Goal: Task Accomplishment & Management: Manage account settings

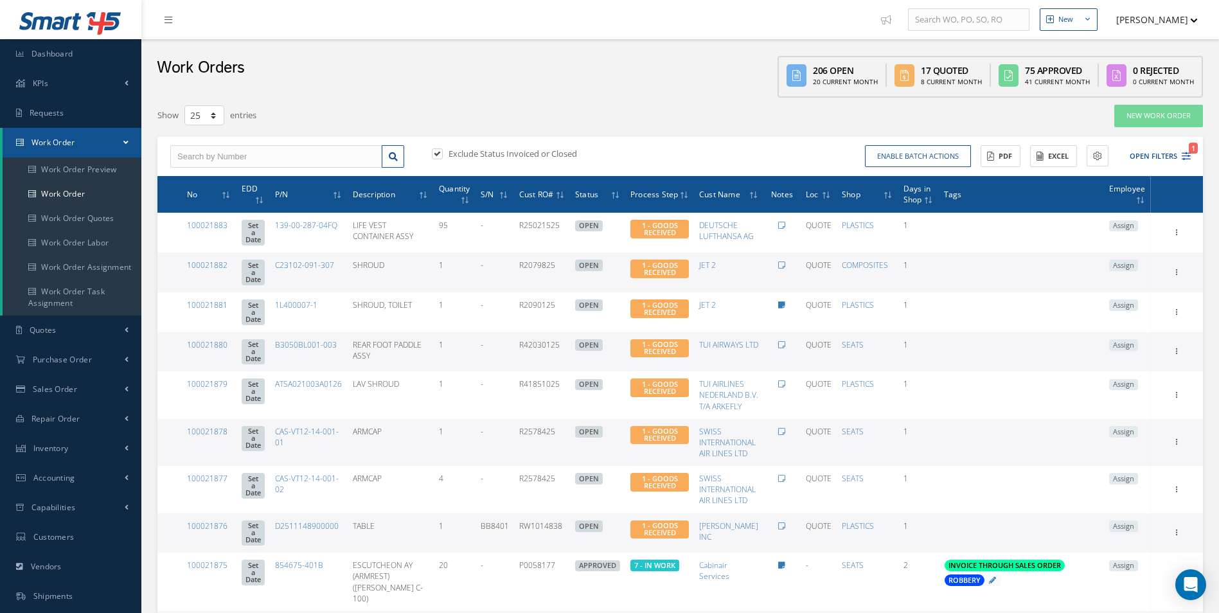
select select "25"
type input "100021819"
click at [218, 178] on div "100021819" at bounding box center [276, 179] width 198 height 13
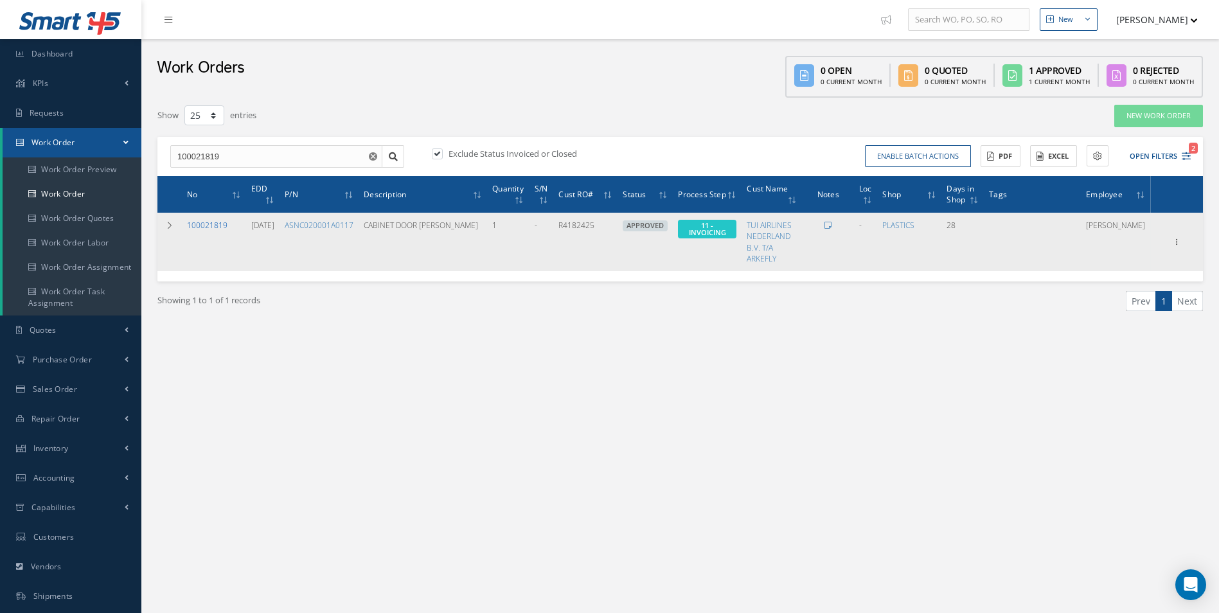
click at [218, 224] on link "100021819" at bounding box center [207, 225] width 40 height 11
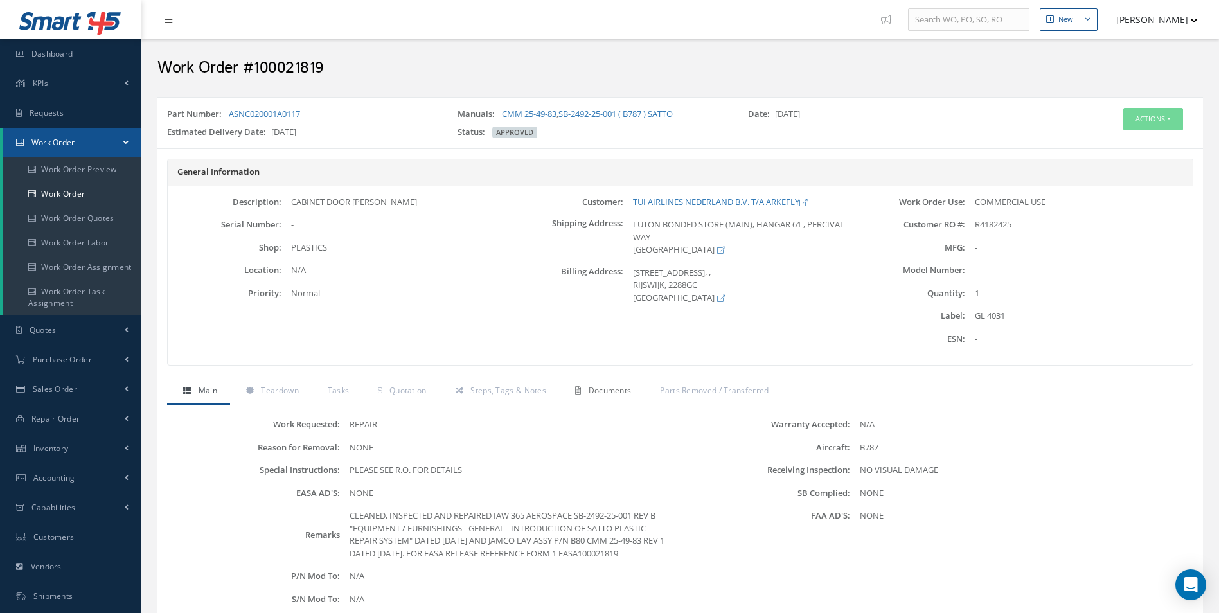
click at [597, 384] on link "Documents" at bounding box center [601, 391] width 85 height 27
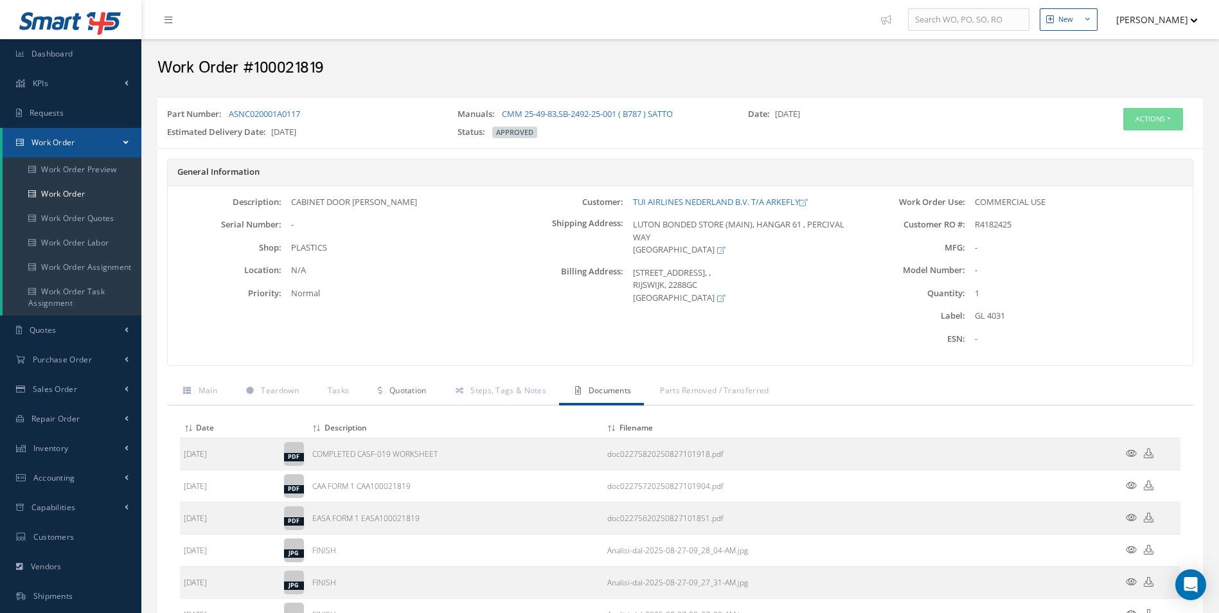
click at [394, 390] on span "Quotation" at bounding box center [407, 390] width 37 height 11
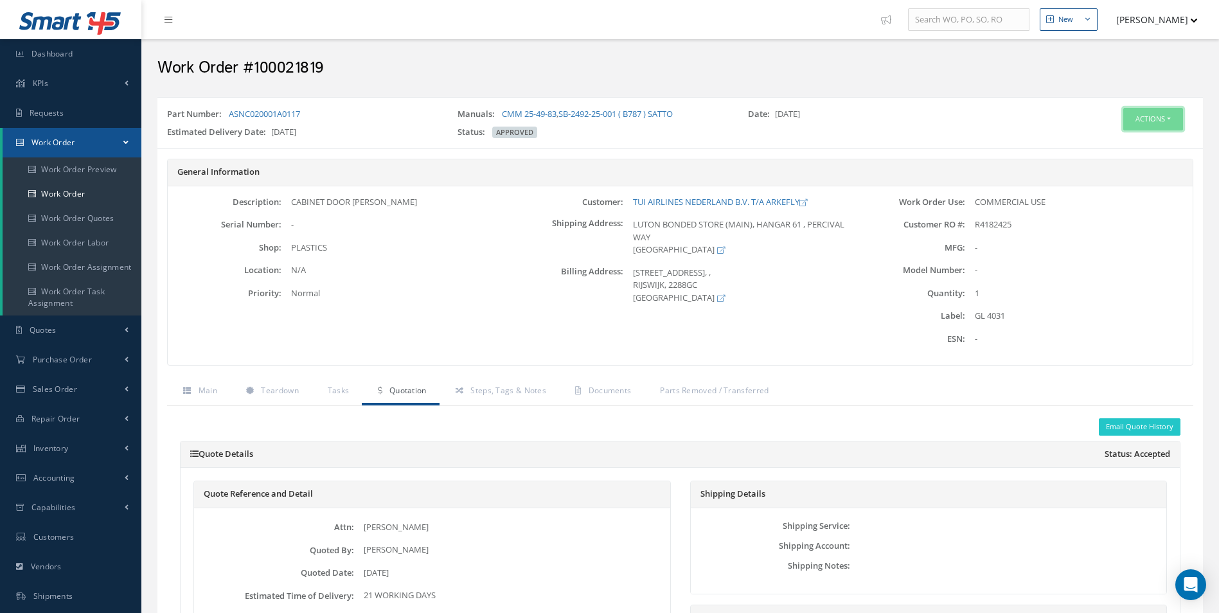
click at [1151, 123] on button "Actions" at bounding box center [1153, 119] width 60 height 22
click at [1114, 141] on link "Edit" at bounding box center [1133, 143] width 103 height 17
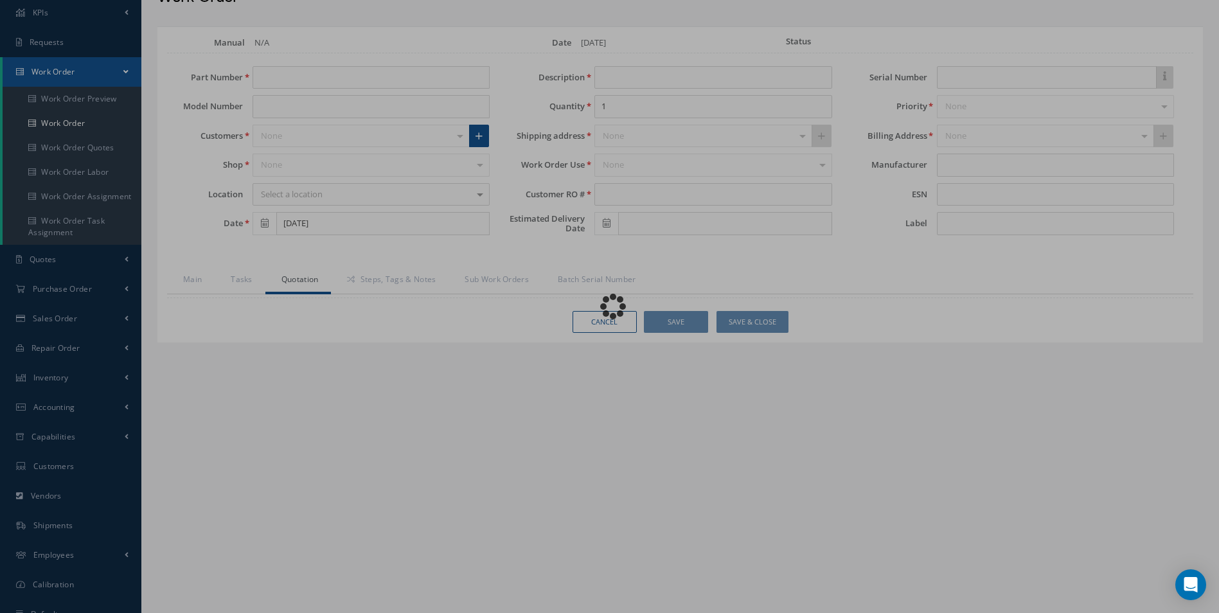
scroll to position [116, 0]
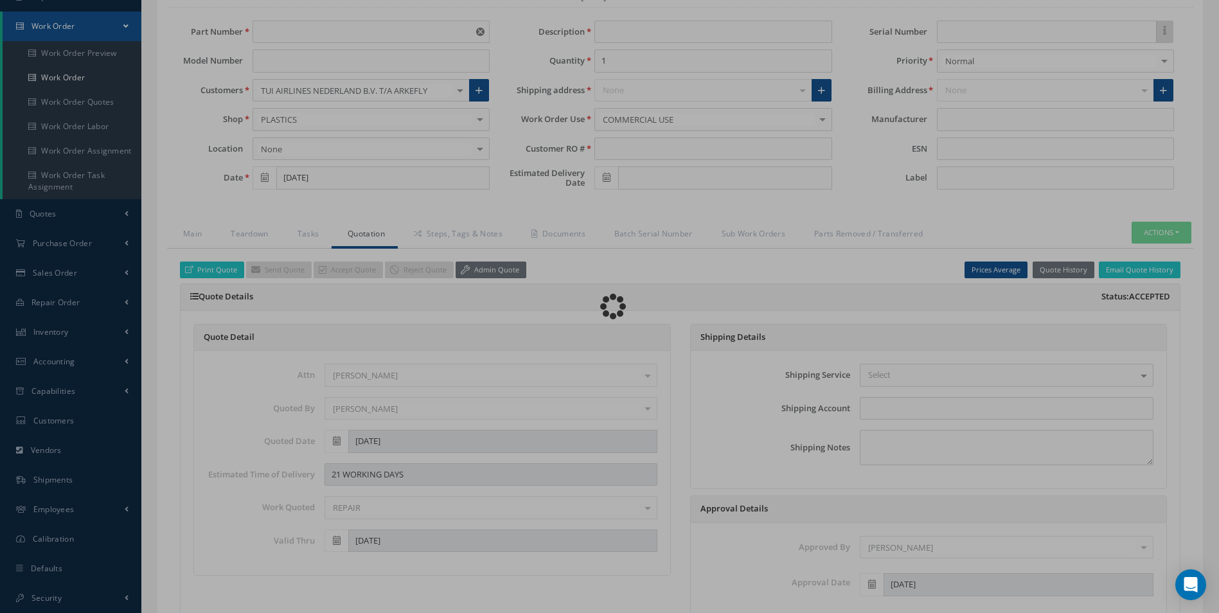
type input "ASNC020001A0117"
type input "[DATE]"
type input "CABINET DOOR [PERSON_NAME]"
type input "R4182425"
type input "09/09/2025"
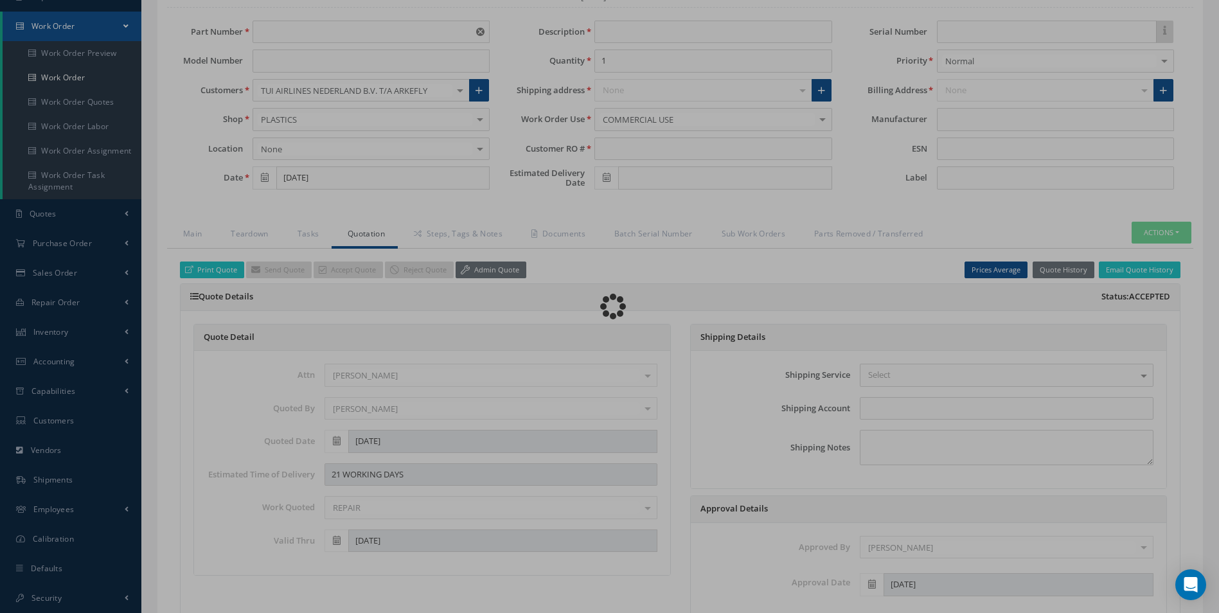
type input "GL 4031"
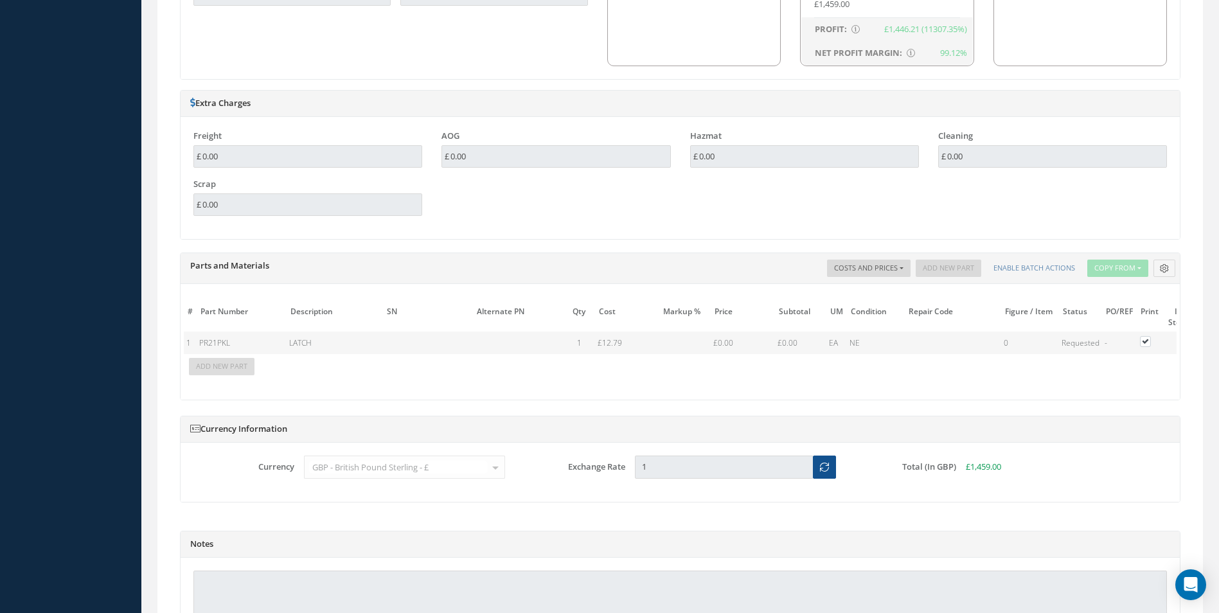
scroll to position [0, 141]
click at [1159, 344] on table "# Part Number Description SN Alternate PN Qty Cost Markup % Price Subtotal UM C…" at bounding box center [609, 339] width 1133 height 75
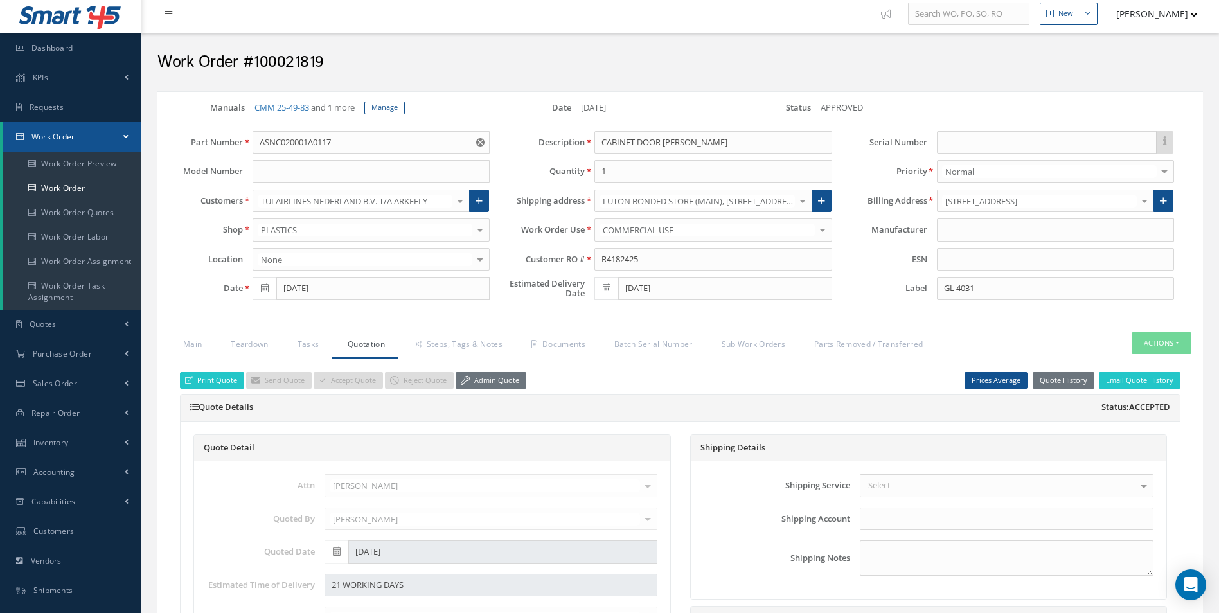
scroll to position [0, 0]
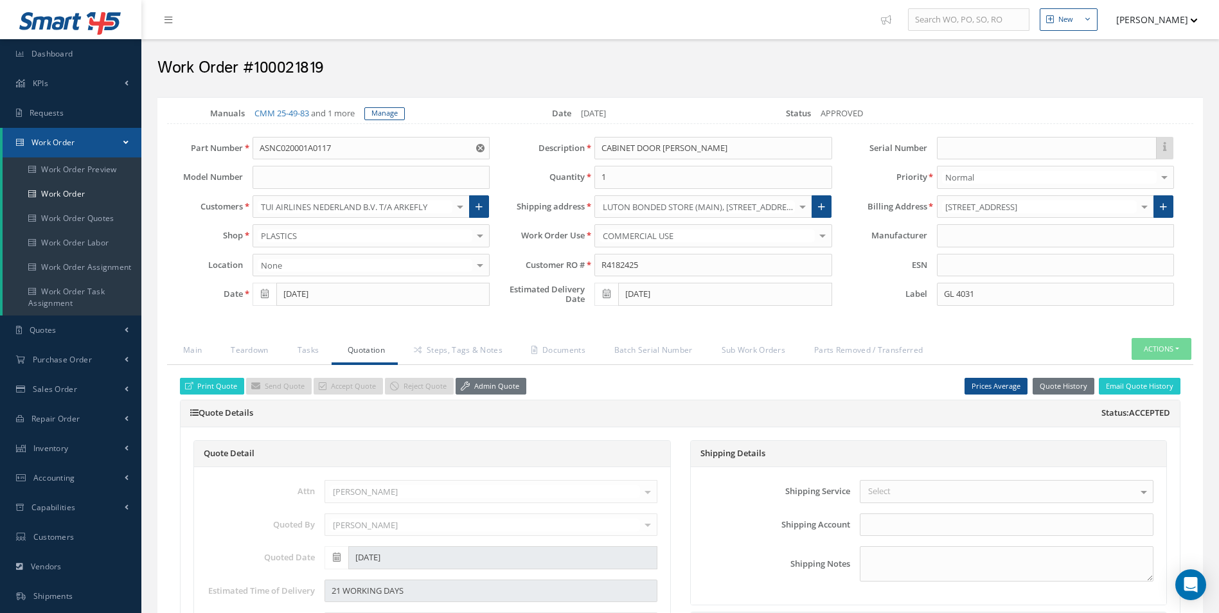
click at [493, 386] on link "Admin Quote" at bounding box center [491, 386] width 71 height 17
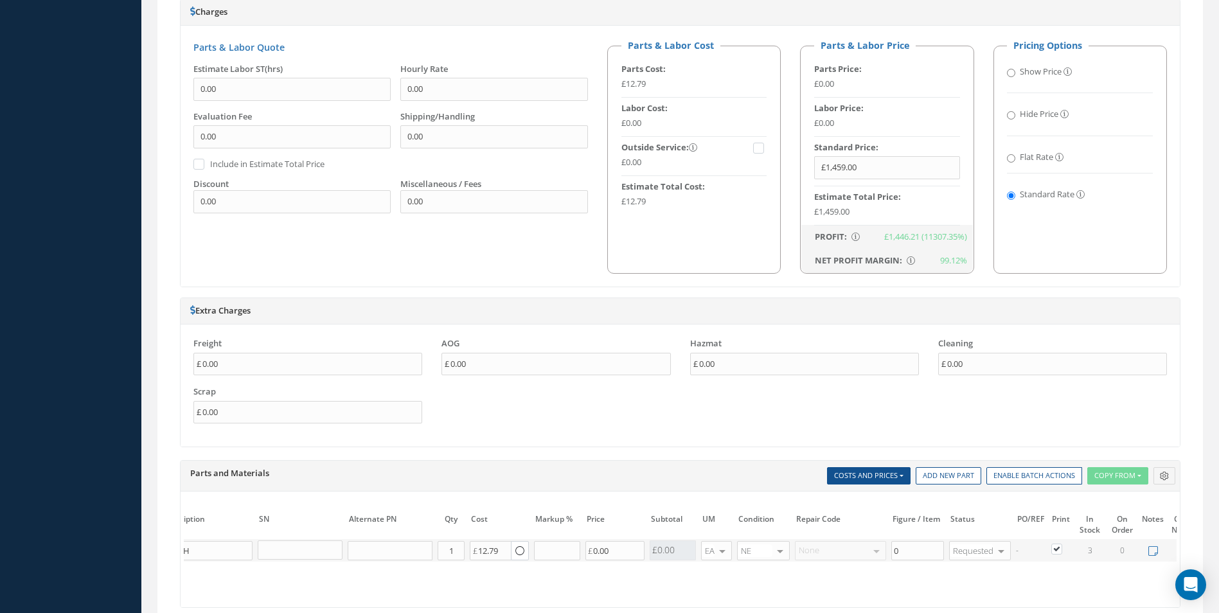
scroll to position [900, 0]
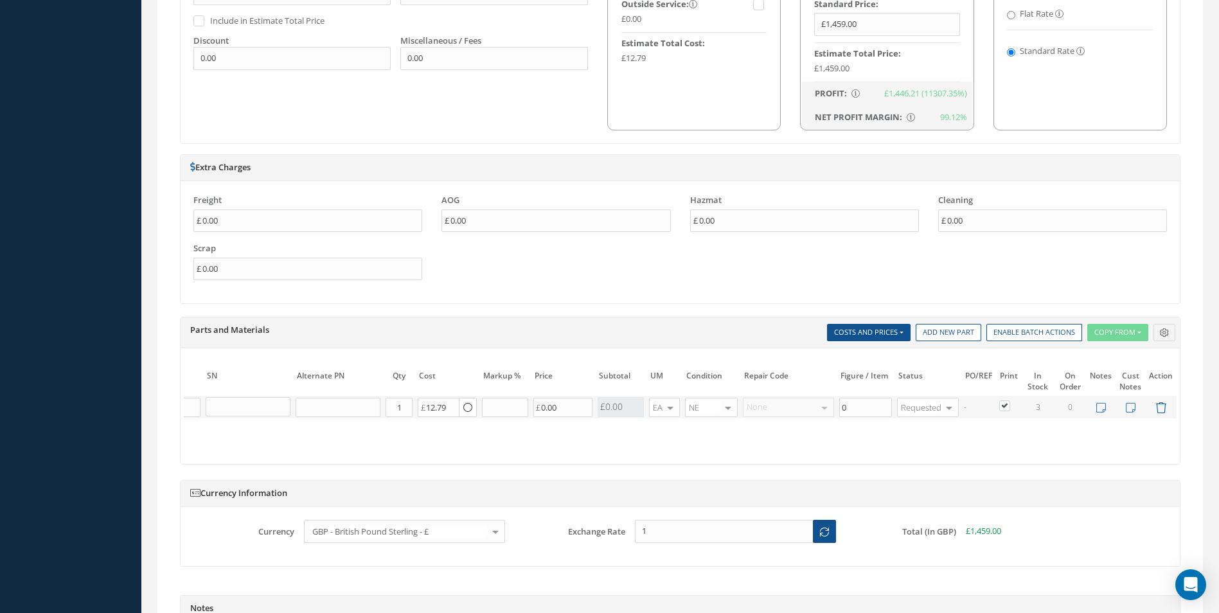
click at [1162, 404] on icon at bounding box center [1160, 407] width 11 height 11
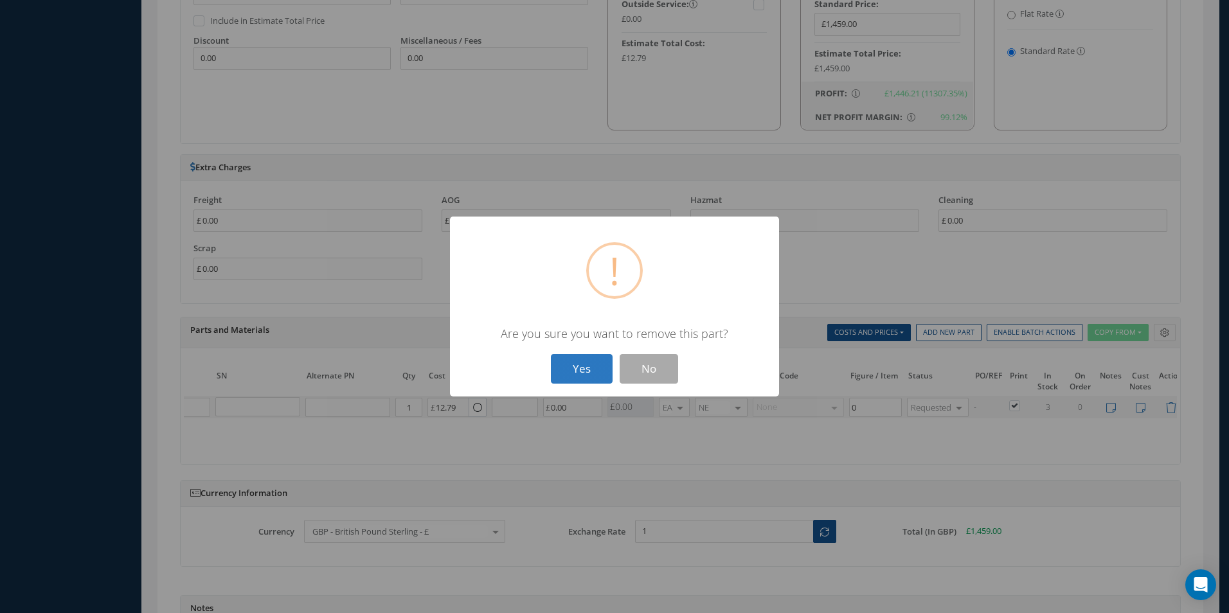
click at [574, 369] on button "Yes" at bounding box center [582, 369] width 62 height 30
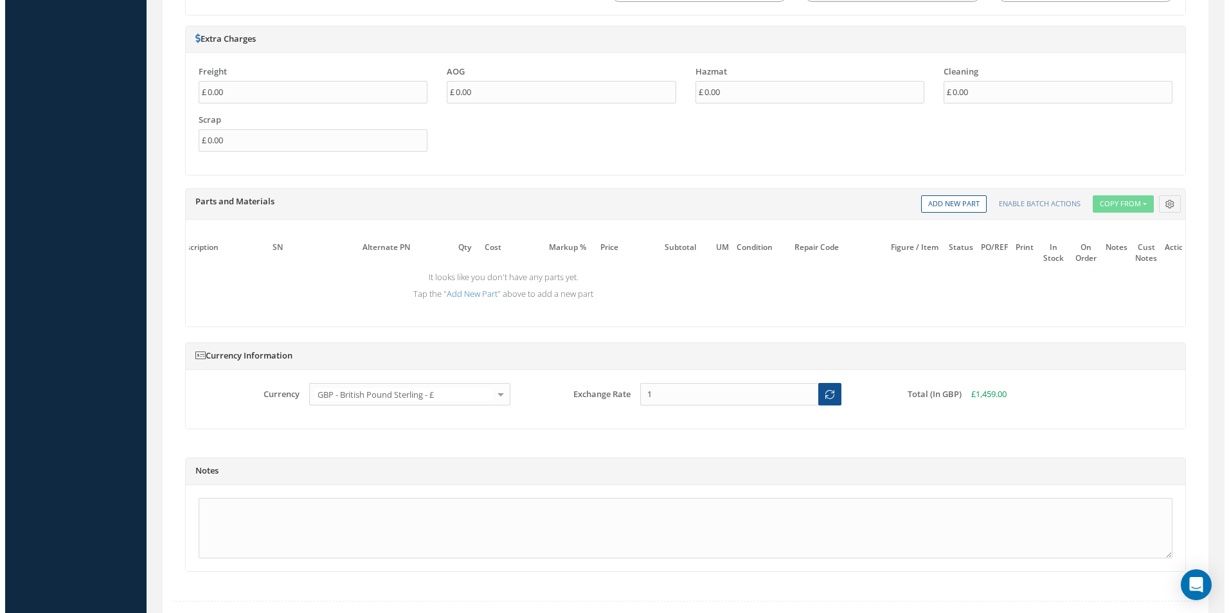
scroll to position [1112, 0]
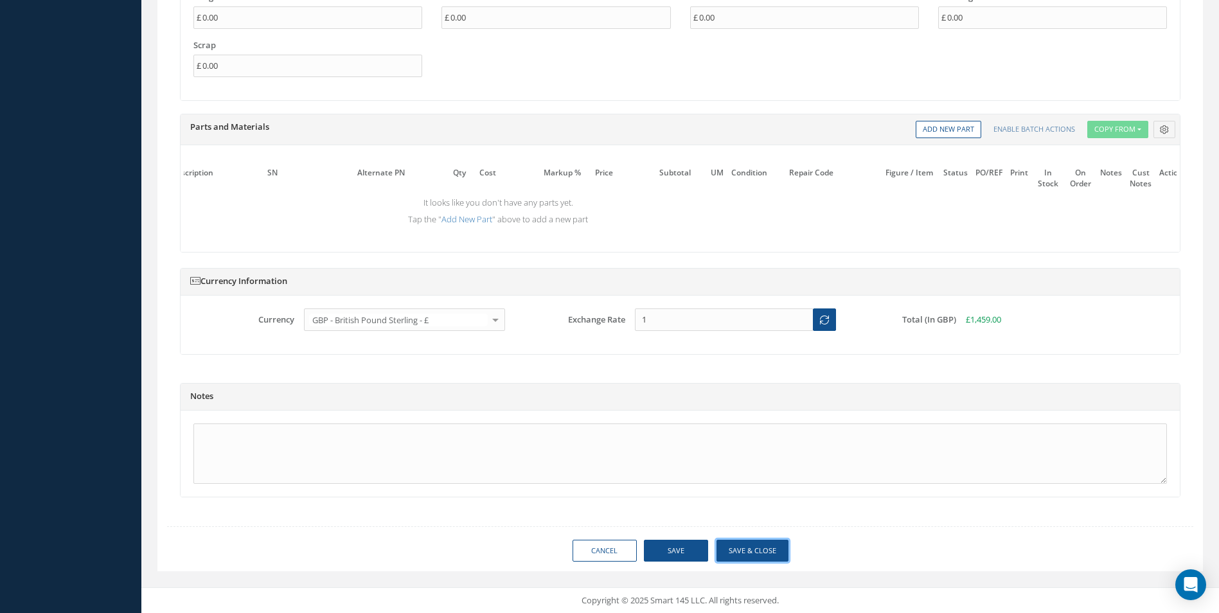
drag, startPoint x: 765, startPoint y: 558, endPoint x: 776, endPoint y: 554, distance: 11.2
click at [766, 558] on button "Save & Close" at bounding box center [752, 551] width 72 height 22
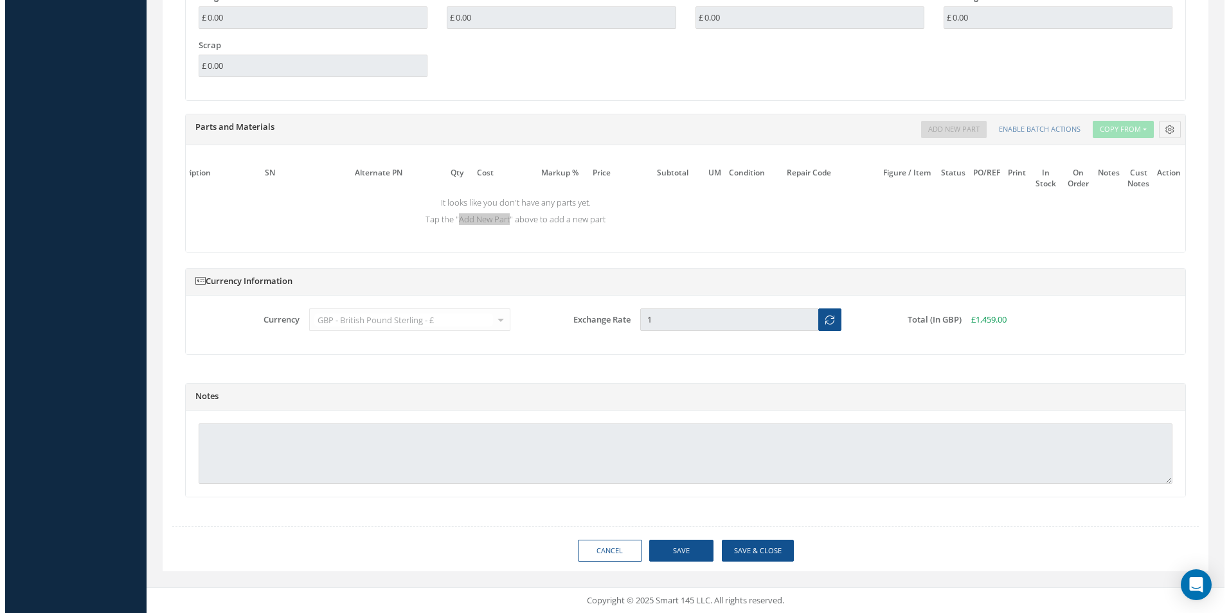
scroll to position [0, 120]
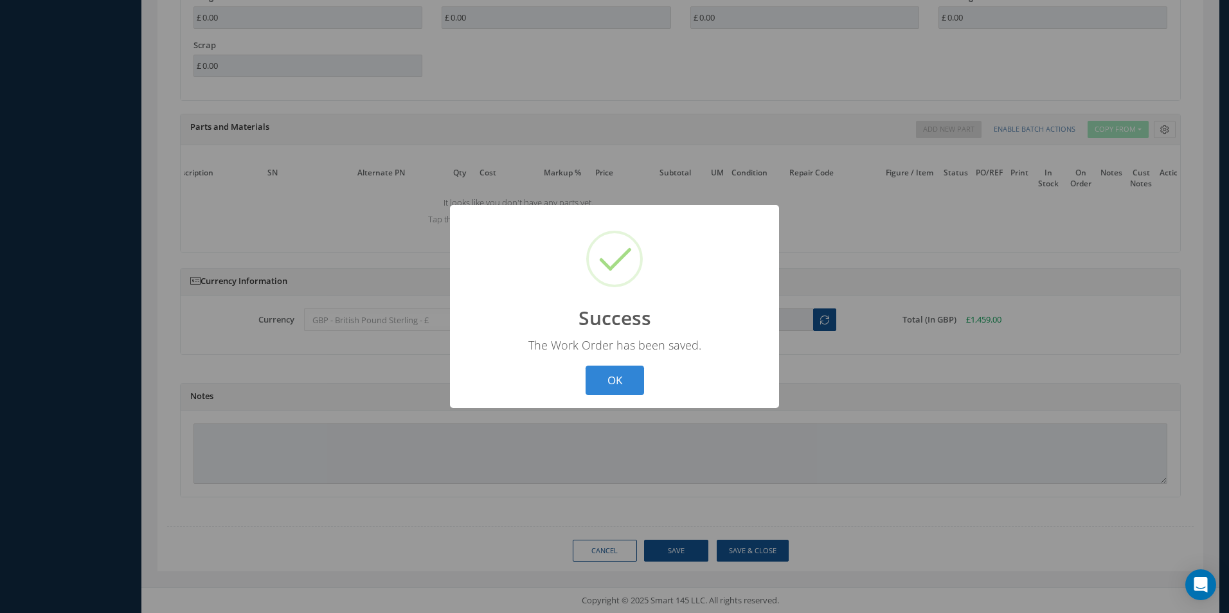
click at [585, 366] on button "OK" at bounding box center [614, 381] width 58 height 30
select select "25"
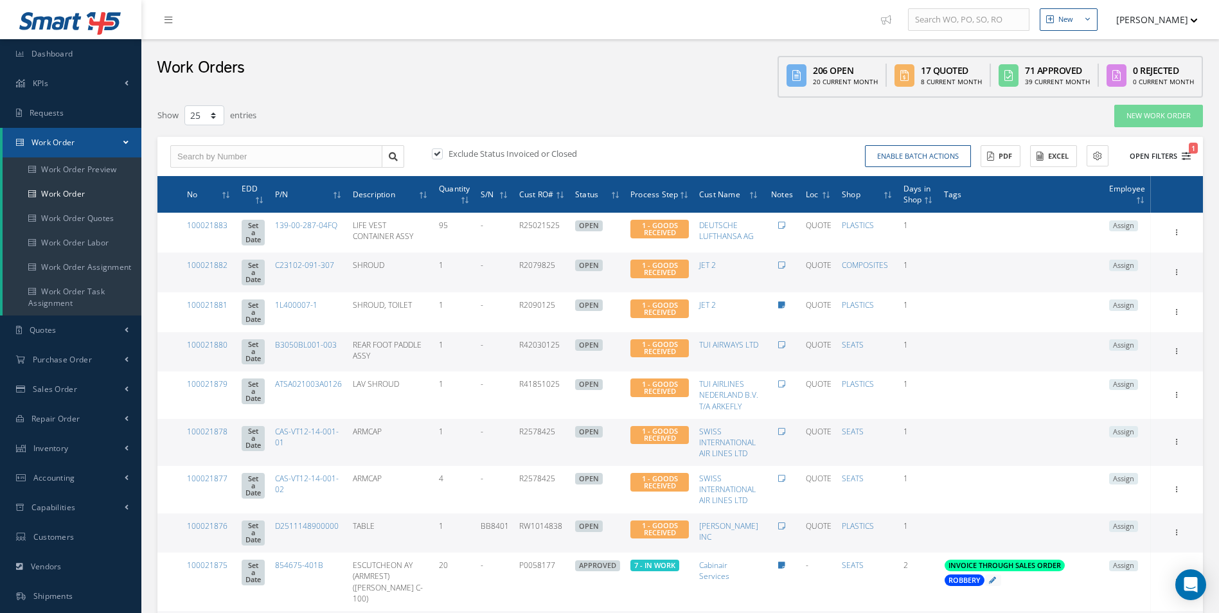
click at [1185, 159] on icon "1" at bounding box center [1186, 156] width 9 height 9
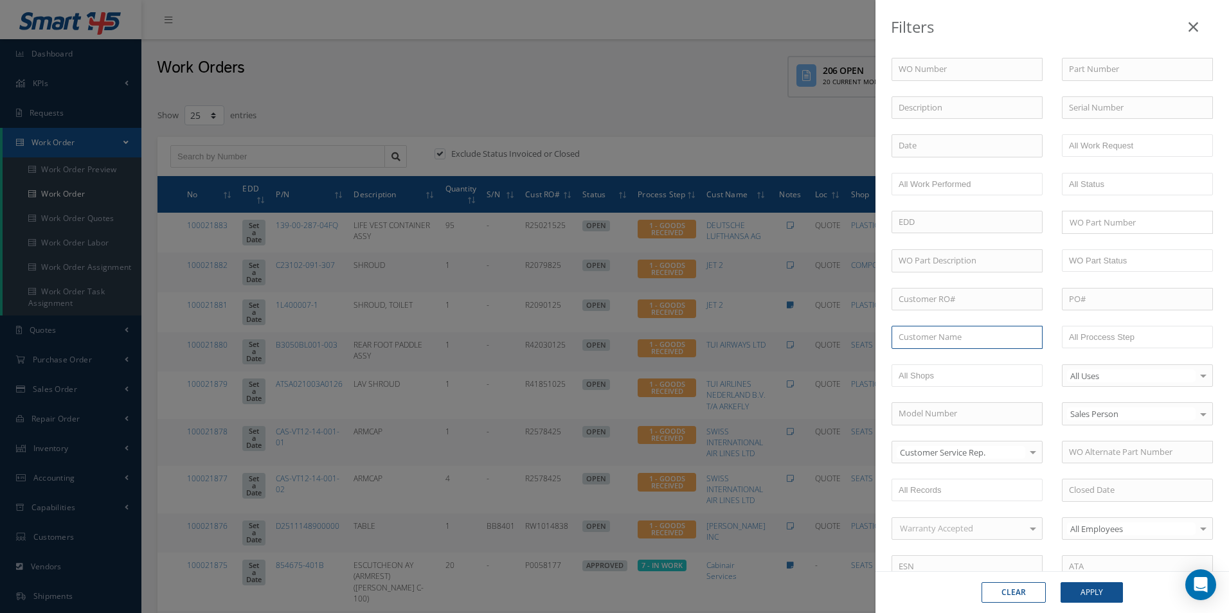
click at [962, 339] on input "text" at bounding box center [966, 337] width 151 height 23
click at [941, 359] on span "[PERSON_NAME] INC" at bounding box center [938, 360] width 81 height 12
type input "[PERSON_NAME] INC"
click at [1118, 587] on button "Apply" at bounding box center [1091, 592] width 62 height 21
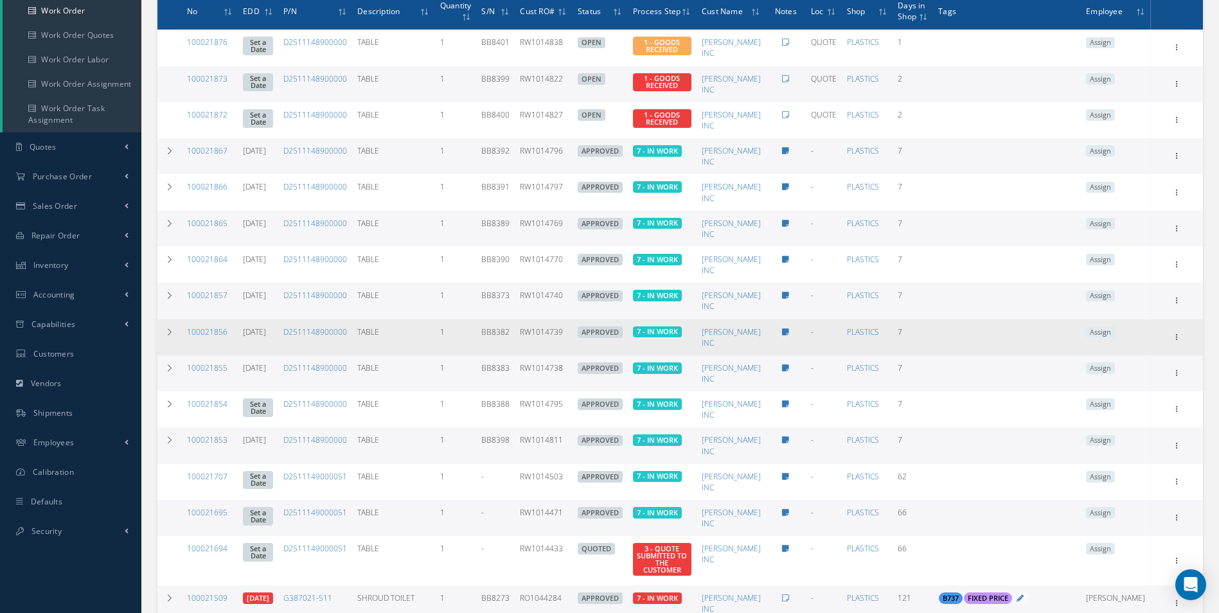
scroll to position [247, 0]
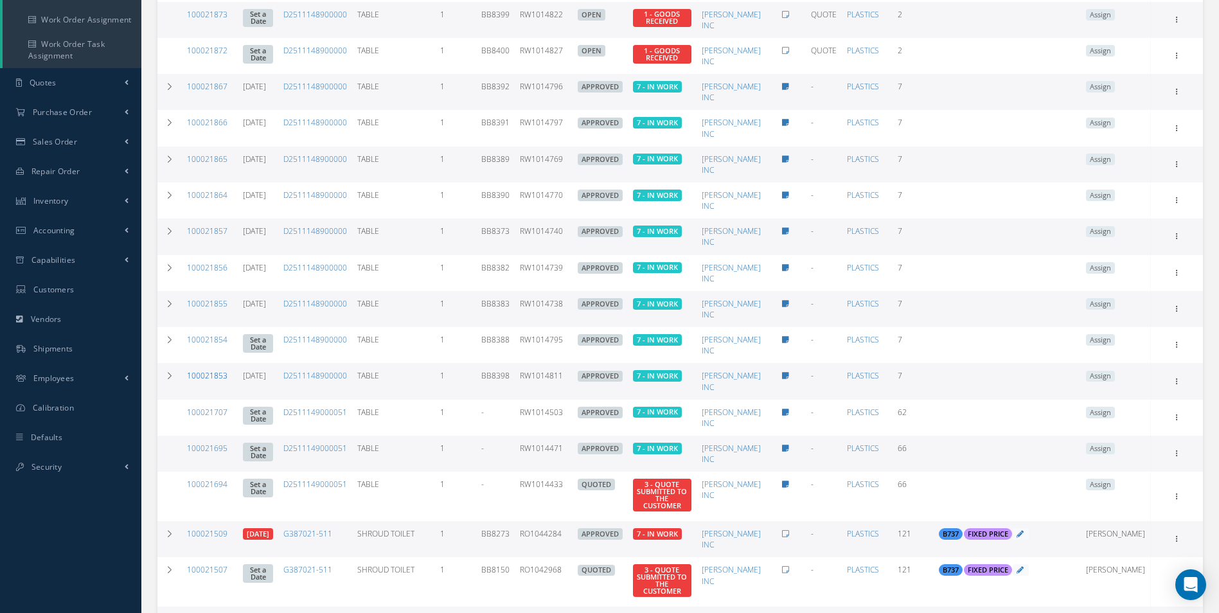
click at [212, 376] on link "100021853" at bounding box center [207, 375] width 40 height 11
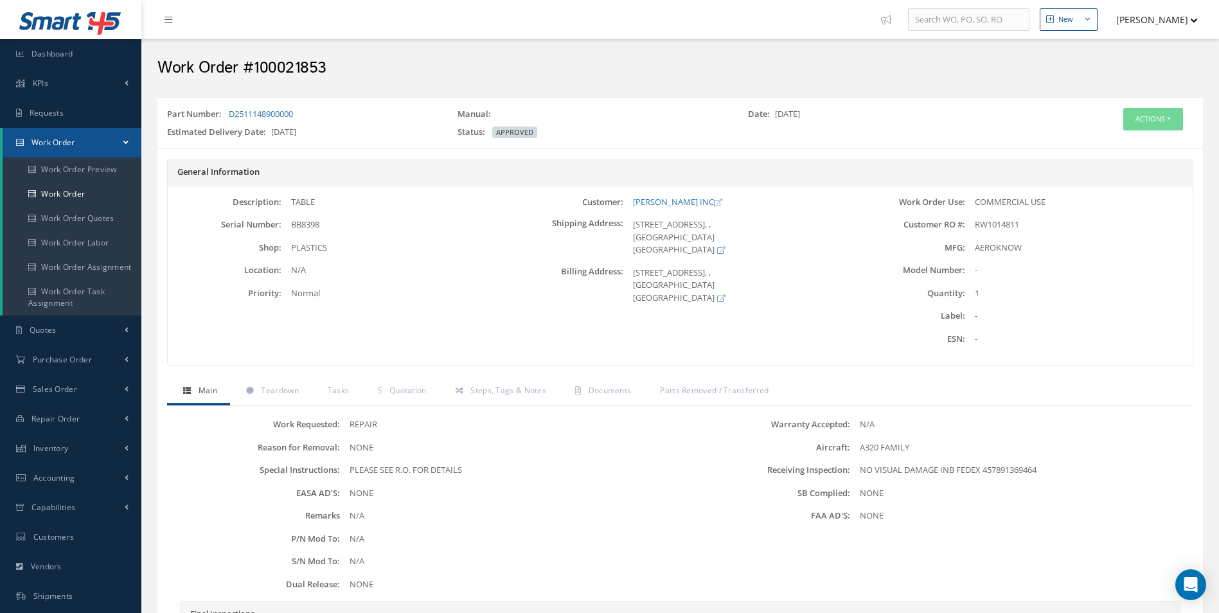
click at [294, 64] on h2 "Work Order #100021853" at bounding box center [679, 67] width 1045 height 19
copy h2 "100021853"
click at [1000, 224] on span "RW1014811" at bounding box center [997, 224] width 44 height 12
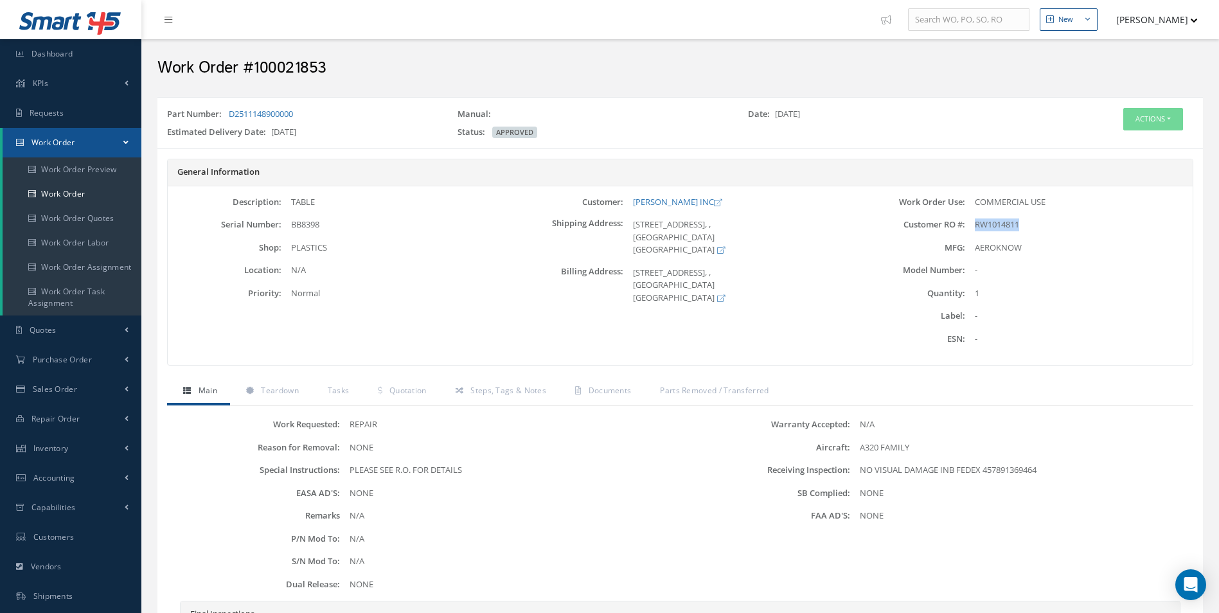
copy span "RW1014811"
drag, startPoint x: 320, startPoint y: 112, endPoint x: 231, endPoint y: 119, distance: 89.6
click at [231, 119] on div "Part Number: D2511148900000" at bounding box center [302, 117] width 290 height 18
copy link "D2511148900000"
click at [306, 222] on span "BB8398" at bounding box center [305, 224] width 28 height 12
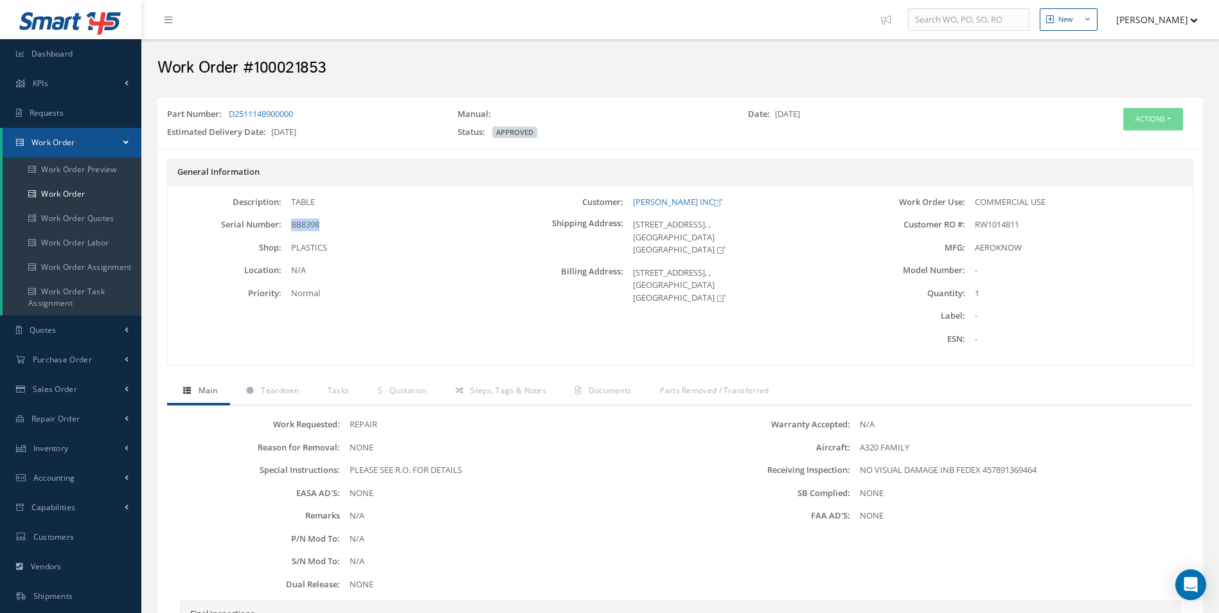
click at [306, 222] on span "BB8398" at bounding box center [305, 224] width 28 height 12
copy span "BB8398"
drag, startPoint x: 628, startPoint y: 202, endPoint x: 684, endPoint y: 202, distance: 55.9
click at [684, 202] on div "BARFIELD INC" at bounding box center [736, 202] width 227 height 13
copy link "BARFIELD INC"
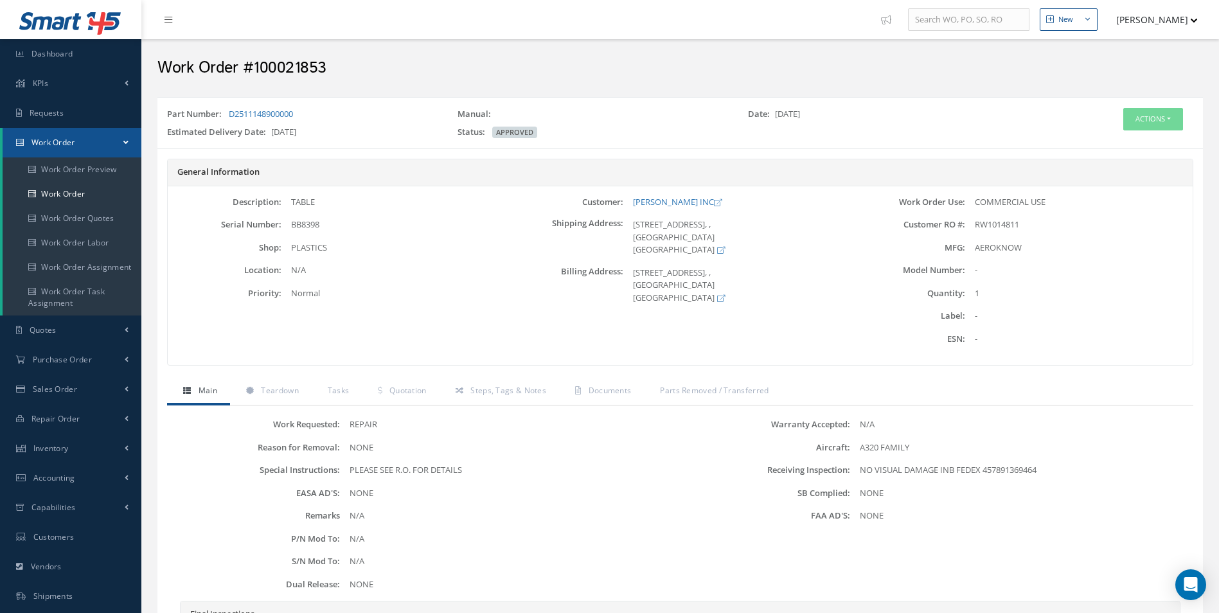
click at [289, 204] on div "TABLE" at bounding box center [394, 202] width 227 height 13
copy div "TABLE"
click at [1159, 120] on button "Actions" at bounding box center [1153, 119] width 60 height 22
click at [1113, 143] on link "Edit" at bounding box center [1133, 143] width 103 height 17
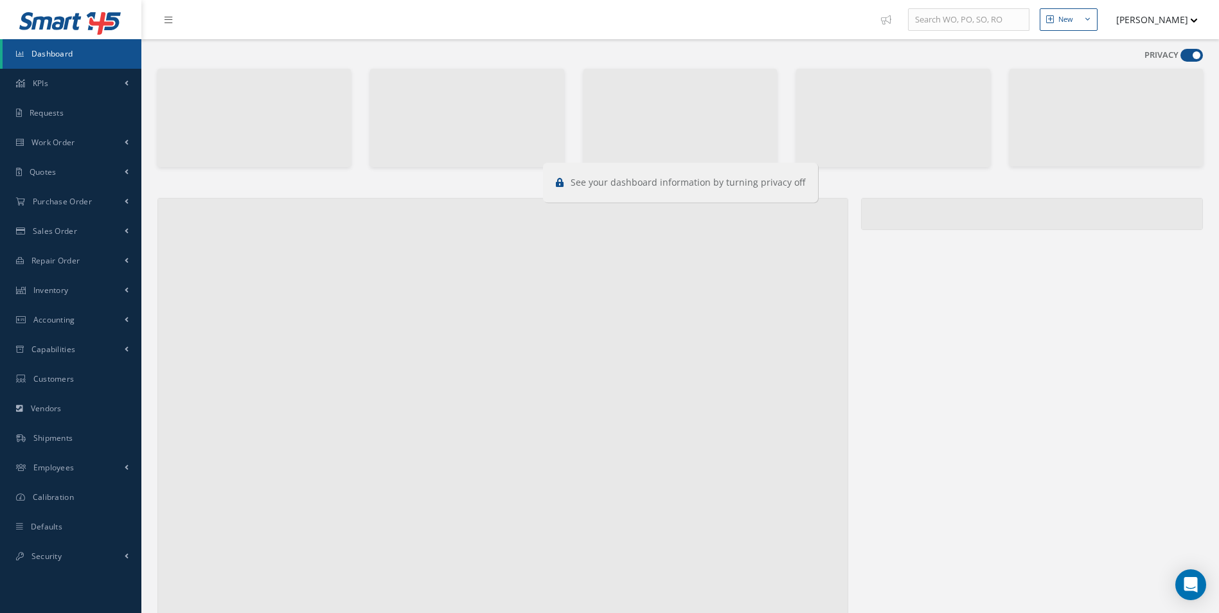
click at [1185, 51] on span at bounding box center [1191, 55] width 22 height 13
click at [1180, 58] on input "checkbox" at bounding box center [1180, 58] width 0 height 0
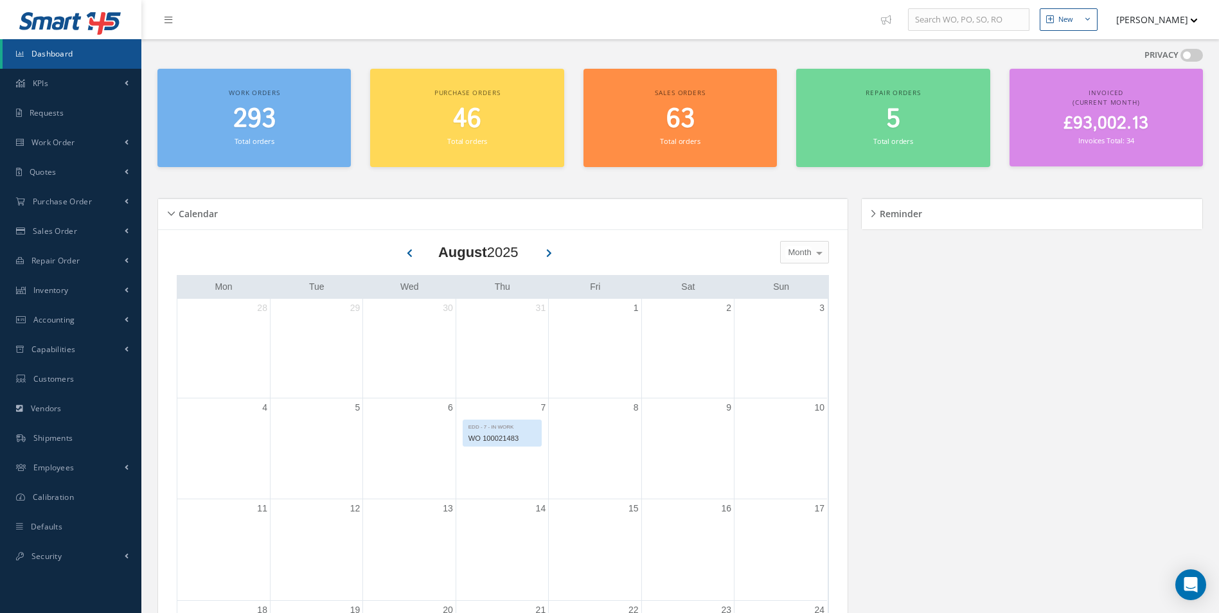
click at [1190, 59] on span at bounding box center [1191, 55] width 22 height 13
click at [1180, 58] on input "checkbox" at bounding box center [1180, 58] width 0 height 0
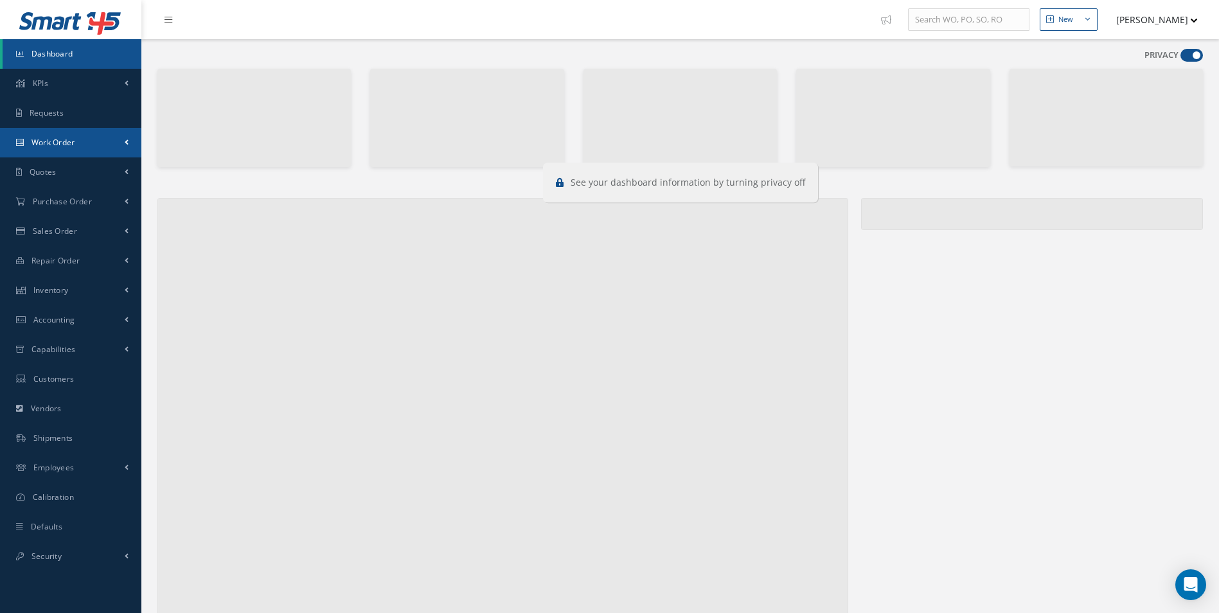
click at [82, 141] on link "Work Order" at bounding box center [70, 143] width 141 height 30
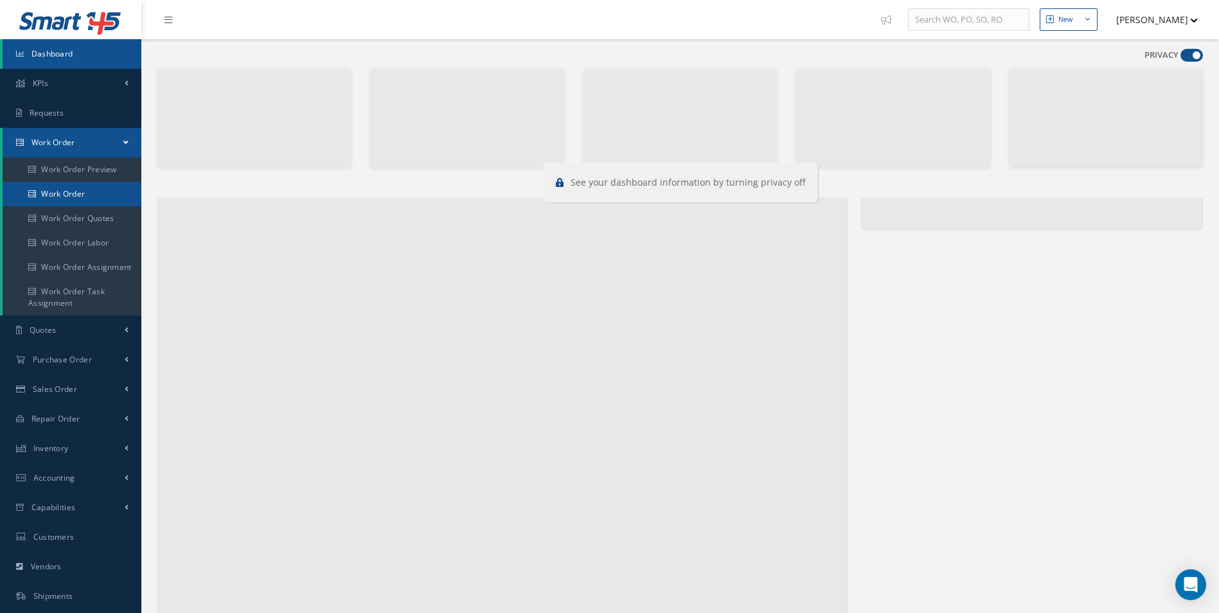
click at [72, 195] on link "Work Order" at bounding box center [72, 194] width 139 height 24
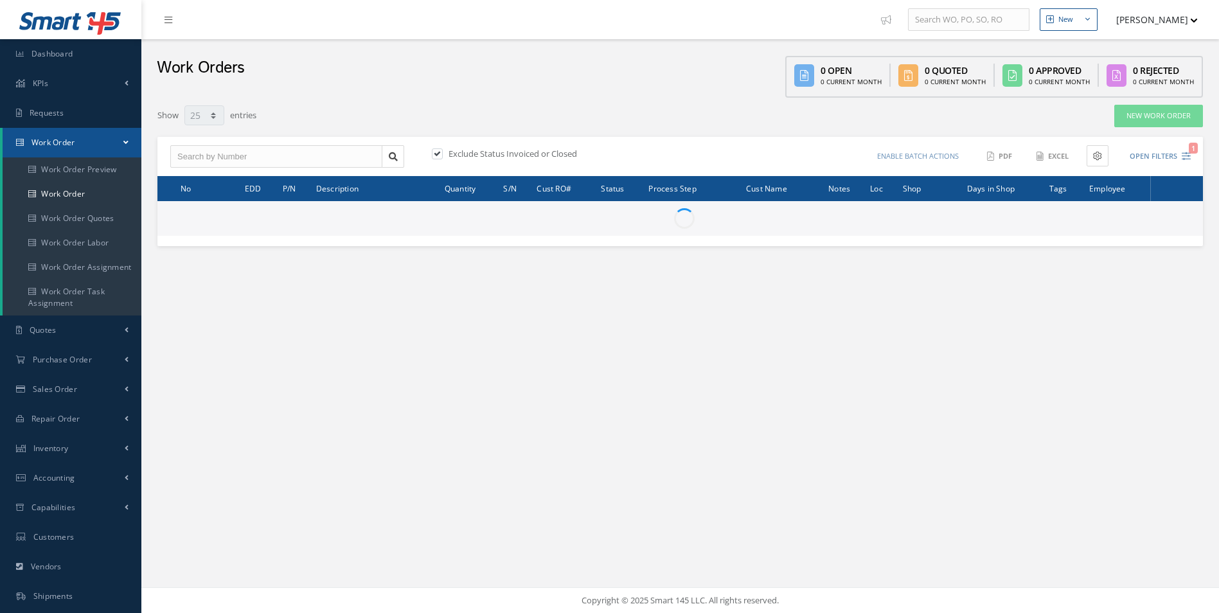
select select "25"
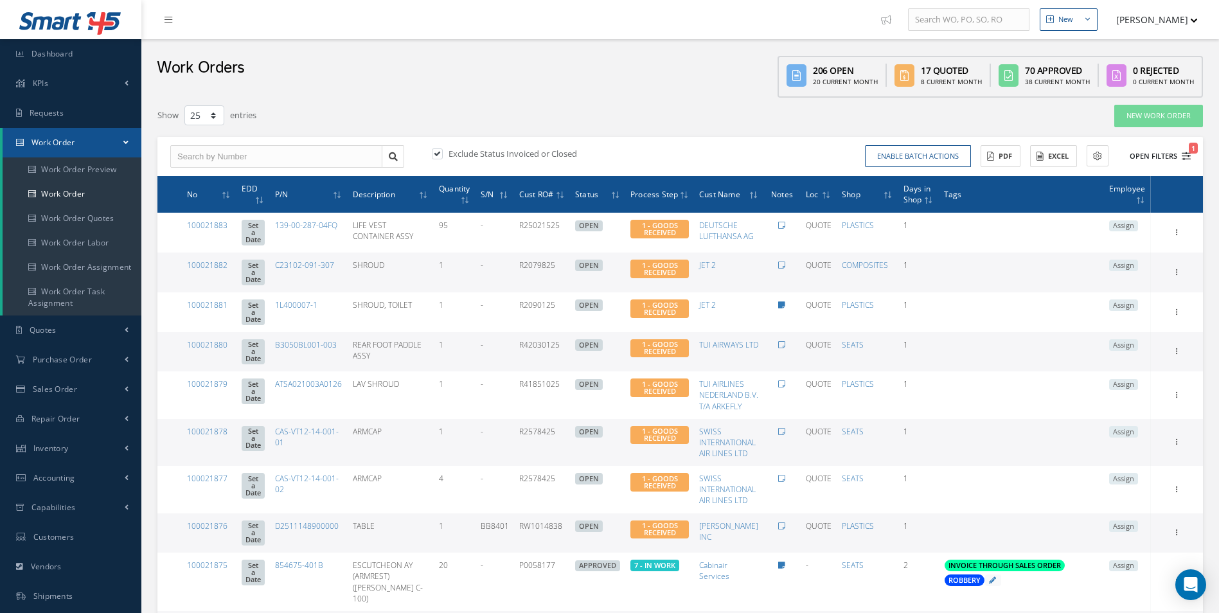
click at [1190, 159] on icon "1" at bounding box center [1186, 156] width 9 height 9
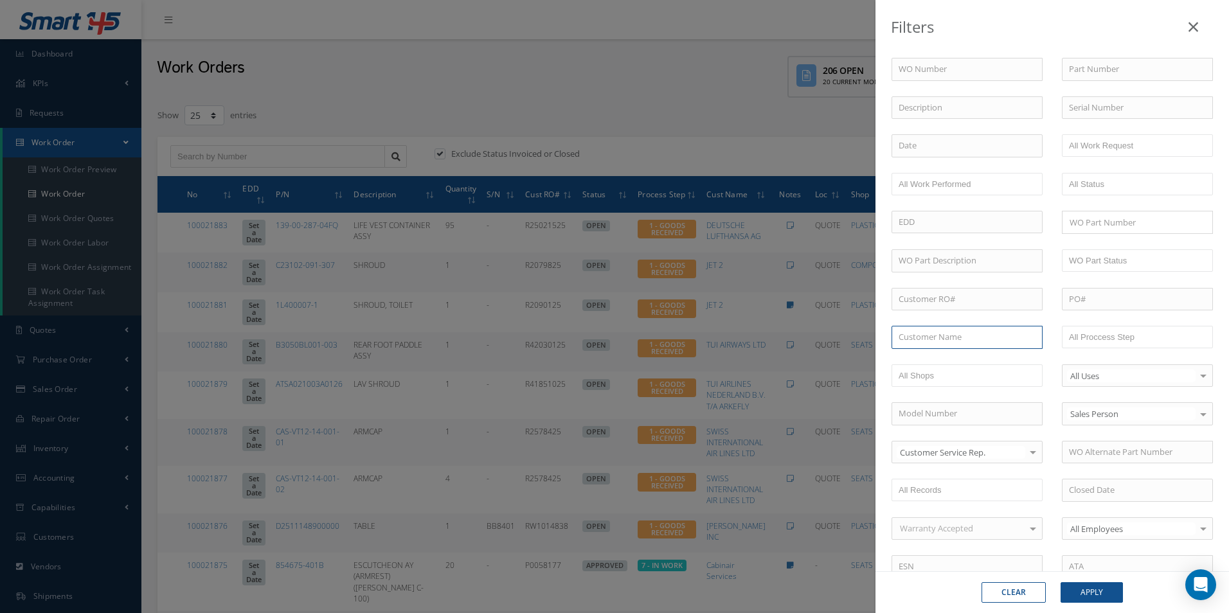
click at [970, 337] on input "text" at bounding box center [966, 337] width 151 height 23
click at [928, 360] on span "SMARTWINGS" at bounding box center [925, 360] width 54 height 12
type input "SMARTWINGS"
click at [1097, 591] on button "Apply" at bounding box center [1091, 592] width 62 height 21
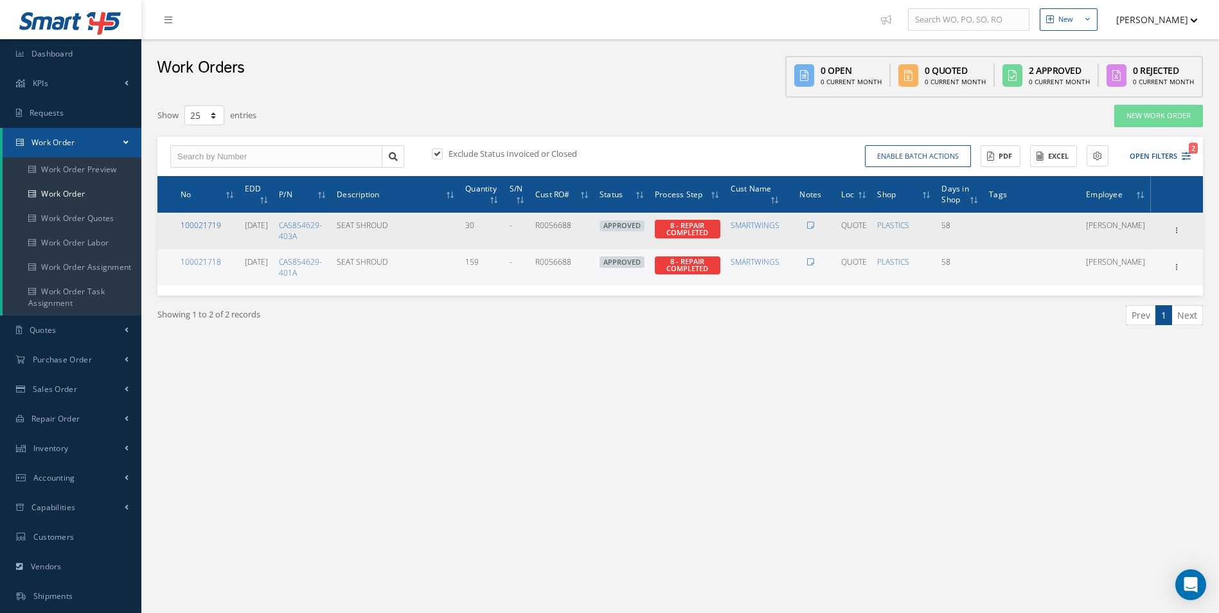
click at [211, 226] on link "100021719" at bounding box center [201, 225] width 40 height 11
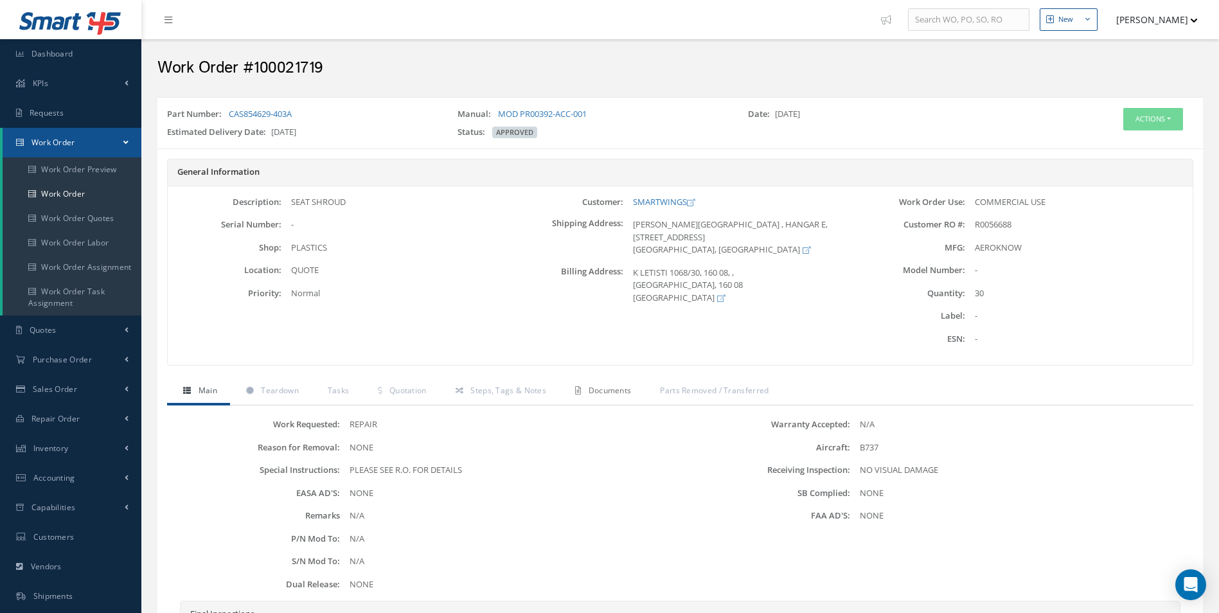
click at [592, 387] on span "Documents" at bounding box center [610, 390] width 43 height 11
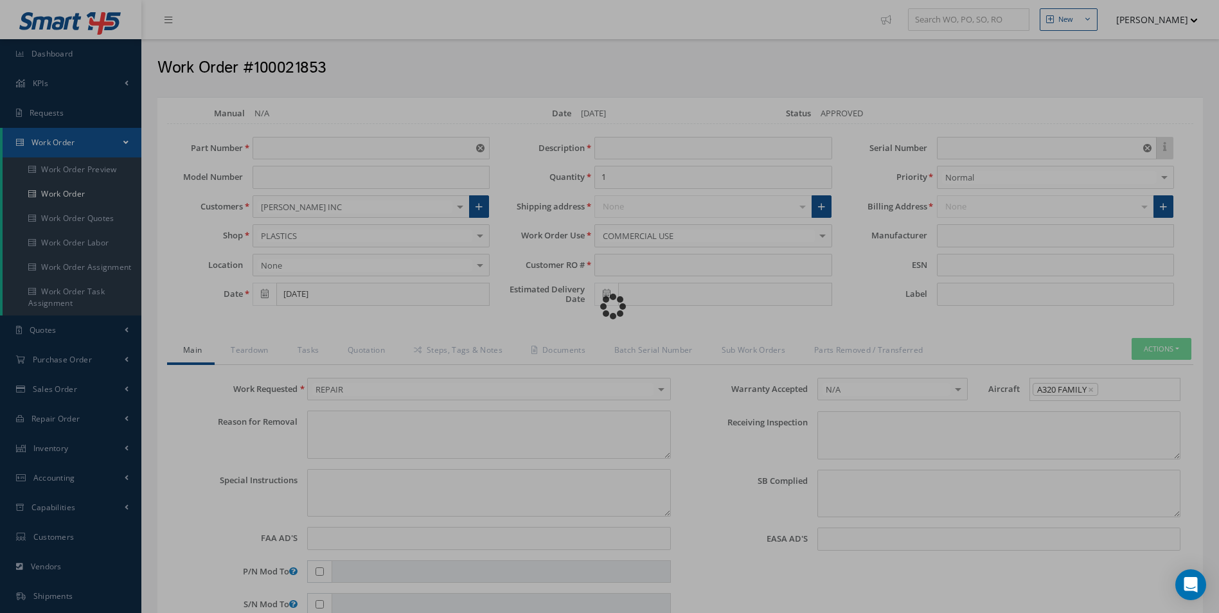
type input "D2511148900000"
type input "[DATE]"
type input "TABLE"
type input "RW1014811"
type input "09/11/2025"
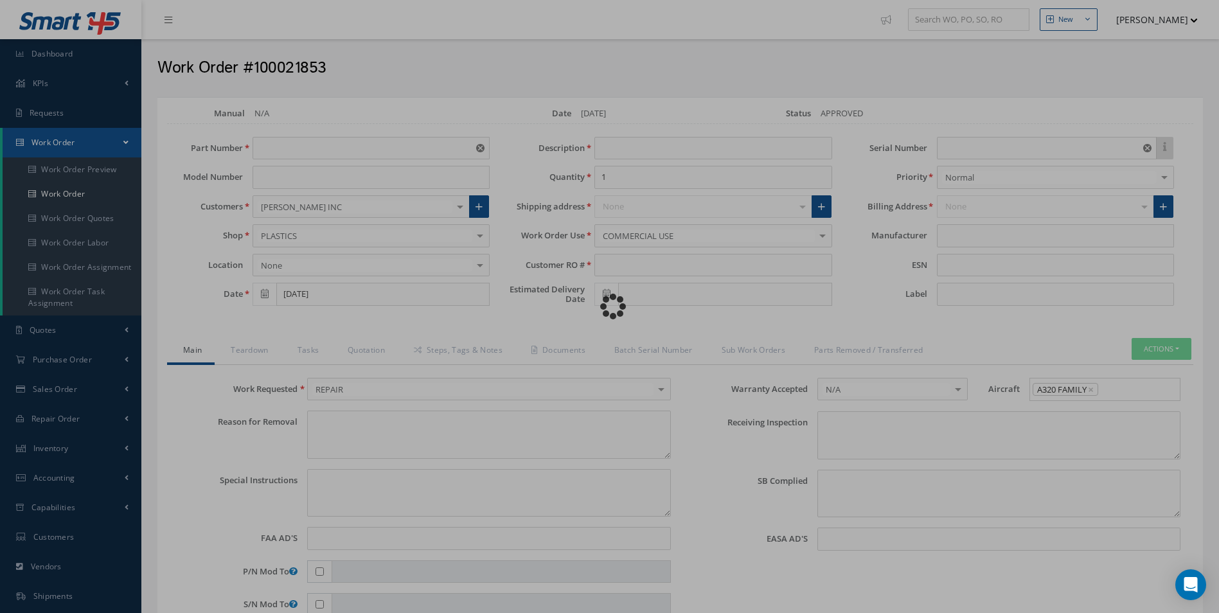
type input "BB8398"
type textarea "NONE"
type textarea "PLEASE SEE R.O. FOR DETAILS"
type input "NONE"
type textarea "NO VISUAL DAMAGE INB FEDEX 457891369464"
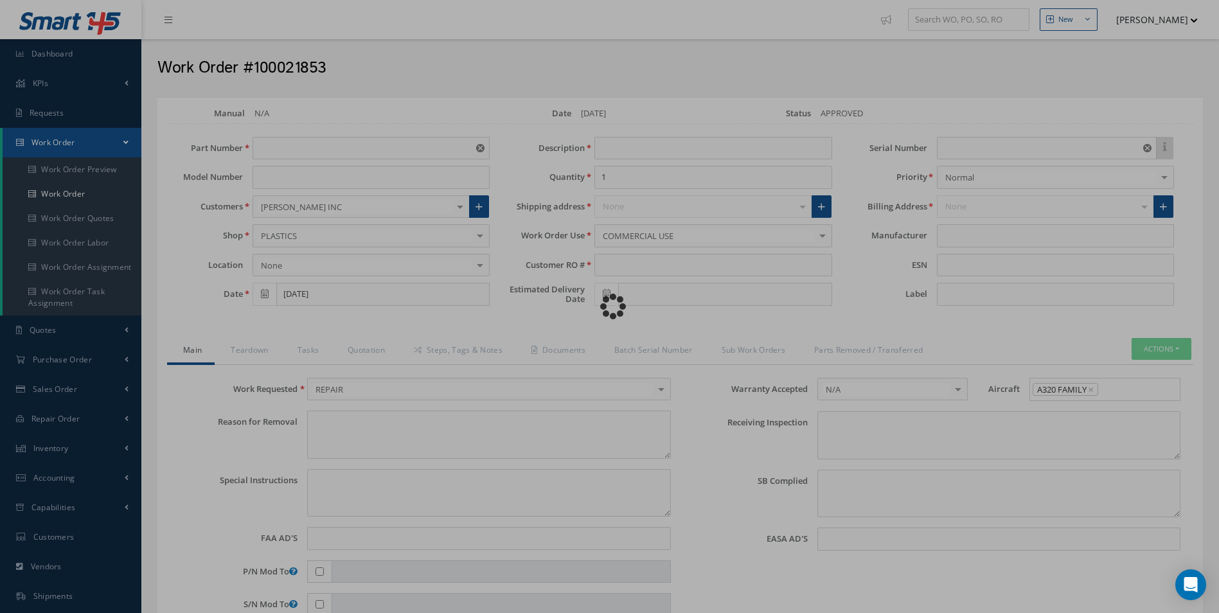
type textarea "NONE"
type input "NONE"
type input "AEROKNOW"
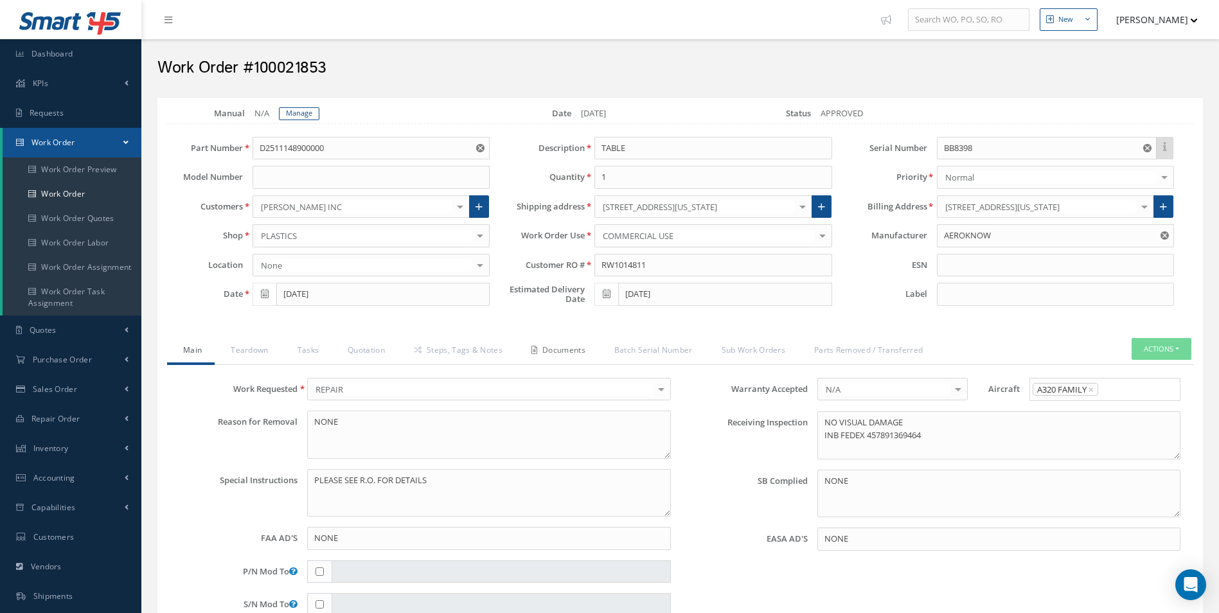
click at [555, 357] on link "Documents" at bounding box center [556, 351] width 83 height 27
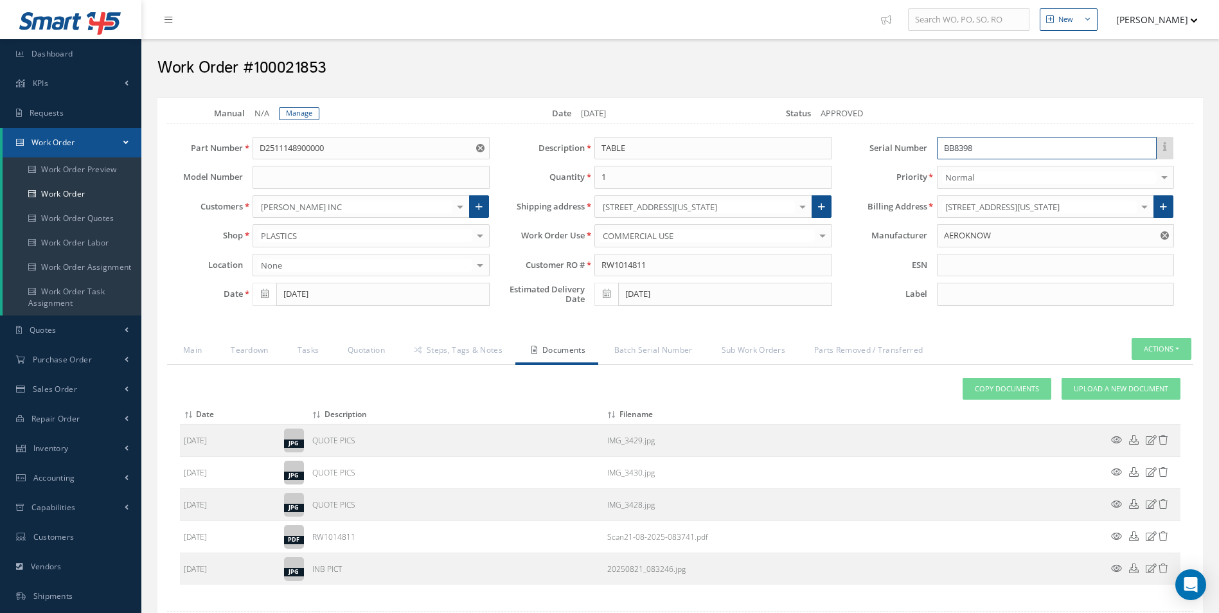
click at [957, 142] on input "BB8398" at bounding box center [1047, 148] width 220 height 23
click at [292, 114] on link "Manage" at bounding box center [299, 113] width 40 height 13
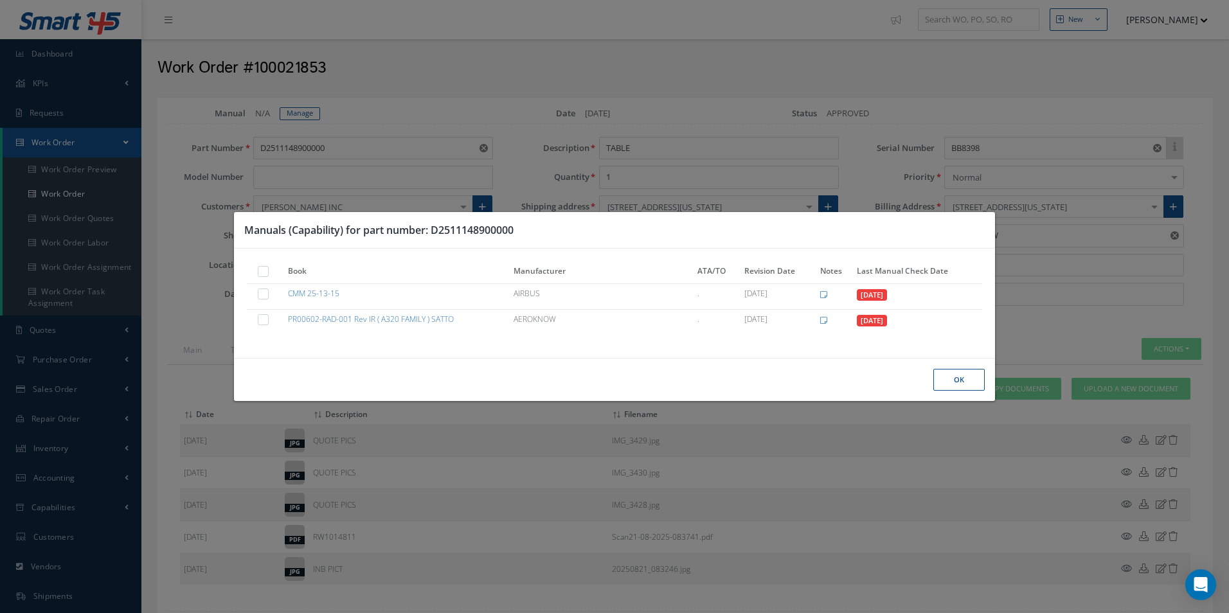
click at [268, 266] on label at bounding box center [269, 270] width 3 height 11
click at [262, 269] on input "checkbox" at bounding box center [264, 273] width 8 height 8
checkbox input "true"
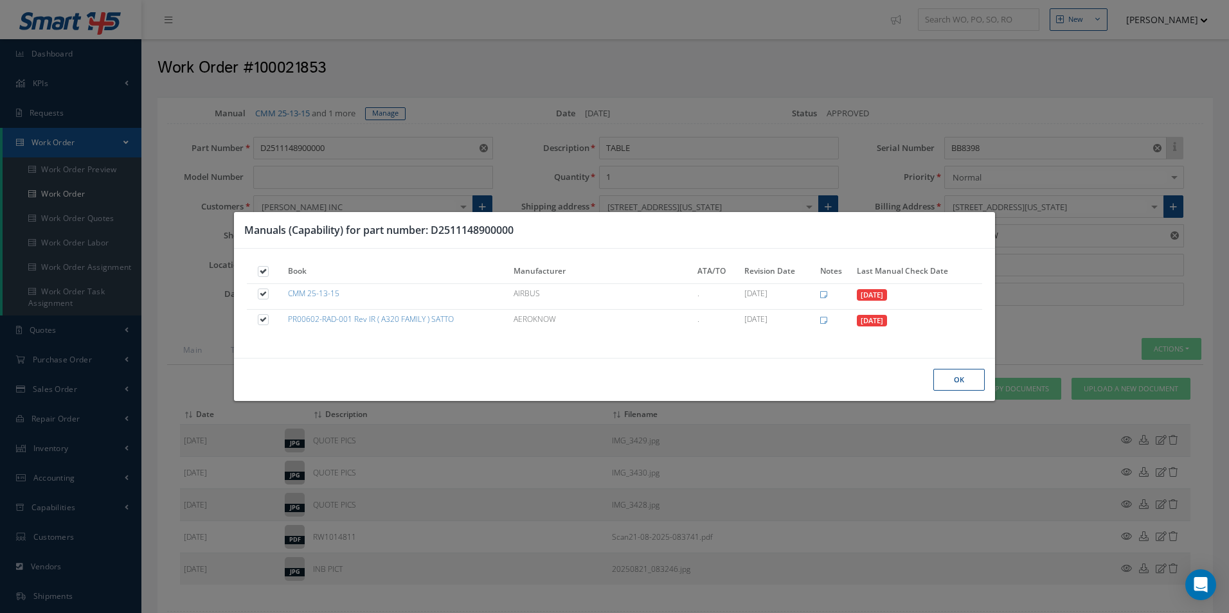
click at [0, 0] on button "Ok" at bounding box center [0, 0] width 0 height 0
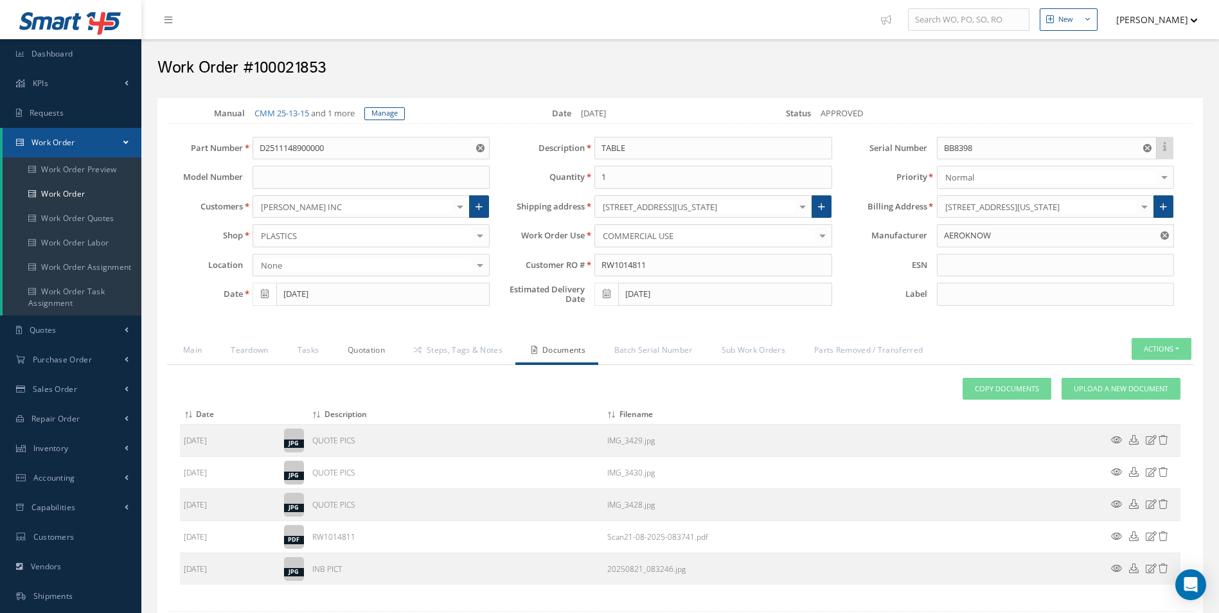
click at [374, 353] on link "Quotation" at bounding box center [365, 351] width 66 height 27
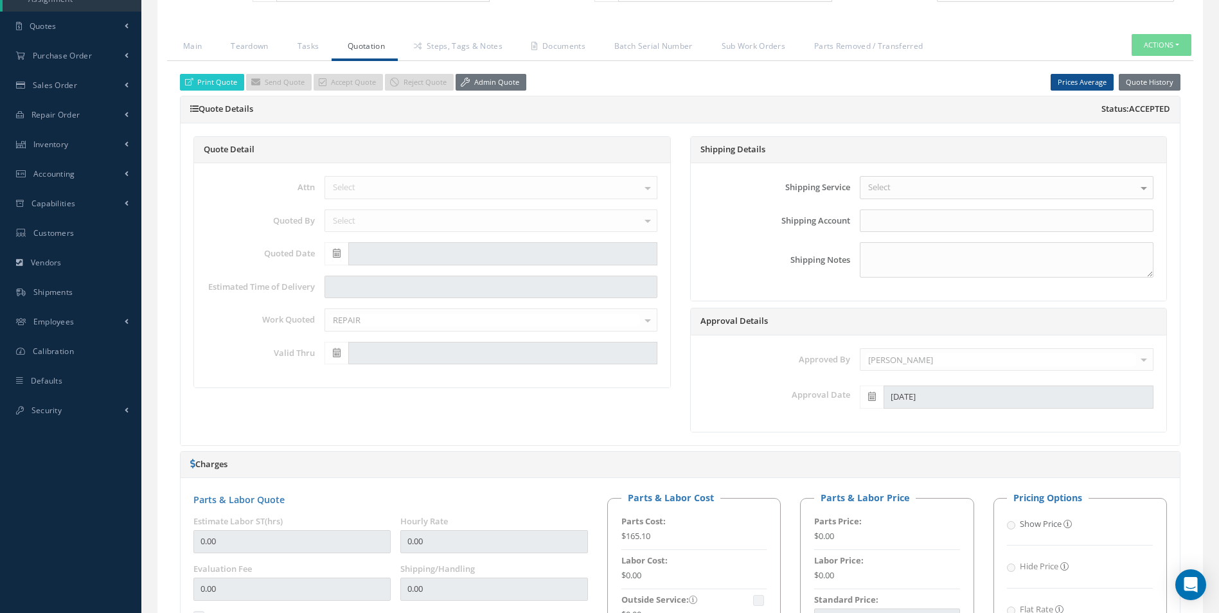
scroll to position [129, 0]
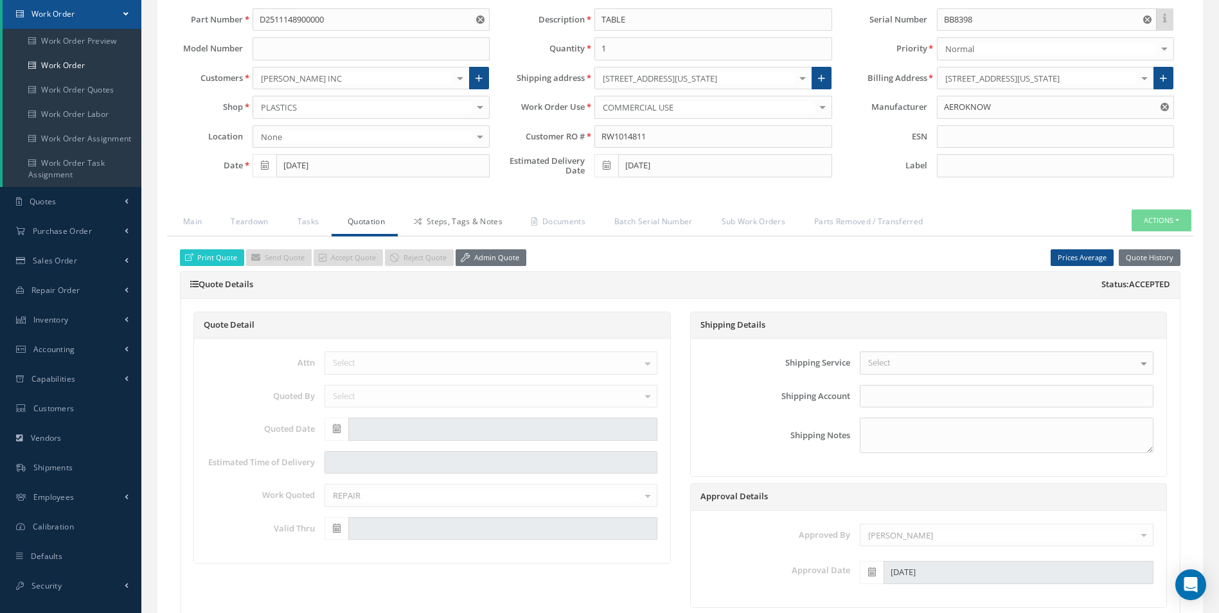
click at [465, 230] on link "Steps, Tags & Notes" at bounding box center [457, 222] width 118 height 27
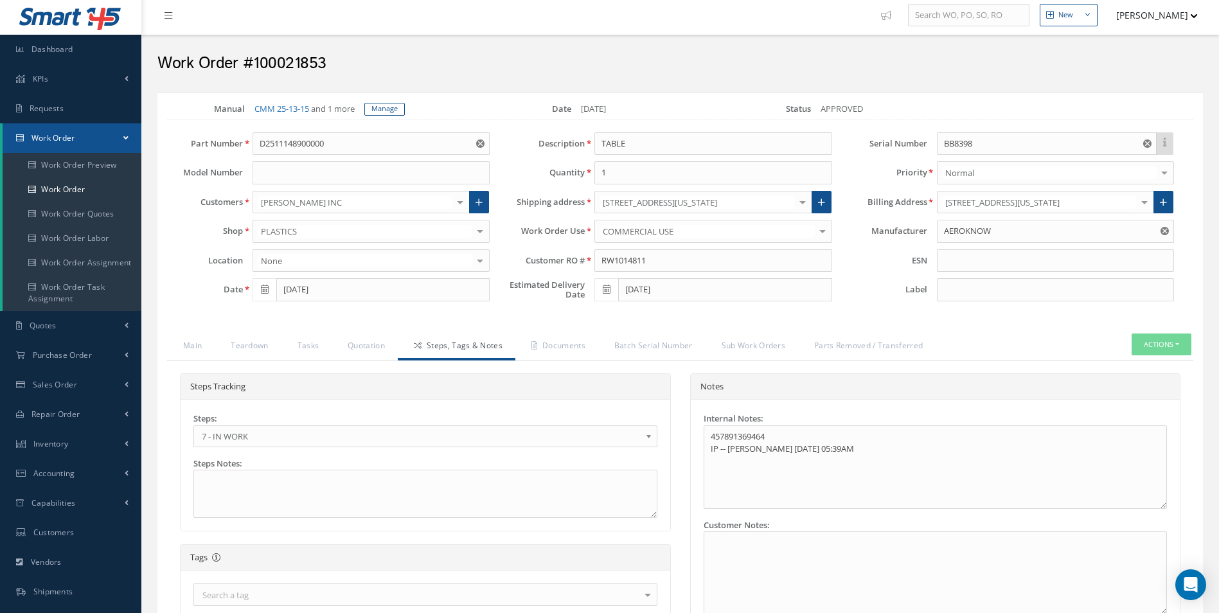
scroll to position [0, 0]
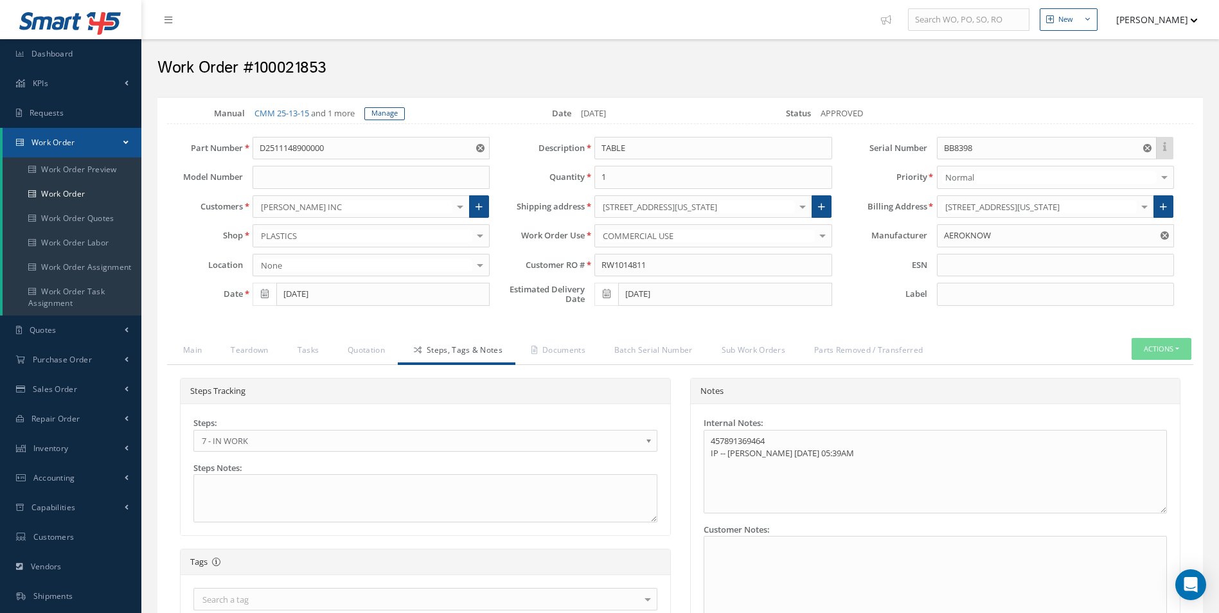
click at [258, 443] on span "7 - IN WORK" at bounding box center [421, 440] width 439 height 15
click at [563, 355] on link "Documents" at bounding box center [556, 351] width 83 height 27
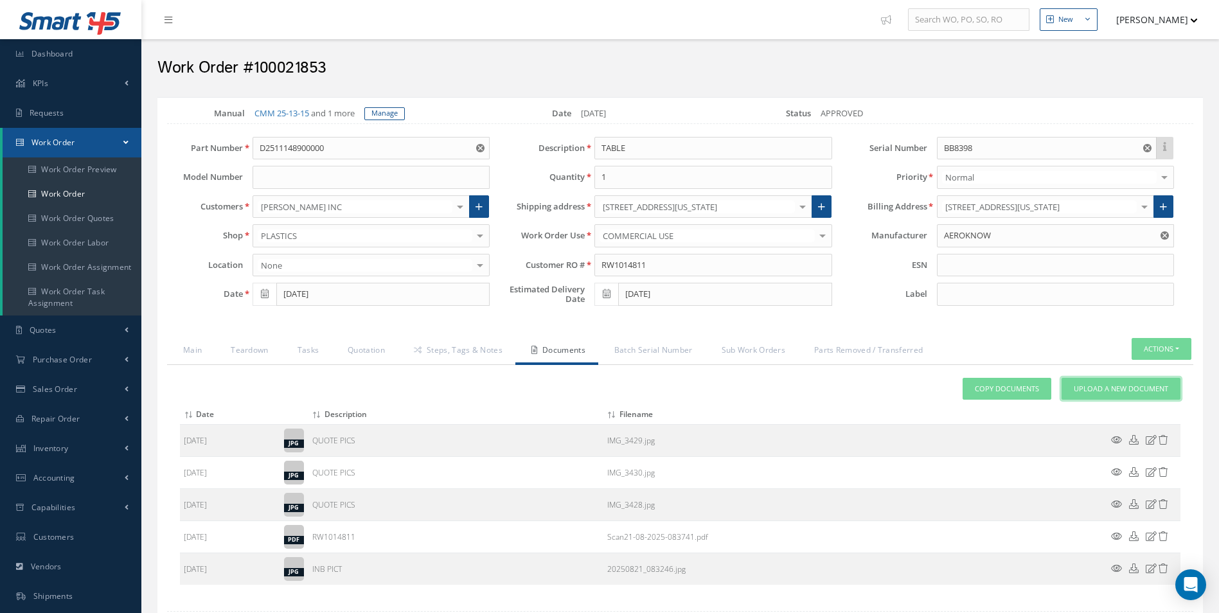
click at [1083, 390] on span "Upload a New Document" at bounding box center [1121, 389] width 94 height 11
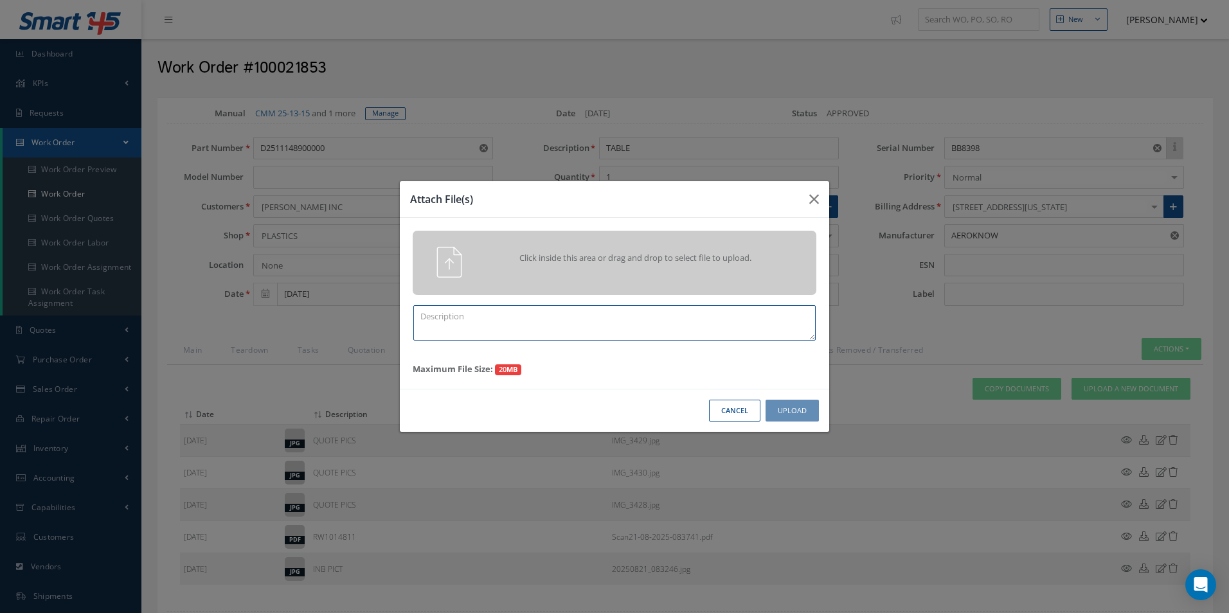
click at [521, 326] on textarea at bounding box center [614, 322] width 402 height 35
type textarea "FINISH"
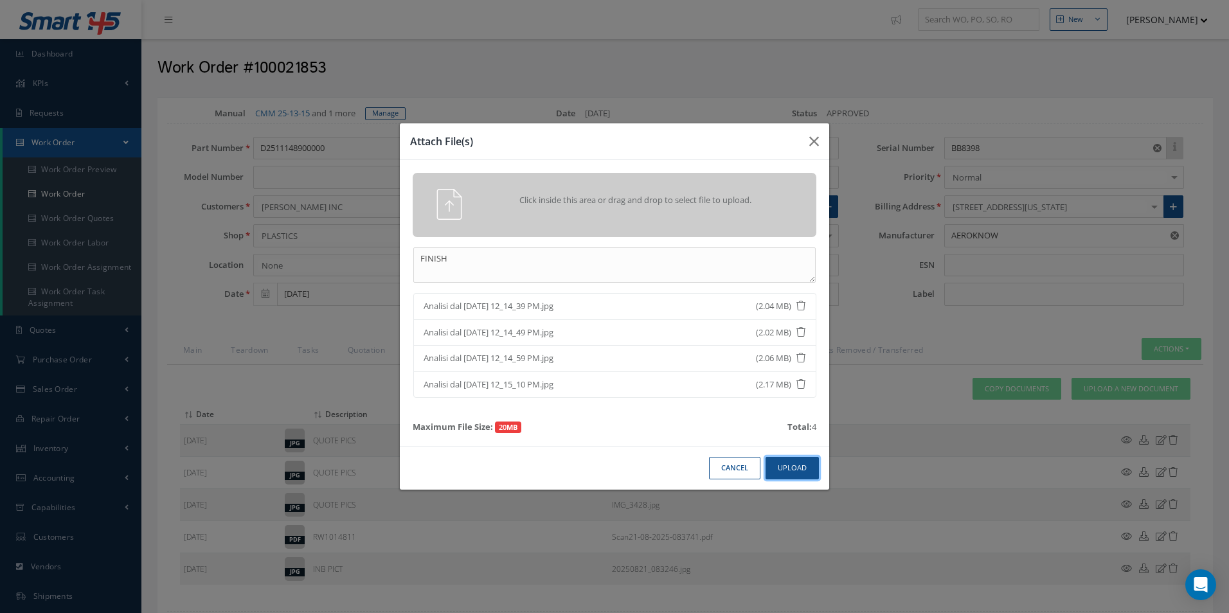
click at [790, 471] on button "Upload" at bounding box center [791, 468] width 53 height 22
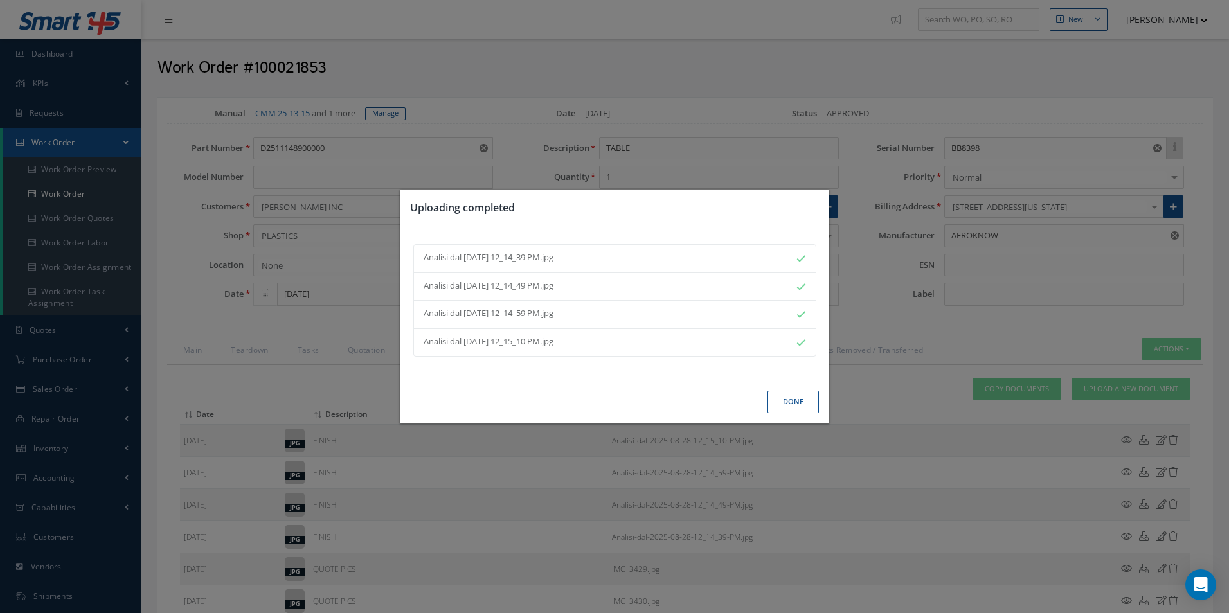
click at [799, 407] on button "Done" at bounding box center [792, 402] width 51 height 22
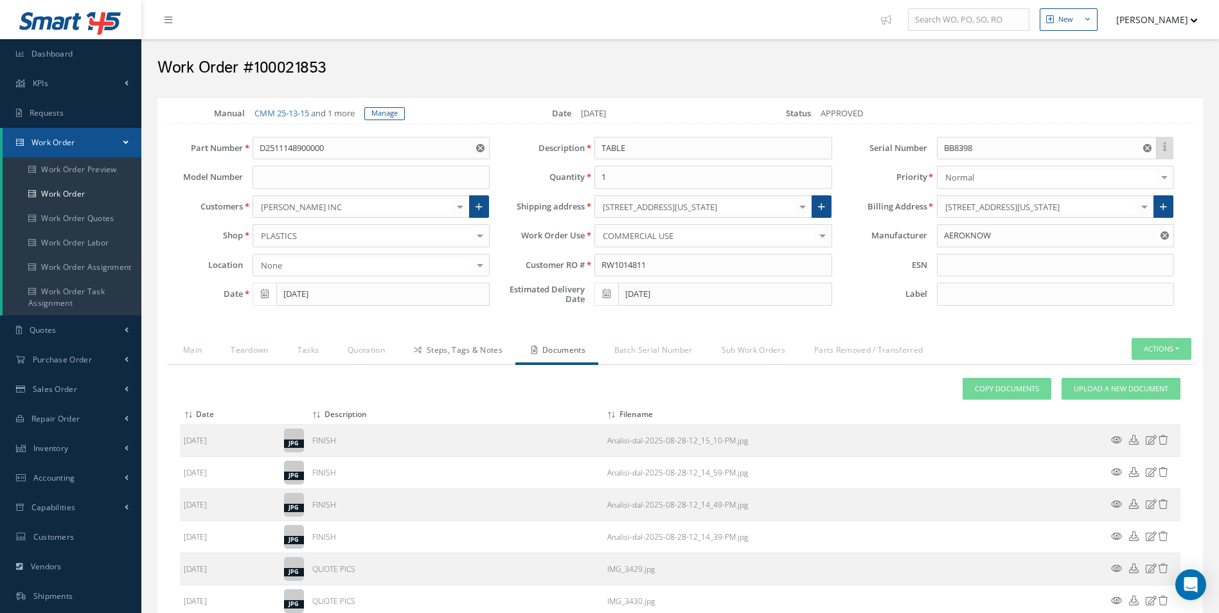
click at [450, 348] on link "Steps, Tags & Notes" at bounding box center [457, 351] width 118 height 27
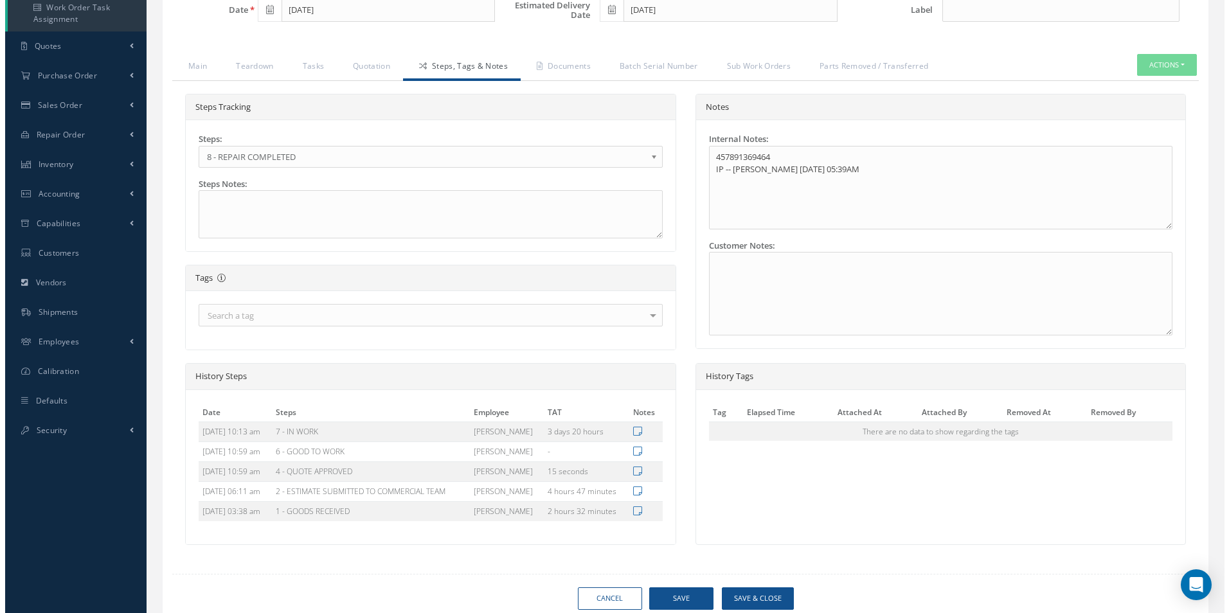
scroll to position [332, 0]
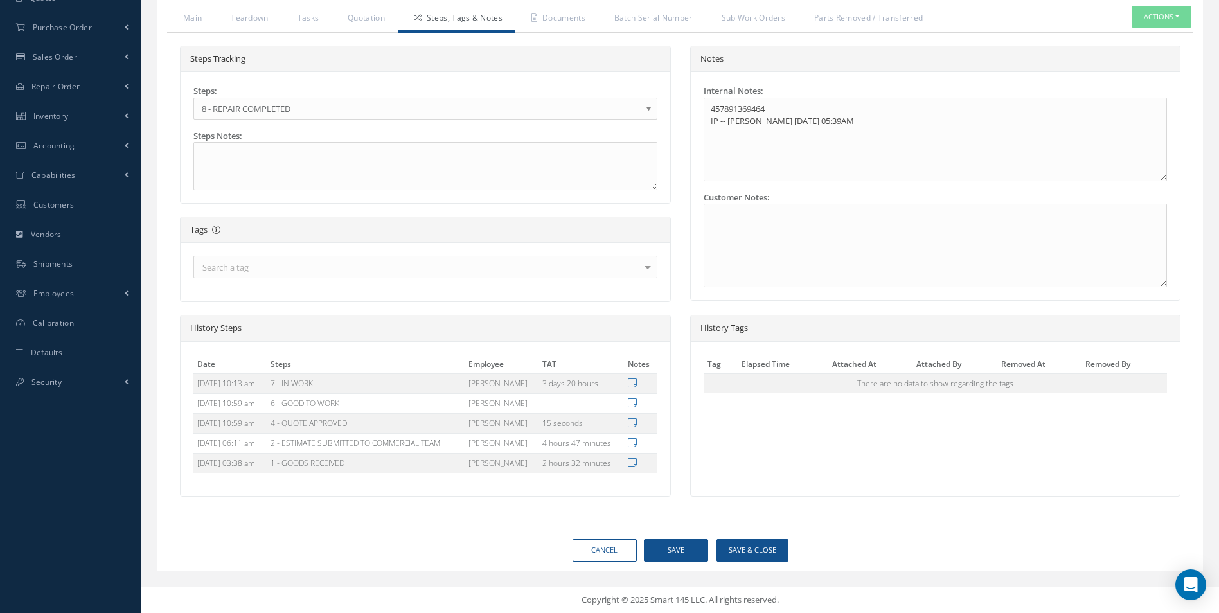
click at [753, 537] on div "Loading… POSSIBLE WARRANTY: This part number and serial number has been repaire…" at bounding box center [679, 168] width 1045 height 806
click at [757, 551] on button "Save & Close" at bounding box center [752, 550] width 72 height 22
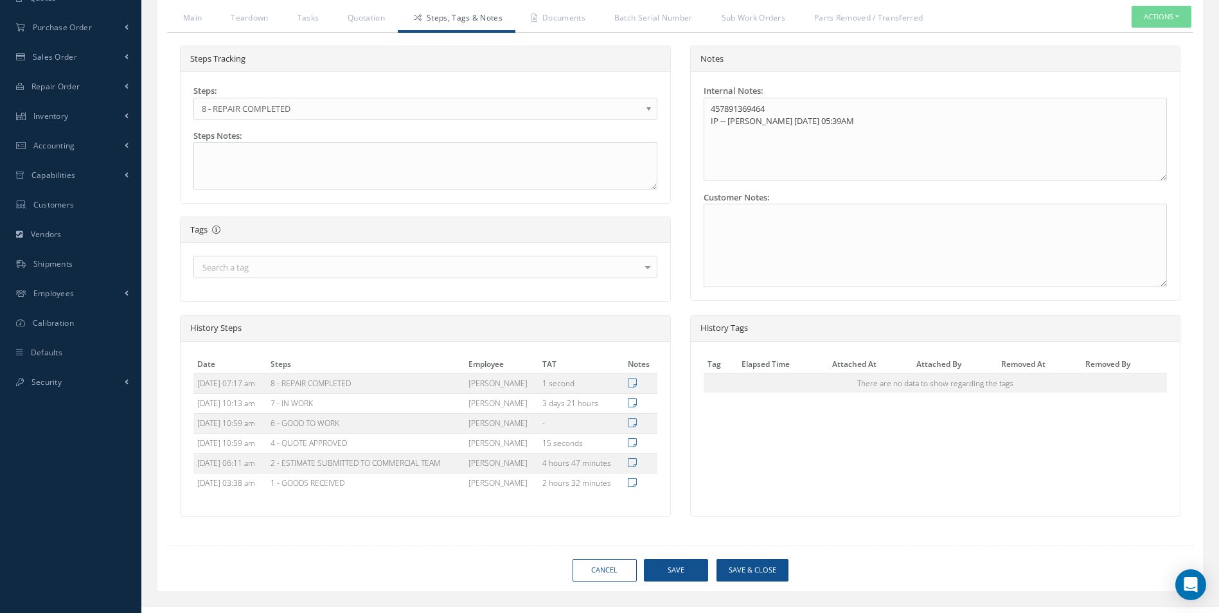
type input "AEROKNOW"
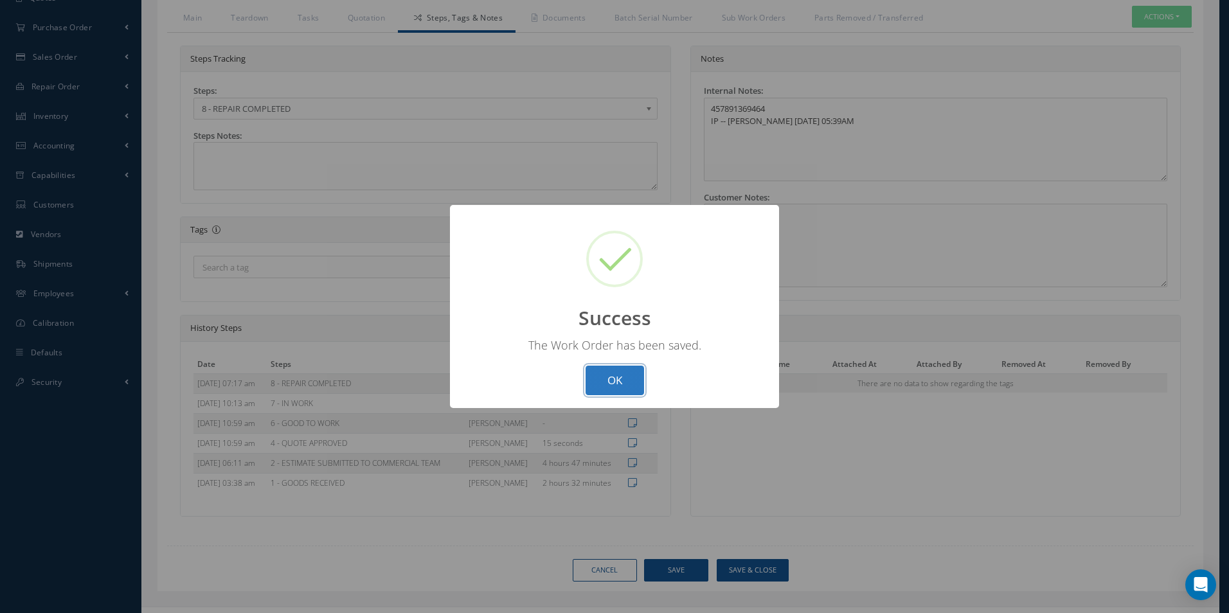
click at [621, 384] on button "OK" at bounding box center [614, 381] width 58 height 30
select select "25"
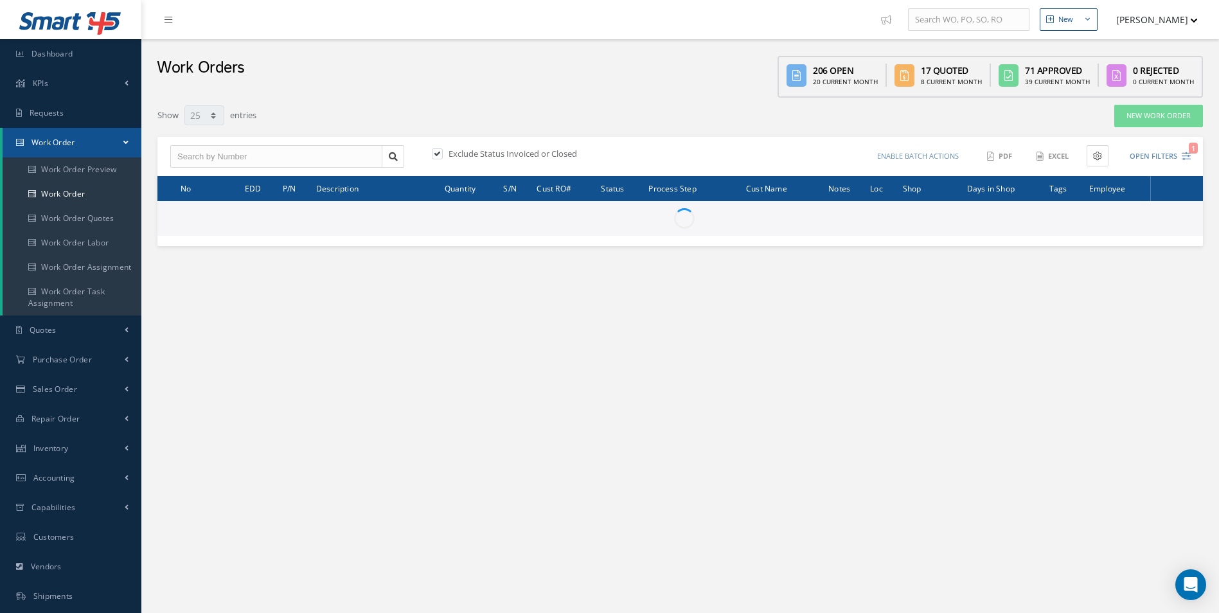
type input "All Work Request"
type input "All Work Performed"
type input "All Status"
type input "WO Part Status"
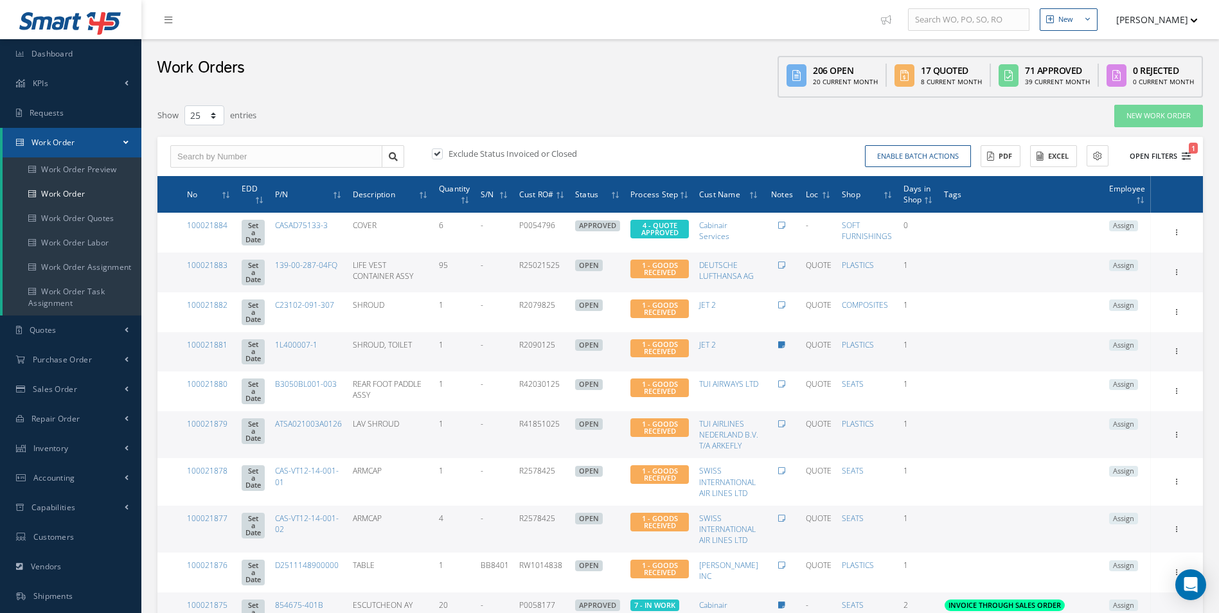
click at [1184, 159] on icon "1" at bounding box center [1186, 156] width 9 height 9
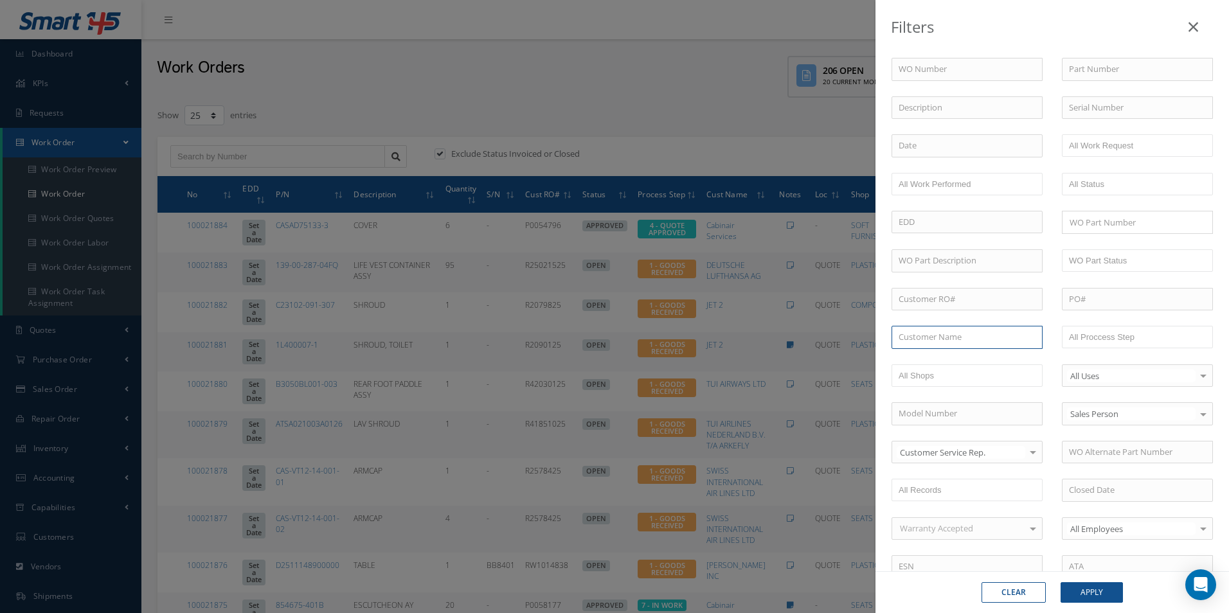
click at [955, 330] on input "text" at bounding box center [966, 337] width 151 height 23
click at [923, 363] on span "BARFIELD INC" at bounding box center [938, 360] width 81 height 12
type input "BARFIELD INC"
click at [1096, 592] on button "Apply" at bounding box center [1091, 592] width 62 height 21
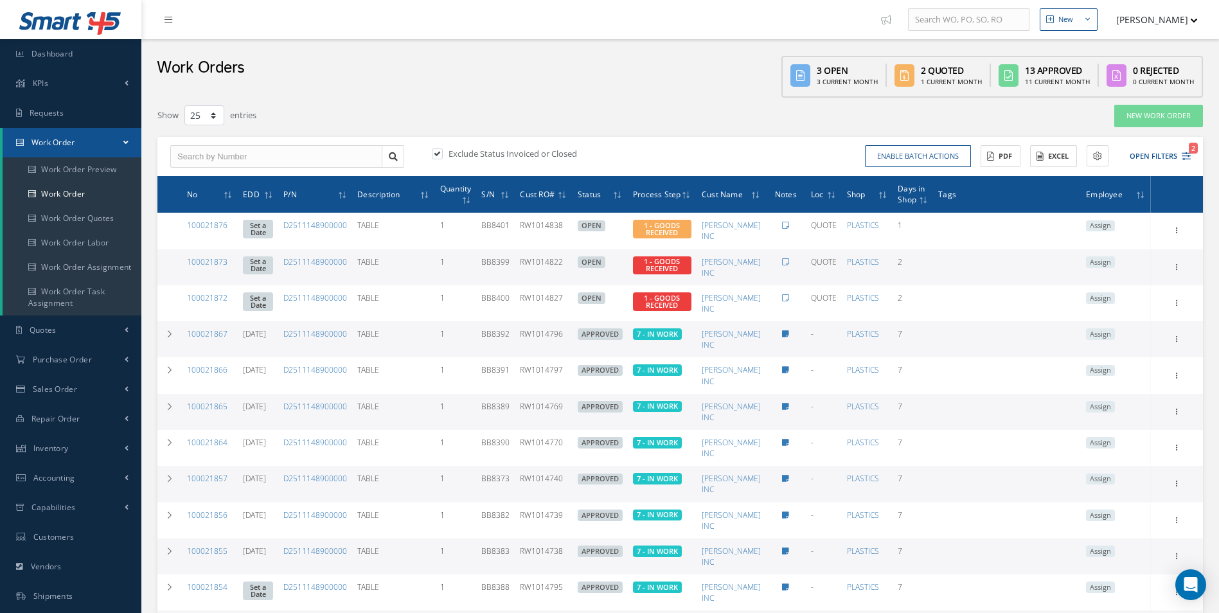
scroll to position [376, 0]
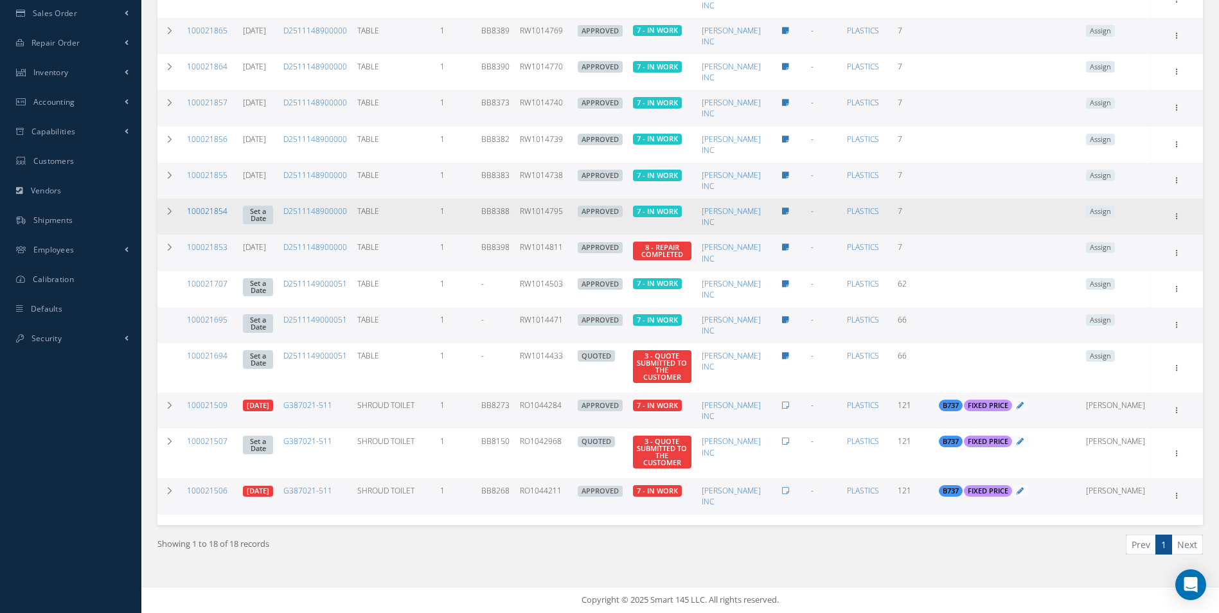
click at [208, 211] on link "100021854" at bounding box center [207, 211] width 40 height 11
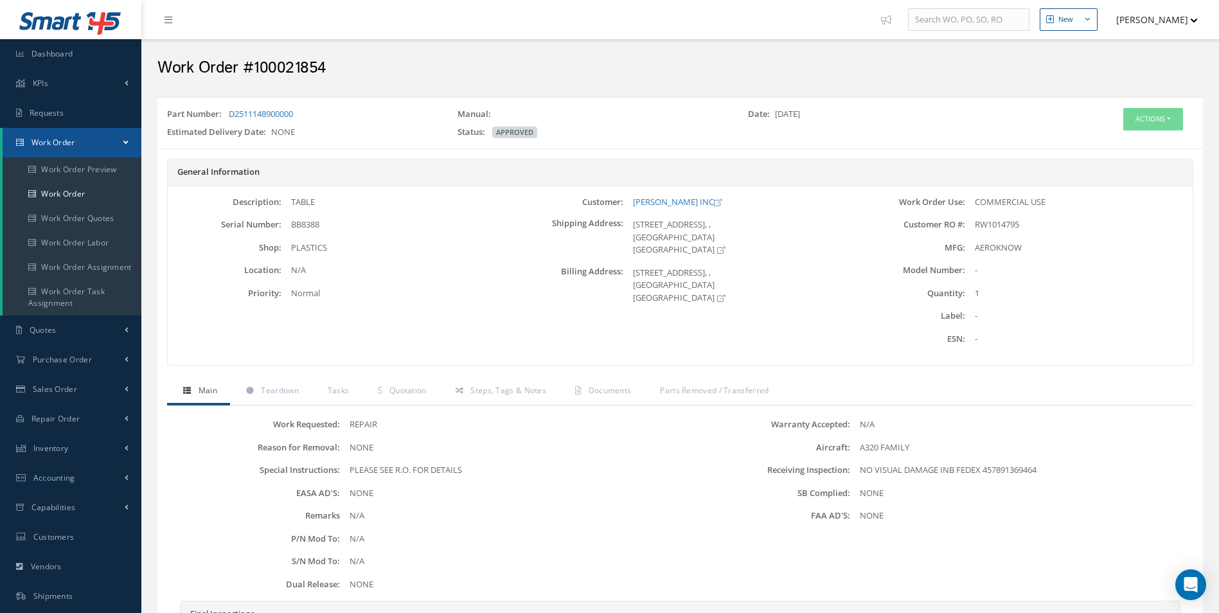
click at [308, 70] on h2 "Work Order #100021854" at bounding box center [679, 67] width 1045 height 19
copy h2 "100021854"
click at [991, 224] on span "RW1014795" at bounding box center [997, 224] width 44 height 12
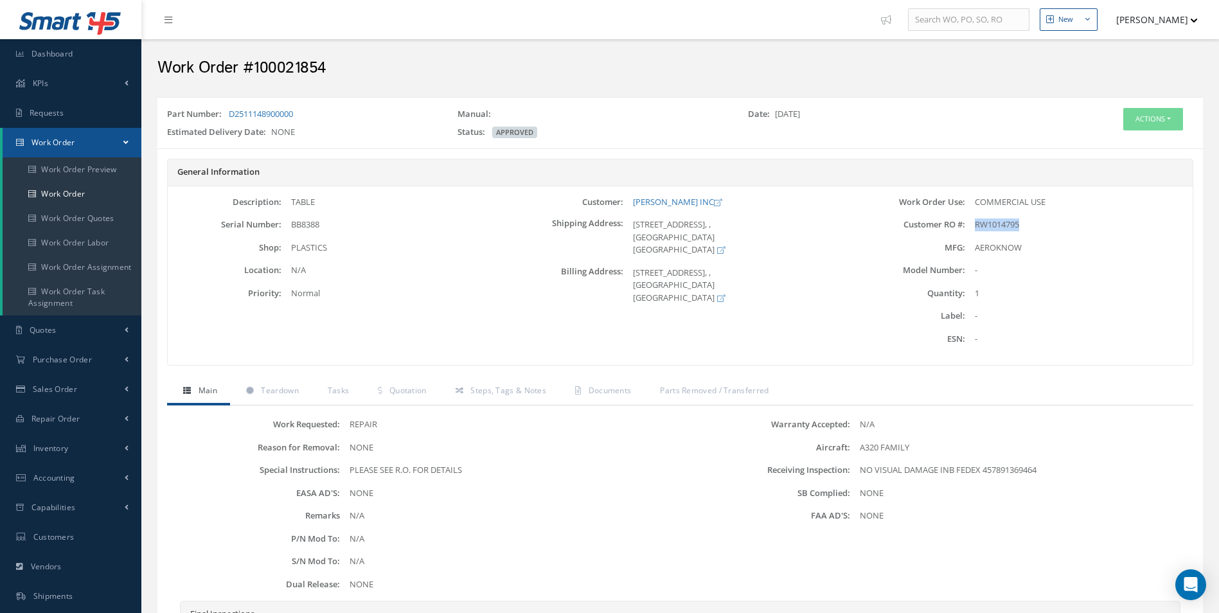
copy span "RW1014795"
click at [303, 226] on span "BB8388" at bounding box center [305, 224] width 28 height 12
copy span "BB8388"
click at [309, 226] on span "BB8388" at bounding box center [305, 224] width 28 height 12
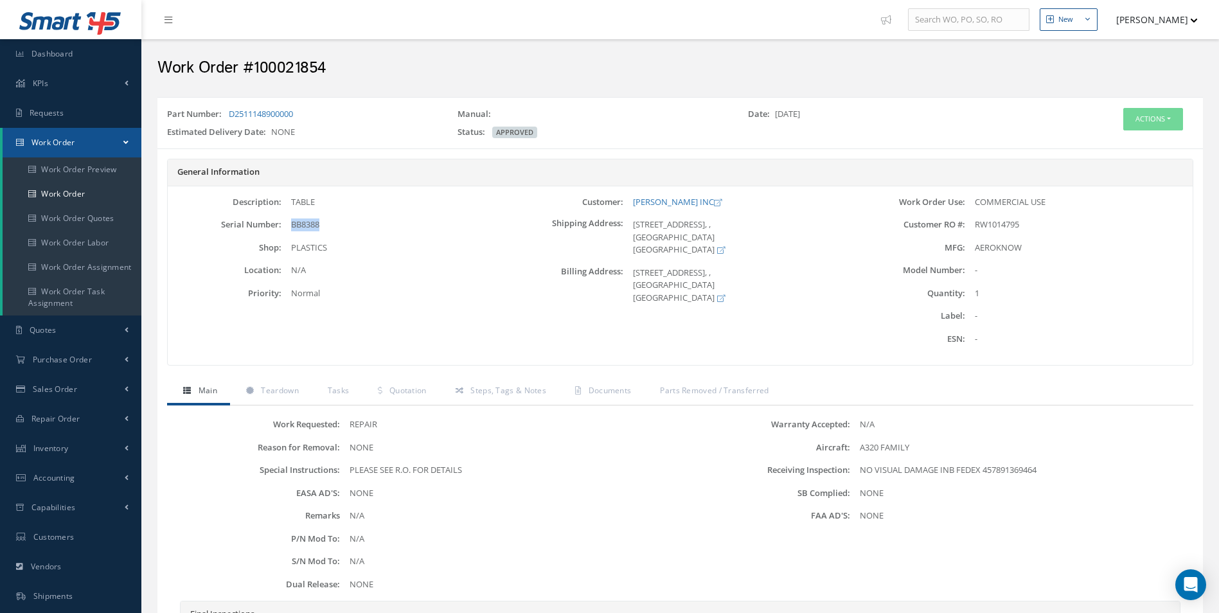
click at [309, 226] on span "BB8388" at bounding box center [305, 224] width 28 height 12
click at [458, 388] on icon at bounding box center [460, 391] width 8 height 8
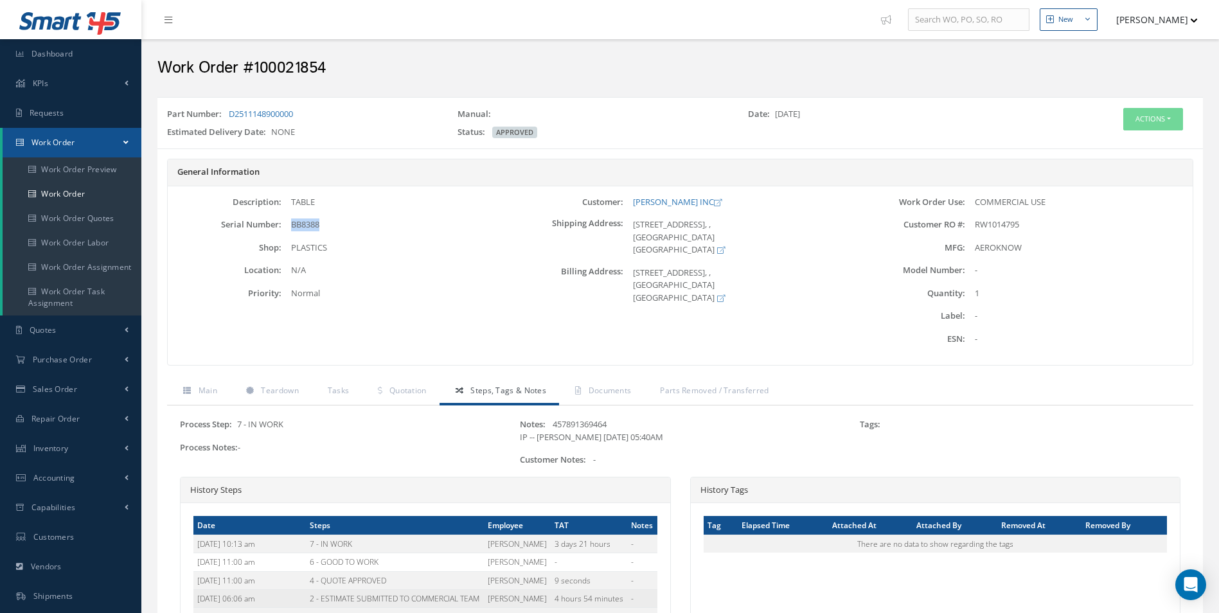
scroll to position [135, 0]
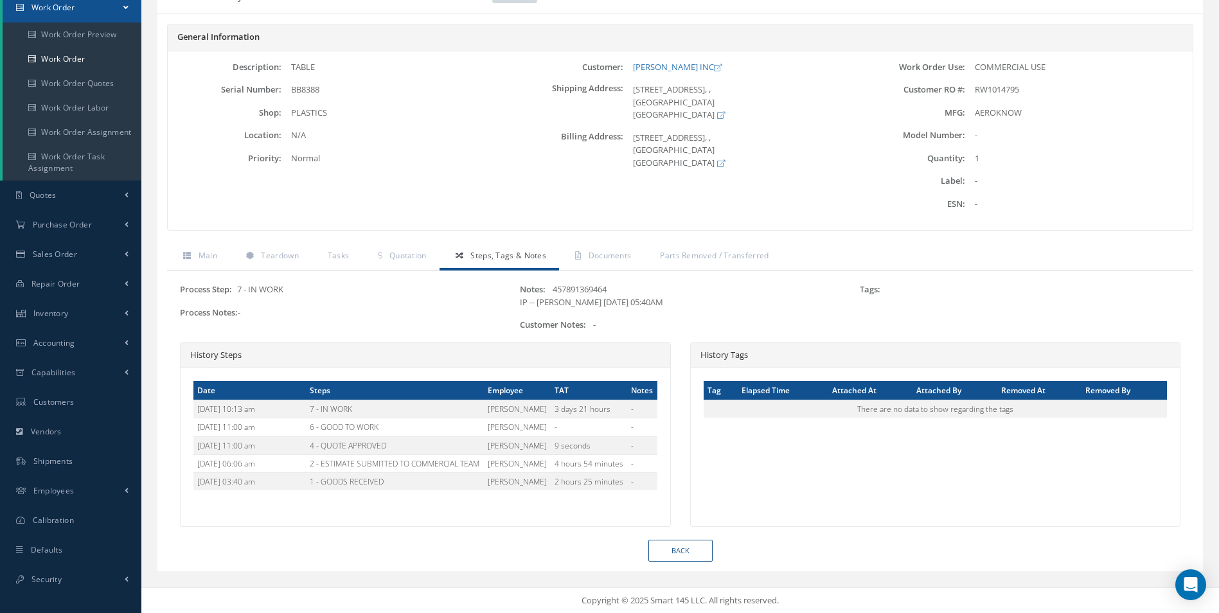
click at [619, 242] on div "General Information Description: TABLE Serial Number: BB8388 Shop: Location: Pr…" at bounding box center [679, 134] width 1045 height 220
click at [612, 259] on span "Documents" at bounding box center [610, 255] width 43 height 11
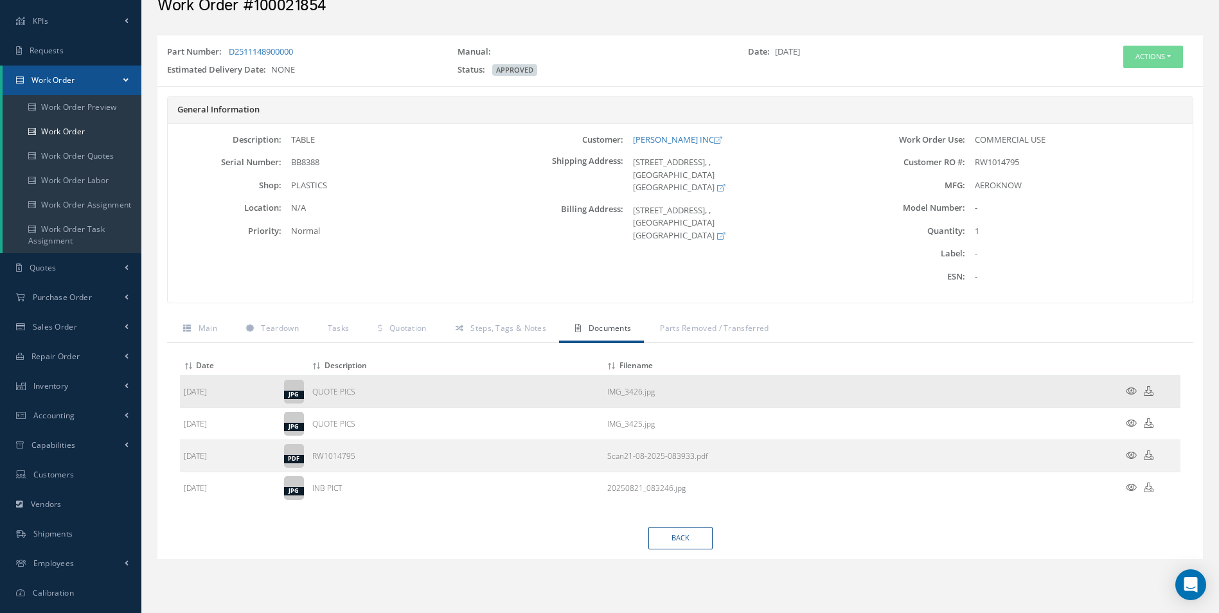
scroll to position [0, 0]
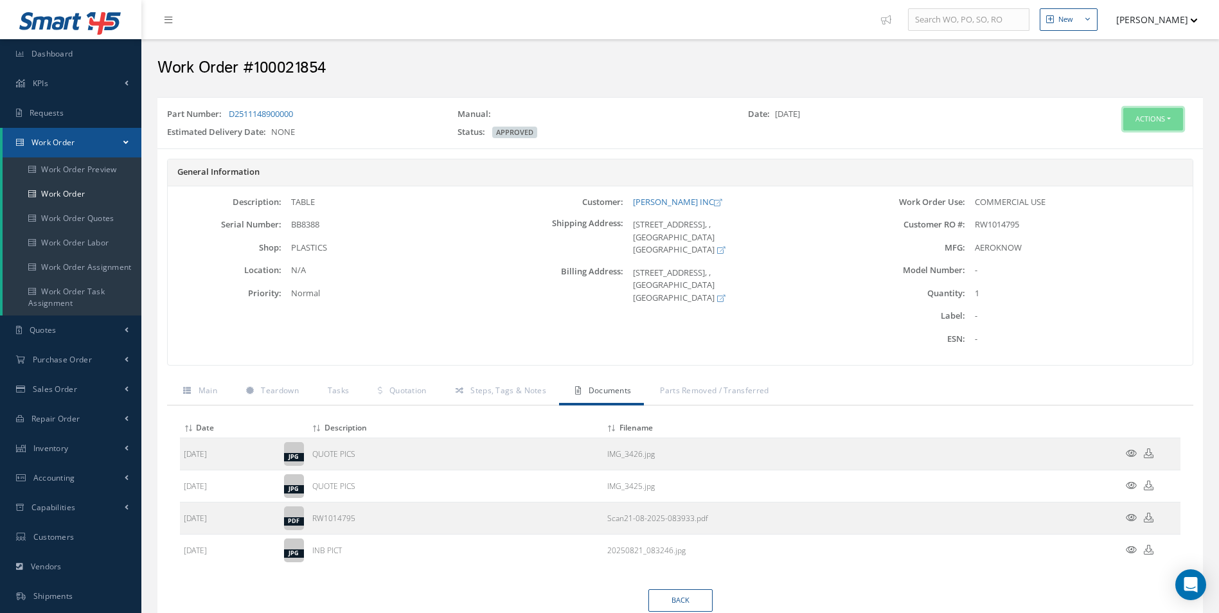
click at [1155, 123] on button "Actions" at bounding box center [1153, 119] width 60 height 22
click at [1122, 138] on link "Edit" at bounding box center [1133, 143] width 103 height 17
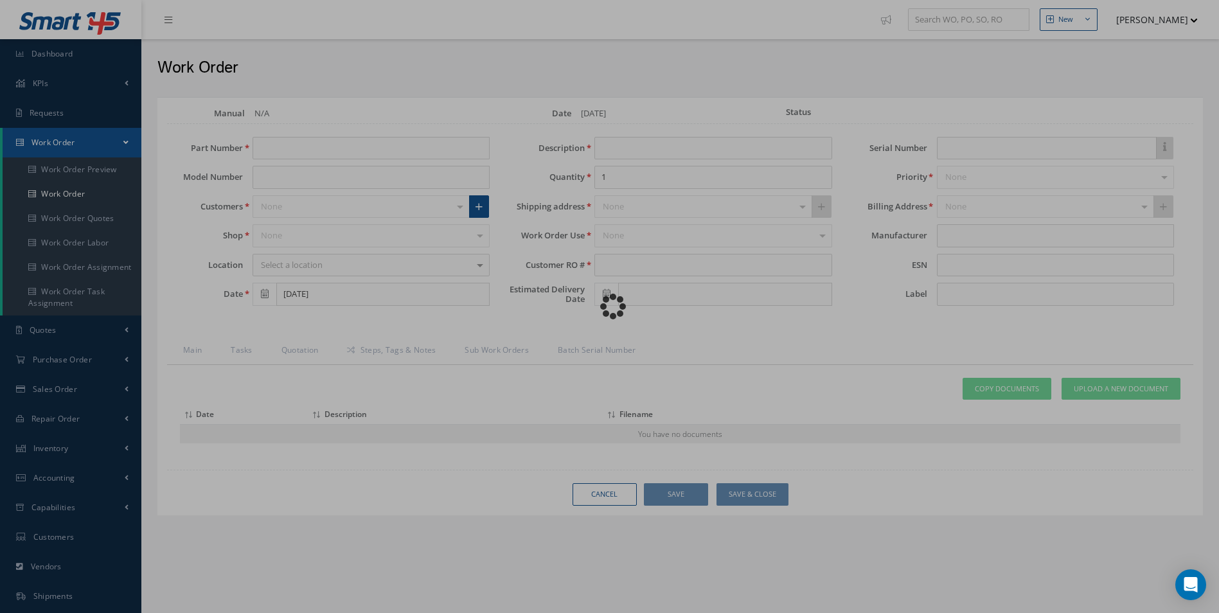
type input "D2511148900000"
type input "[DATE]"
type input "TABLE"
type input "RW1014795"
type input "BB8388"
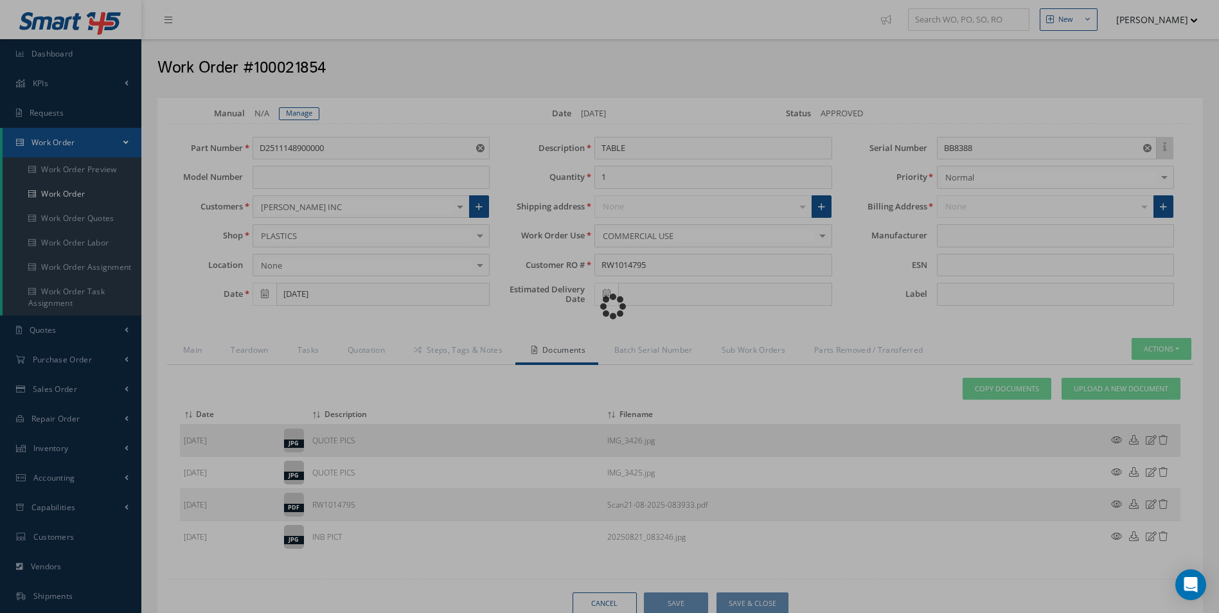
type input "AEROKNOW"
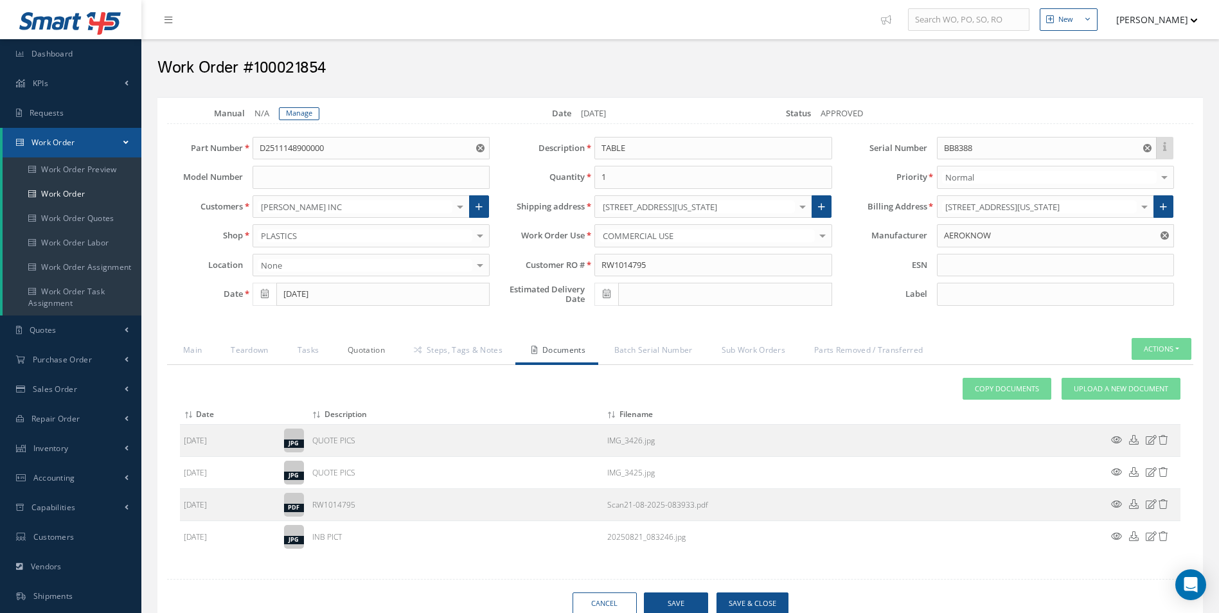
click at [361, 351] on link "Quotation" at bounding box center [365, 351] width 66 height 27
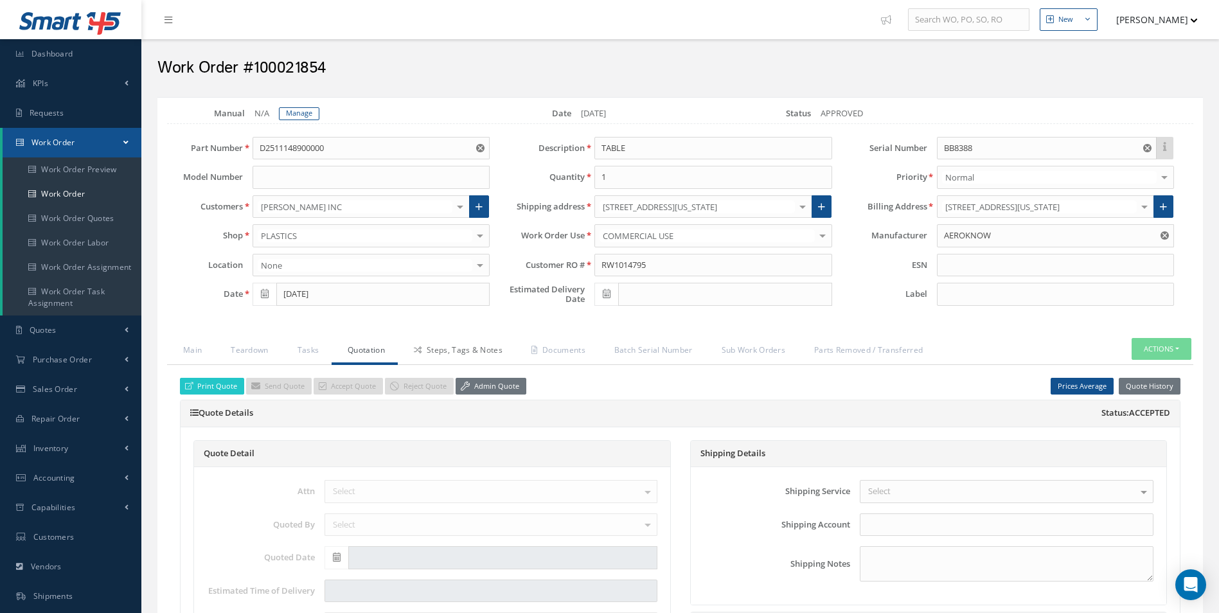
click at [457, 346] on link "Steps, Tags & Notes" at bounding box center [457, 351] width 118 height 27
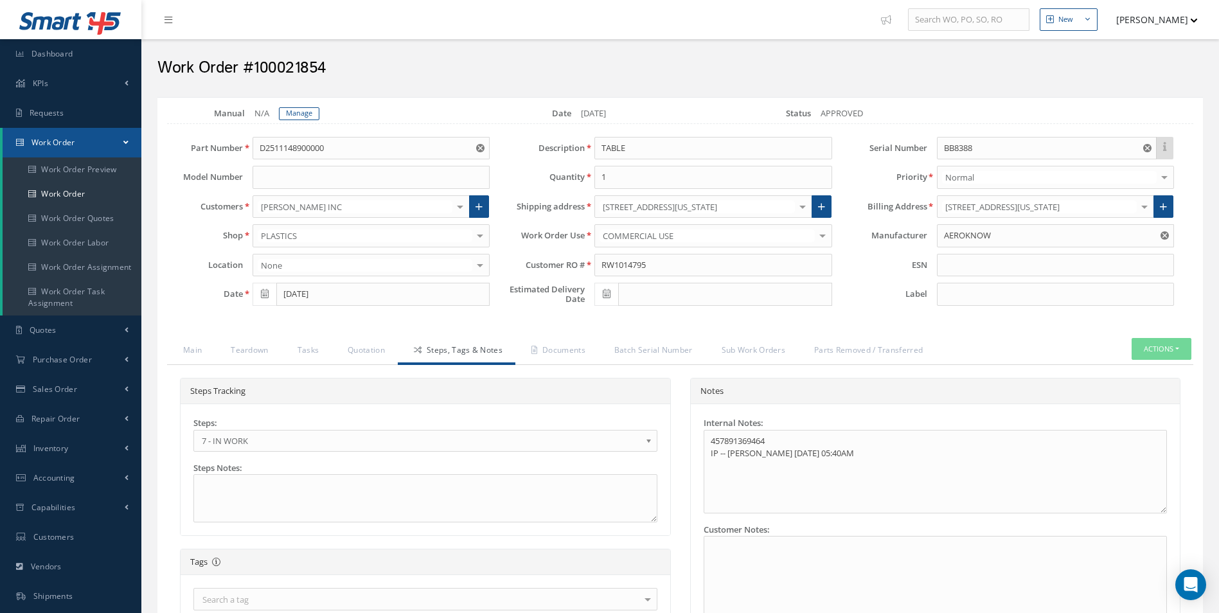
click at [283, 450] on link "7 - IN WORK" at bounding box center [425, 441] width 464 height 22
click at [556, 349] on link "Documents" at bounding box center [556, 351] width 83 height 27
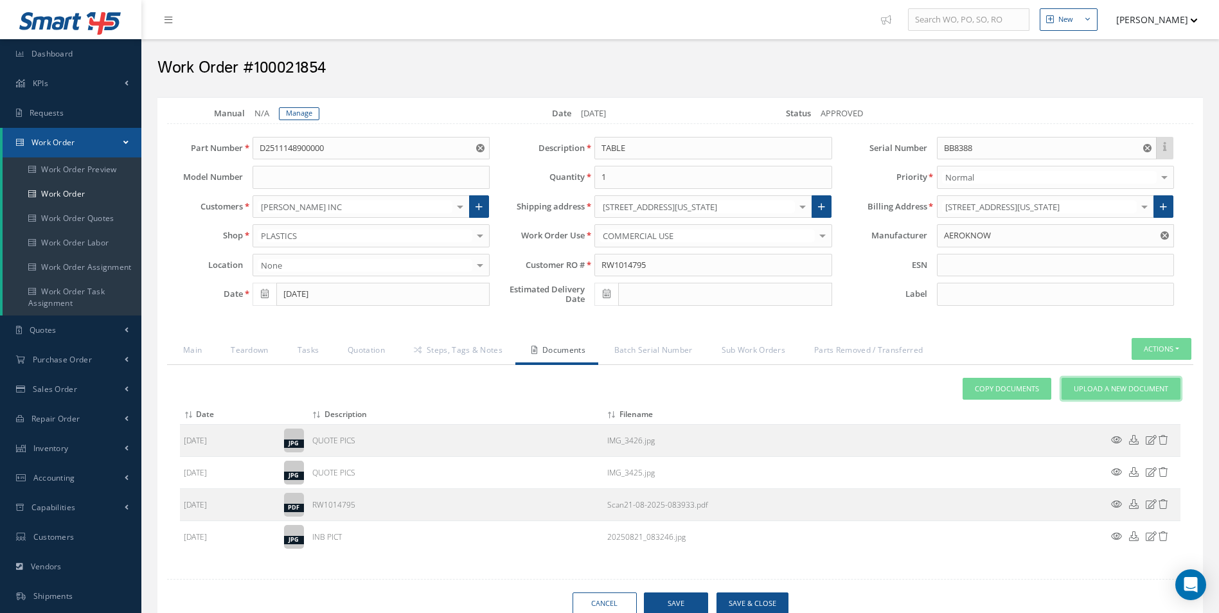
click at [1142, 387] on span "Upload a New Document" at bounding box center [1121, 389] width 94 height 11
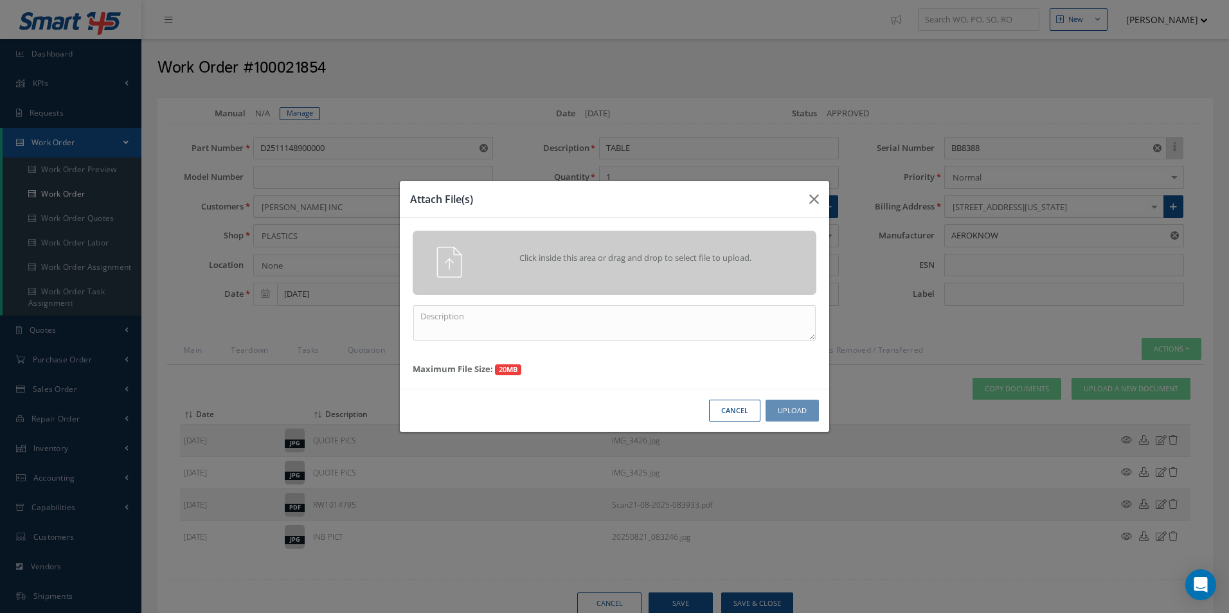
click at [538, 296] on div "Click inside this area or drag and drop to select file to upload. Maximum File …" at bounding box center [614, 303] width 429 height 171
click at [528, 311] on textarea at bounding box center [614, 322] width 402 height 35
type textarea "FINISH"
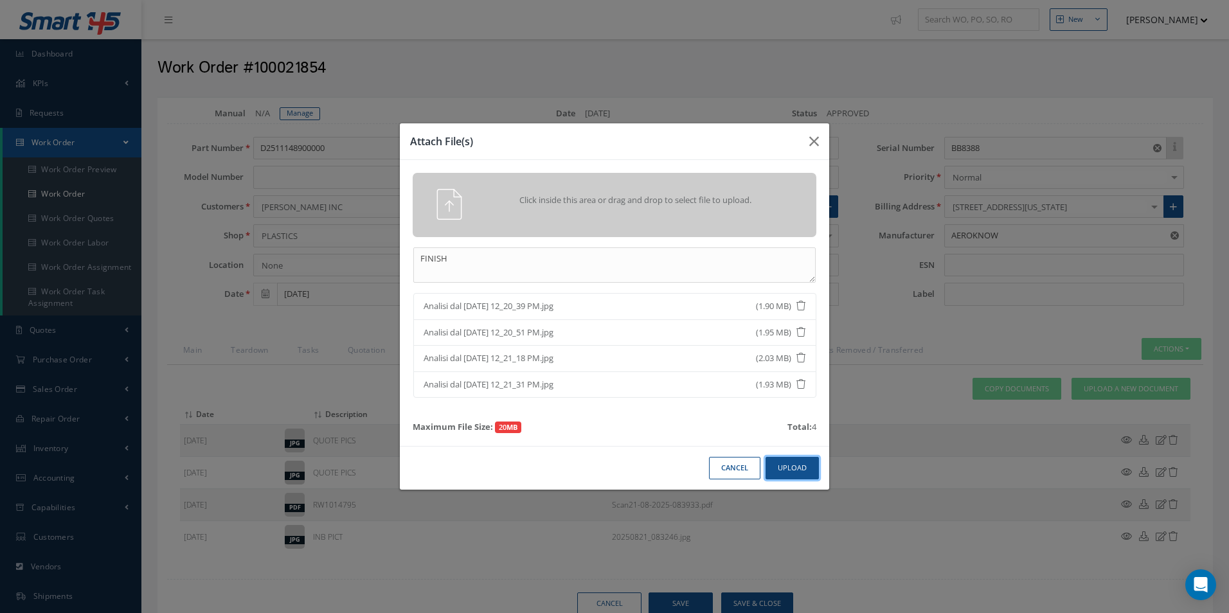
click at [794, 472] on button "Upload" at bounding box center [791, 468] width 53 height 22
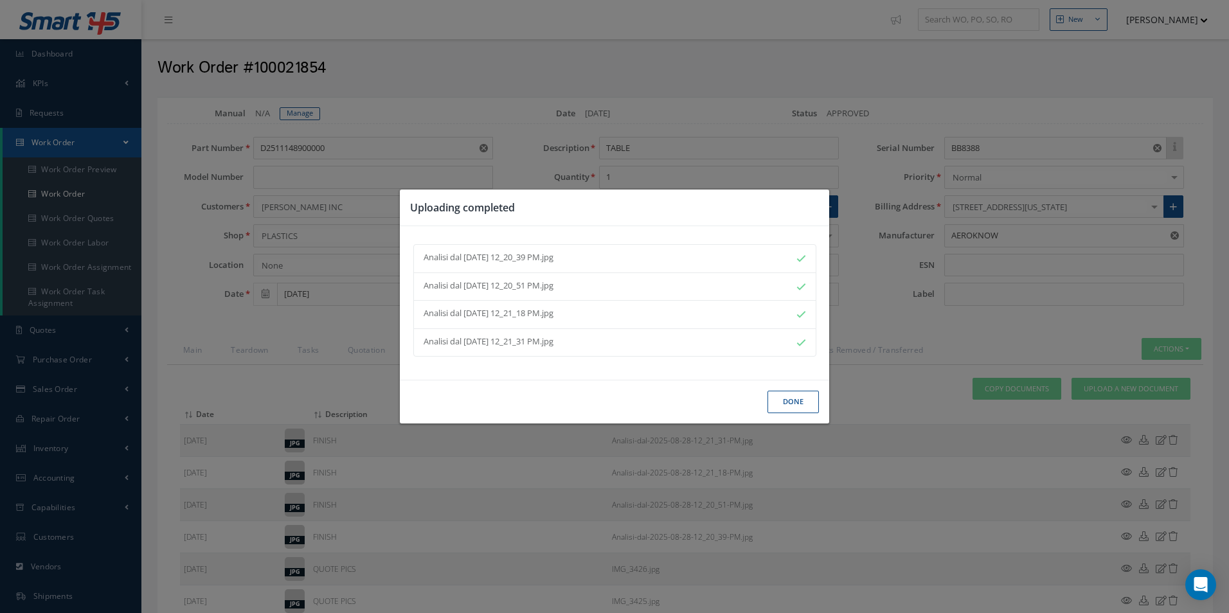
click at [797, 409] on button "Done" at bounding box center [792, 402] width 51 height 22
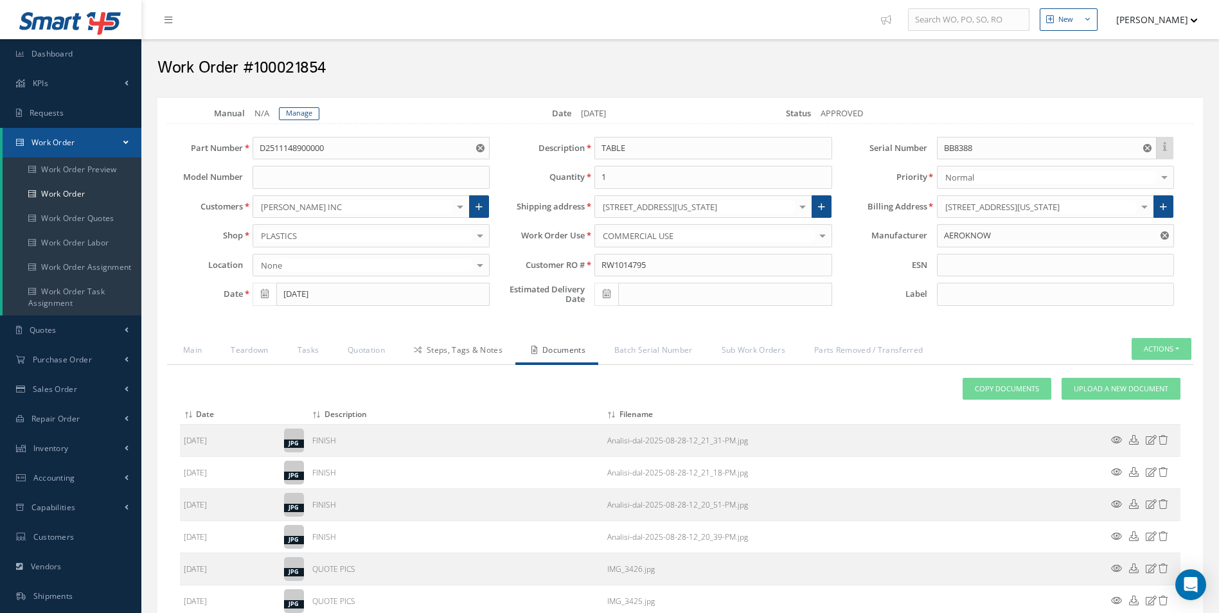
click at [449, 347] on link "Steps, Tags & Notes" at bounding box center [457, 351] width 118 height 27
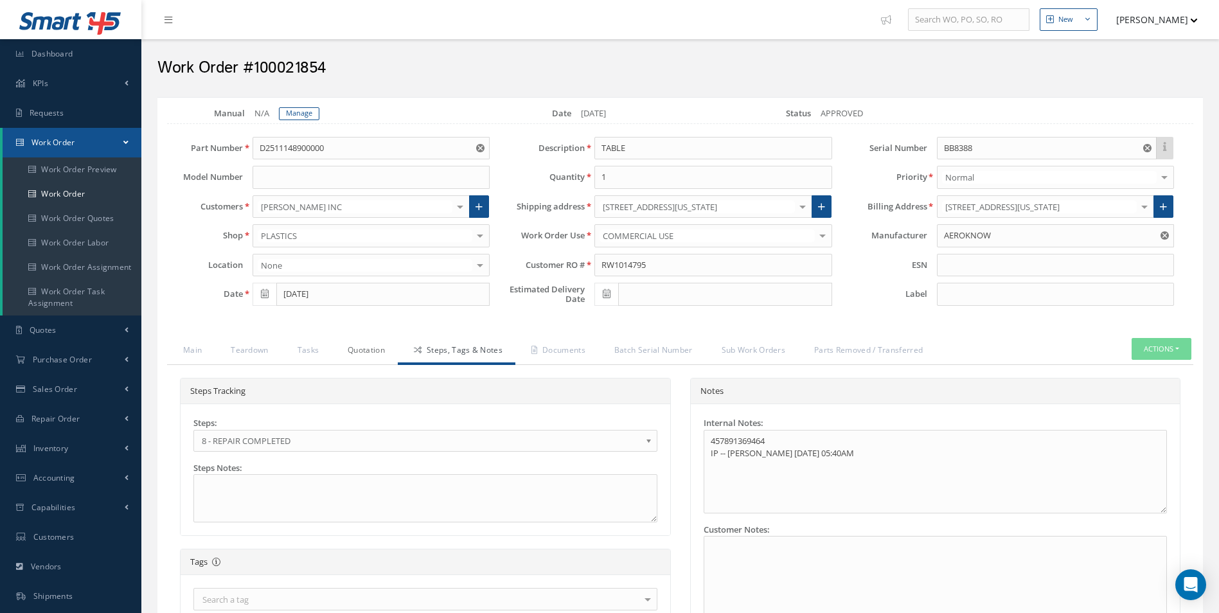
click at [368, 351] on link "Quotation" at bounding box center [365, 351] width 66 height 27
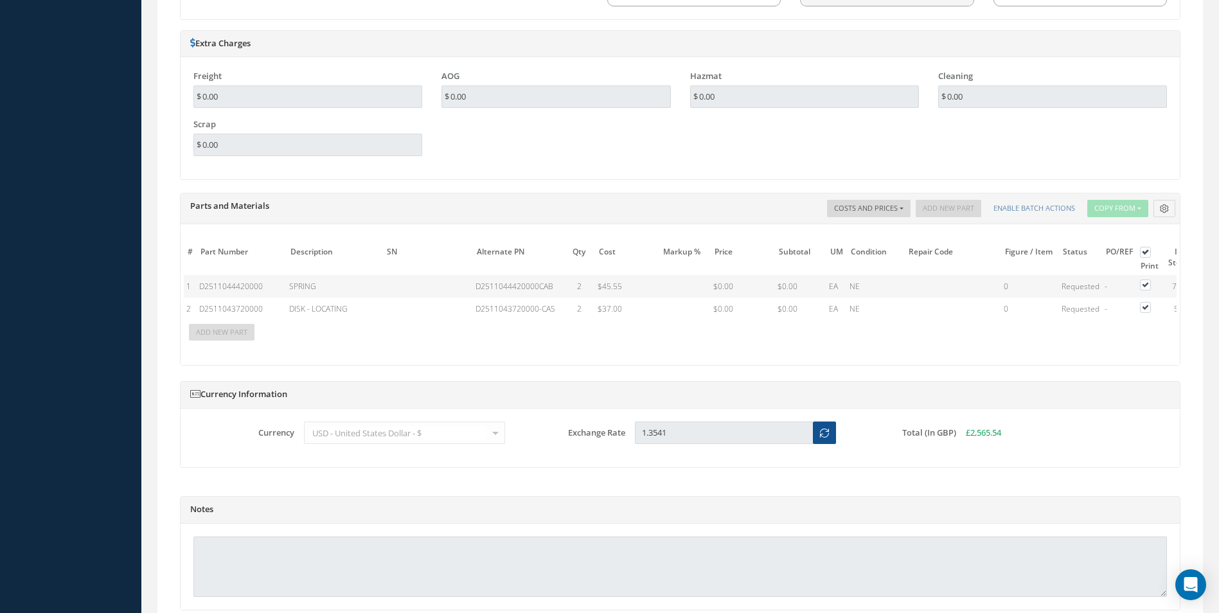
scroll to position [1018, 0]
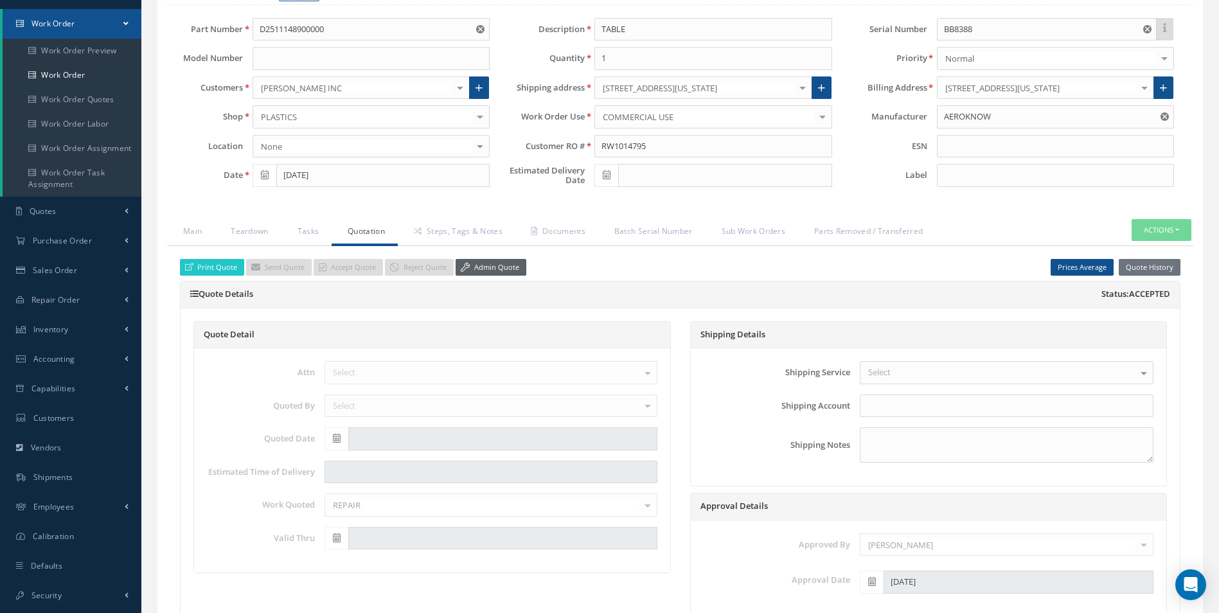
click at [497, 265] on link "Admin Quote" at bounding box center [491, 267] width 71 height 17
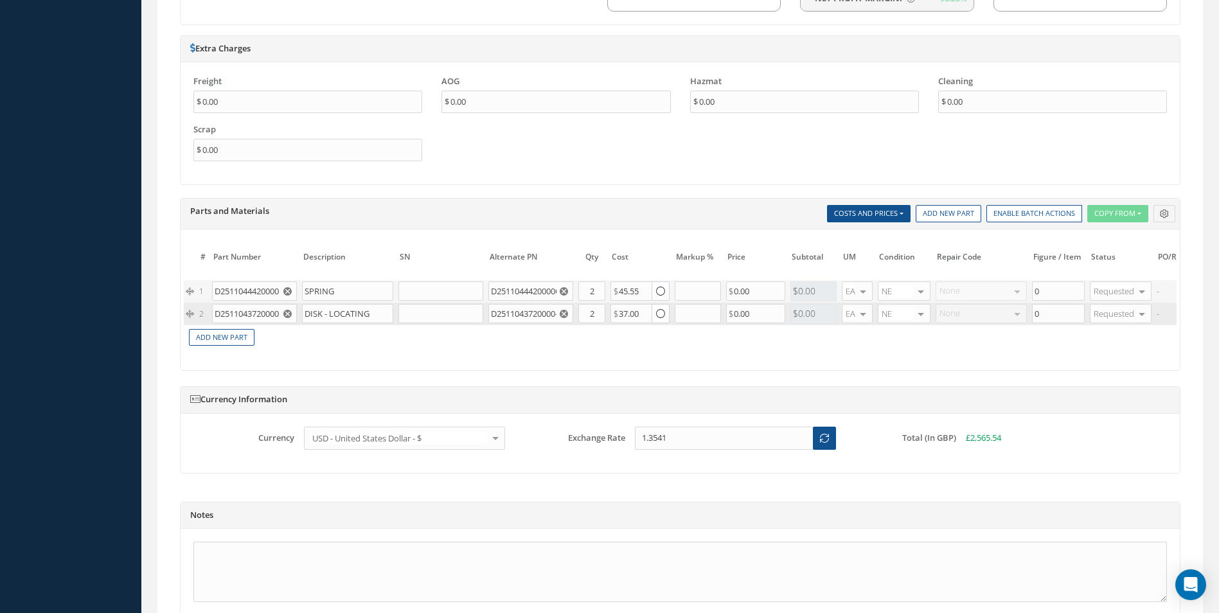
click at [287, 314] on icon "Reset" at bounding box center [287, 314] width 8 height 8
click at [276, 290] on input "D2511044420000" at bounding box center [254, 290] width 85 height 19
drag, startPoint x: 215, startPoint y: 289, endPoint x: 300, endPoint y: 288, distance: 85.5
click at [300, 288] on tr "1 D2511044420000 D2511044420000 SPRING D2511044420000CAB SPRING SPRING D2511044…" at bounding box center [777, 291] width 1186 height 22
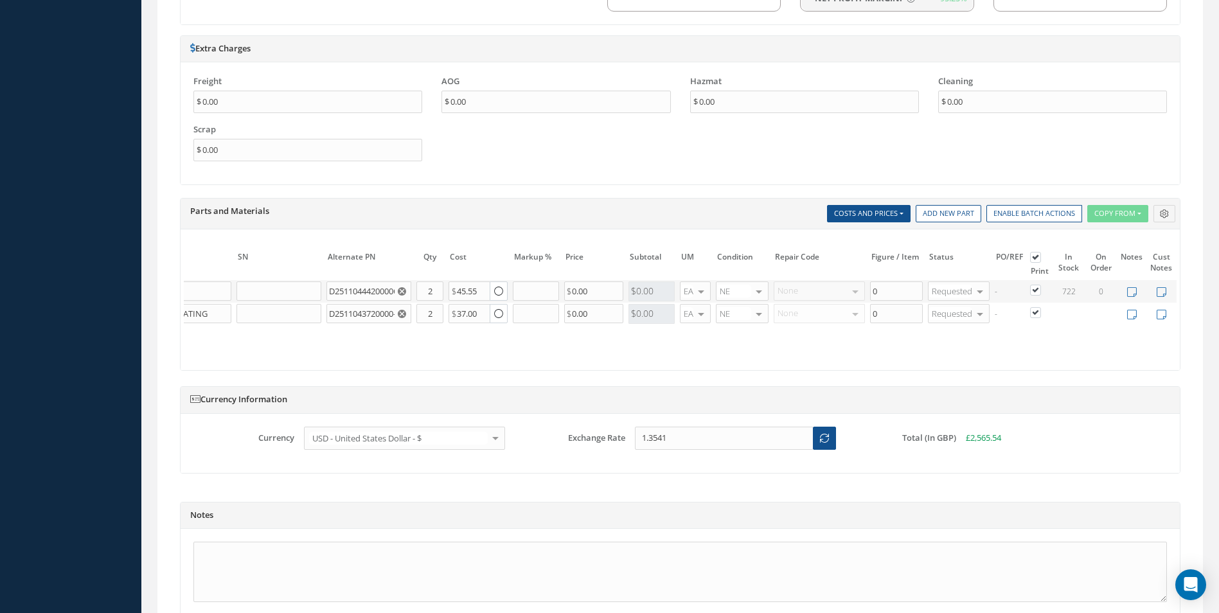
scroll to position [0, 193]
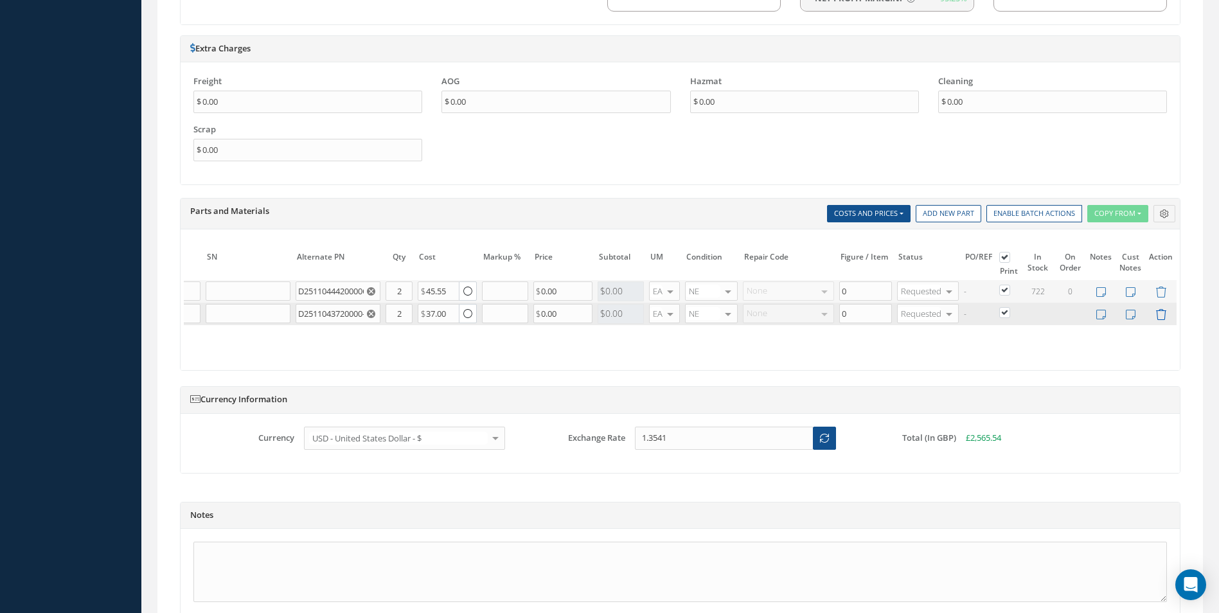
click at [1159, 312] on icon at bounding box center [1160, 314] width 11 height 11
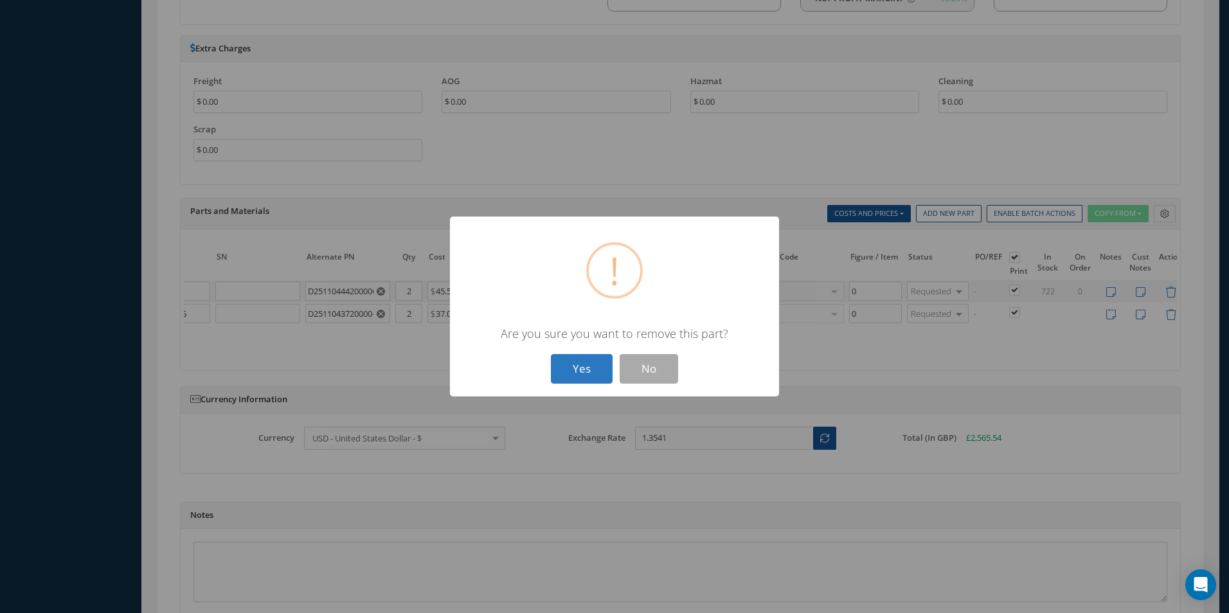
click at [553, 372] on button "Yes" at bounding box center [582, 369] width 62 height 30
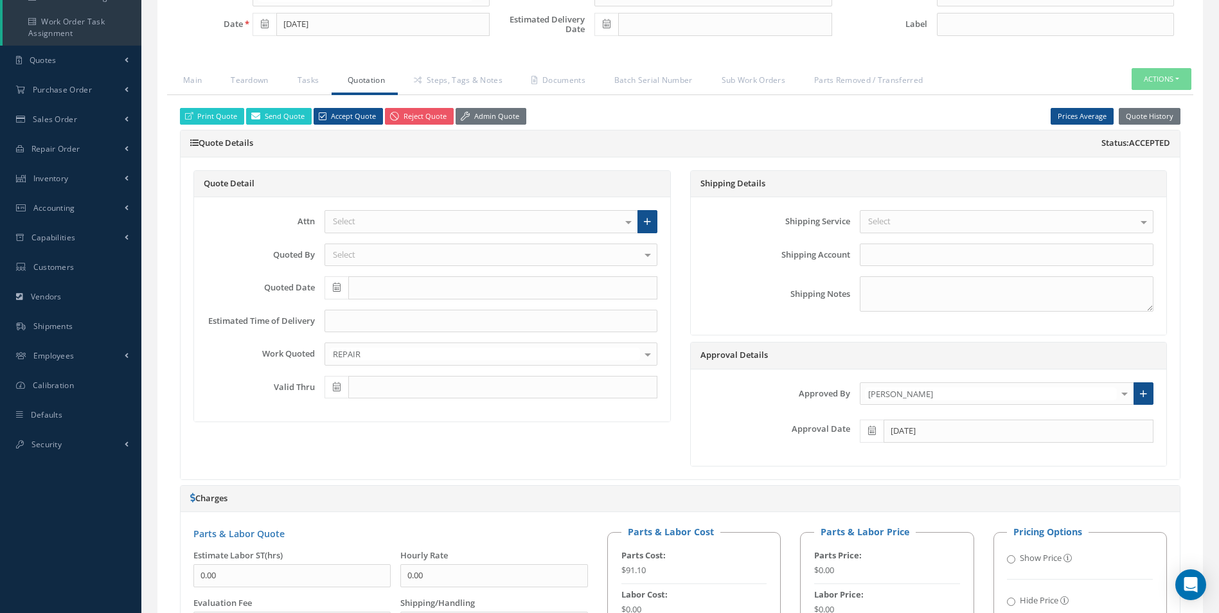
scroll to position [222, 0]
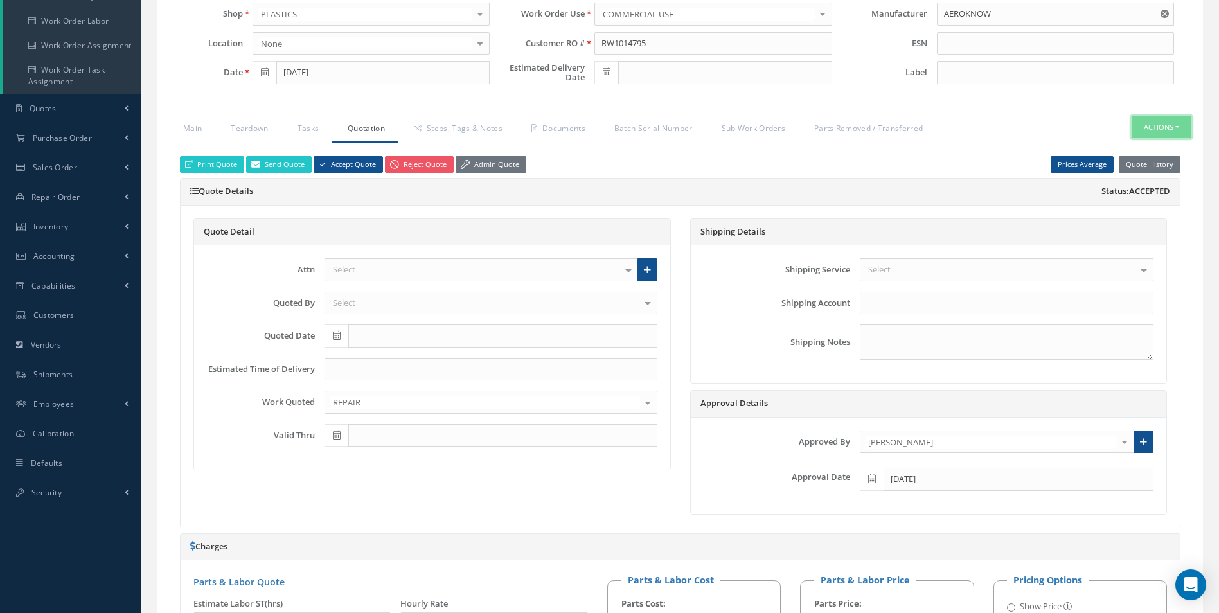
click at [1171, 129] on button "Actions" at bounding box center [1162, 127] width 60 height 22
click at [1144, 180] on link "Part Issue" at bounding box center [1141, 183] width 103 height 17
drag, startPoint x: 432, startPoint y: 127, endPoint x: 442, endPoint y: 146, distance: 21.3
click at [432, 127] on link "Steps, Tags & Notes" at bounding box center [457, 129] width 118 height 27
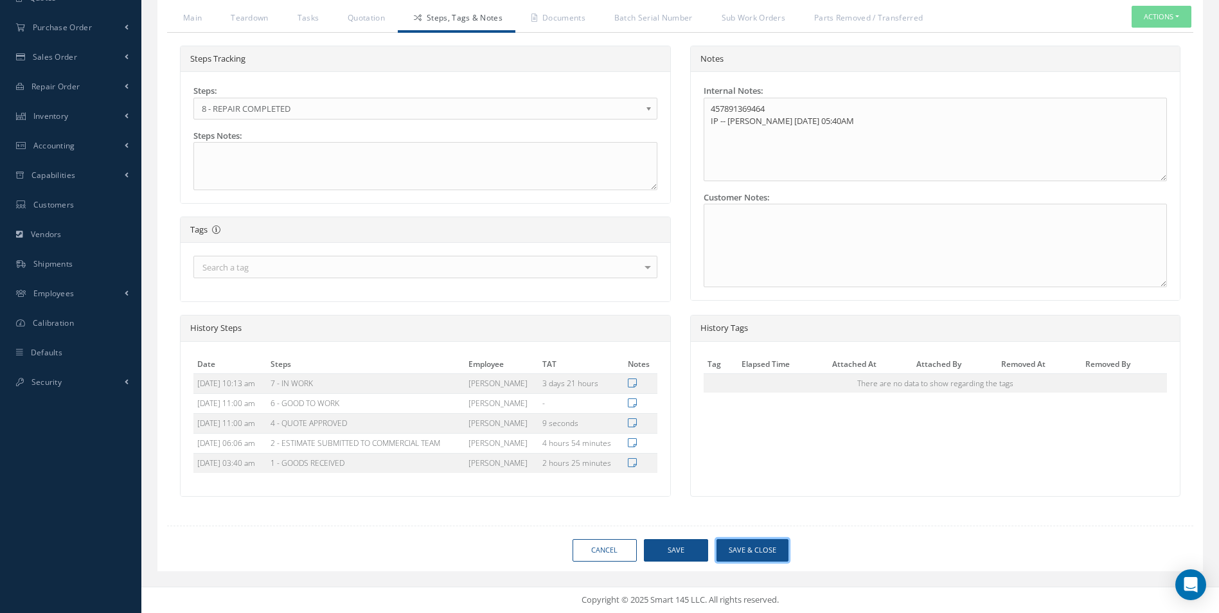
click at [769, 548] on button "Save & Close" at bounding box center [752, 550] width 72 height 22
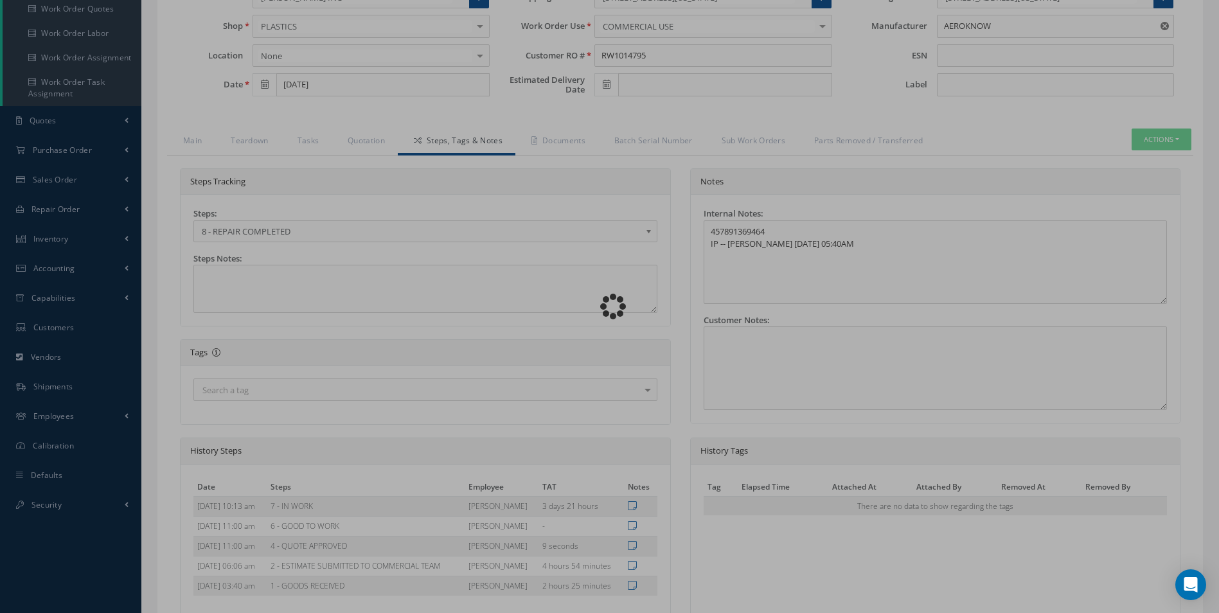
scroll to position [0, 0]
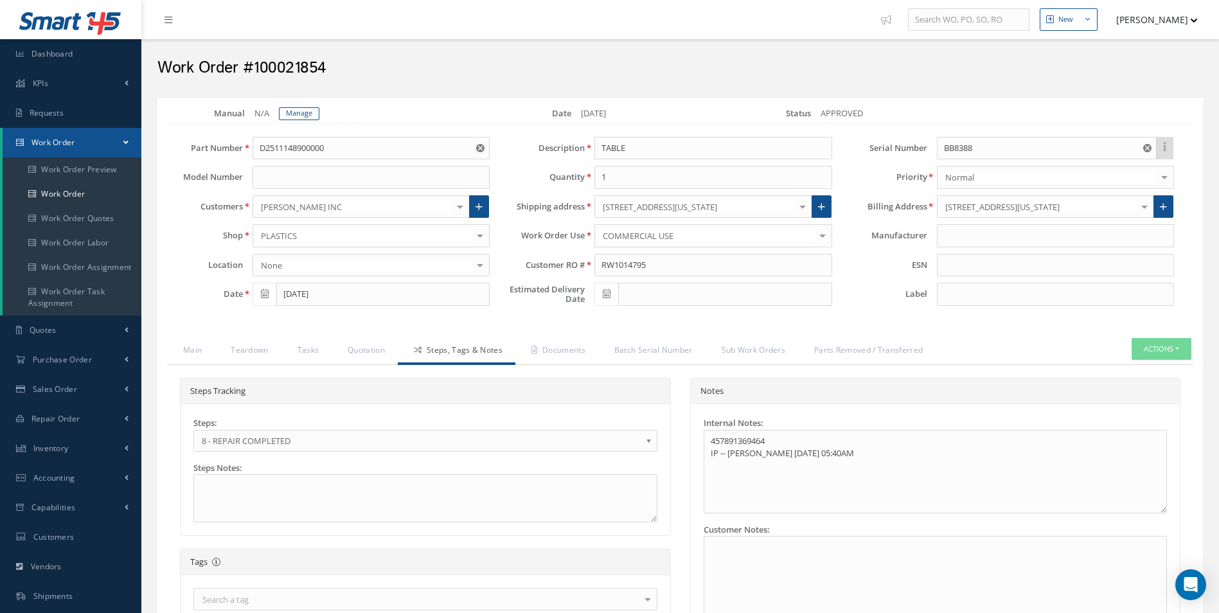
type input "AEROKNOW"
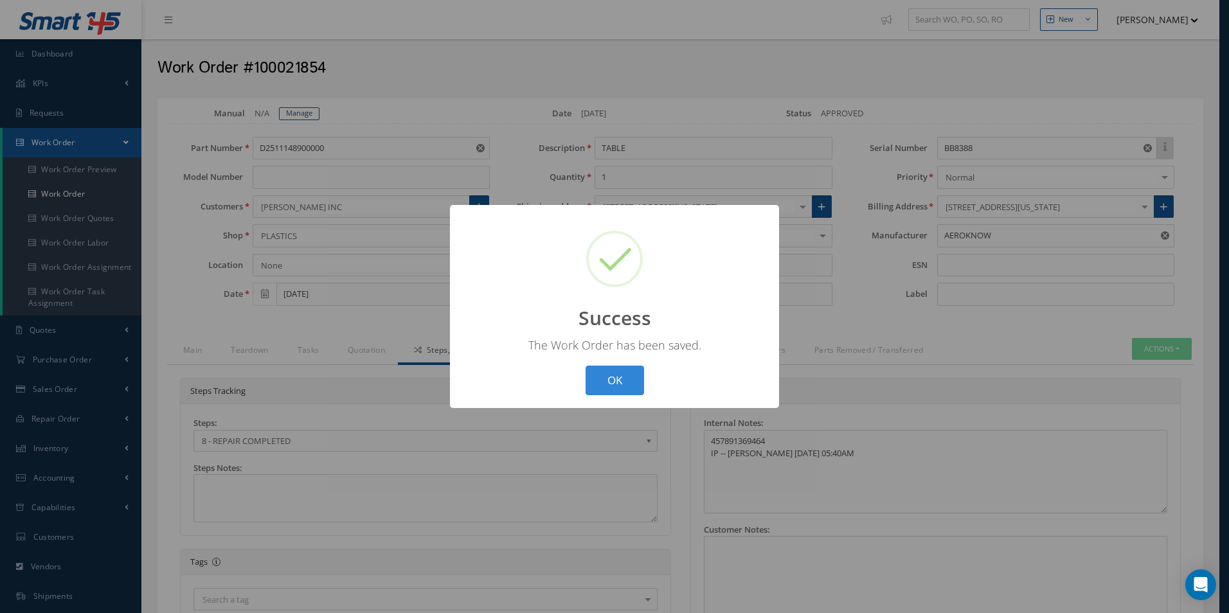
click at [617, 363] on div "? ! i Success × The Work Order has been saved. OK Cancel" at bounding box center [614, 307] width 329 height 204
click at [613, 369] on button "OK" at bounding box center [614, 381] width 58 height 30
select select "25"
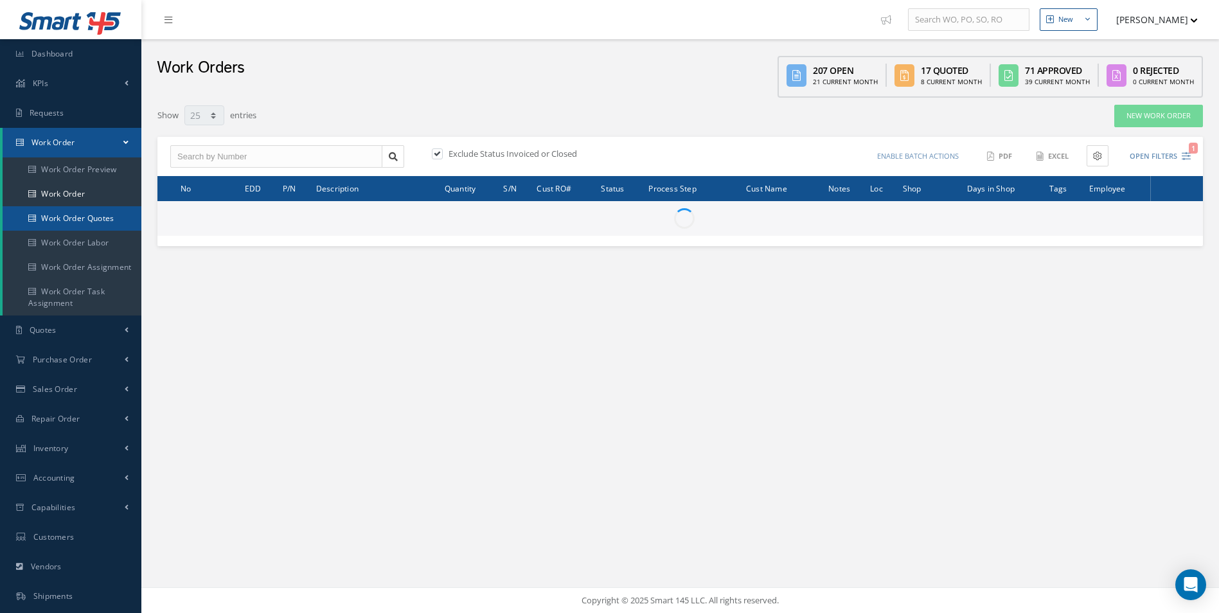
click at [75, 214] on link "Work Order Quotes" at bounding box center [72, 218] width 139 height 24
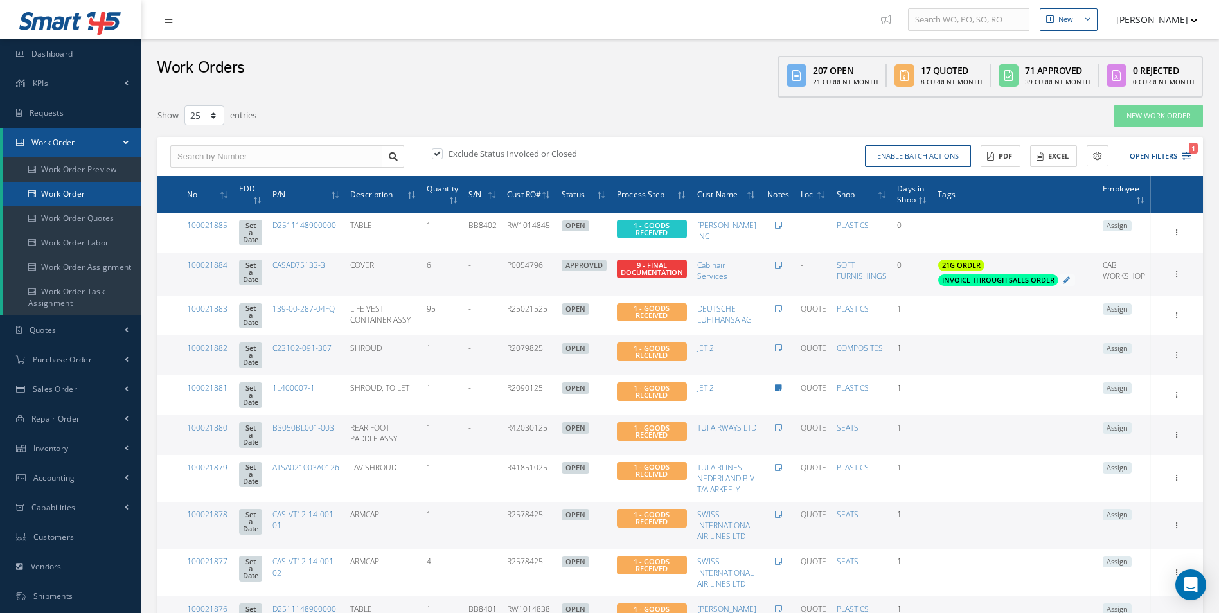
click at [73, 198] on link "Work Order" at bounding box center [72, 194] width 139 height 24
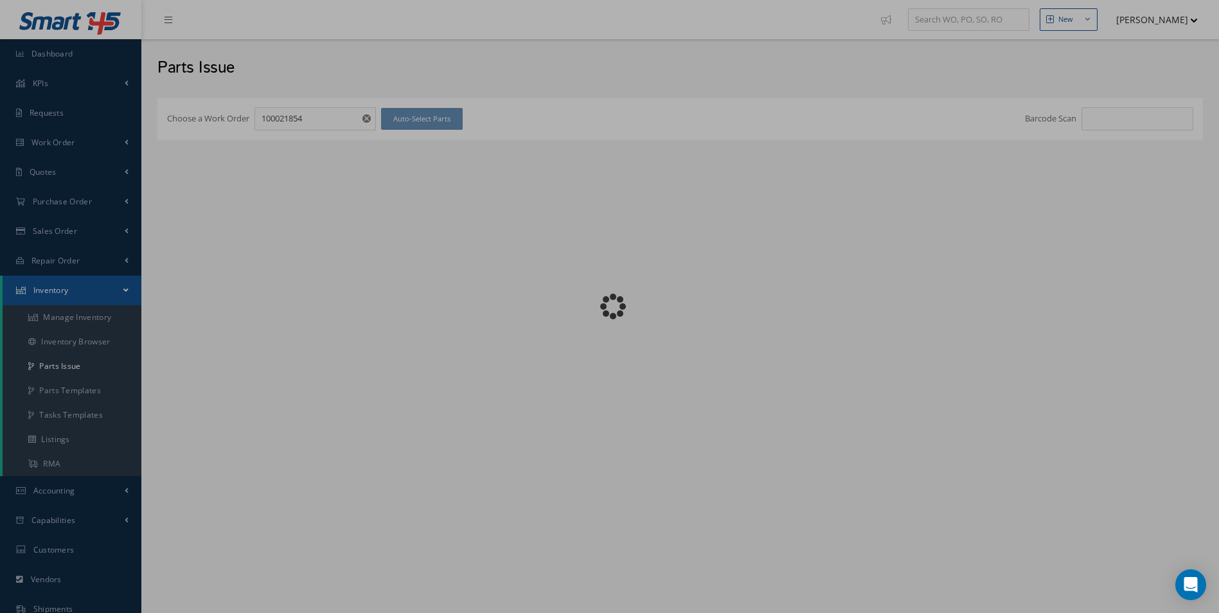
checkbox input "false"
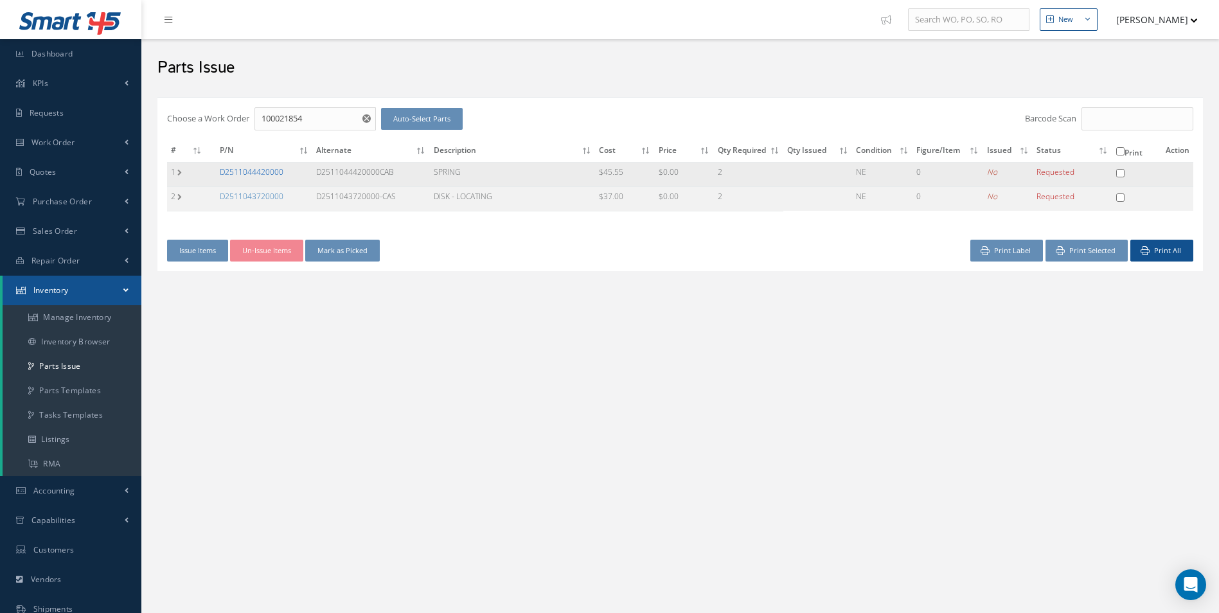
click at [269, 171] on link "D2511044420000" at bounding box center [252, 171] width 64 height 11
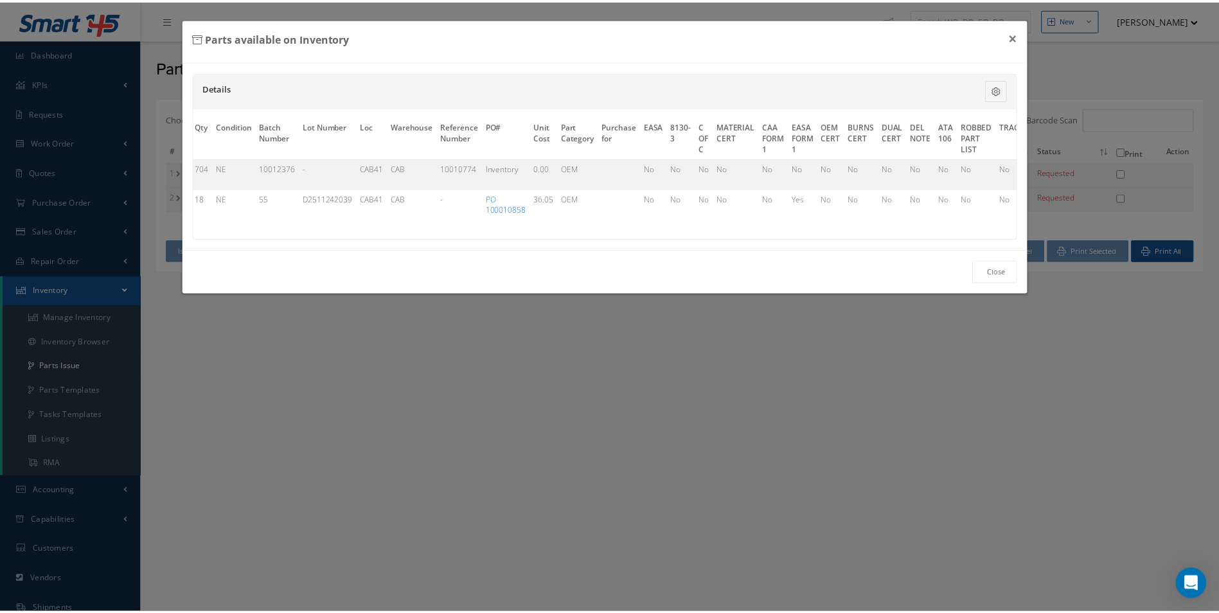
scroll to position [0, 328]
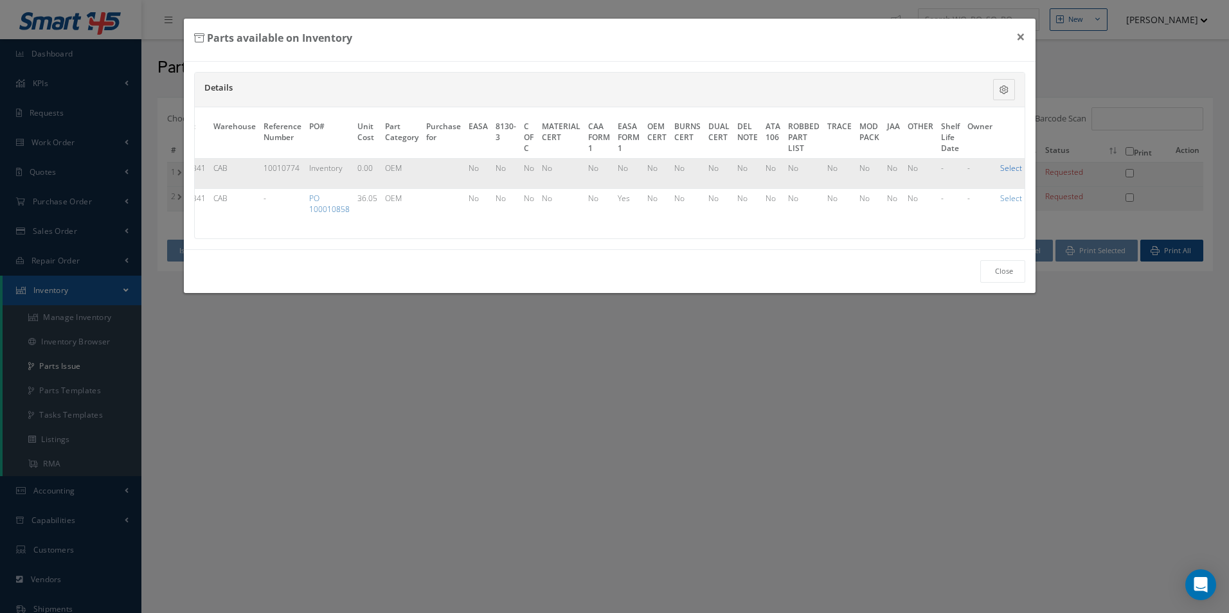
click at [1006, 166] on link "Select" at bounding box center [1011, 168] width 22 height 11
checkbox input "true"
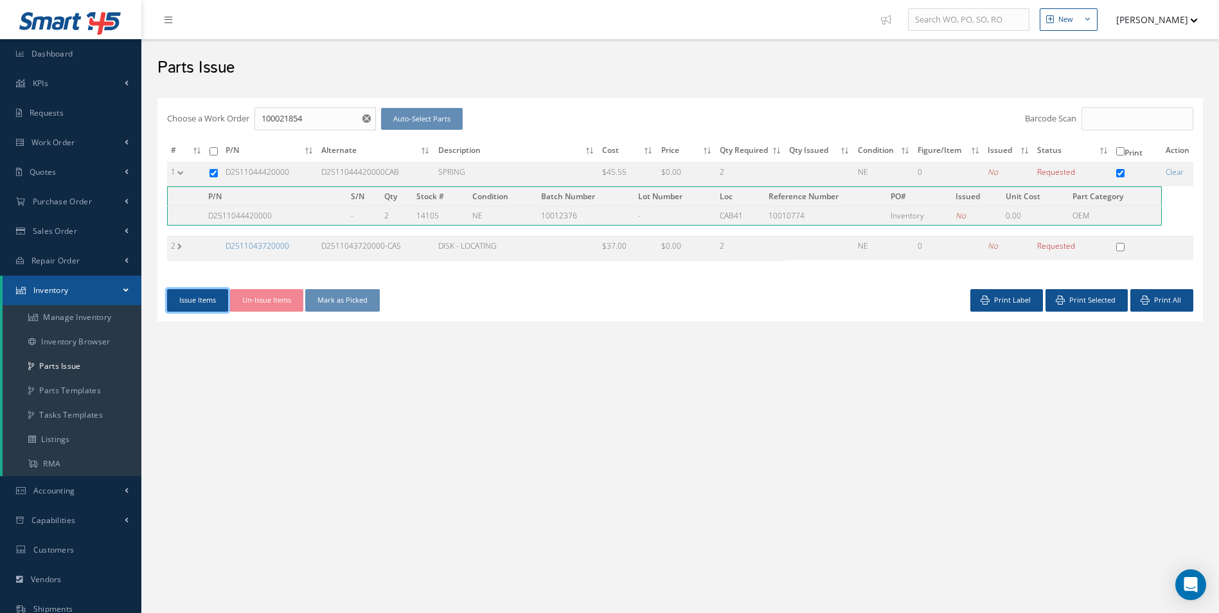
click at [204, 295] on button "Issue Items" at bounding box center [197, 300] width 61 height 22
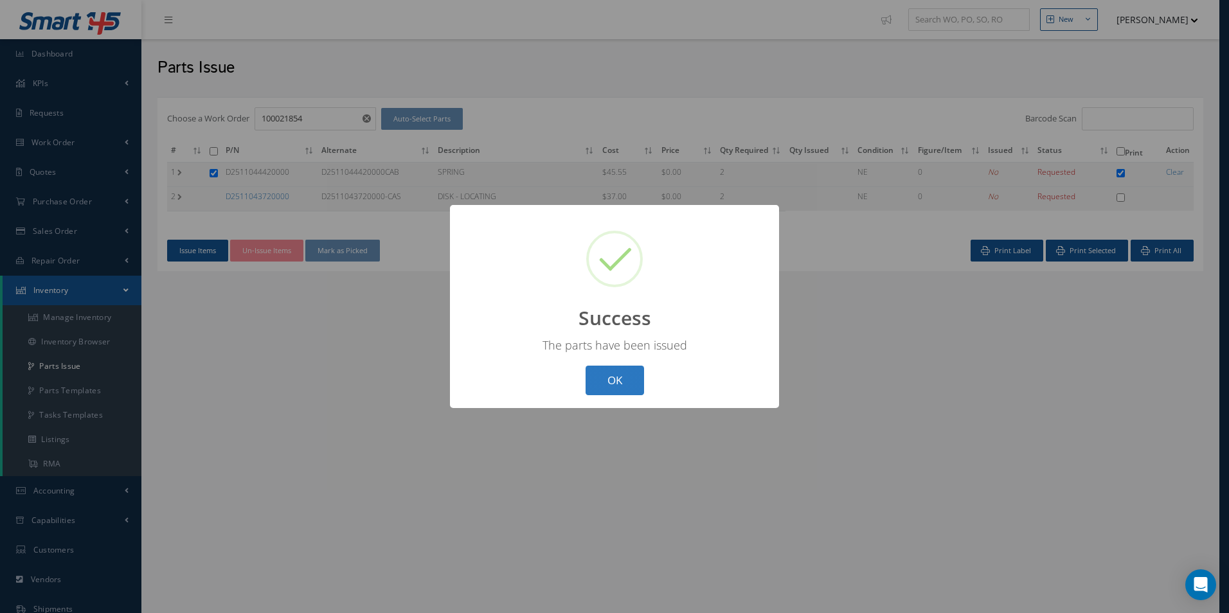
click at [620, 369] on button "OK" at bounding box center [614, 381] width 58 height 30
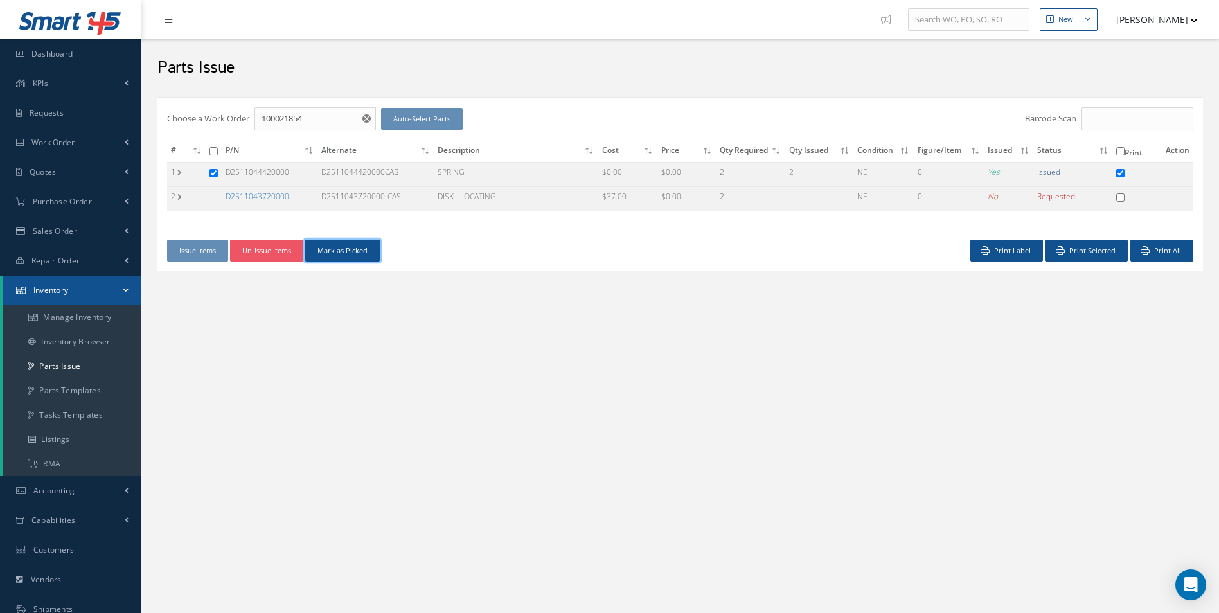
click at [351, 254] on button "Mark as Picked" at bounding box center [342, 251] width 75 height 22
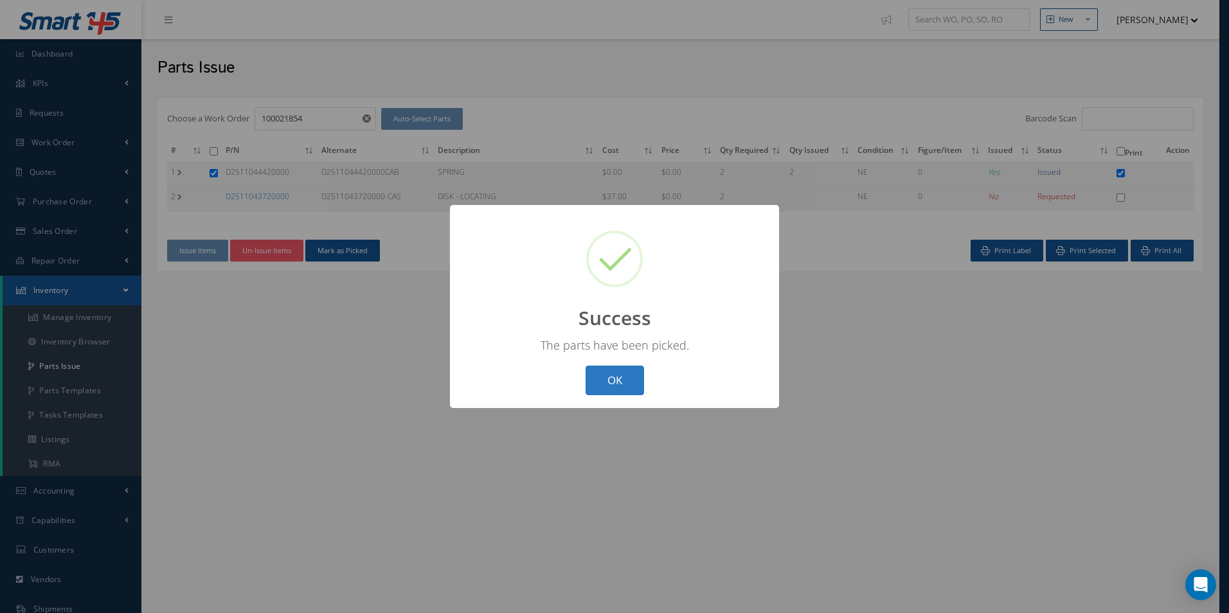
click at [627, 379] on button "OK" at bounding box center [614, 381] width 58 height 30
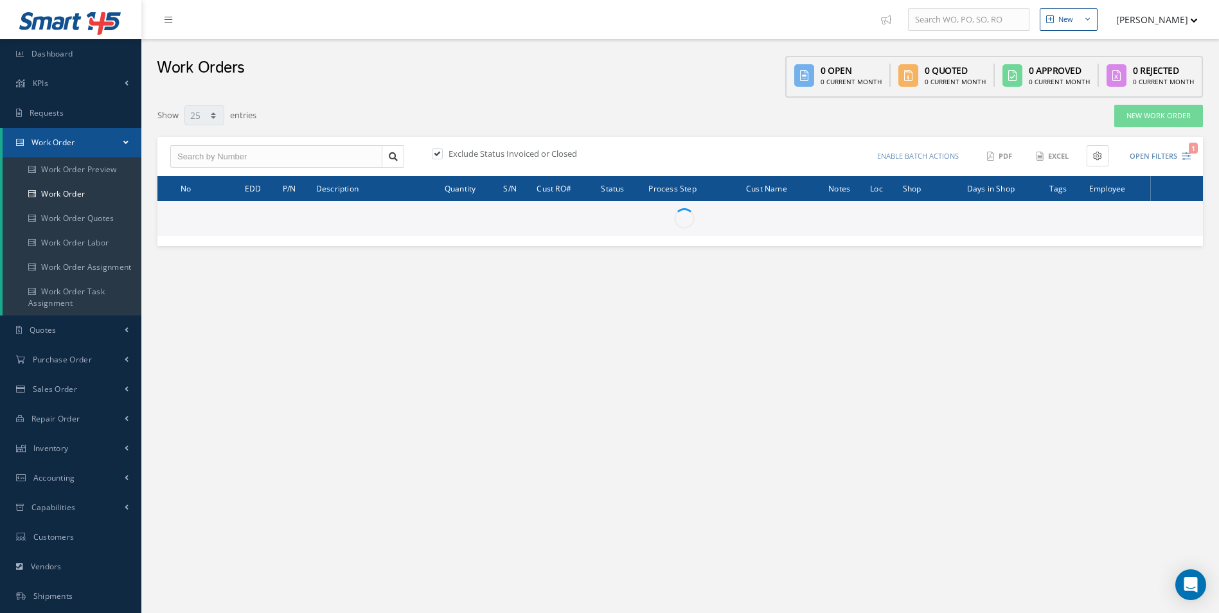
select select "25"
type input "All Work Request"
type input "All Work Performed"
type input "All Status"
type input "WO Part Status"
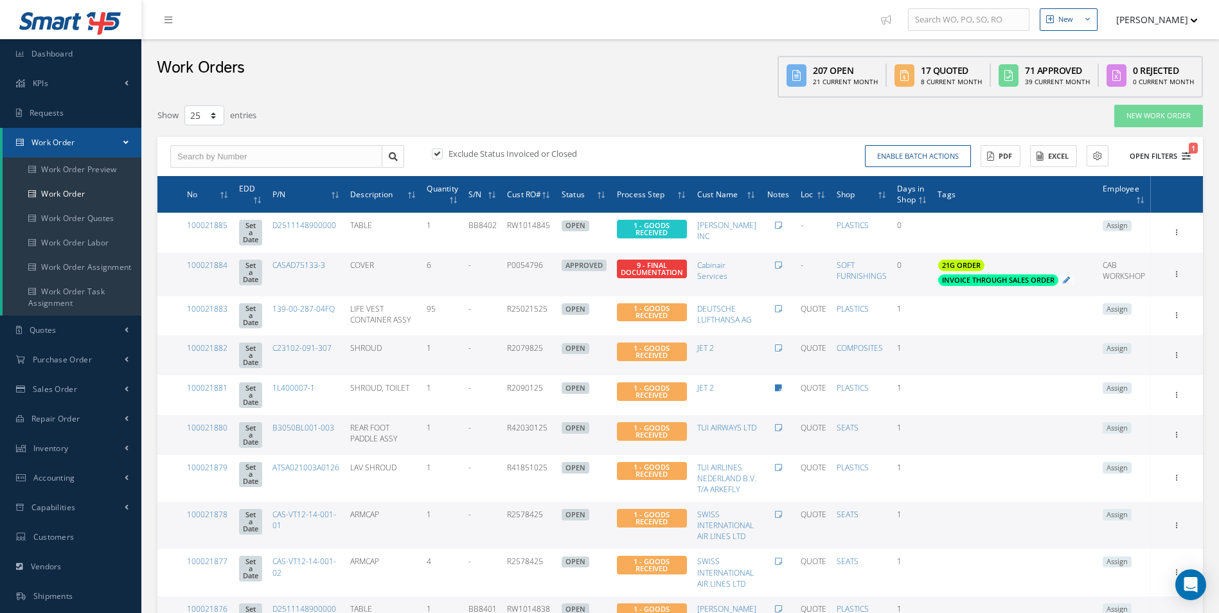
click at [1184, 162] on button "Open Filters 1" at bounding box center [1154, 156] width 73 height 21
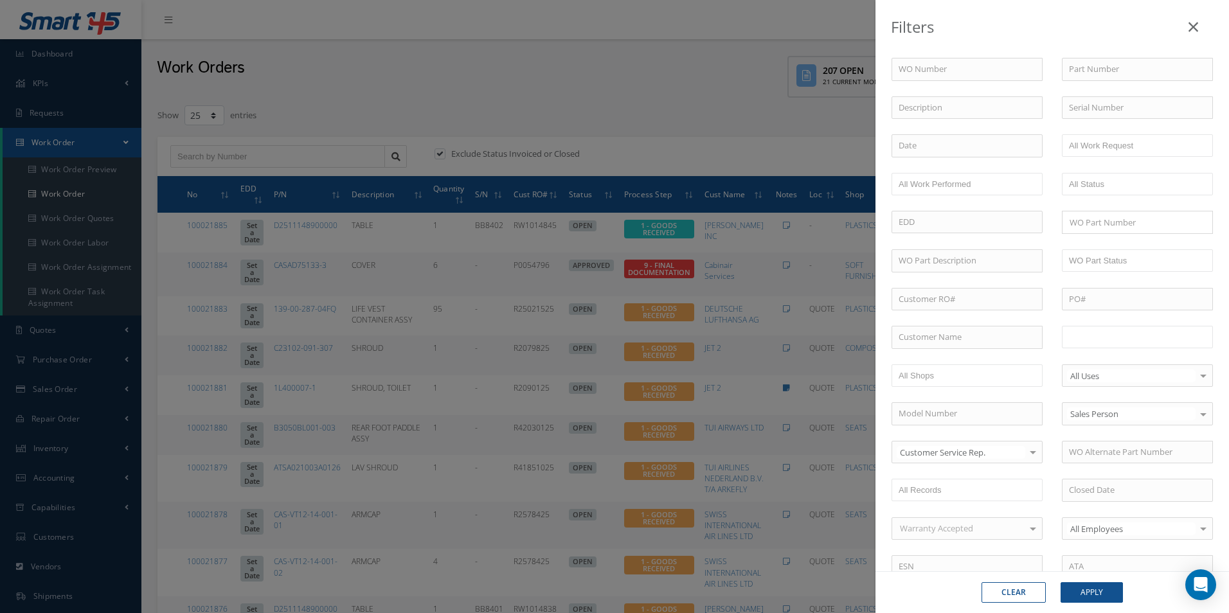
click at [1101, 331] on input "text" at bounding box center [1110, 337] width 82 height 16
click at [1151, 336] on link at bounding box center [1153, 337] width 8 height 8
click at [1151, 336] on ul at bounding box center [1136, 337] width 151 height 22
click at [1105, 591] on button "Apply" at bounding box center [1091, 592] width 62 height 21
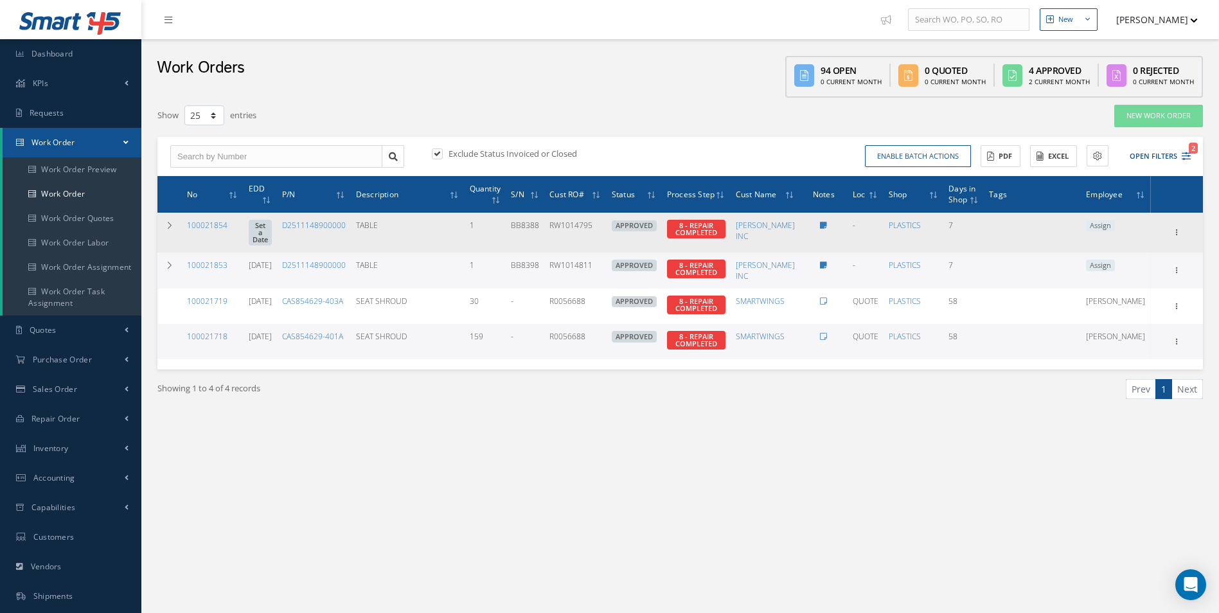
click at [272, 233] on link "Set a Date" at bounding box center [260, 233] width 23 height 26
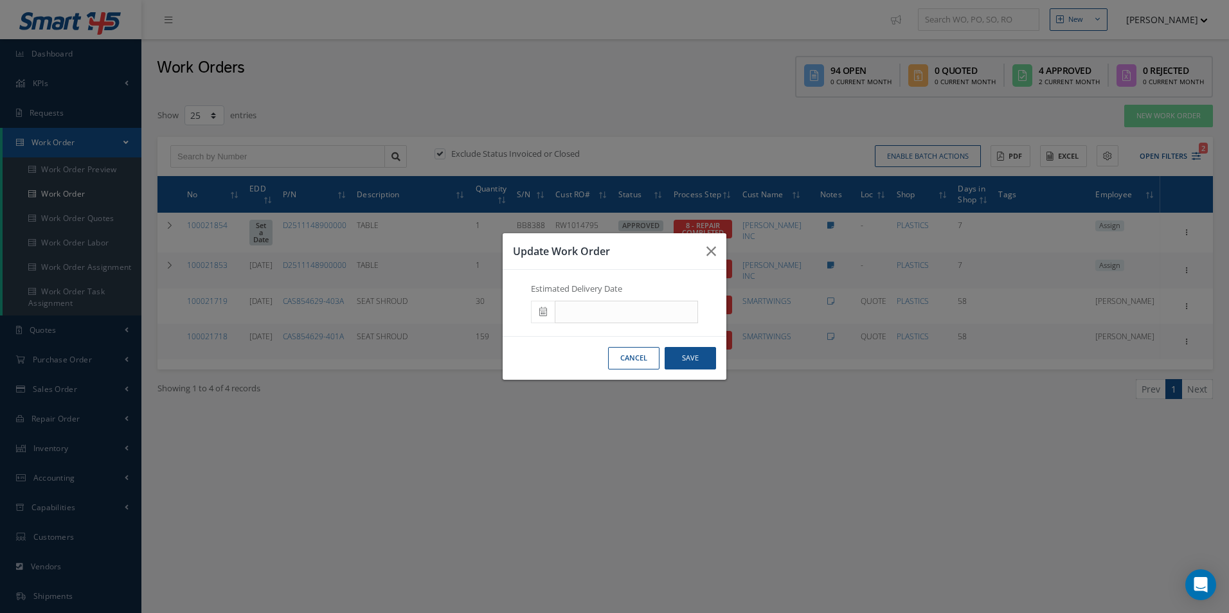
click at [539, 313] on icon at bounding box center [543, 311] width 8 height 9
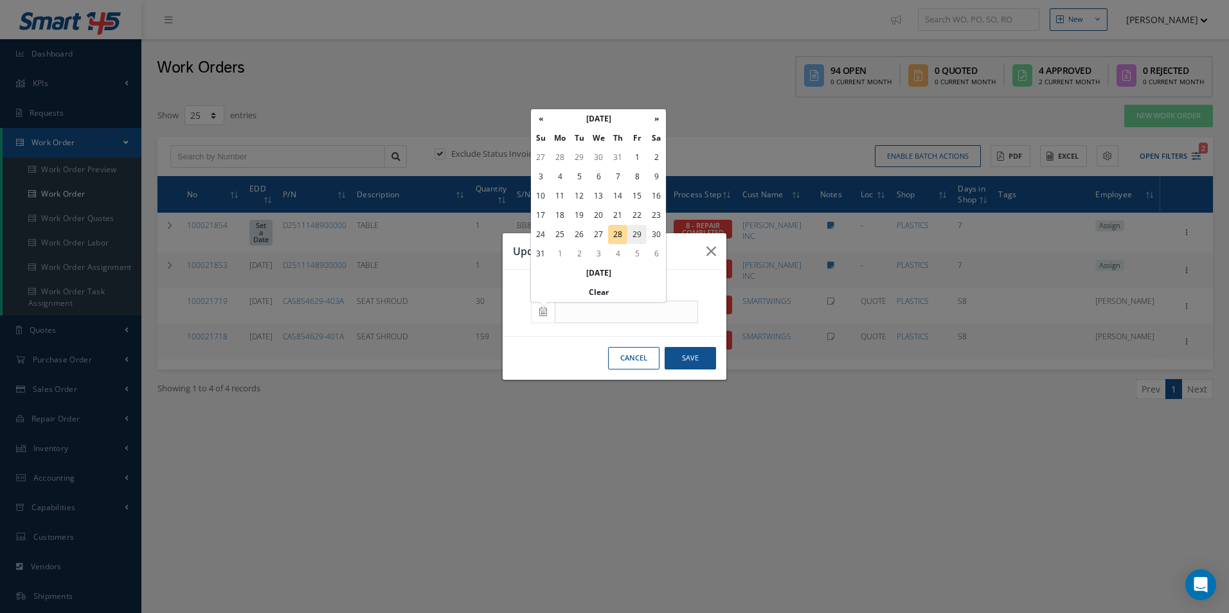
click at [639, 238] on td "29" at bounding box center [636, 234] width 19 height 19
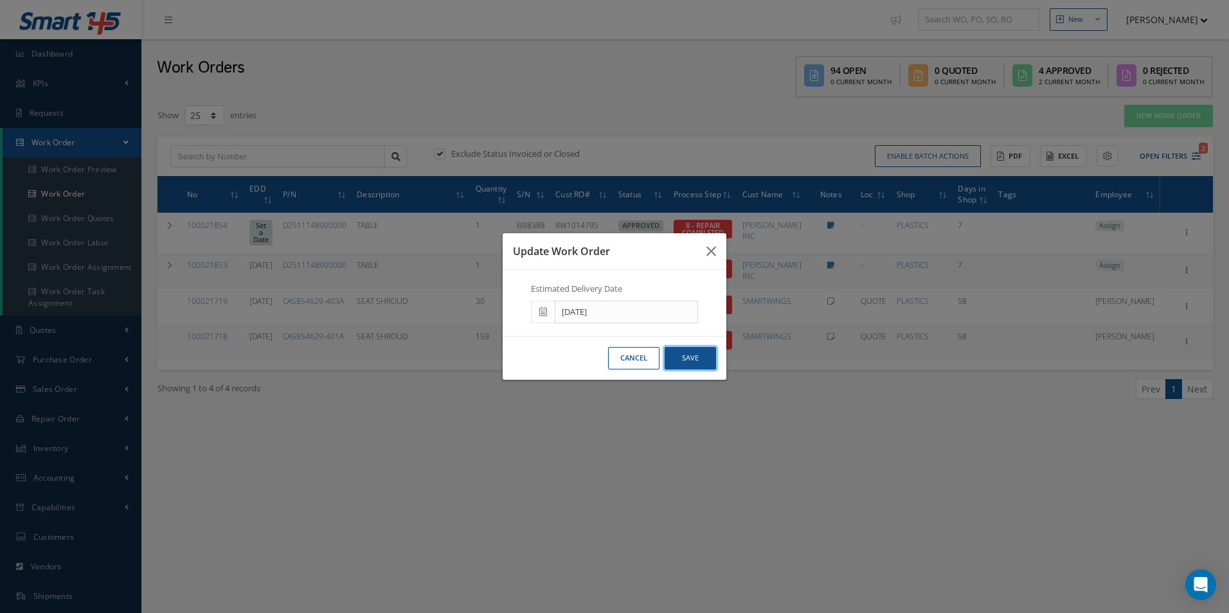
click at [694, 365] on button "Save" at bounding box center [689, 358] width 51 height 22
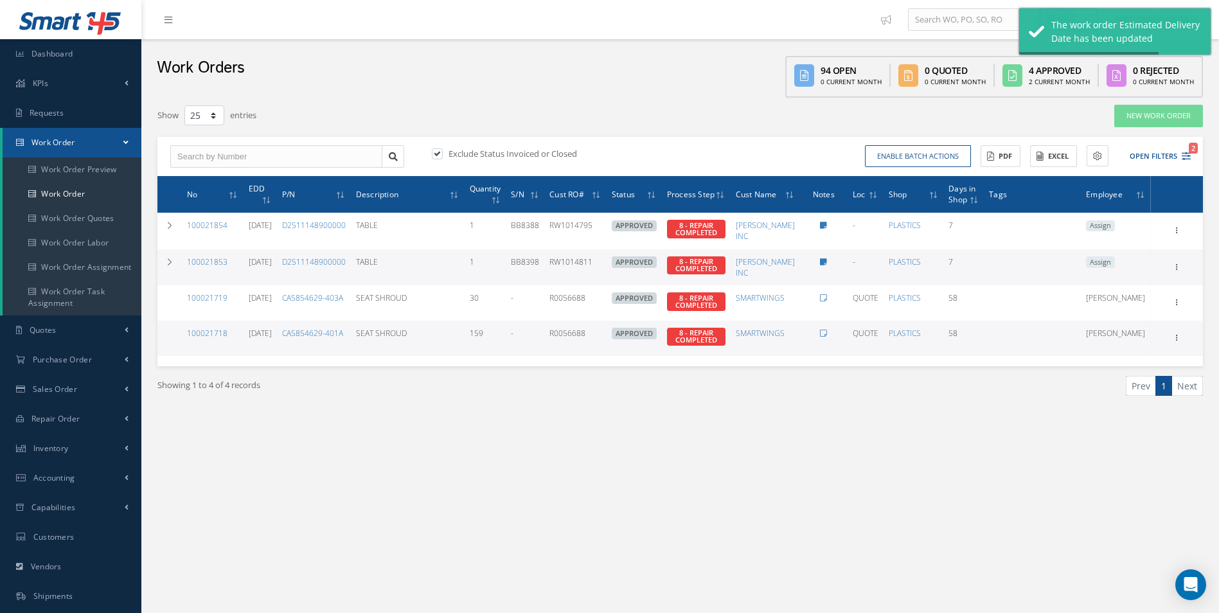
click at [272, 260] on link "09/11/2025" at bounding box center [260, 261] width 23 height 11
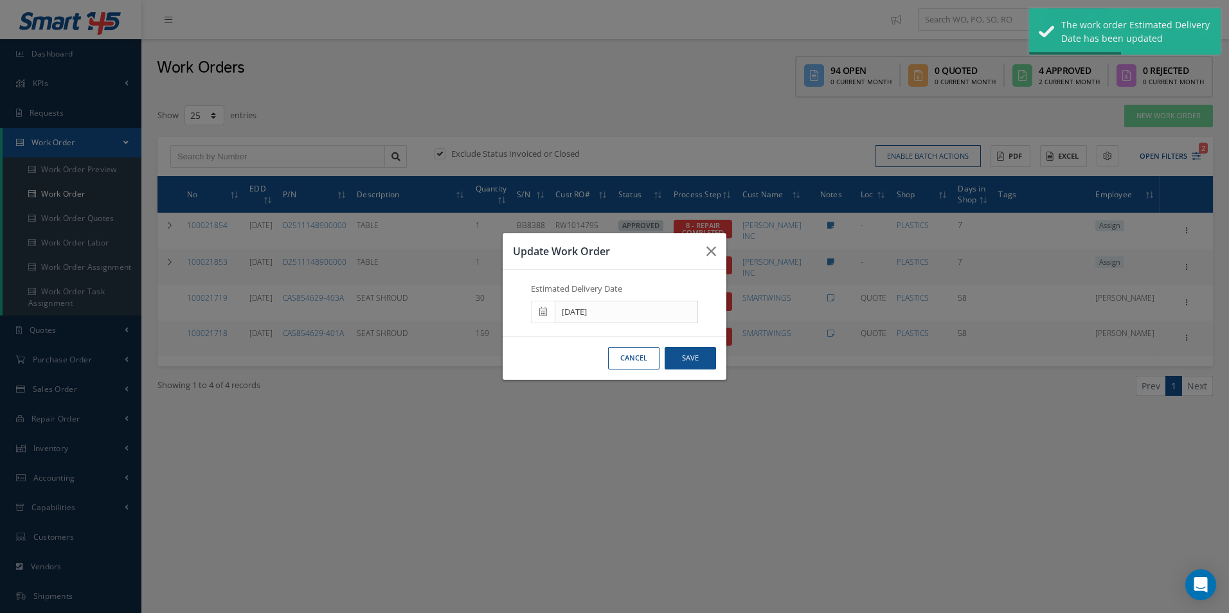
click at [546, 308] on icon at bounding box center [543, 311] width 8 height 9
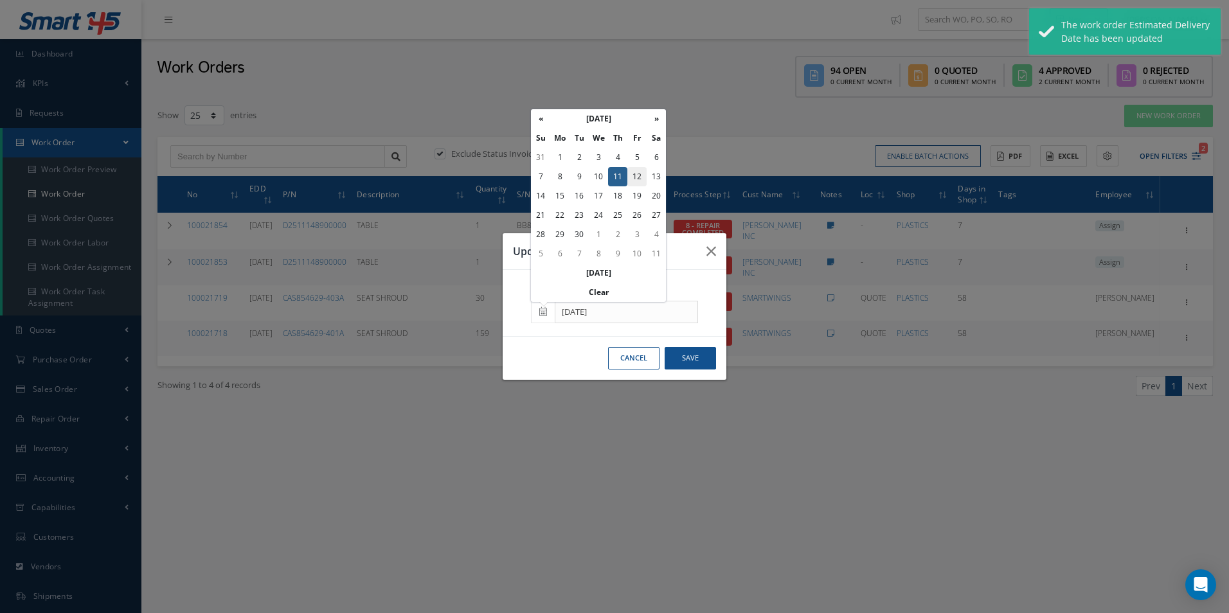
click at [639, 179] on td "12" at bounding box center [636, 176] width 19 height 19
type input "09/12/2025"
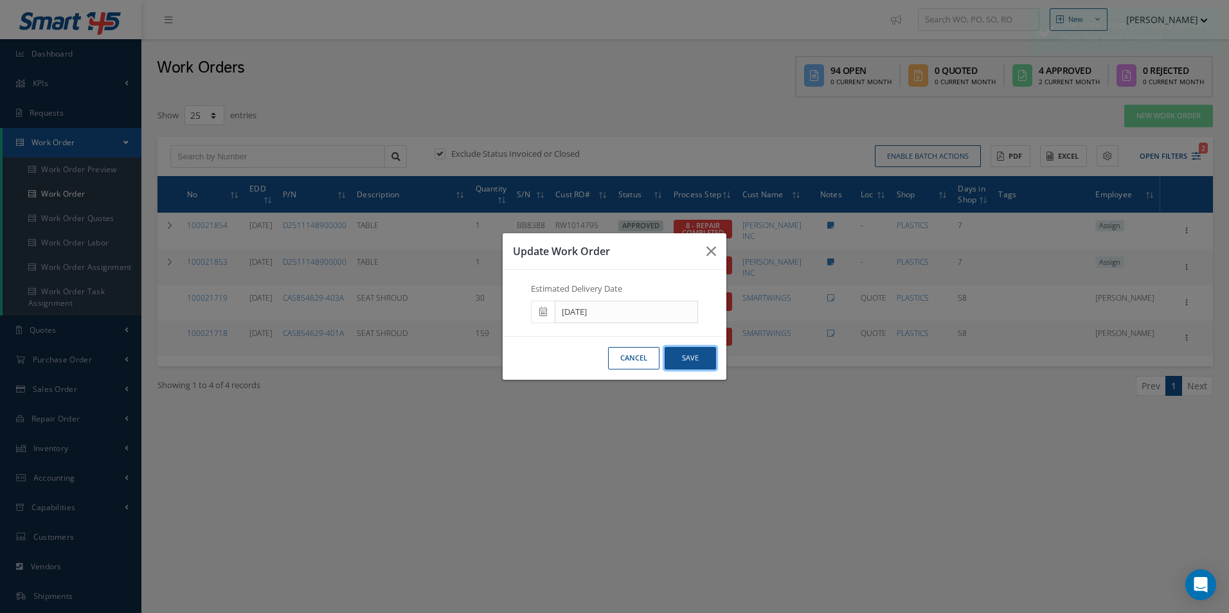
click at [694, 357] on button "Save" at bounding box center [689, 358] width 51 height 22
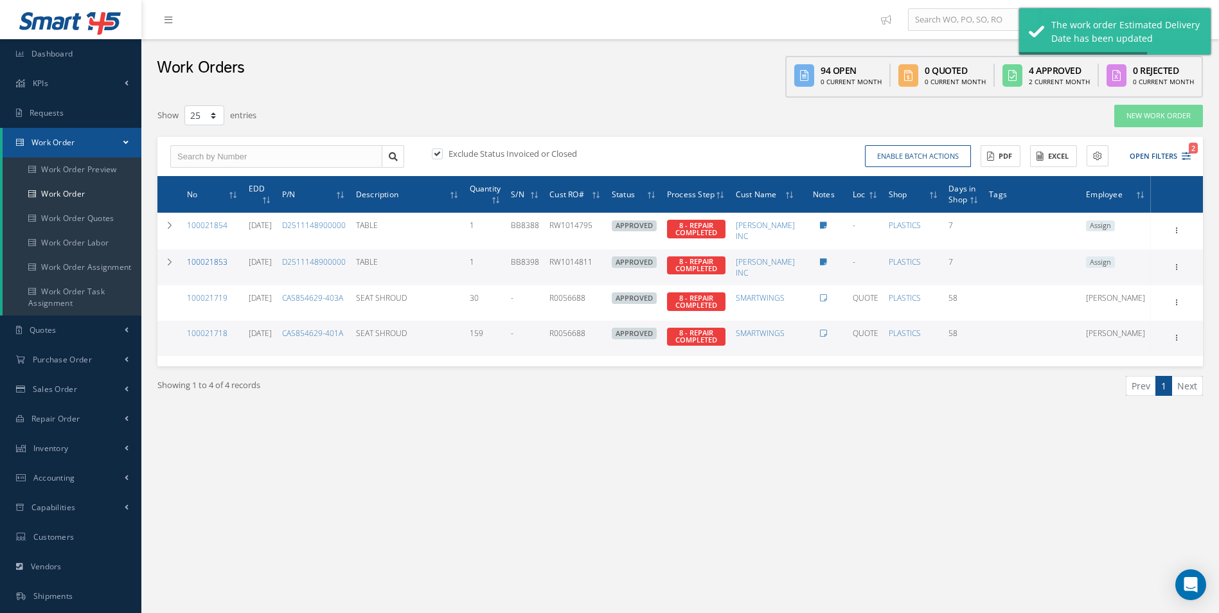
click at [220, 256] on link "100021853" at bounding box center [207, 261] width 40 height 11
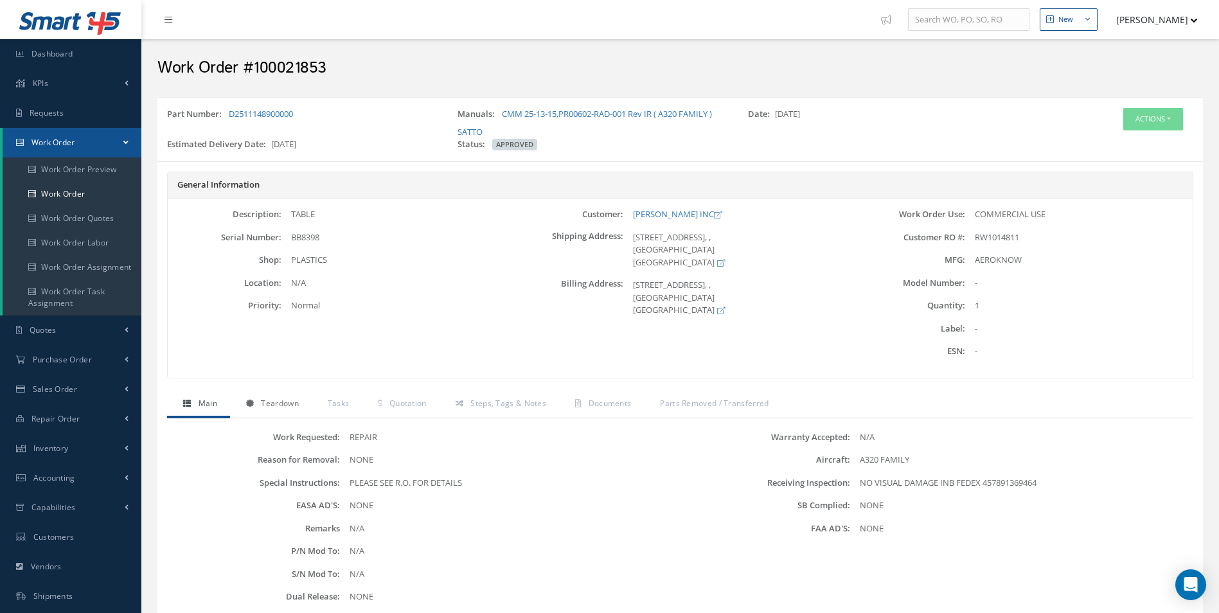
click at [297, 404] on span "Teardown" at bounding box center [279, 403] width 37 height 11
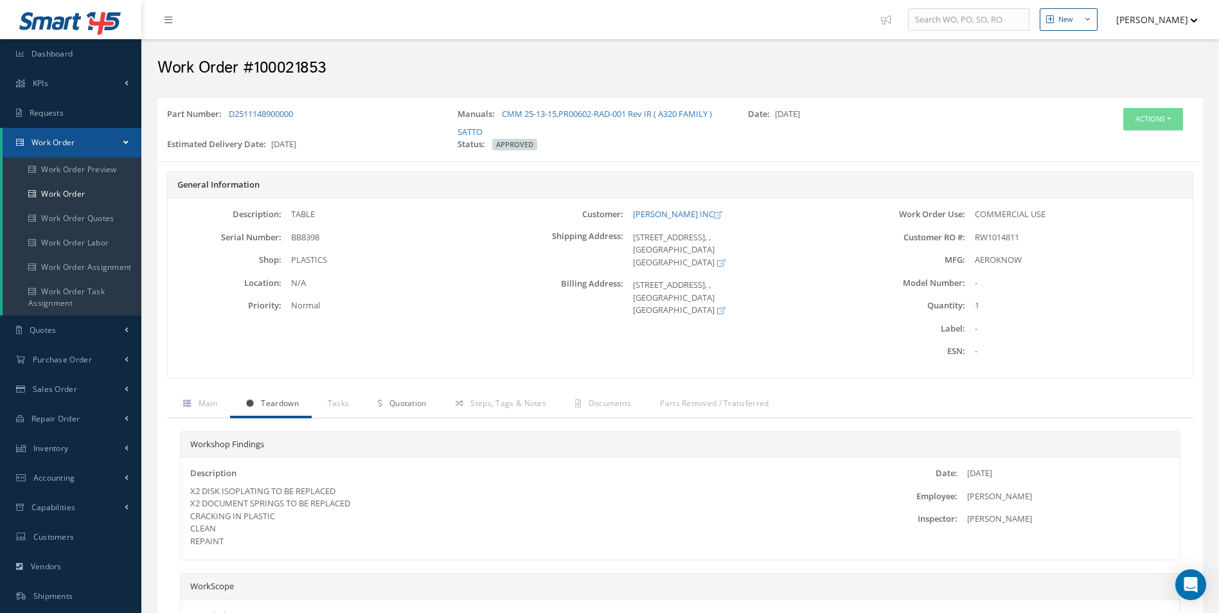
click at [409, 402] on span "Quotation" at bounding box center [407, 403] width 37 height 11
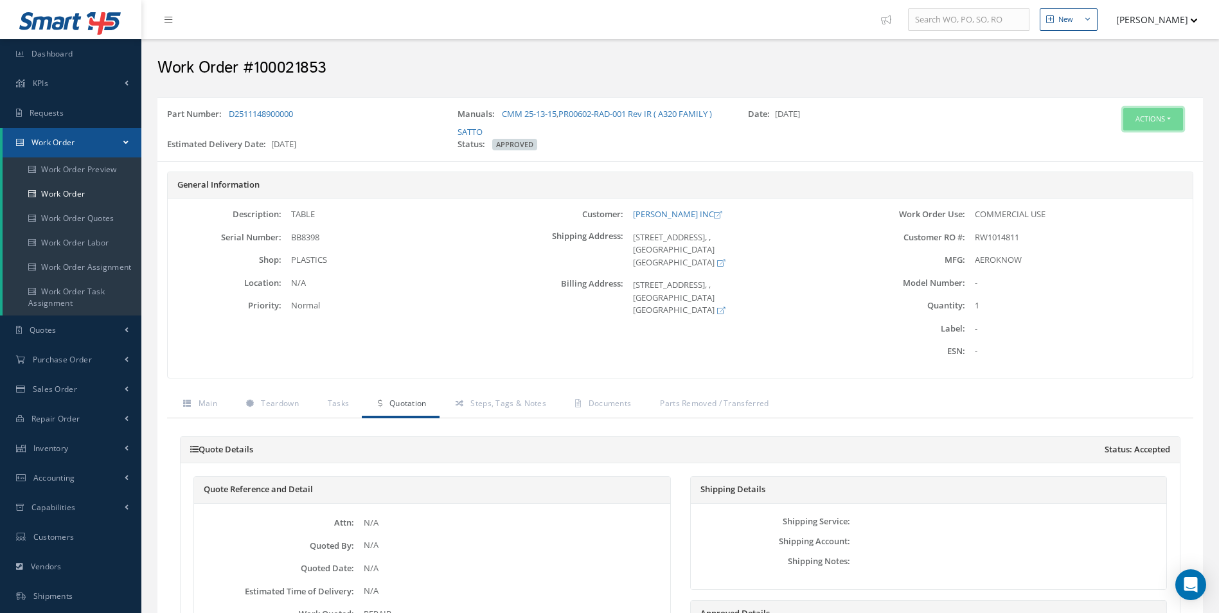
click at [1146, 125] on button "Actions" at bounding box center [1153, 119] width 60 height 22
click at [1105, 144] on link "Edit" at bounding box center [1133, 143] width 103 height 17
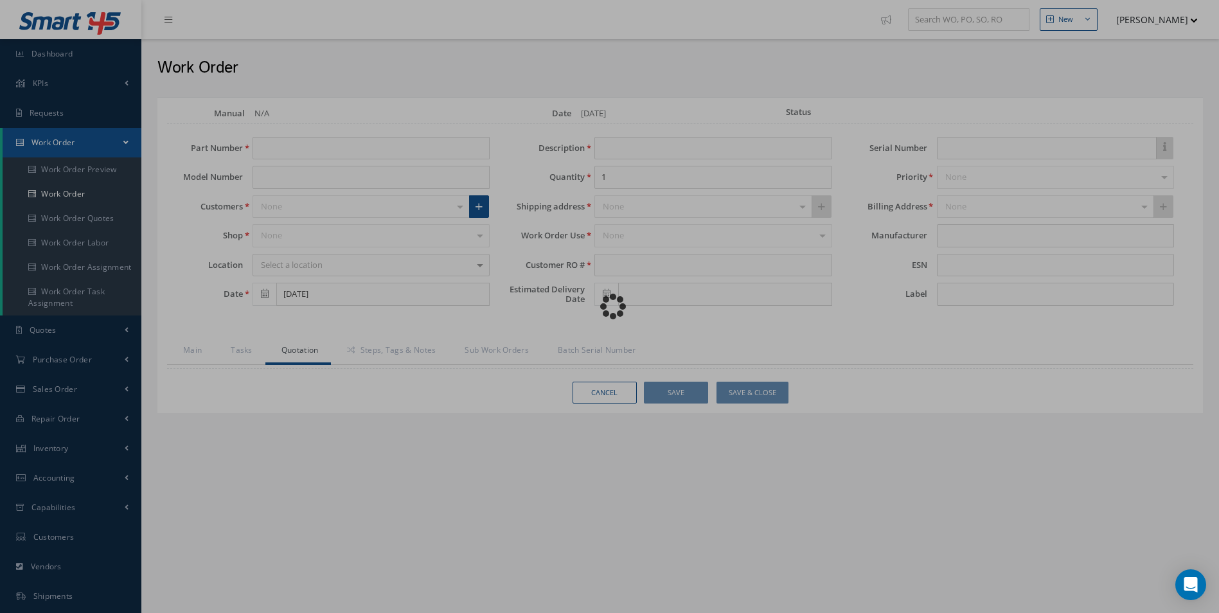
type input "D2511148900000"
type input "[DATE]"
type input "TABLE"
type input "RW1014811"
type input "[DATE]"
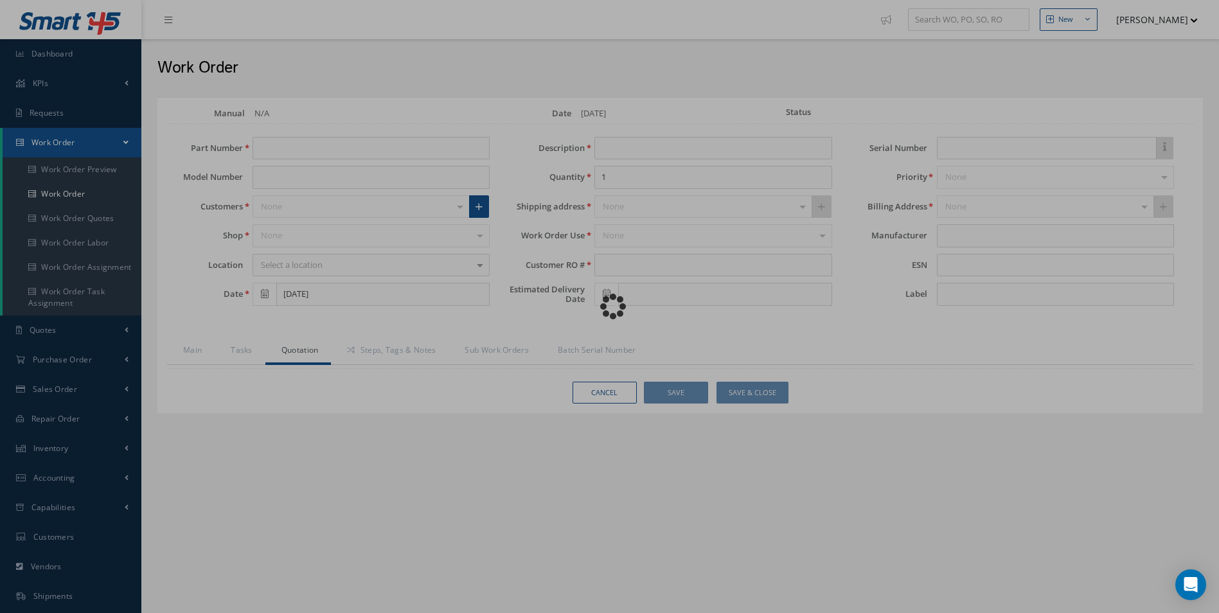
type input "BB8398"
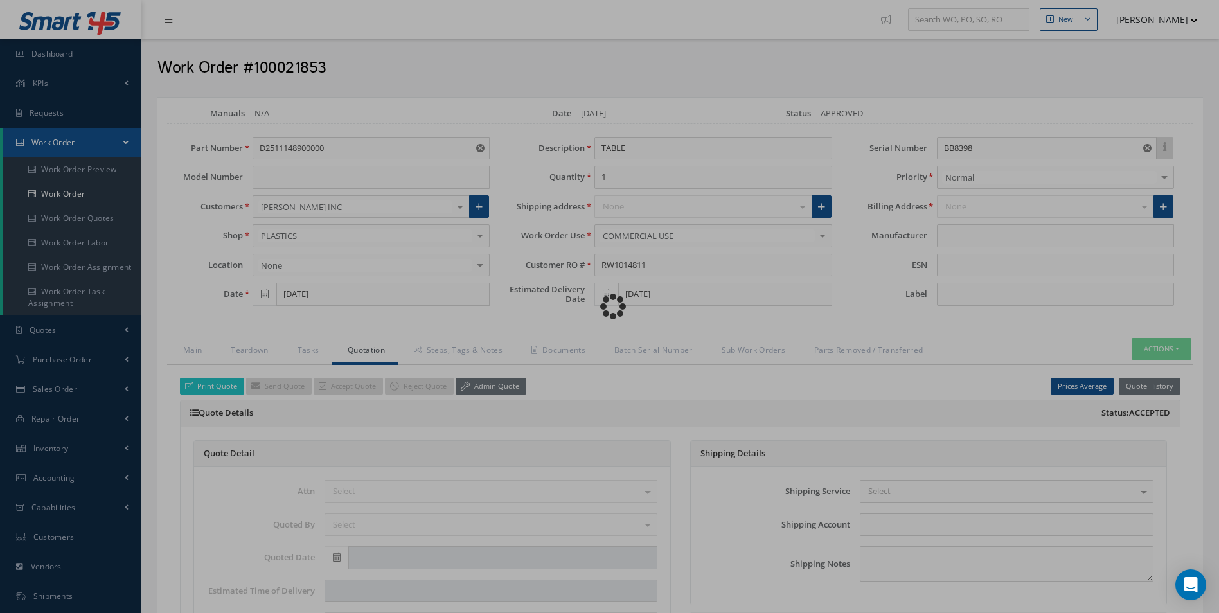
type input "$3,474"
type input "AEROKNOW"
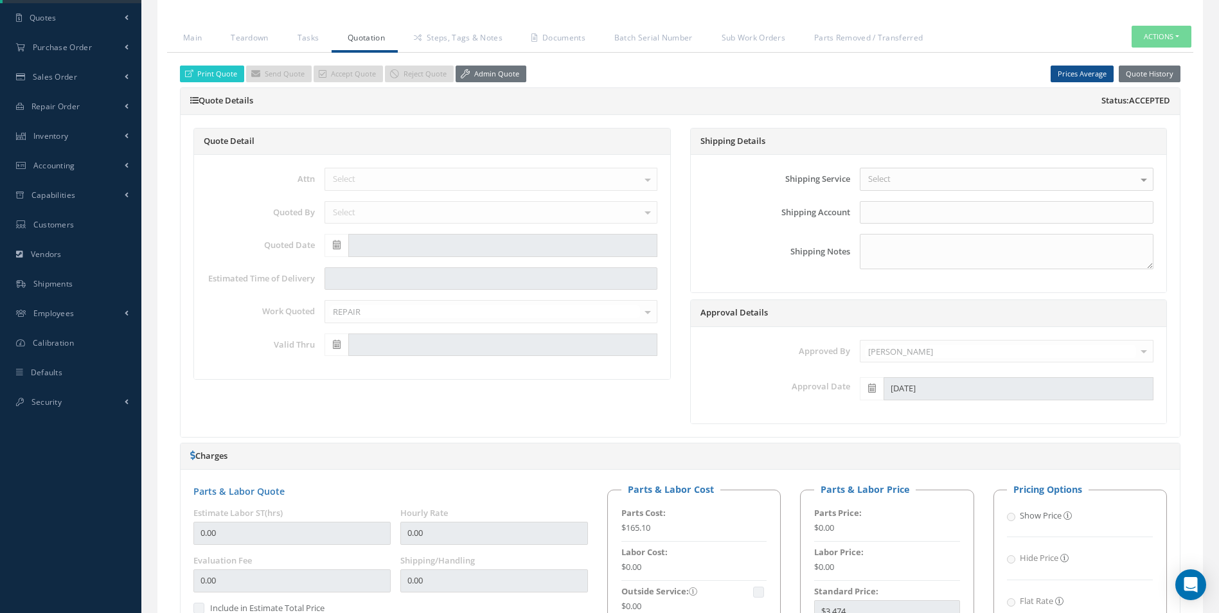
scroll to position [312, 0]
click at [497, 75] on link "Admin Quote" at bounding box center [491, 74] width 71 height 17
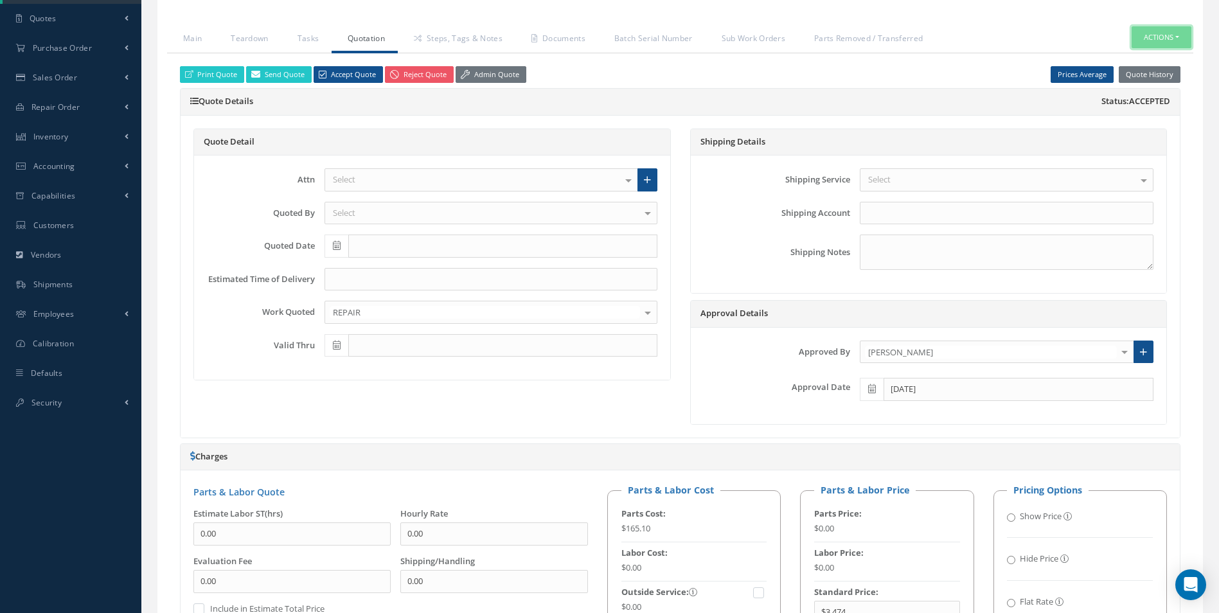
click at [1175, 35] on button "Actions" at bounding box center [1162, 37] width 60 height 22
click at [1137, 92] on link "Part Issue" at bounding box center [1141, 93] width 103 height 17
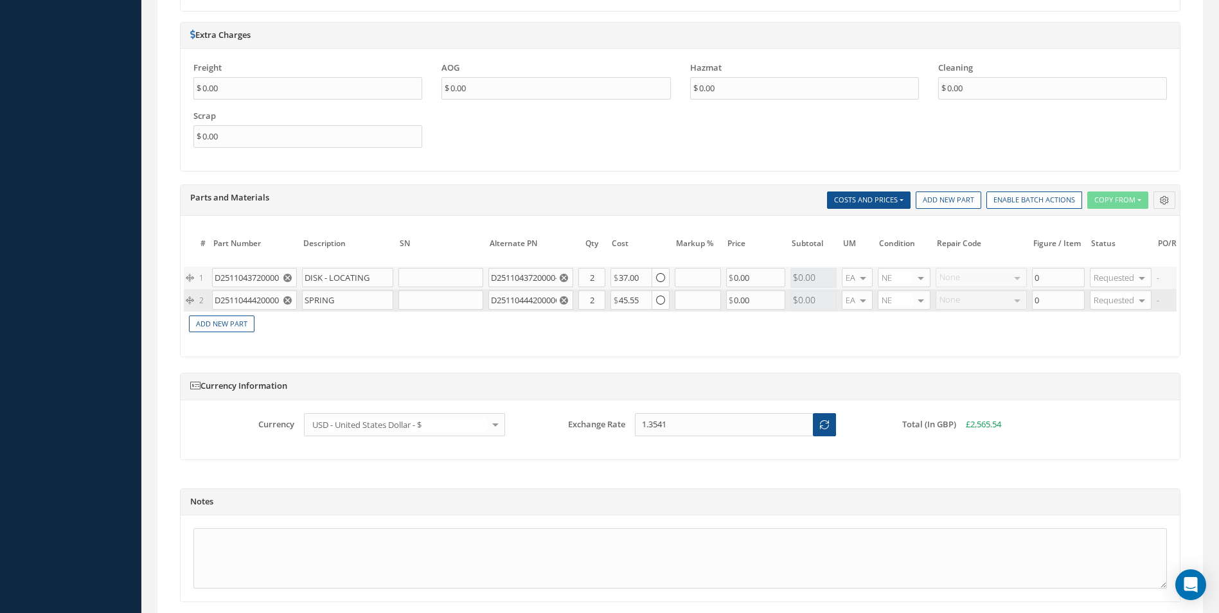
scroll to position [1018, 0]
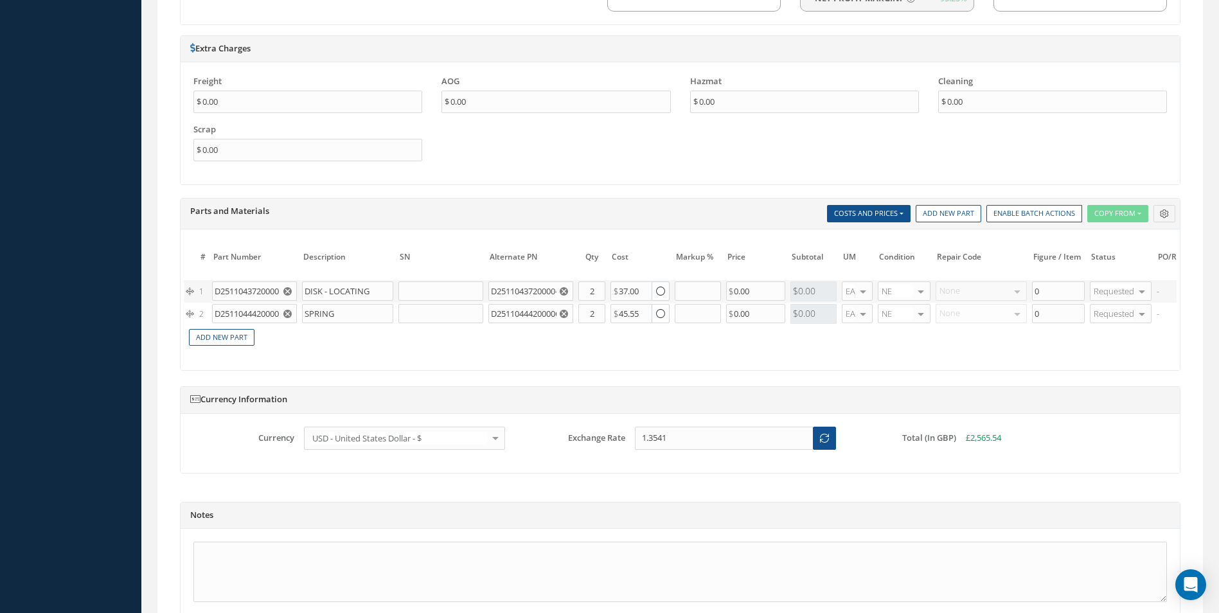
click at [288, 288] on use "Reset" at bounding box center [287, 291] width 8 height 8
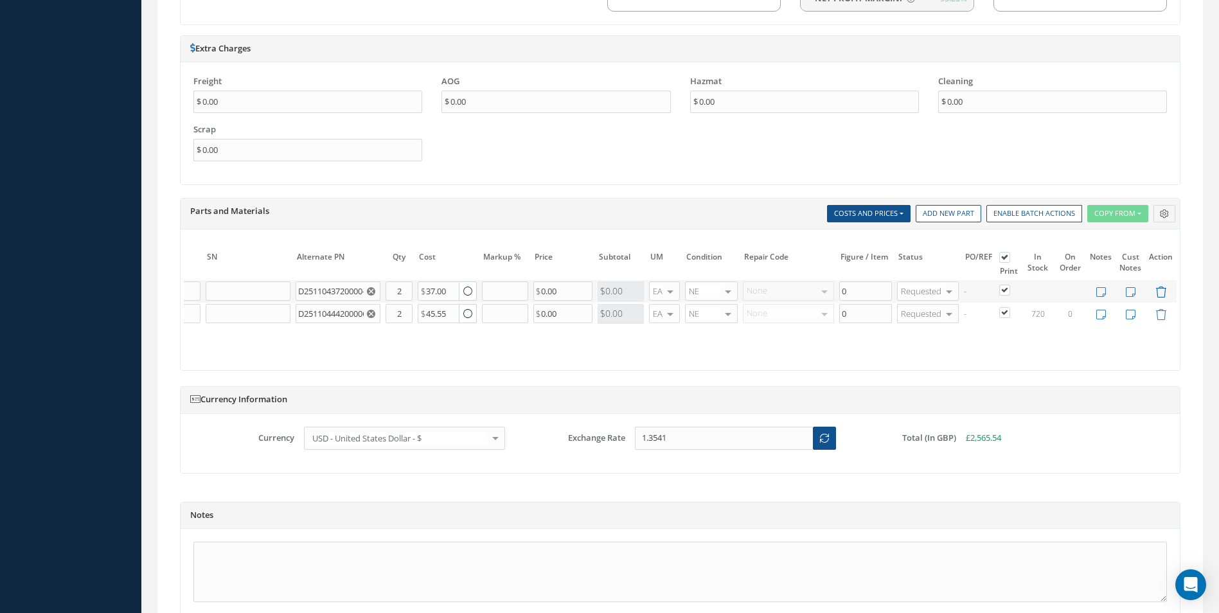
click at [1159, 295] on icon at bounding box center [1160, 292] width 11 height 11
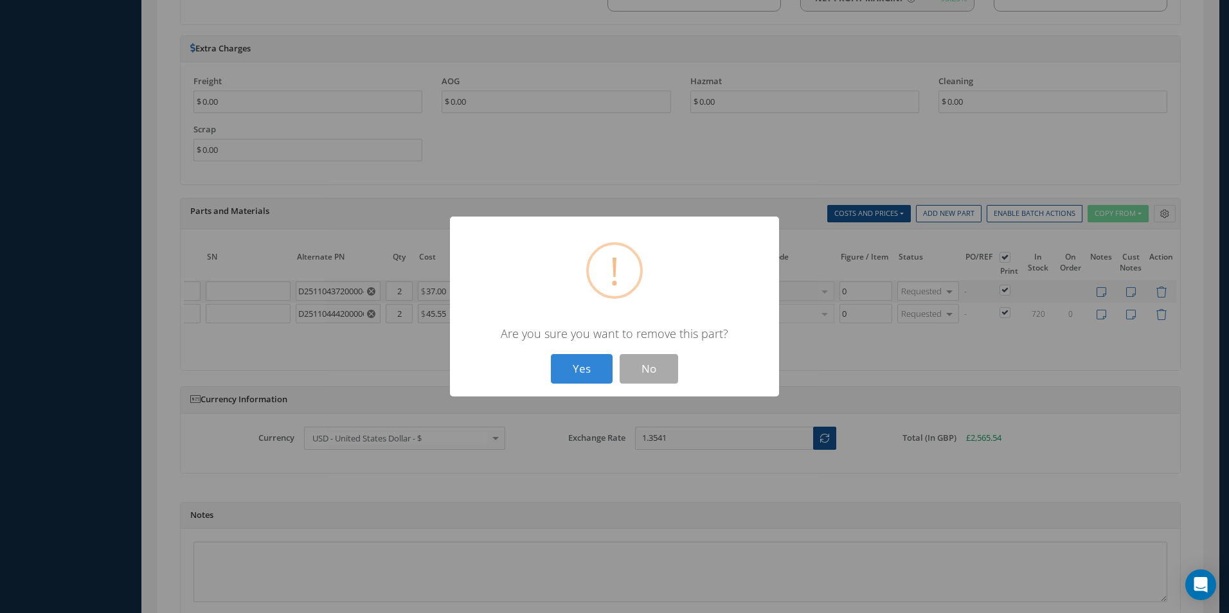
scroll to position [0, 183]
click at [578, 371] on button "Yes" at bounding box center [582, 369] width 62 height 30
type input "D2511044420000"
type input "SPRING"
type input "D2511044420000CAB"
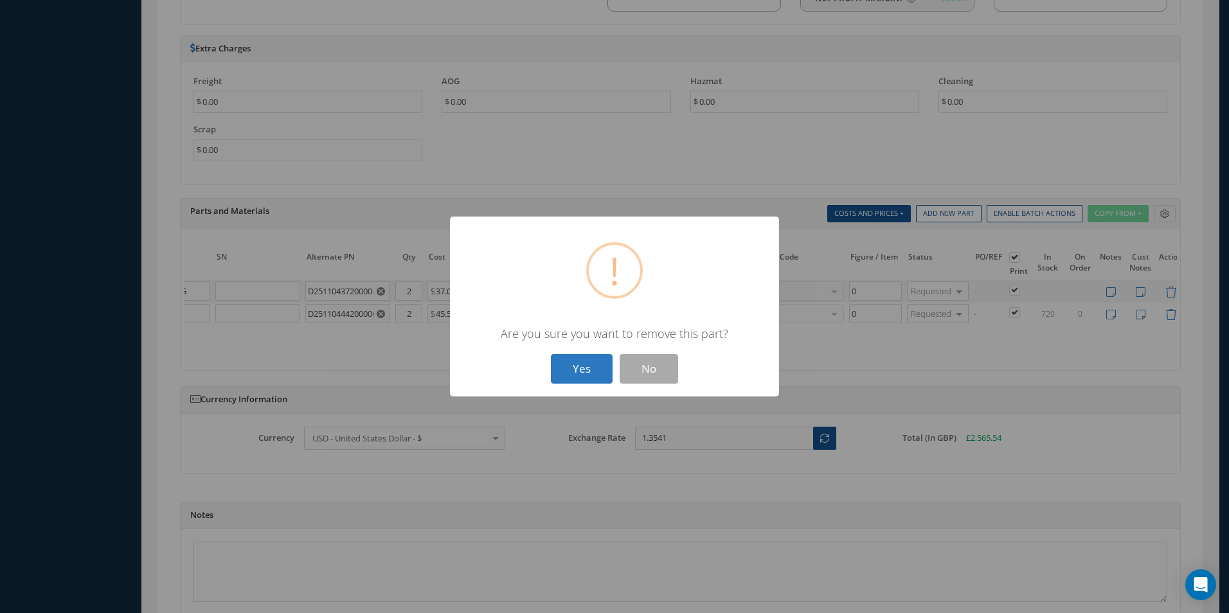
type input "45.55"
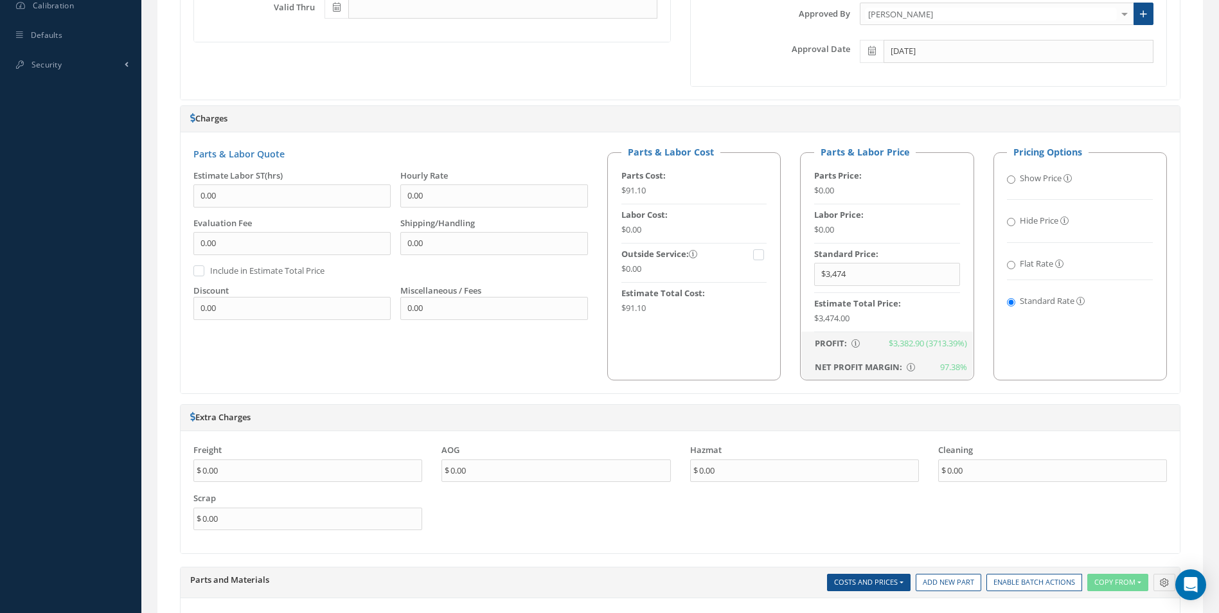
scroll to position [286, 0]
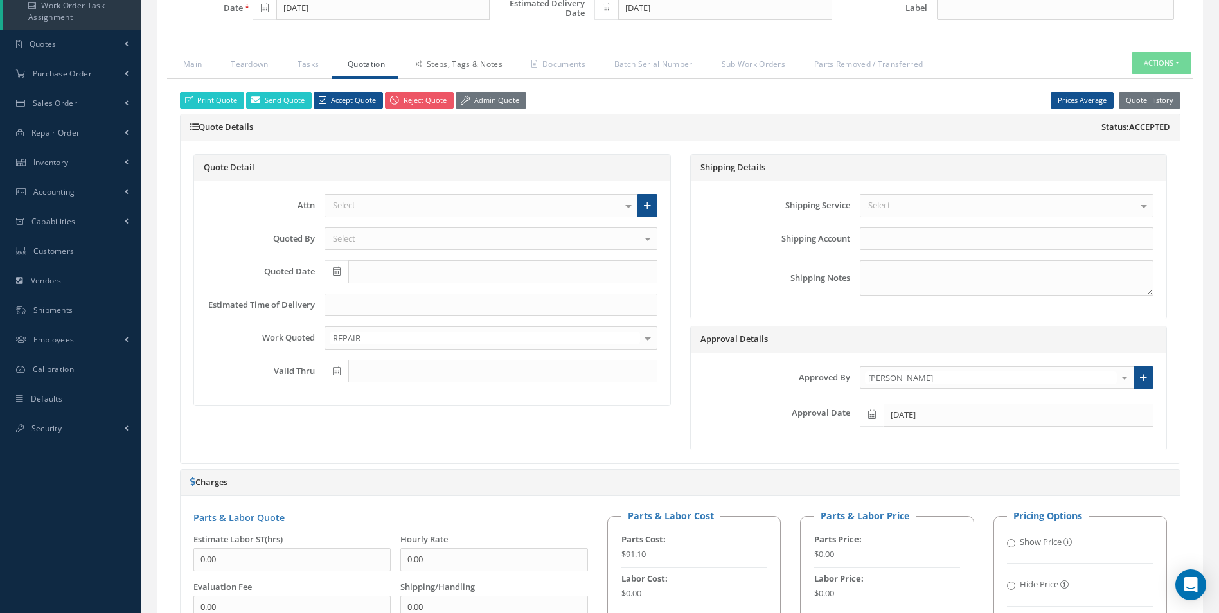
click at [441, 74] on link "Steps, Tags & Notes" at bounding box center [457, 65] width 118 height 27
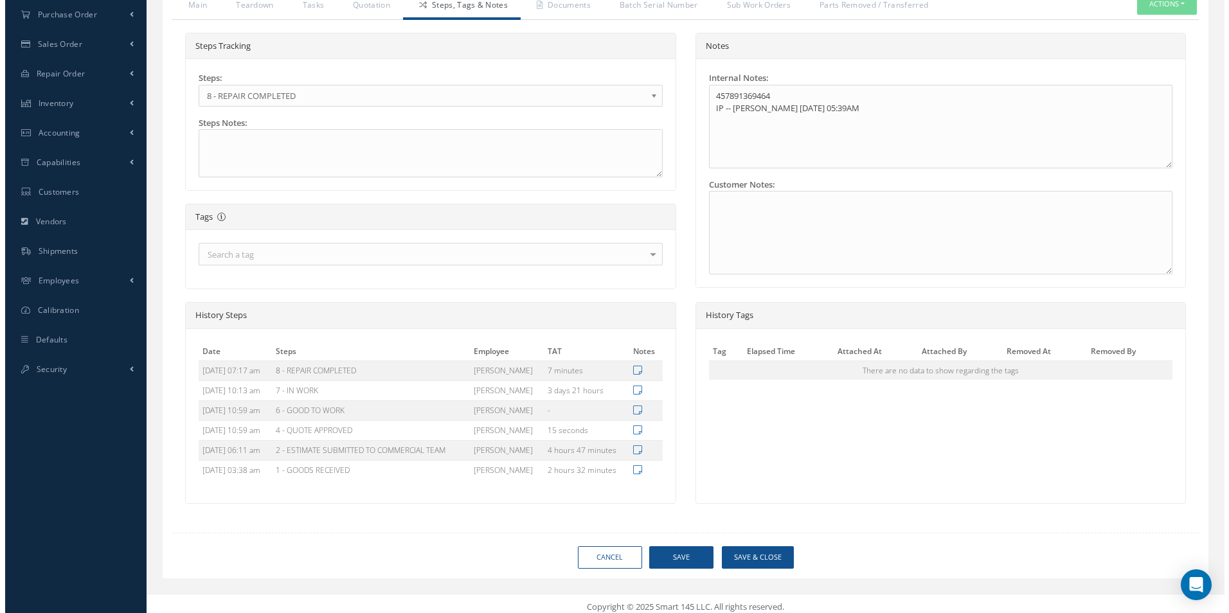
scroll to position [352, 0]
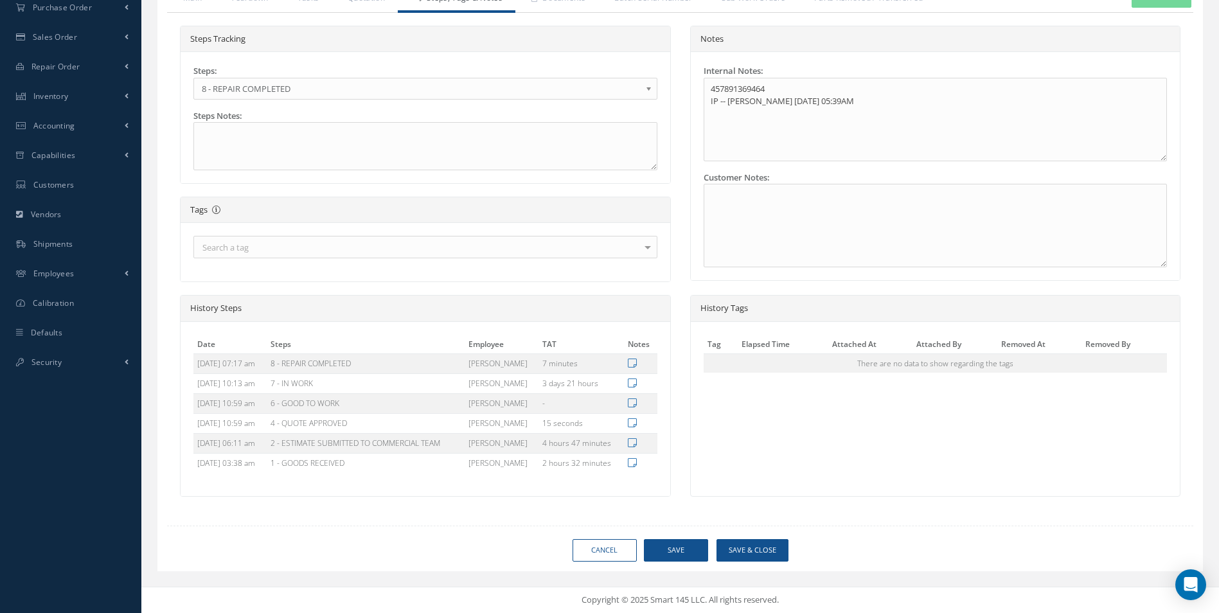
click at [747, 532] on div "Loading… Manuals CMM 25-13-15 and 1 more Manage Date 08/21/2025 Status APPROVED…" at bounding box center [679, 158] width 1045 height 826
click at [750, 538] on div "Loading… Manuals CMM 25-13-15 and 1 more Manage Date 08/21/2025 Status APPROVED…" at bounding box center [679, 158] width 1045 height 826
click at [750, 549] on button "Save & Close" at bounding box center [752, 550] width 72 height 22
type input "AEROKNOW"
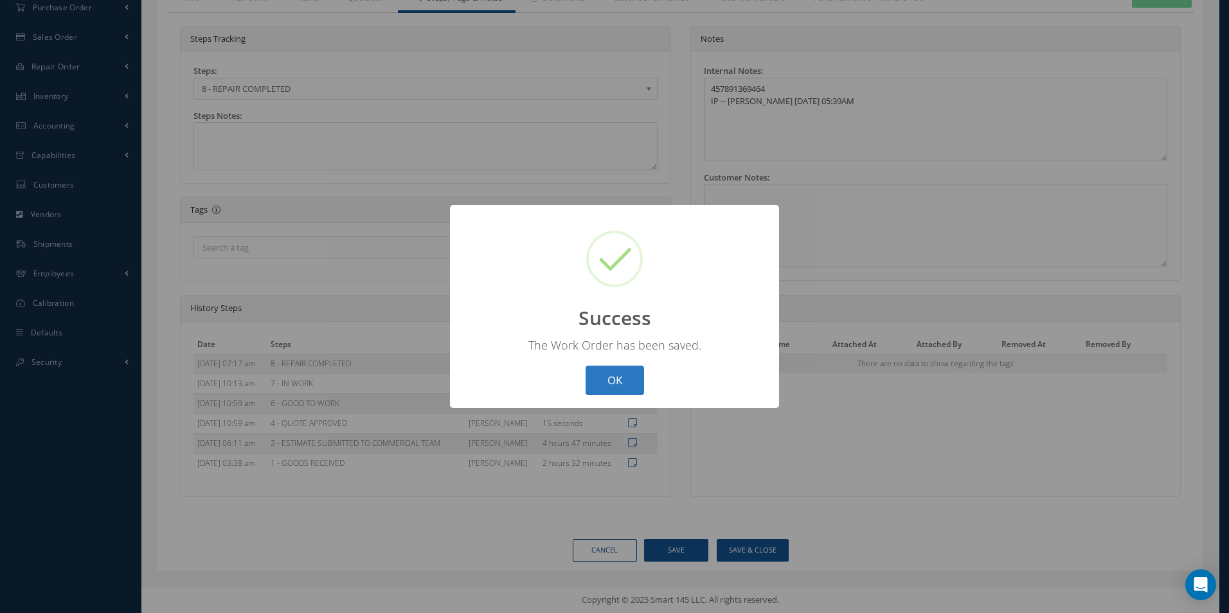
click at [604, 373] on button "OK" at bounding box center [614, 381] width 58 height 30
select select "25"
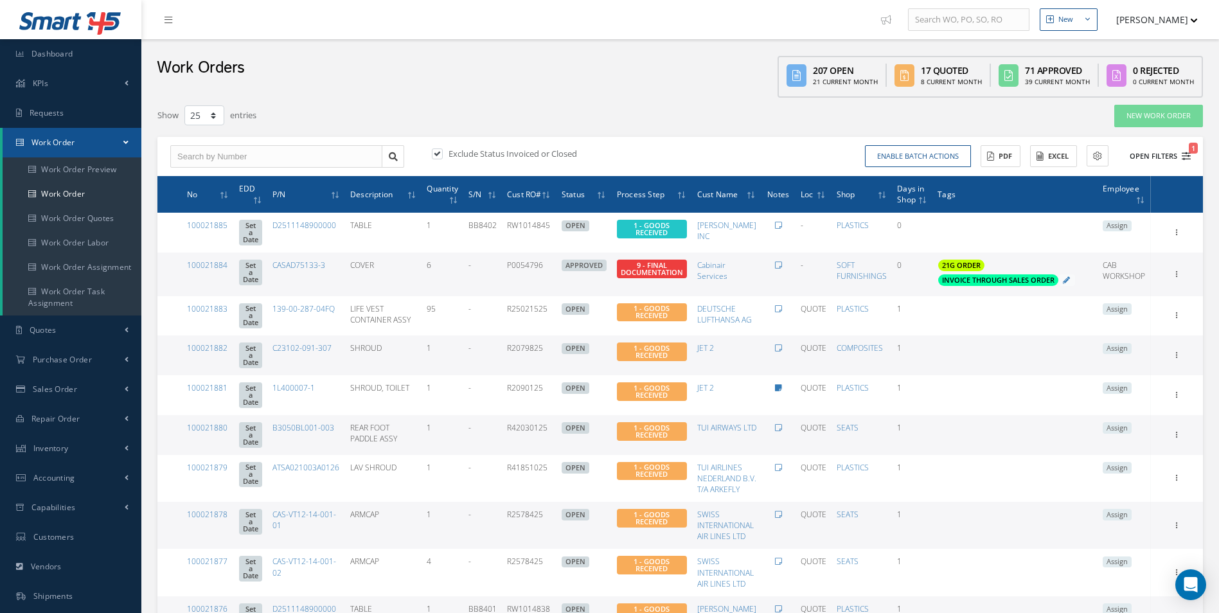
click at [1182, 160] on icon "1" at bounding box center [1186, 156] width 9 height 9
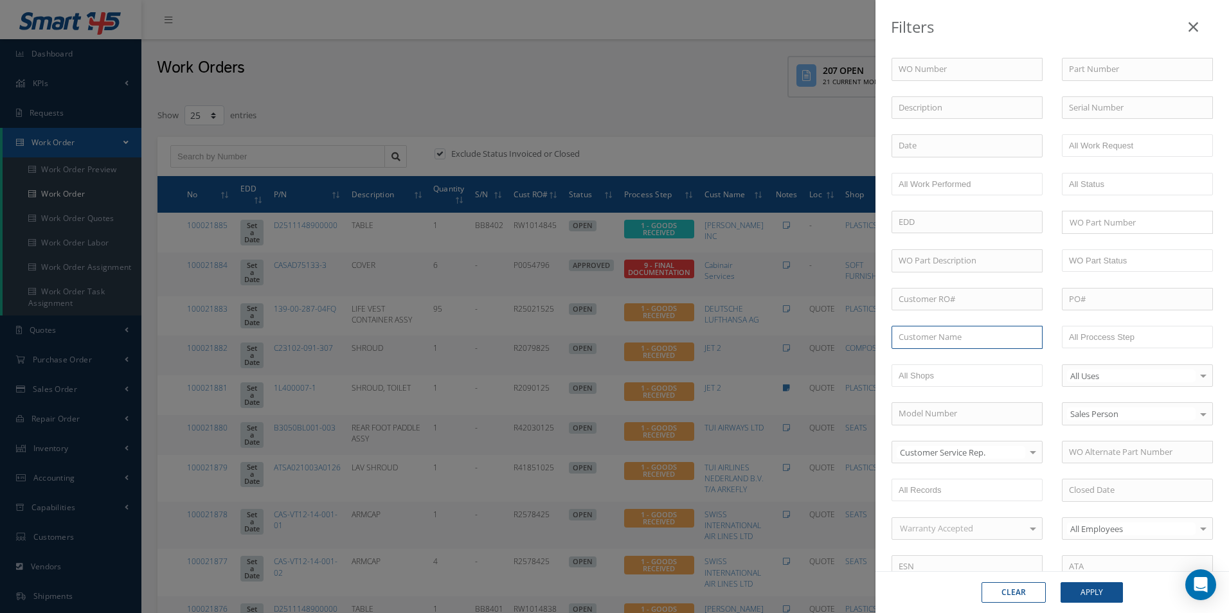
click at [950, 342] on input "text" at bounding box center [966, 337] width 151 height 23
click at [927, 366] on div "SMARTWINGS" at bounding box center [966, 360] width 137 height 13
type input "SMARTWINGS"
click at [1092, 584] on button "Apply" at bounding box center [1091, 592] width 62 height 21
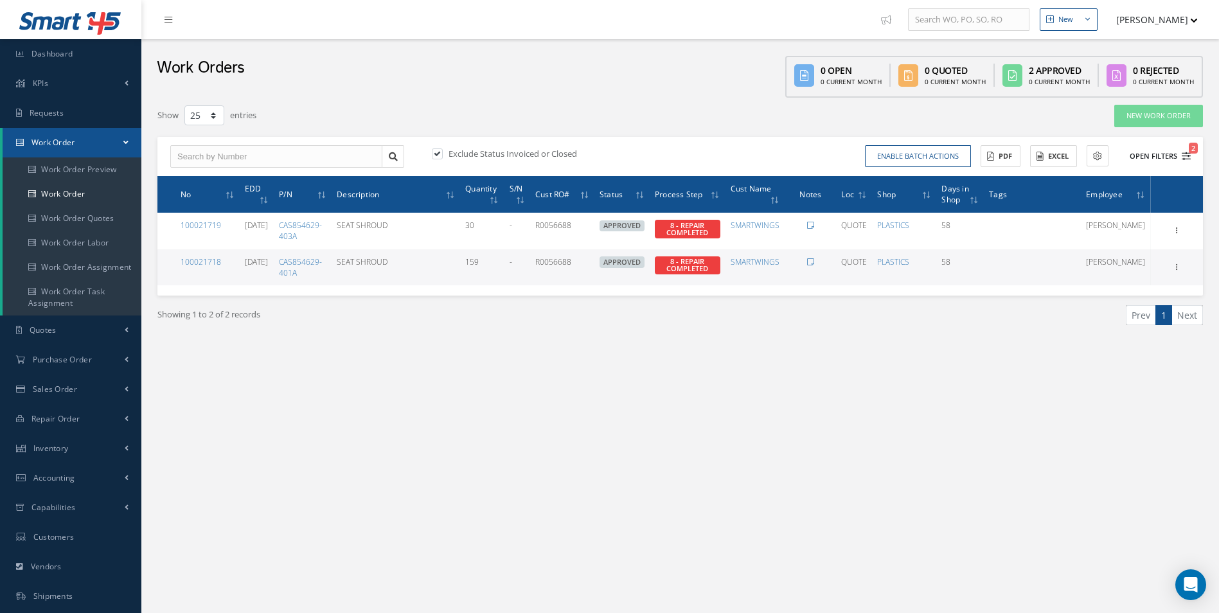
click at [1184, 150] on button "Open Filters 2" at bounding box center [1154, 156] width 73 height 21
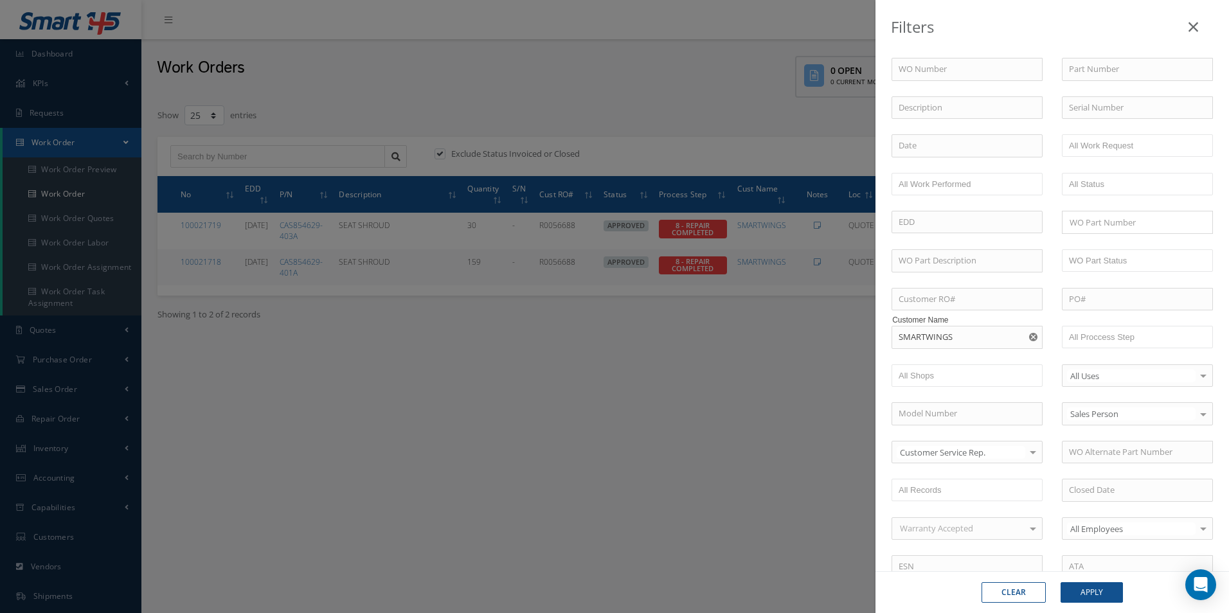
click at [1029, 336] on icon "Reset" at bounding box center [1033, 337] width 8 height 8
click at [964, 333] on input "text" at bounding box center [966, 337] width 151 height 23
drag, startPoint x: 921, startPoint y: 342, endPoint x: 738, endPoint y: 342, distance: 183.1
click at [740, 341] on div "Filters WO Number Part Number Description Serial Number - BER CERTIFICATION FIL…" at bounding box center [614, 306] width 1229 height 613
click at [948, 341] on input "CAB" at bounding box center [966, 337] width 151 height 23
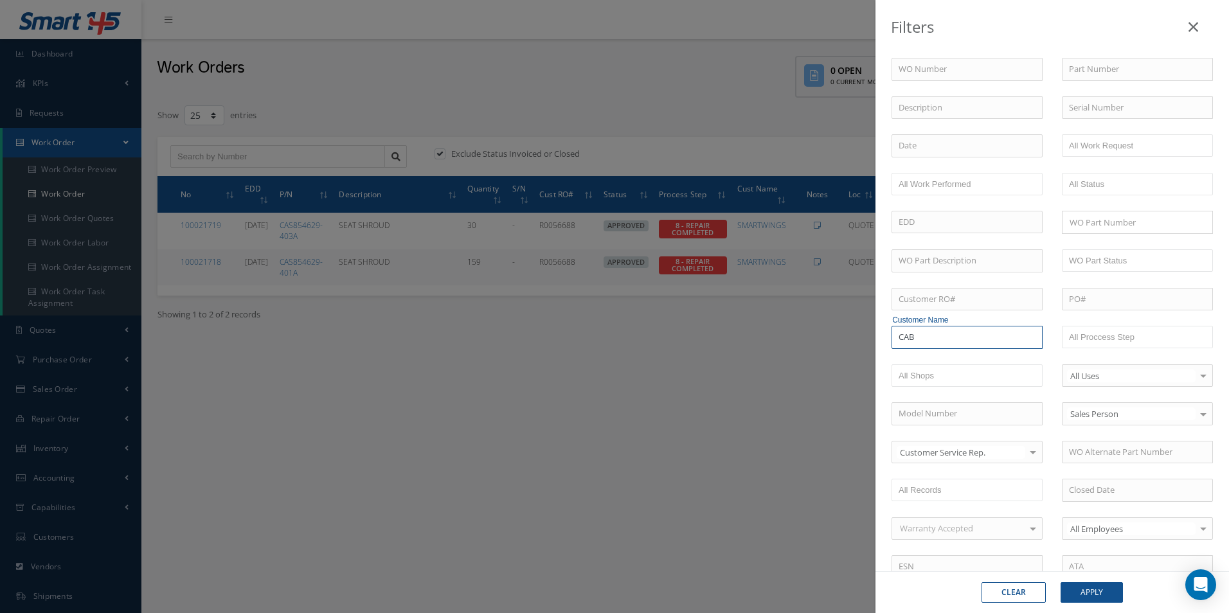
click at [937, 335] on input "CAB" at bounding box center [966, 337] width 151 height 23
drag, startPoint x: 947, startPoint y: 335, endPoint x: 851, endPoint y: 346, distance: 97.1
click at [823, 341] on div "Filters WO Number Part Number Description Serial Number - BER CERTIFICATION FIL…" at bounding box center [614, 306] width 1229 height 613
click at [943, 350] on div "Cabinair Services" at bounding box center [967, 360] width 150 height 23
type input "Cabinair Services"
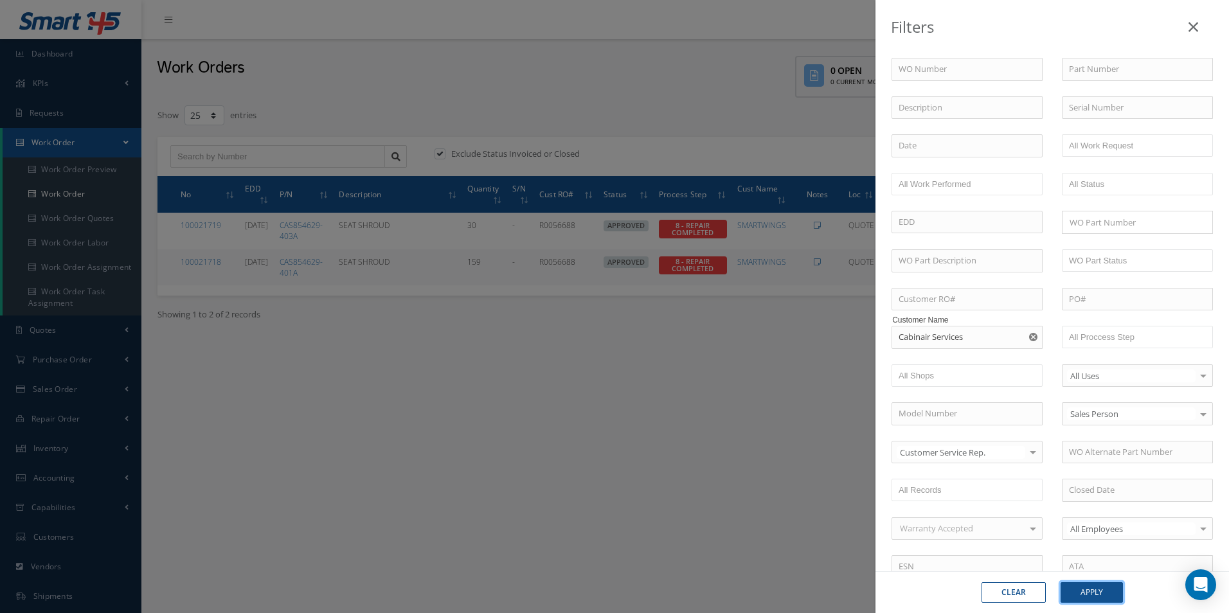
click at [1089, 596] on button "Apply" at bounding box center [1091, 592] width 62 height 21
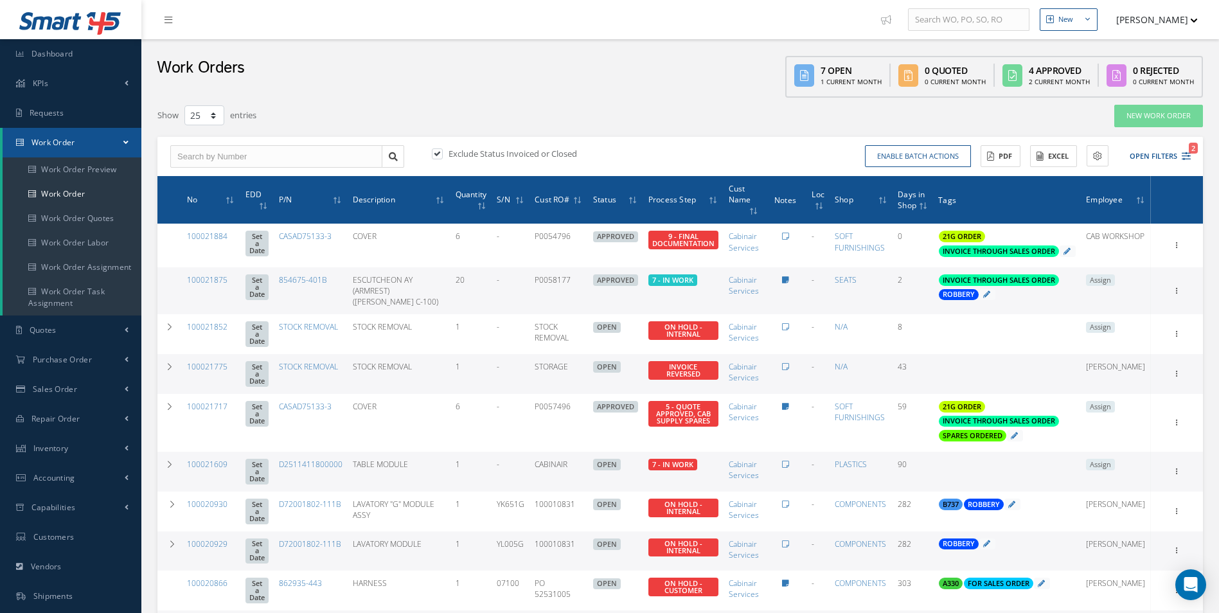
click at [1115, 286] on span "Assign" at bounding box center [1100, 280] width 29 height 12
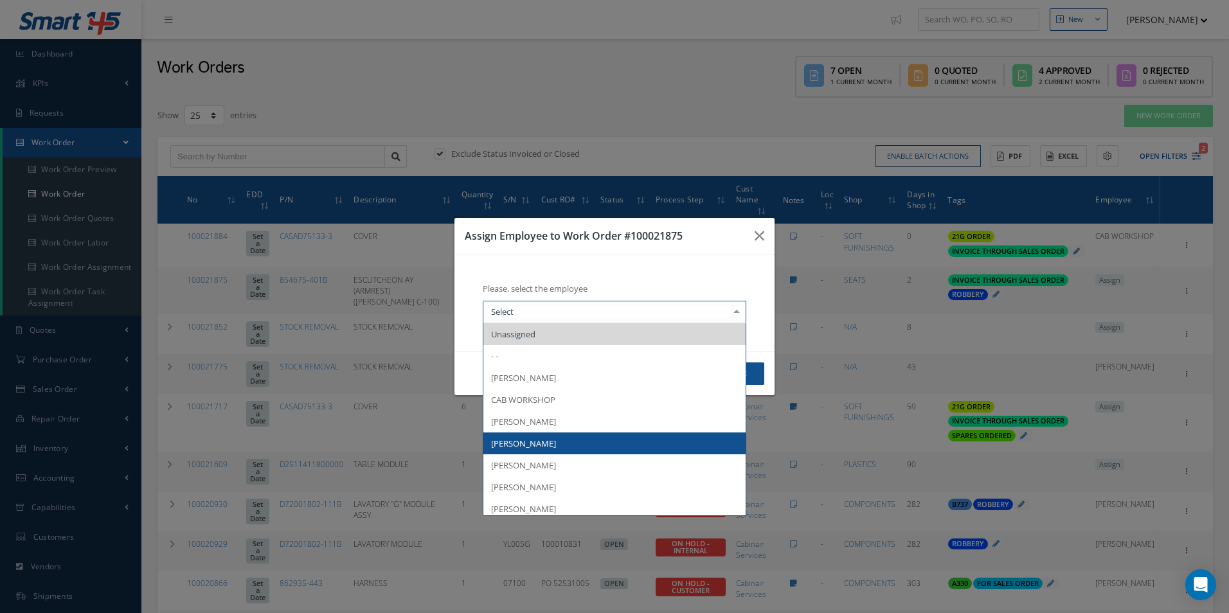
click at [540, 436] on span "[PERSON_NAME]" at bounding box center [614, 443] width 262 height 22
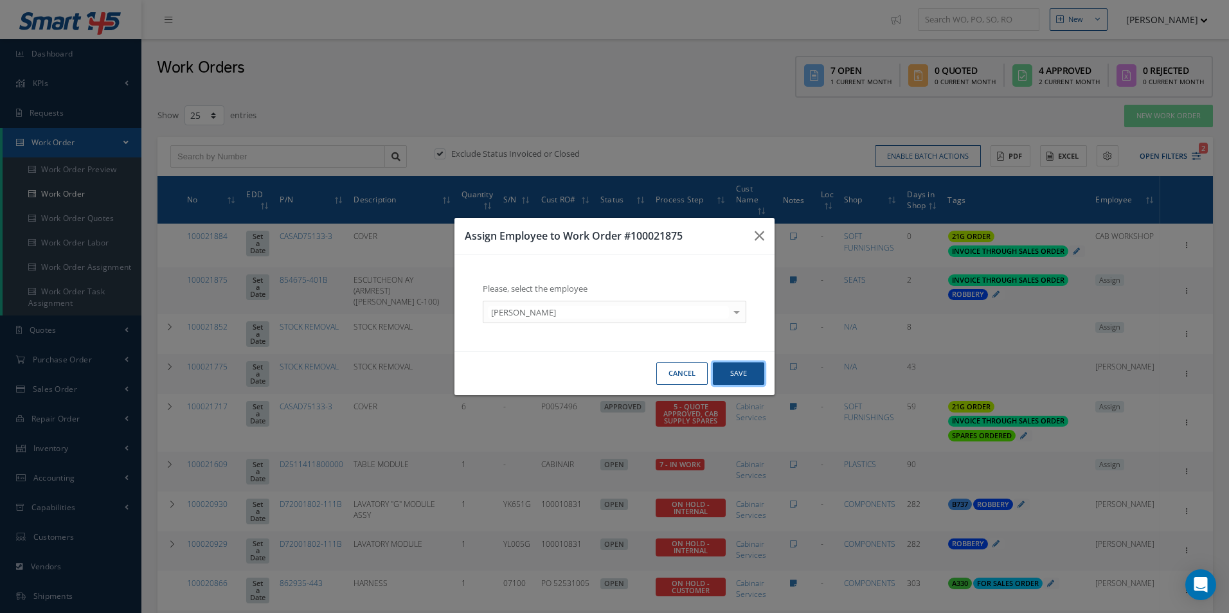
click at [730, 374] on button "Save" at bounding box center [738, 373] width 51 height 22
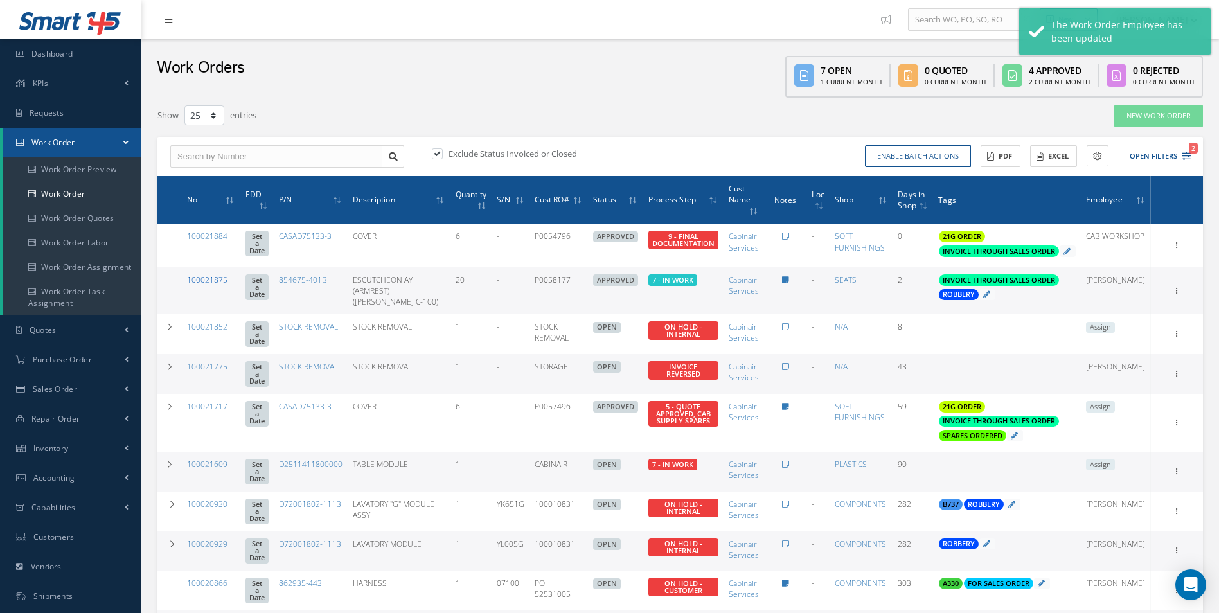
click at [216, 285] on link "100021875" at bounding box center [207, 279] width 40 height 11
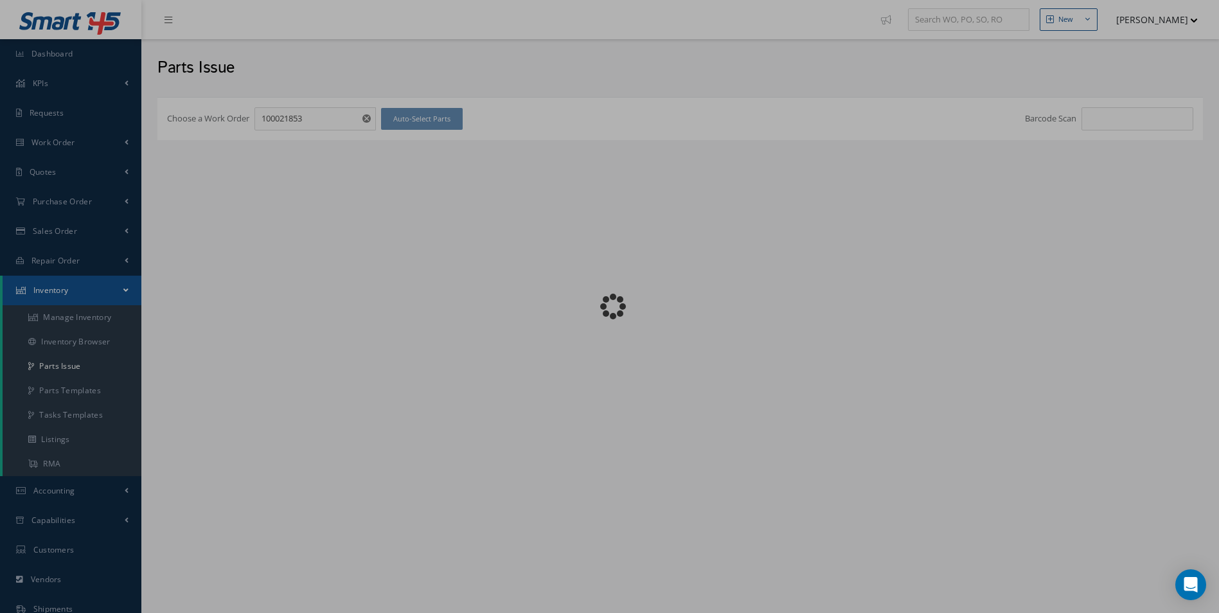
checkbox input "false"
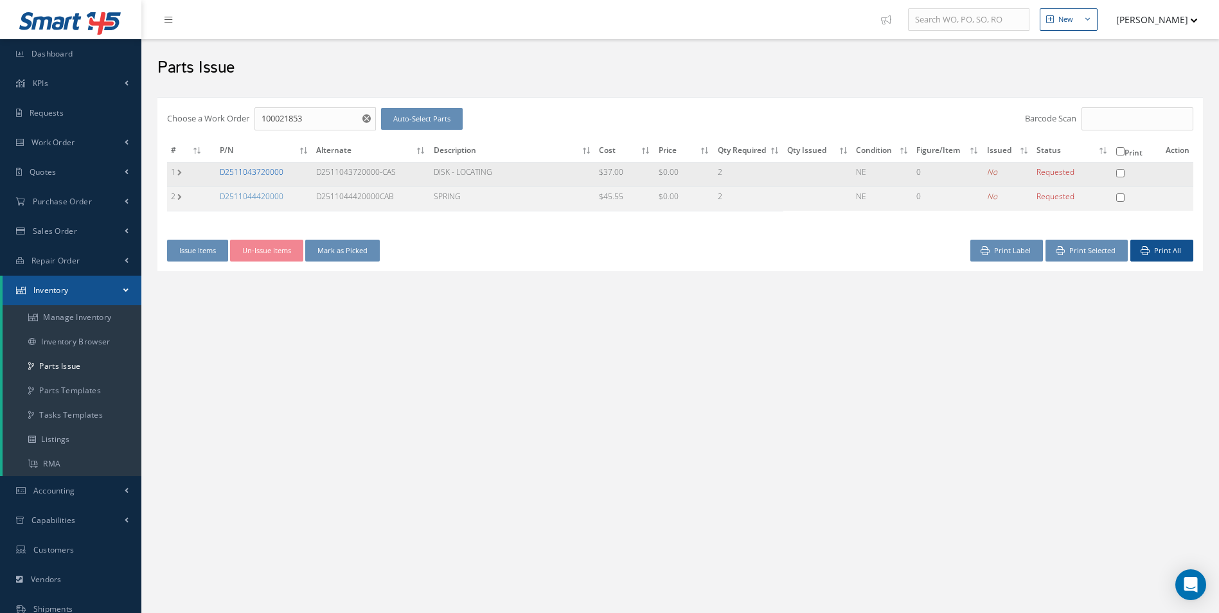
click at [269, 173] on link "D2511043720000" at bounding box center [252, 171] width 64 height 11
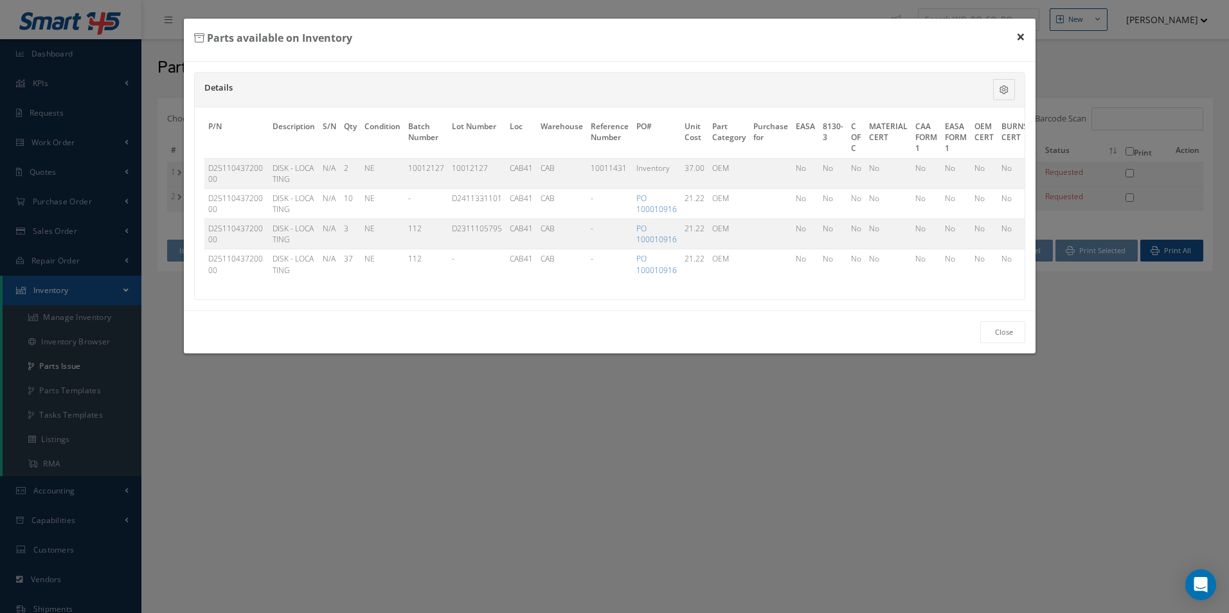
click at [1025, 42] on button "×" at bounding box center [1021, 37] width 30 height 36
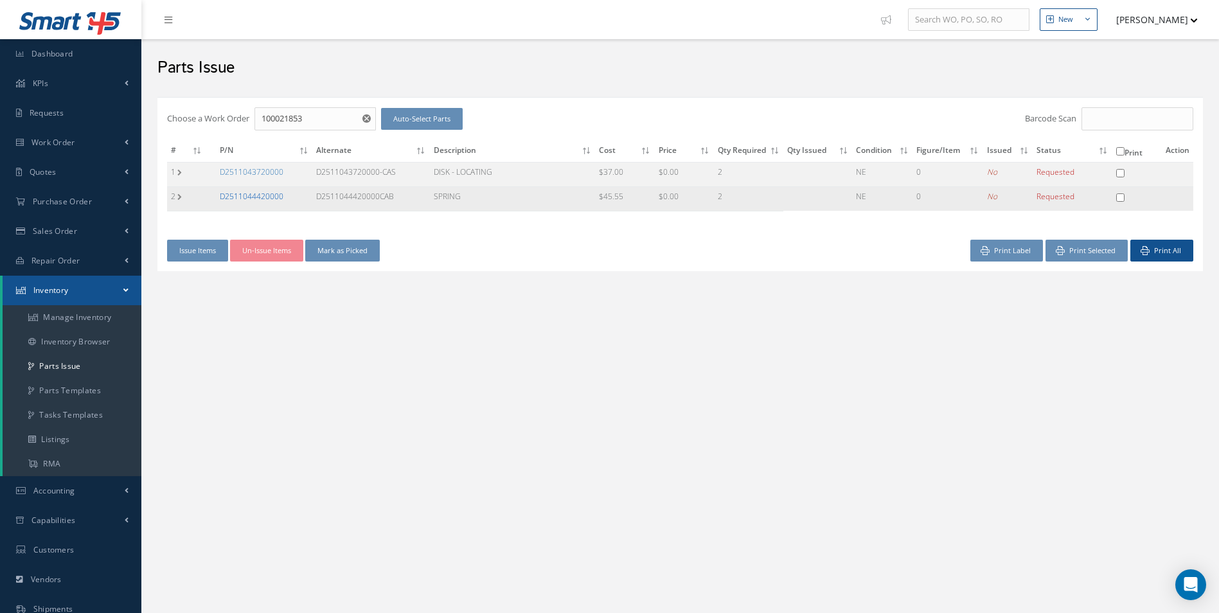
click at [256, 195] on link "D2511044420000" at bounding box center [252, 196] width 64 height 11
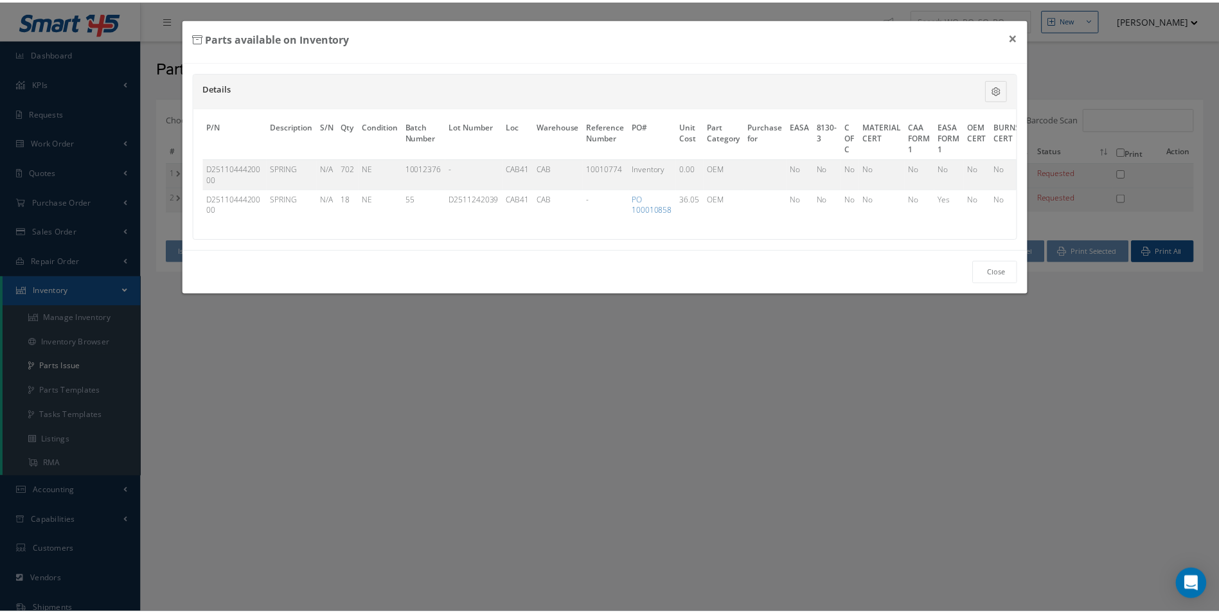
scroll to position [0, 328]
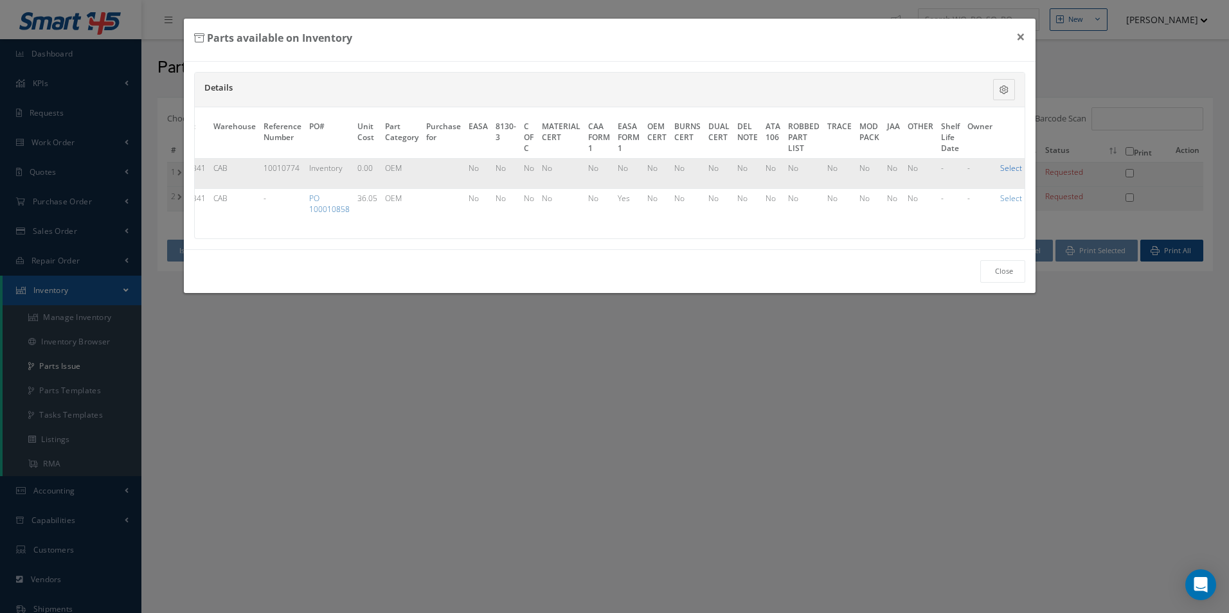
click at [1000, 170] on link "Select" at bounding box center [1011, 168] width 22 height 11
checkbox input "true"
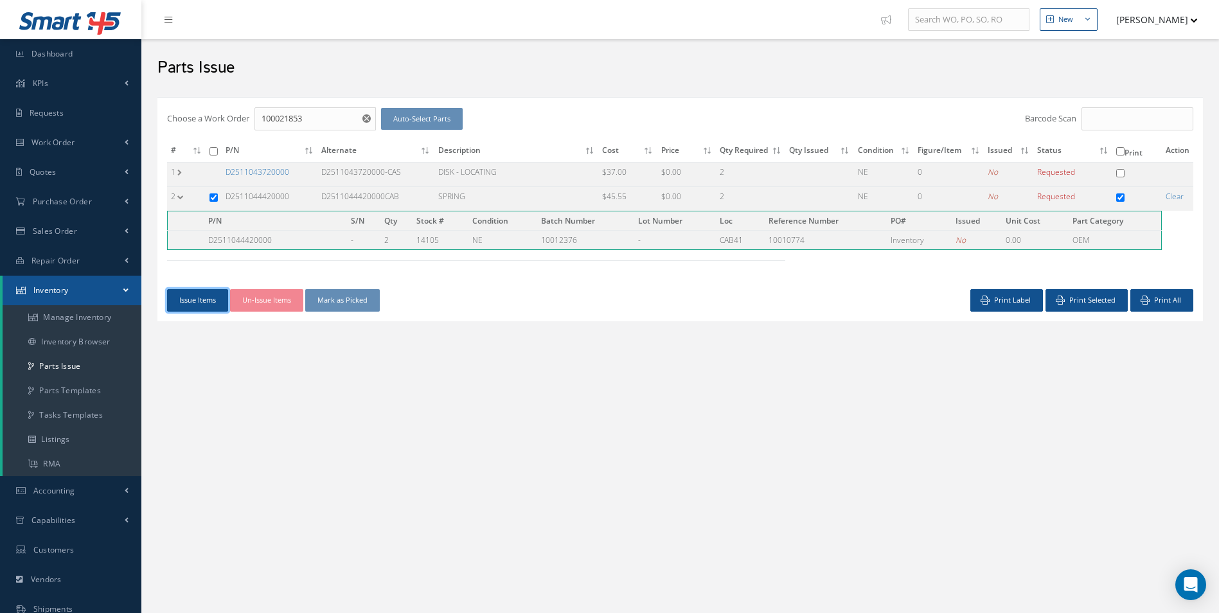
click at [188, 304] on button "Issue Items" at bounding box center [197, 300] width 61 height 22
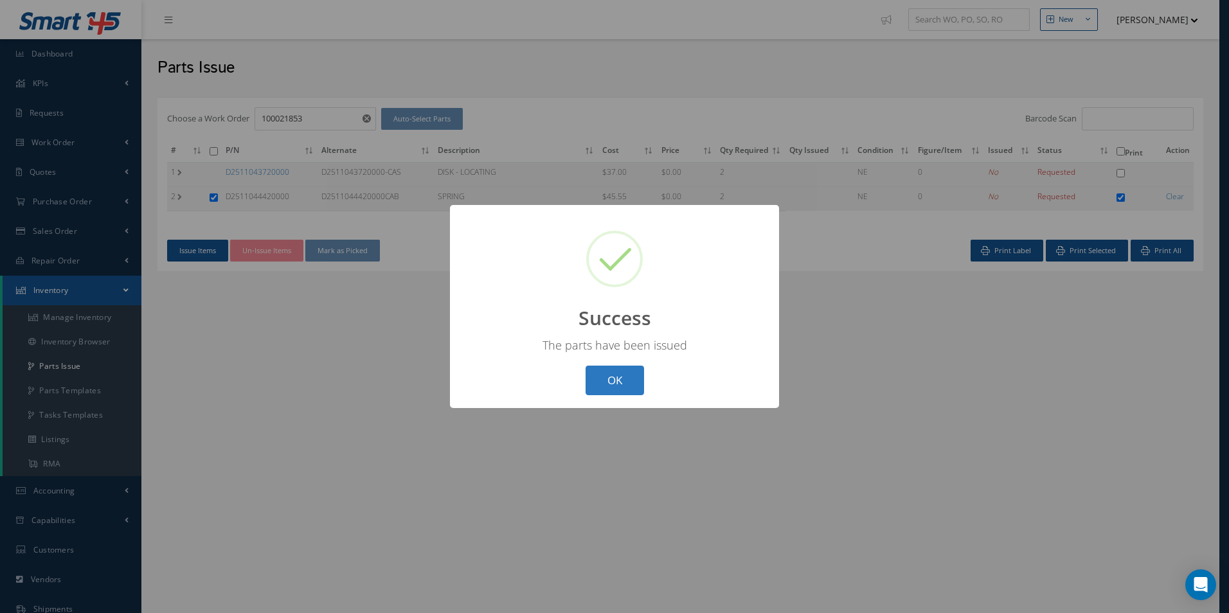
click at [623, 394] on button "OK" at bounding box center [614, 381] width 58 height 30
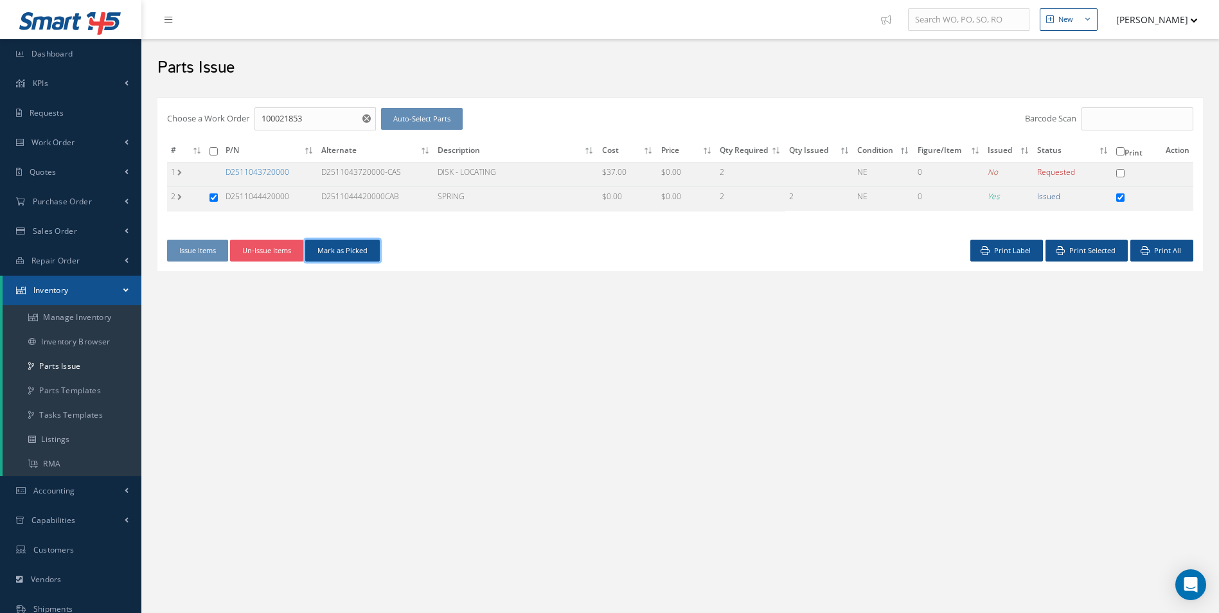
click at [368, 257] on button "Mark as Picked" at bounding box center [342, 251] width 75 height 22
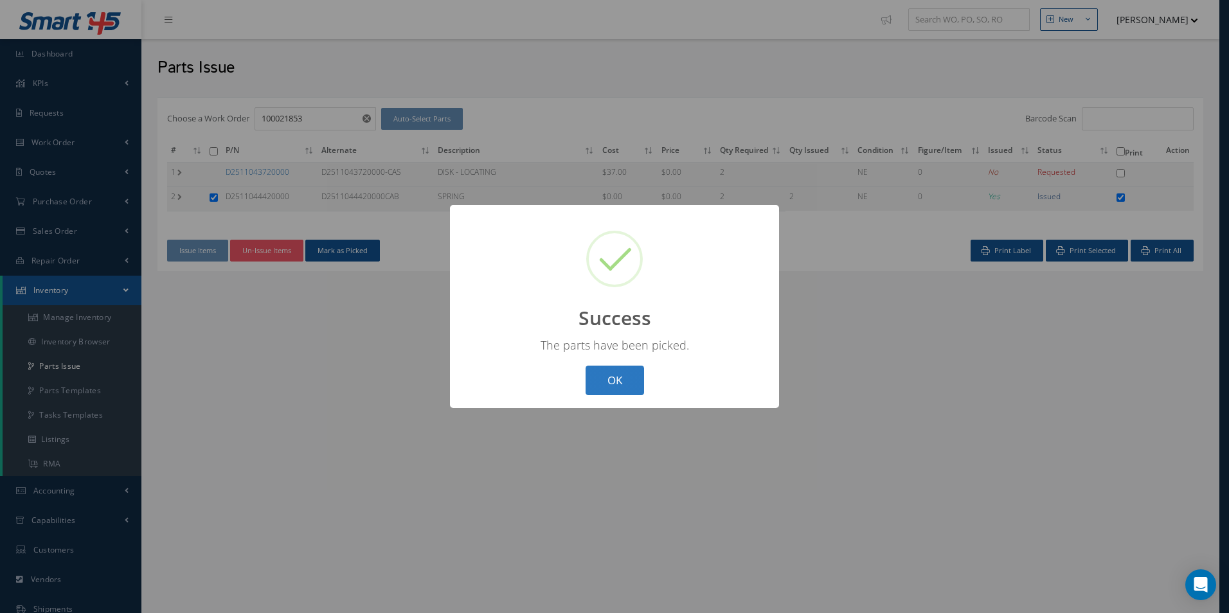
click at [626, 380] on button "OK" at bounding box center [614, 381] width 58 height 30
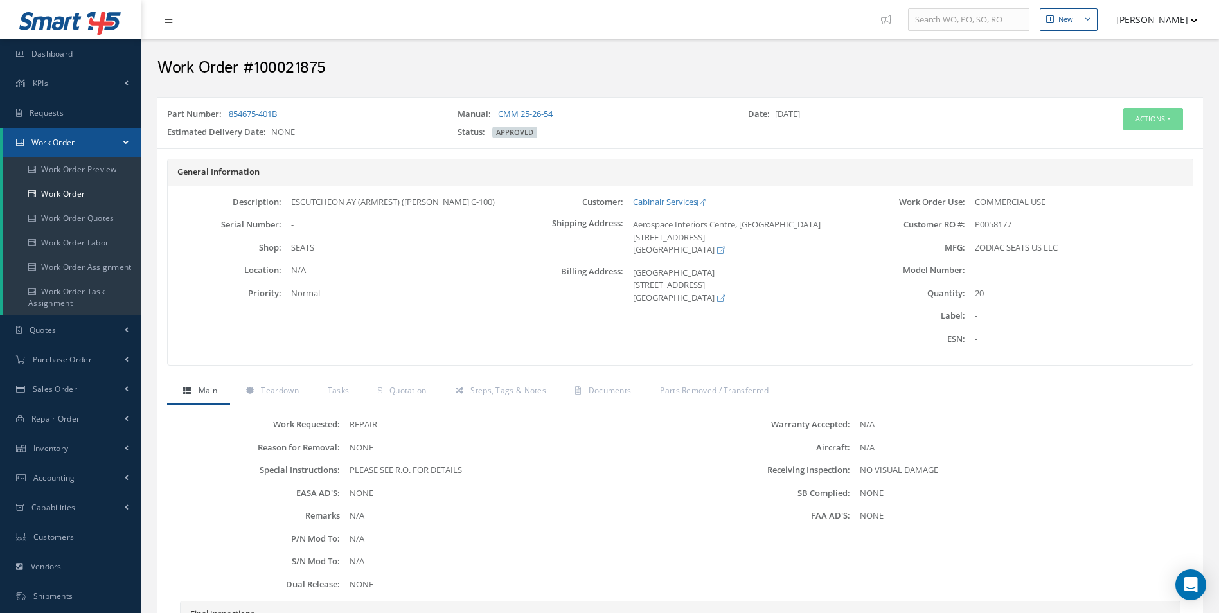
click at [286, 62] on h2 "Work Order #100021875" at bounding box center [679, 67] width 1045 height 19
copy h2 "100021875"
click at [992, 218] on span "P0058177" at bounding box center [993, 224] width 37 height 12
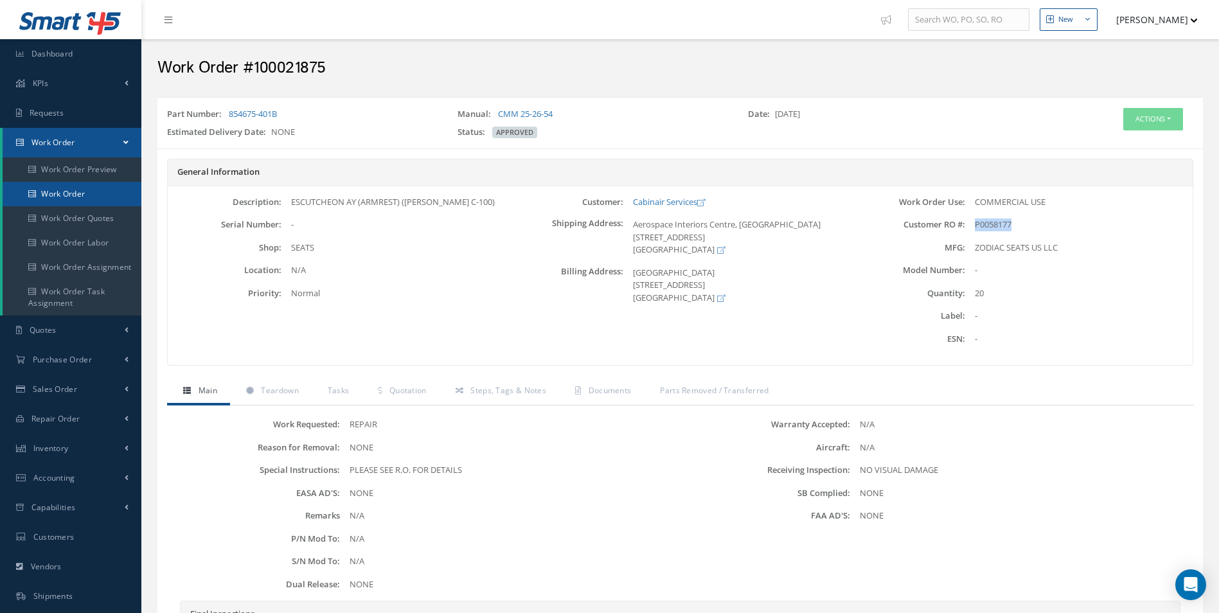
copy span "P0058177"
click at [275, 111] on link "854675-401B" at bounding box center [253, 114] width 48 height 12
drag, startPoint x: 301, startPoint y: 114, endPoint x: 229, endPoint y: 111, distance: 71.4
click at [229, 111] on div "Part Number: 854675-401B" at bounding box center [302, 117] width 290 height 18
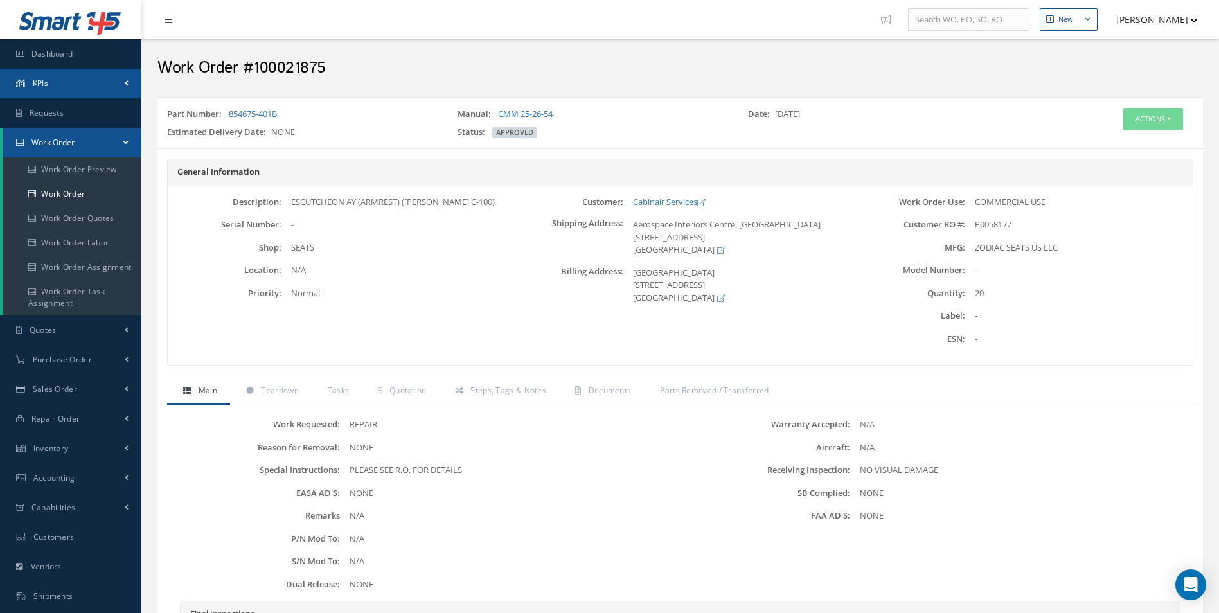
copy link "854675-401B"
drag, startPoint x: 633, startPoint y: 203, endPoint x: 715, endPoint y: 171, distance: 87.7
click at [715, 171] on div "General Information Description: ESCUTCHEON AY (ARMREST) ([PERSON_NAME] C-100) …" at bounding box center [680, 262] width 1026 height 207
drag, startPoint x: 630, startPoint y: 199, endPoint x: 698, endPoint y: 199, distance: 68.8
click at [698, 199] on div "Cabinair Services" at bounding box center [736, 202] width 227 height 13
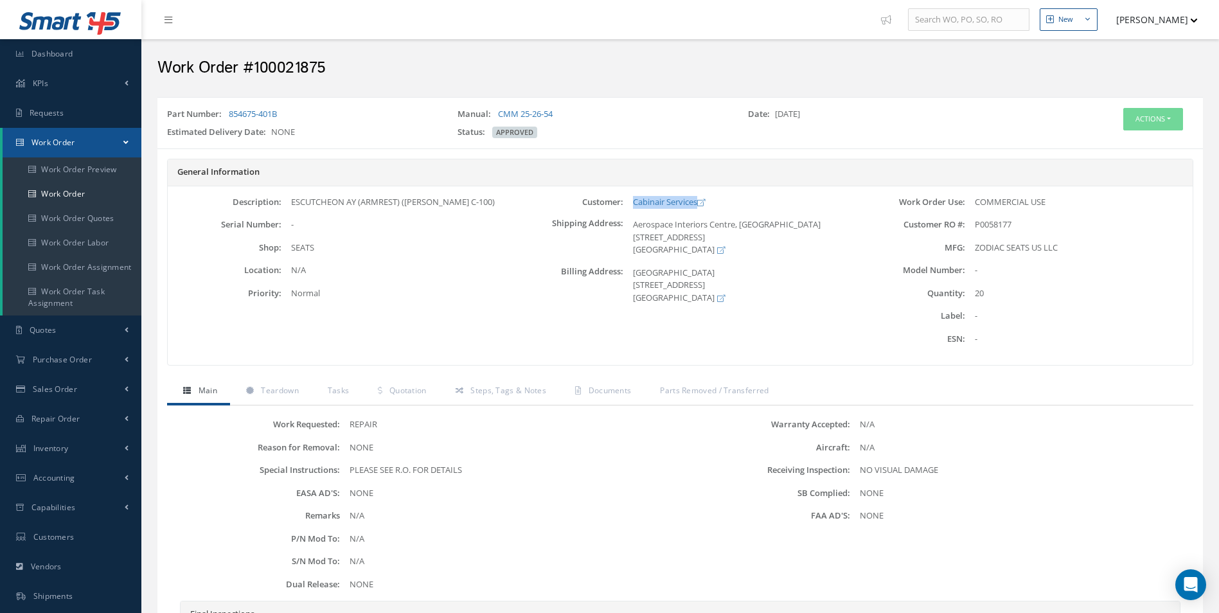
copy link "Cabinair Services"
drag, startPoint x: 505, startPoint y: 197, endPoint x: 282, endPoint y: 200, distance: 223.0
click at [282, 200] on div "ESCUTCHEON AY (ARMREST) ([PERSON_NAME] C-100)" at bounding box center [394, 202] width 227 height 13
copy div "ESCUTCHEON AY (ARMREST) ([PERSON_NAME] C-100)"
click at [511, 112] on link "CMM 25-26-54" at bounding box center [525, 114] width 55 height 12
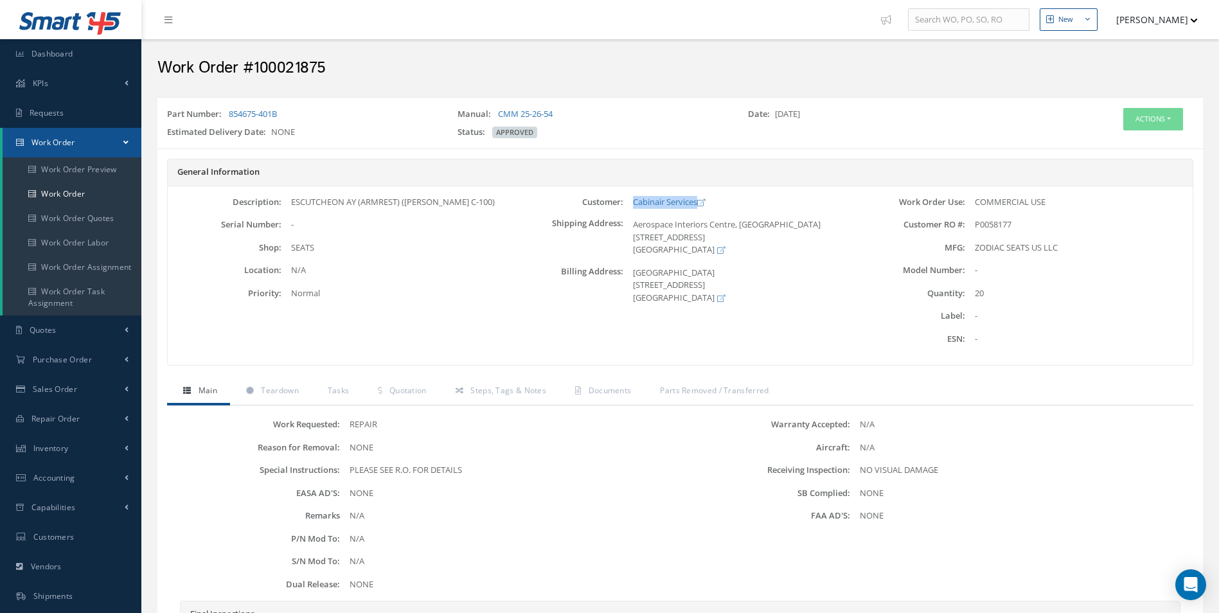
drag, startPoint x: 268, startPoint y: 114, endPoint x: 315, endPoint y: 111, distance: 47.1
click at [268, 114] on link "854675-401B" at bounding box center [253, 114] width 48 height 12
click at [315, 111] on div "Part Number: 854675-401B" at bounding box center [302, 117] width 290 height 18
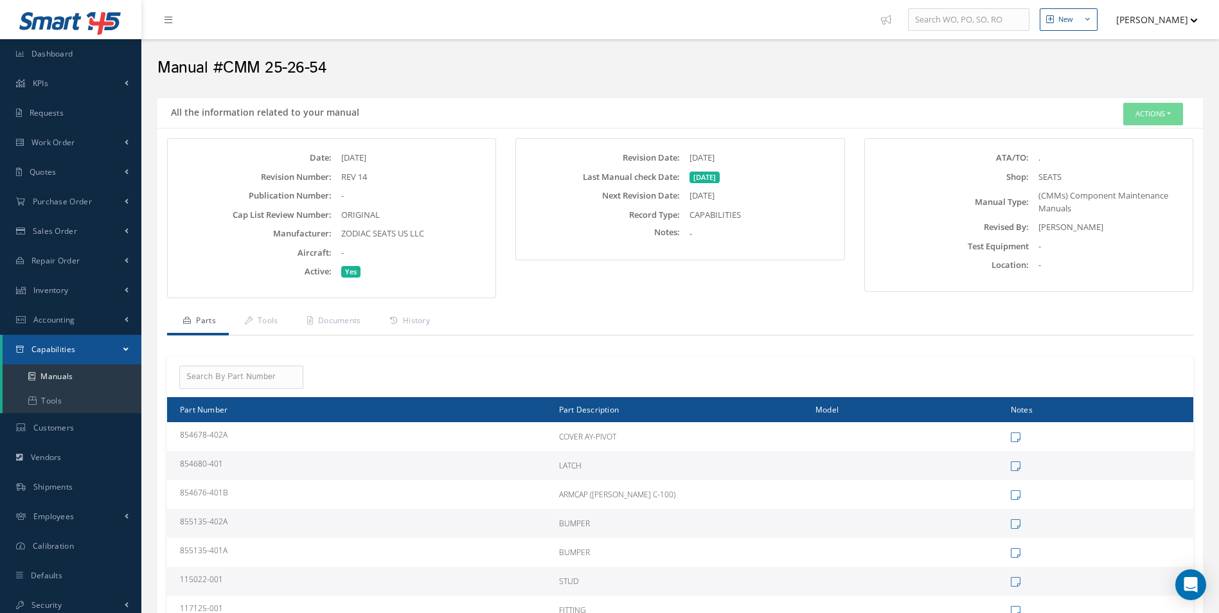
drag, startPoint x: 440, startPoint y: 240, endPoint x: 343, endPoint y: 231, distance: 97.4
click at [343, 231] on div "ZODIAC SEATS US LLC" at bounding box center [412, 233] width 161 height 13
copy span "ZODIAC SEATS US LLC"
drag, startPoint x: 344, startPoint y: 58, endPoint x: 221, endPoint y: 64, distance: 123.5
click at [221, 64] on h2 "Manual #CMM 25-26-54" at bounding box center [679, 67] width 1045 height 19
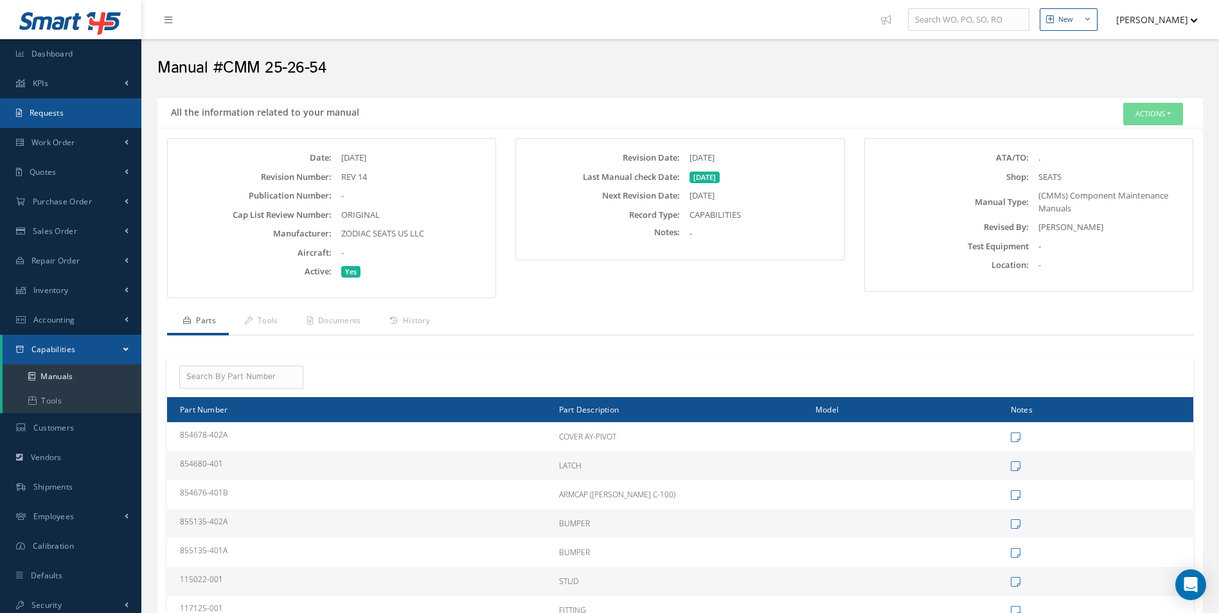
copy h2 "CMM 25-26-54"
drag, startPoint x: 422, startPoint y: 166, endPoint x: 402, endPoint y: 181, distance: 24.8
click at [422, 166] on div "Date: 09/23/2024 Revision Number: REV 14 Publication Number: - Cap List Review …" at bounding box center [332, 215] width 302 height 127
drag, startPoint x: 736, startPoint y: 156, endPoint x: 622, endPoint y: 159, distance: 113.8
click at [622, 159] on div "Revision Date: 03/03/2017" at bounding box center [679, 158] width 321 height 13
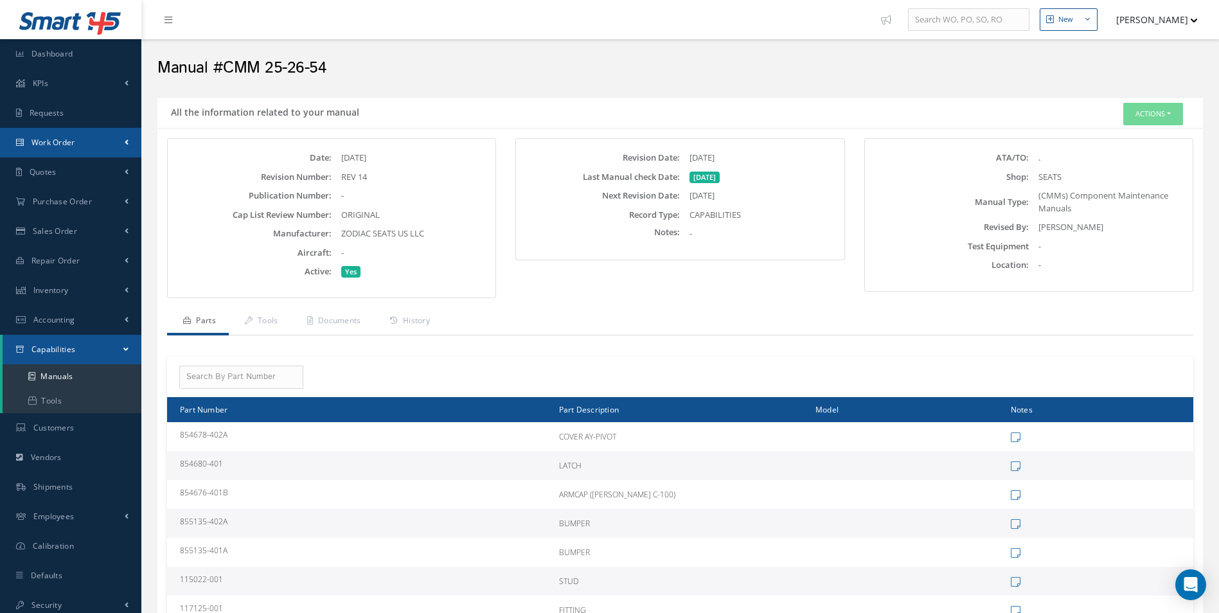
copy div "Revision Date: 03/03/2017"
click at [423, 177] on div "REV 14" at bounding box center [412, 177] width 161 height 13
drag, startPoint x: 385, startPoint y: 175, endPoint x: 342, endPoint y: 175, distance: 43.1
click at [342, 175] on div "REV 14" at bounding box center [412, 177] width 161 height 13
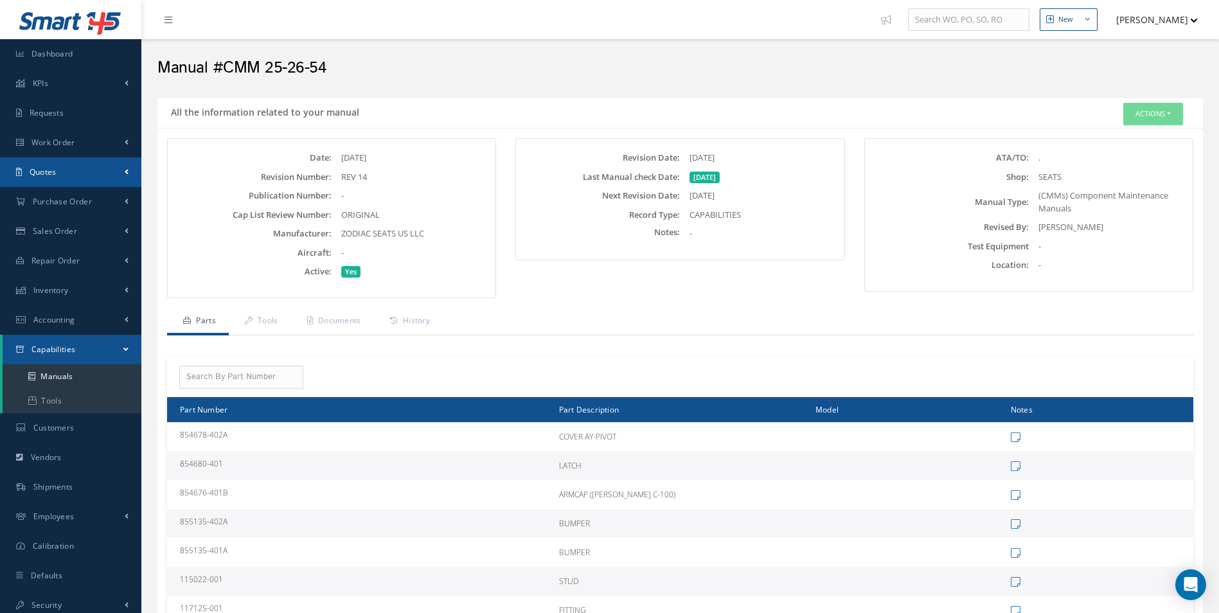
copy div "REV 14"
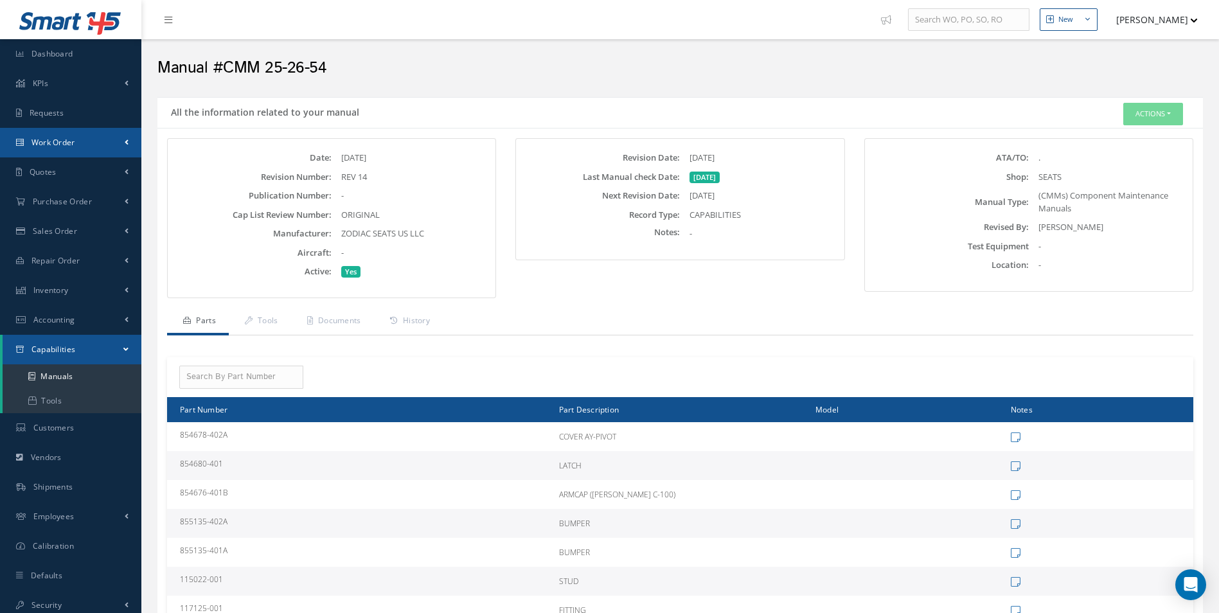
click at [75, 130] on link "Work Order" at bounding box center [70, 143] width 141 height 30
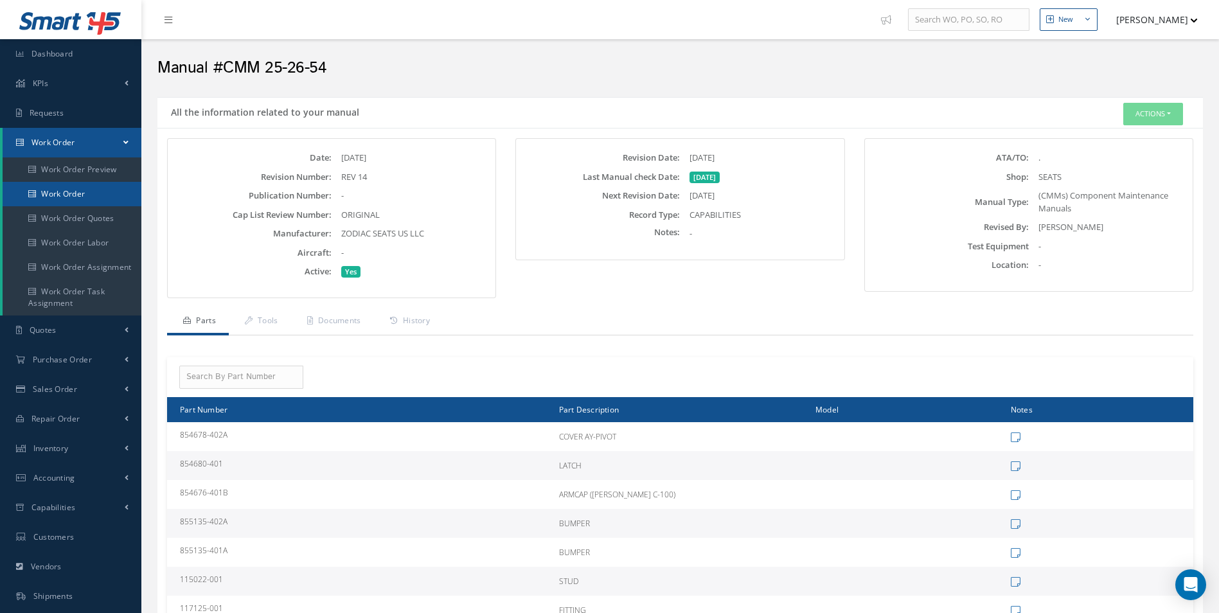
click at [81, 191] on link "Work Order" at bounding box center [72, 194] width 139 height 24
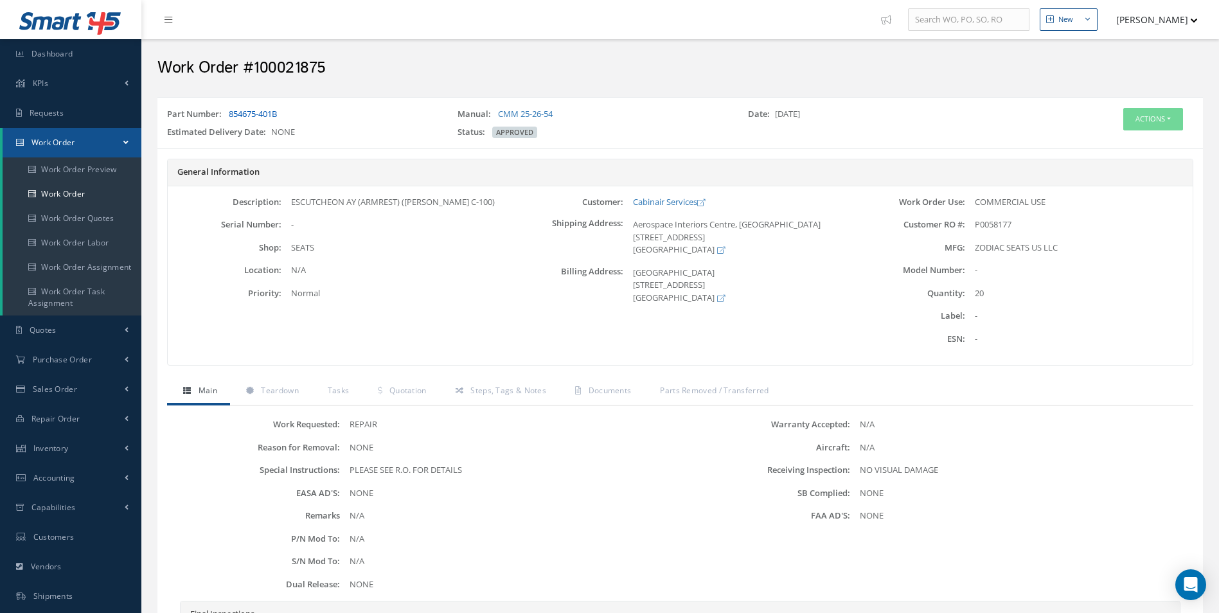
drag, startPoint x: 302, startPoint y: 107, endPoint x: 230, endPoint y: 112, distance: 72.1
click at [230, 112] on div "Part Number: 854675-401B Manual: CMM 25-26-54 Date: [DATE] Estimated Delivery D…" at bounding box center [679, 123] width 1045 height 40
copy link "854675-401B"
click at [1164, 112] on button "Actions" at bounding box center [1153, 119] width 60 height 22
click at [1105, 141] on link "Edit" at bounding box center [1133, 143] width 103 height 17
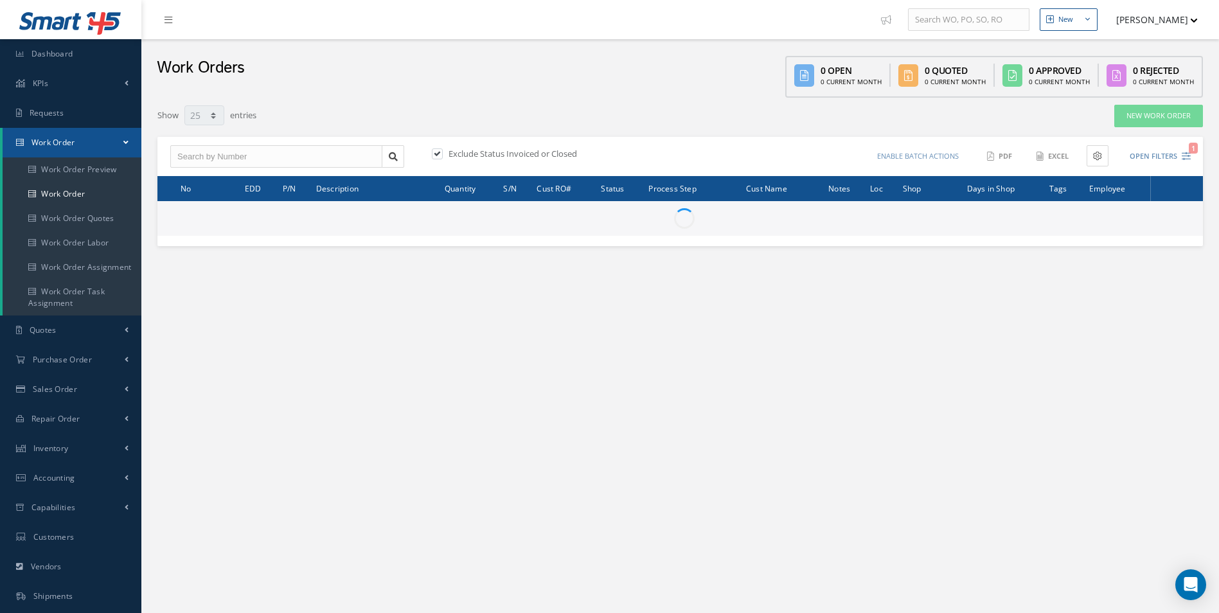
select select "25"
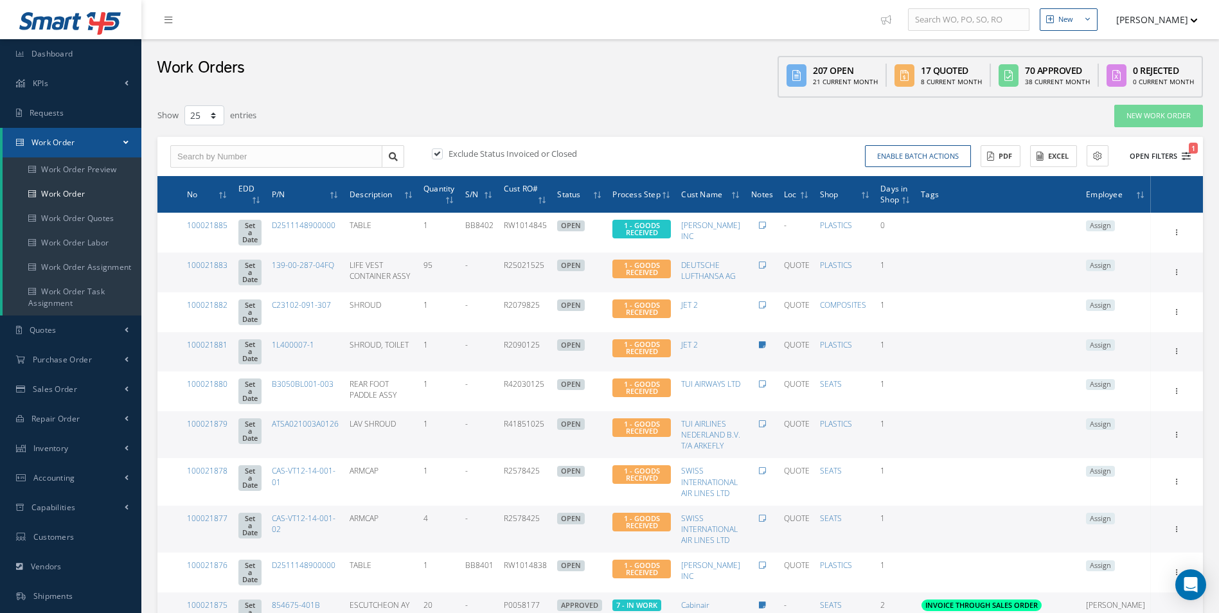
click at [1182, 154] on icon "1" at bounding box center [1186, 156] width 9 height 9
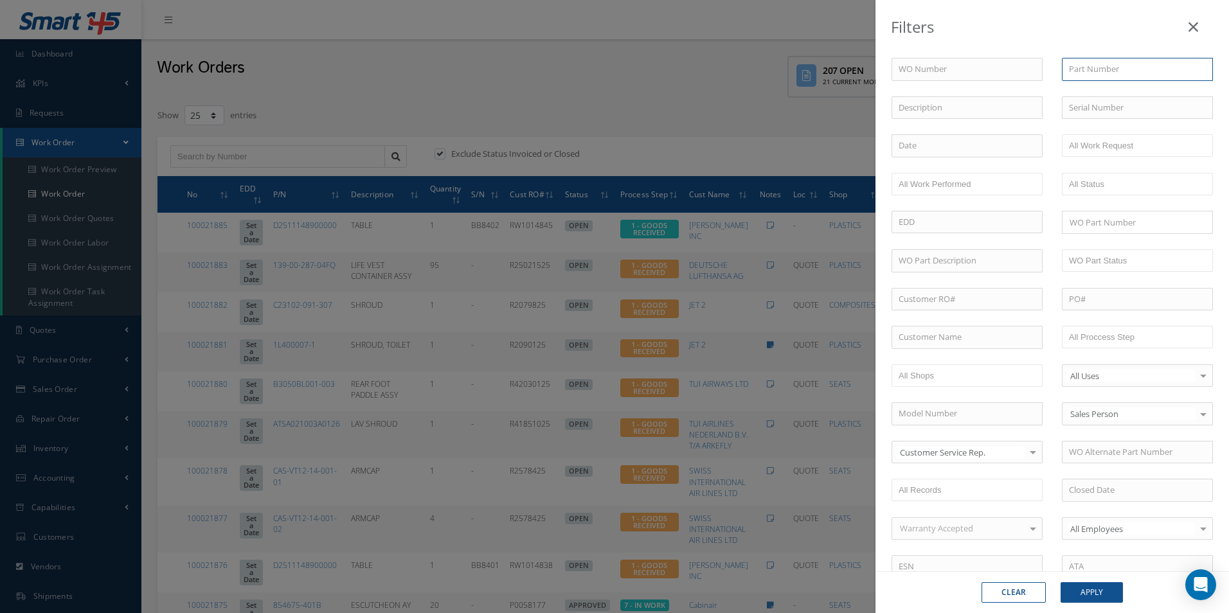
click at [1121, 67] on input "text" at bounding box center [1136, 69] width 151 height 23
paste input "854675-401B"
type input "854675-401B"
click at [1099, 578] on div "Clear Apply" at bounding box center [1051, 592] width 353 height 42
click at [1078, 592] on button "Apply" at bounding box center [1091, 592] width 62 height 21
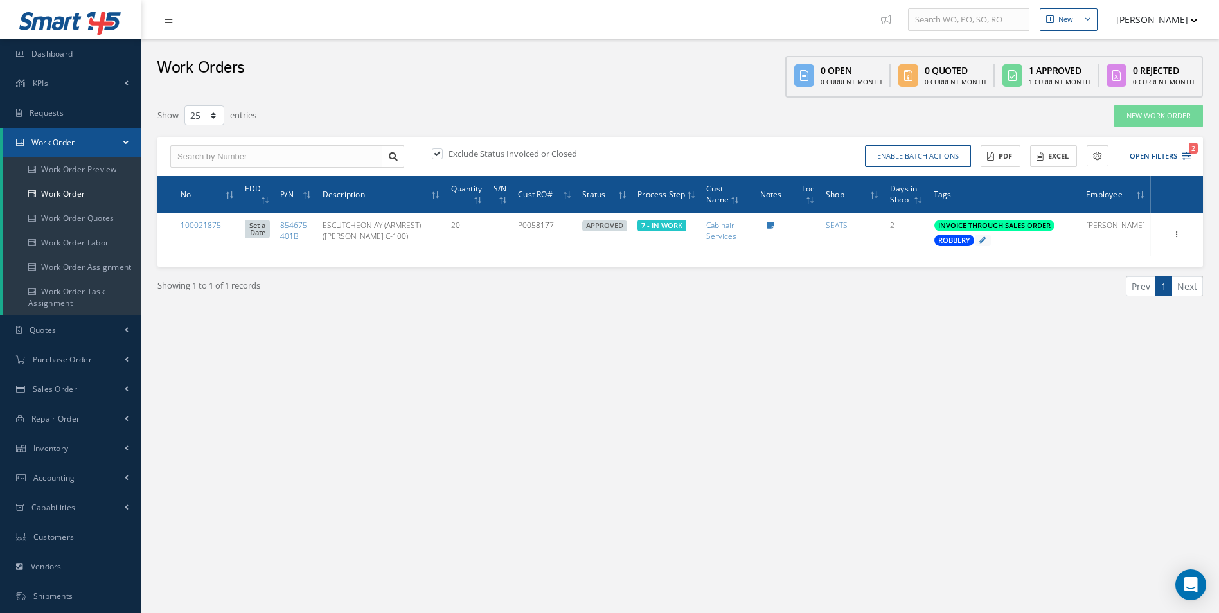
click at [442, 154] on label at bounding box center [443, 154] width 3 height 12
click at [433, 154] on input "checkbox" at bounding box center [436, 154] width 8 height 8
checkbox input "false"
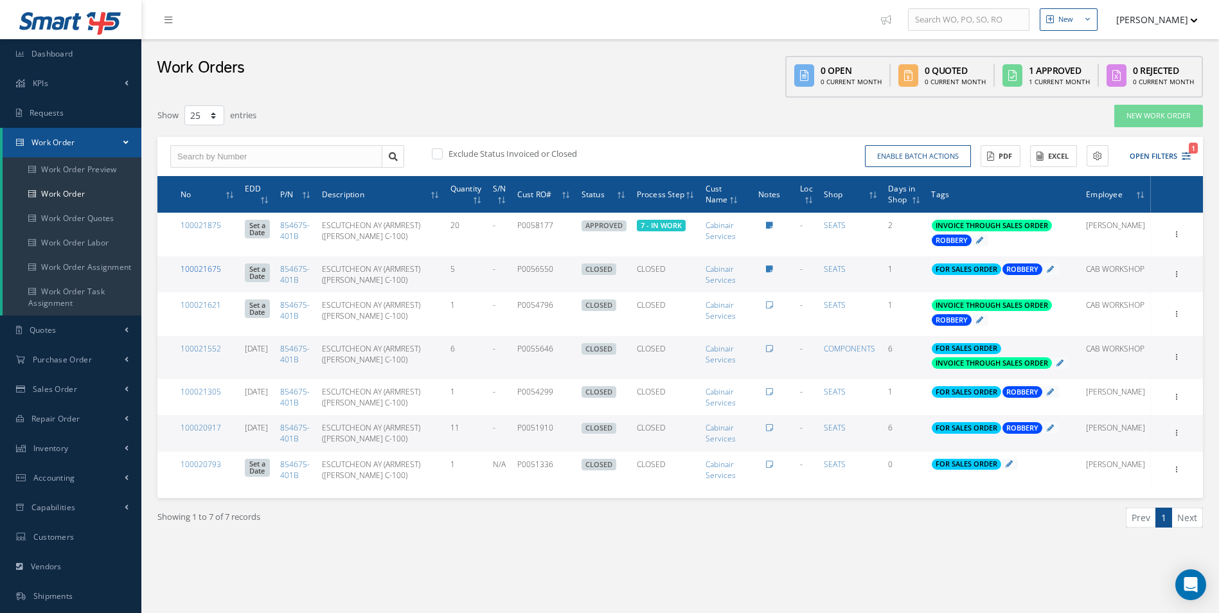
click at [213, 270] on link "100021675" at bounding box center [201, 268] width 40 height 11
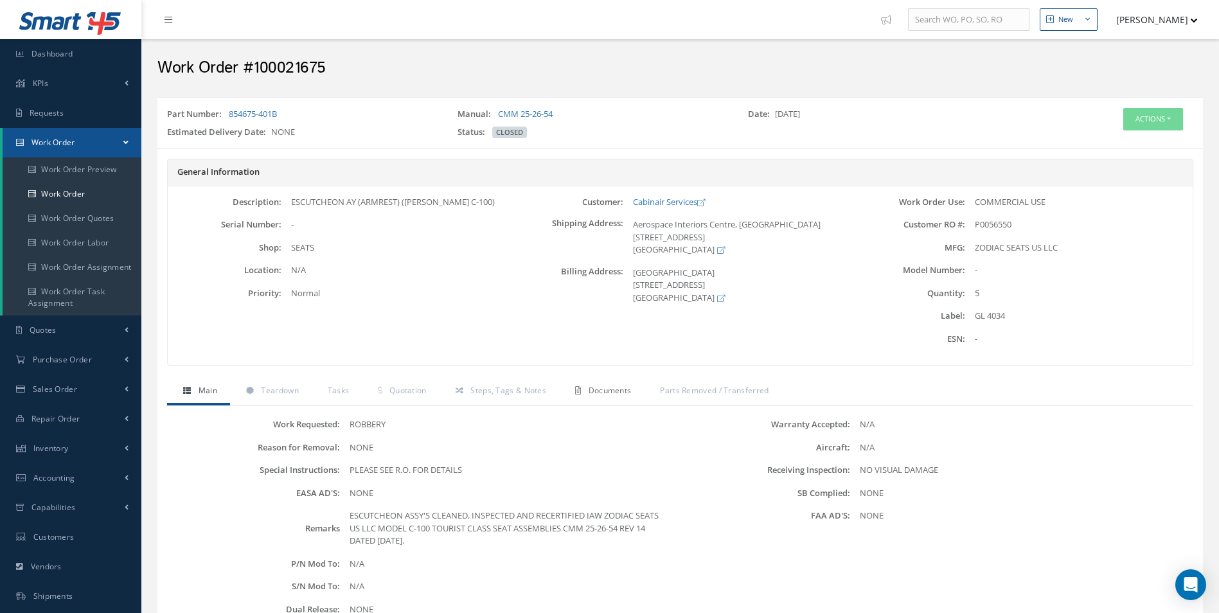
click at [591, 389] on span "Documents" at bounding box center [610, 390] width 43 height 11
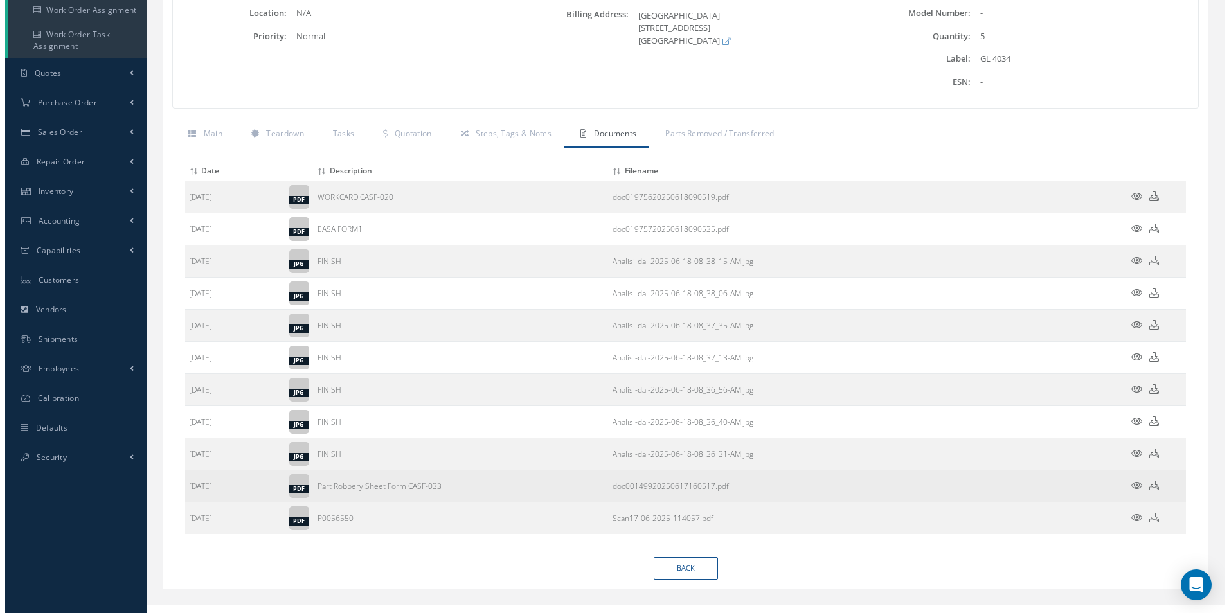
scroll to position [275, 0]
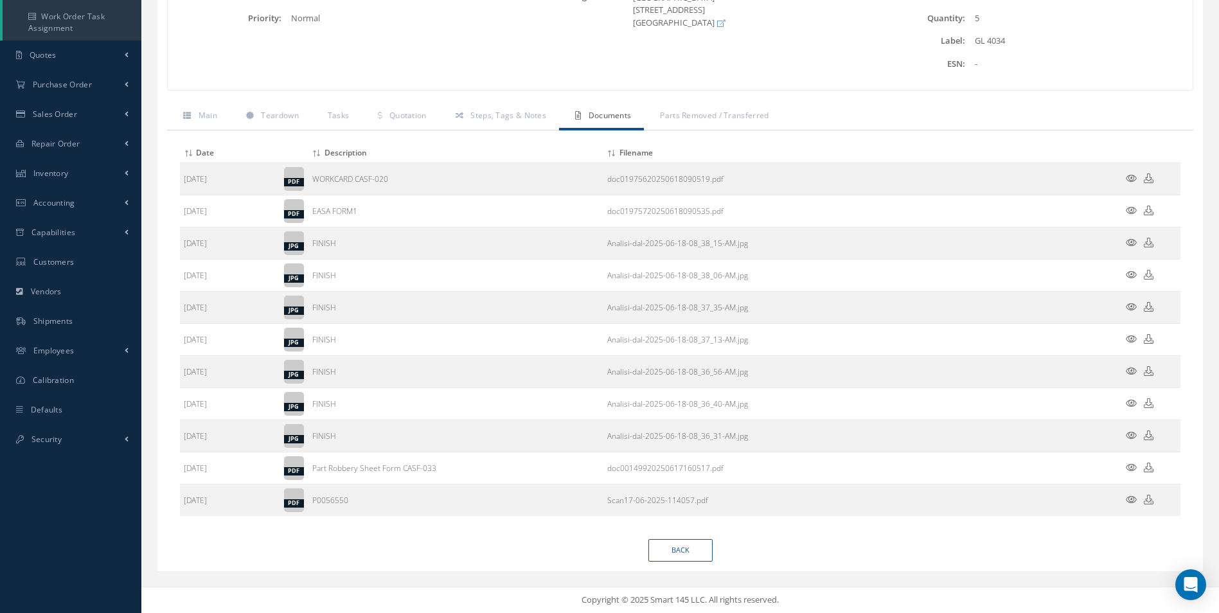
click at [1130, 466] on icon at bounding box center [1131, 468] width 11 height 10
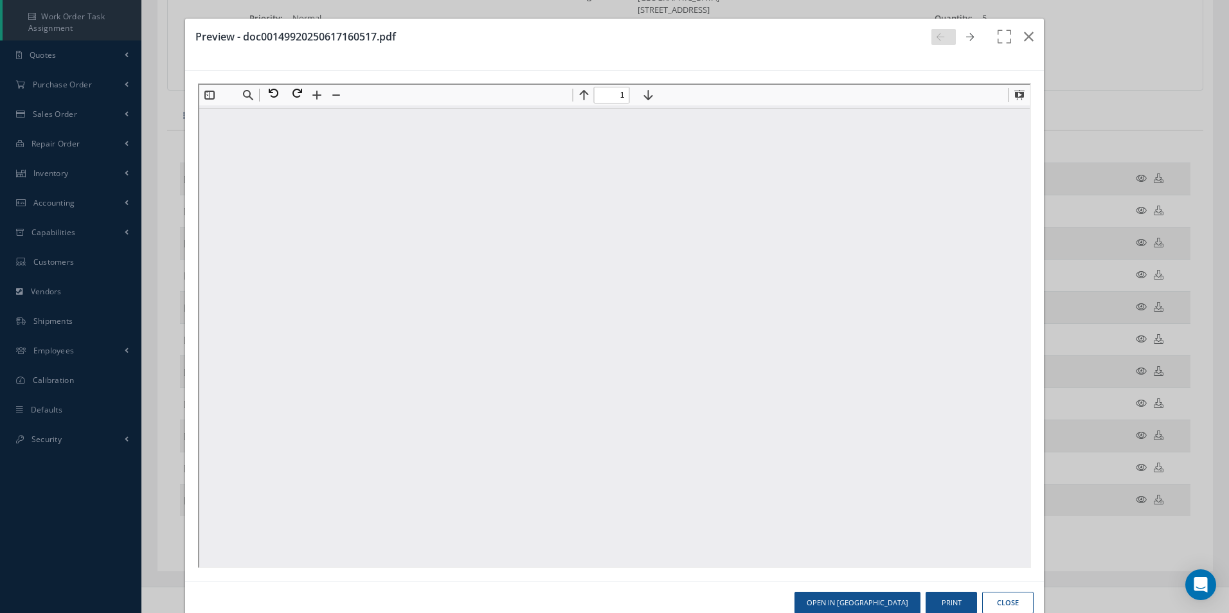
scroll to position [0, 0]
type input "1"
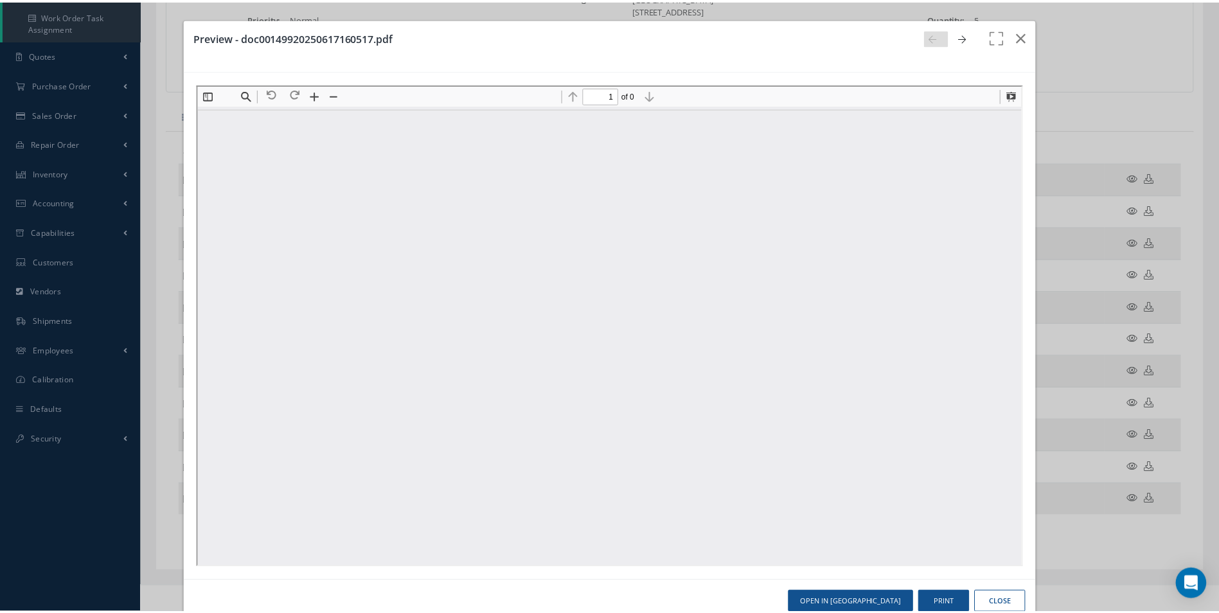
scroll to position [6, 0]
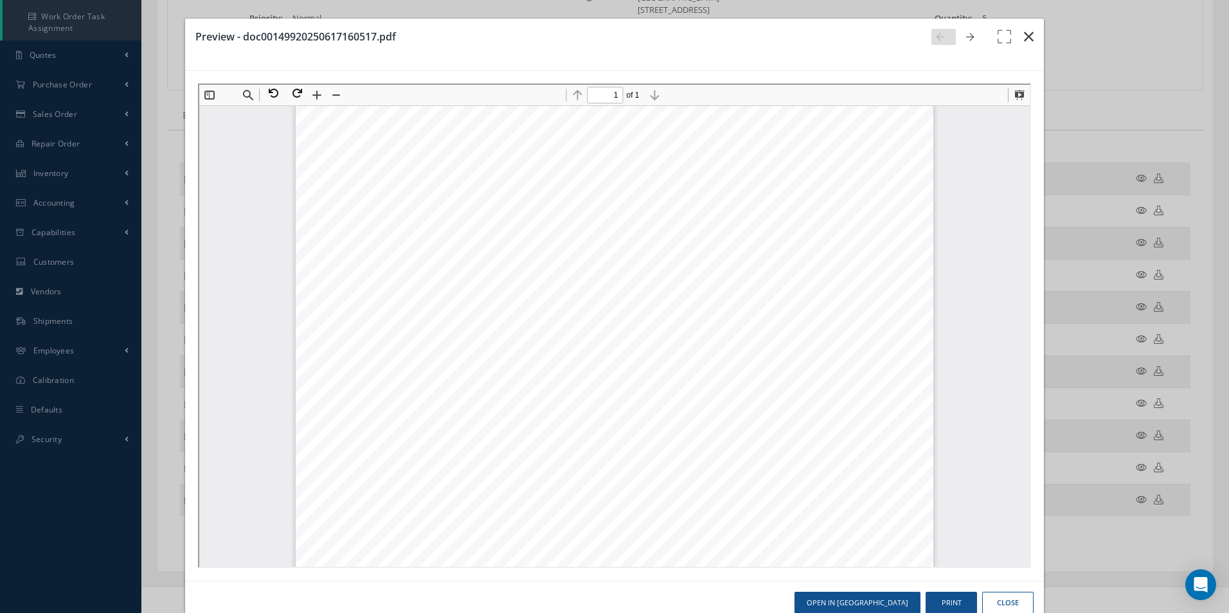
click at [1024, 32] on icon "button" at bounding box center [1029, 36] width 10 height 15
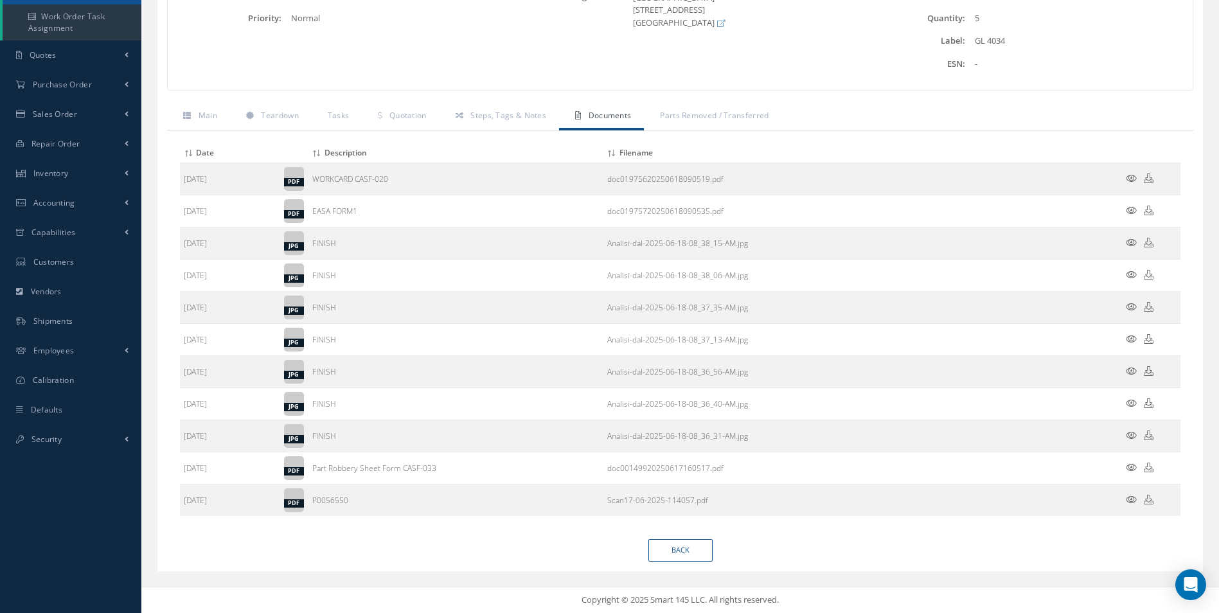
scroll to position [0, 0]
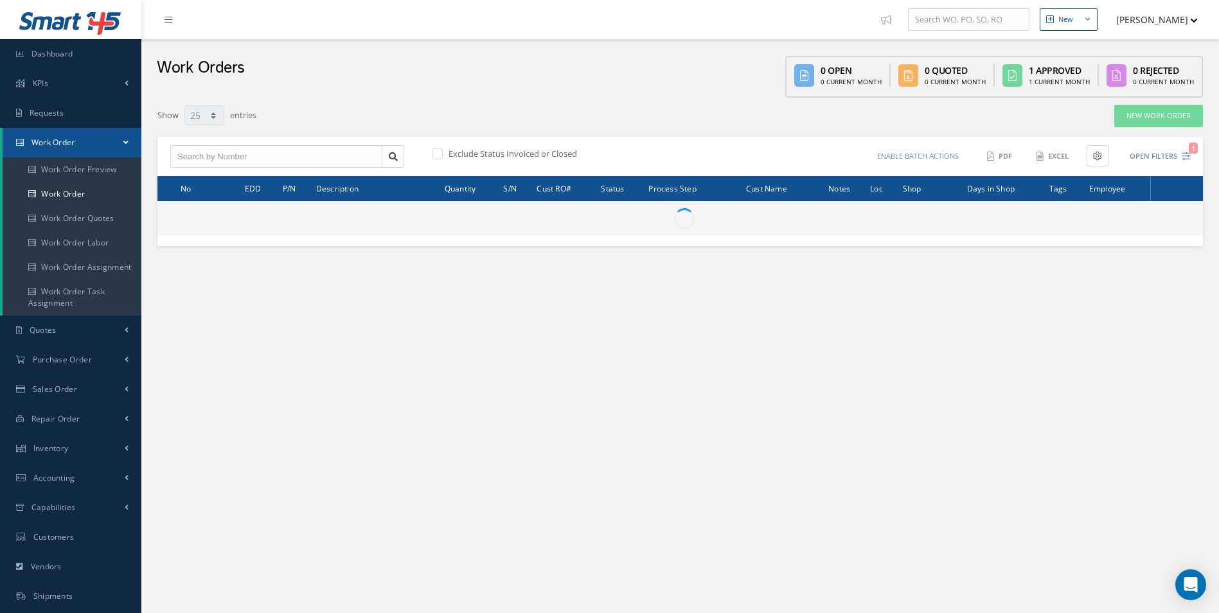
select select "25"
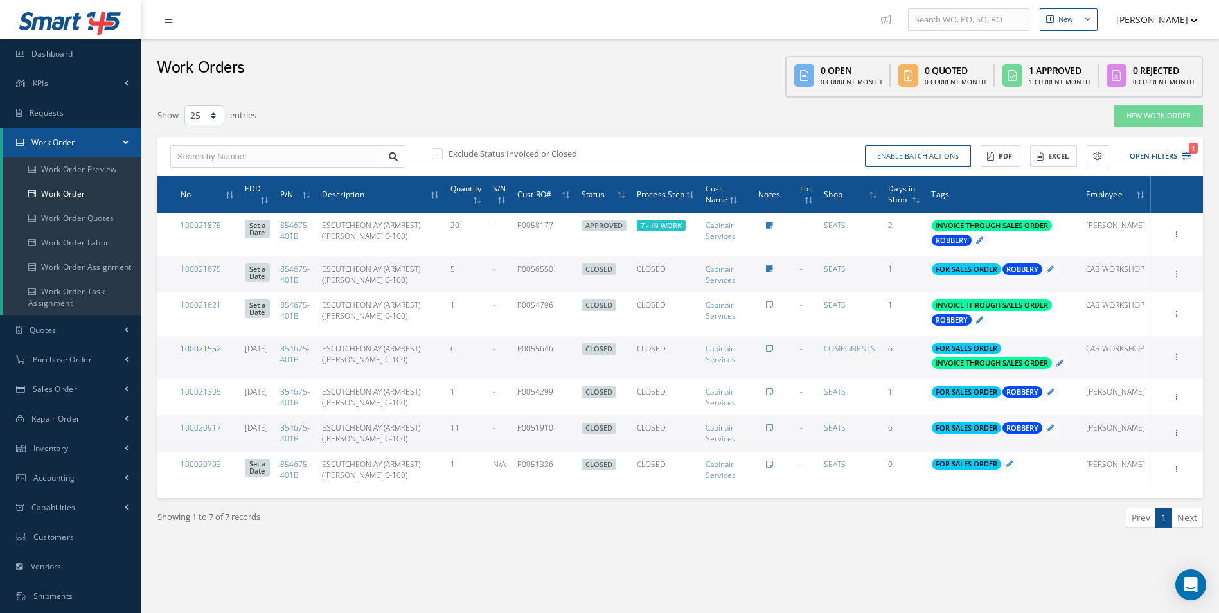
click at [202, 347] on link "100021552" at bounding box center [201, 348] width 40 height 11
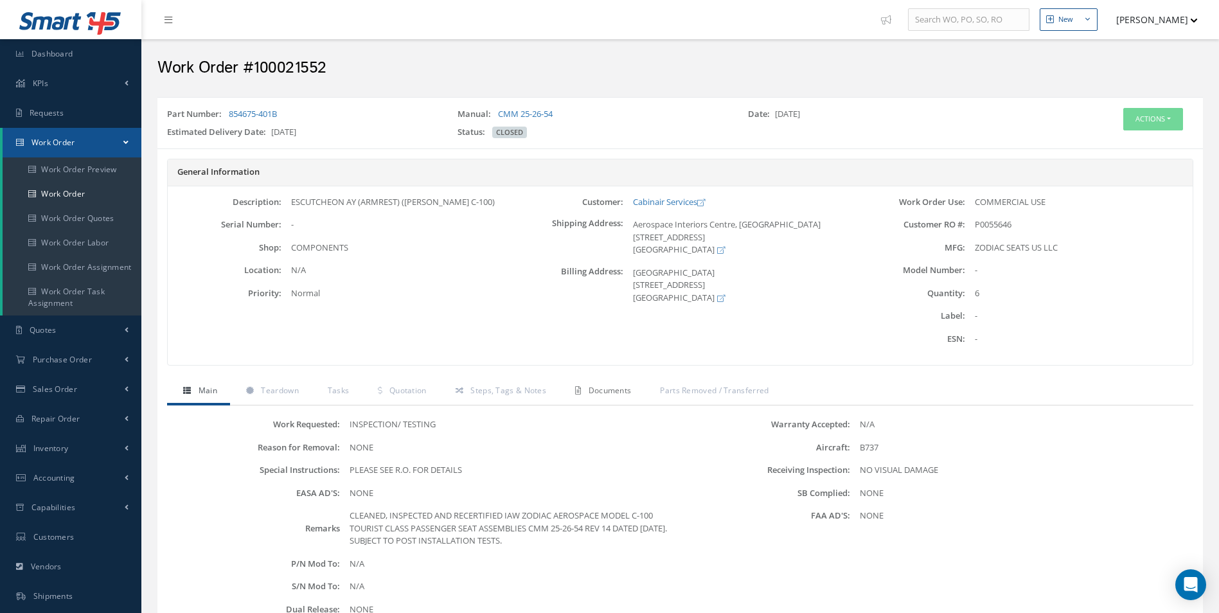
click at [592, 390] on span "Documents" at bounding box center [610, 390] width 43 height 11
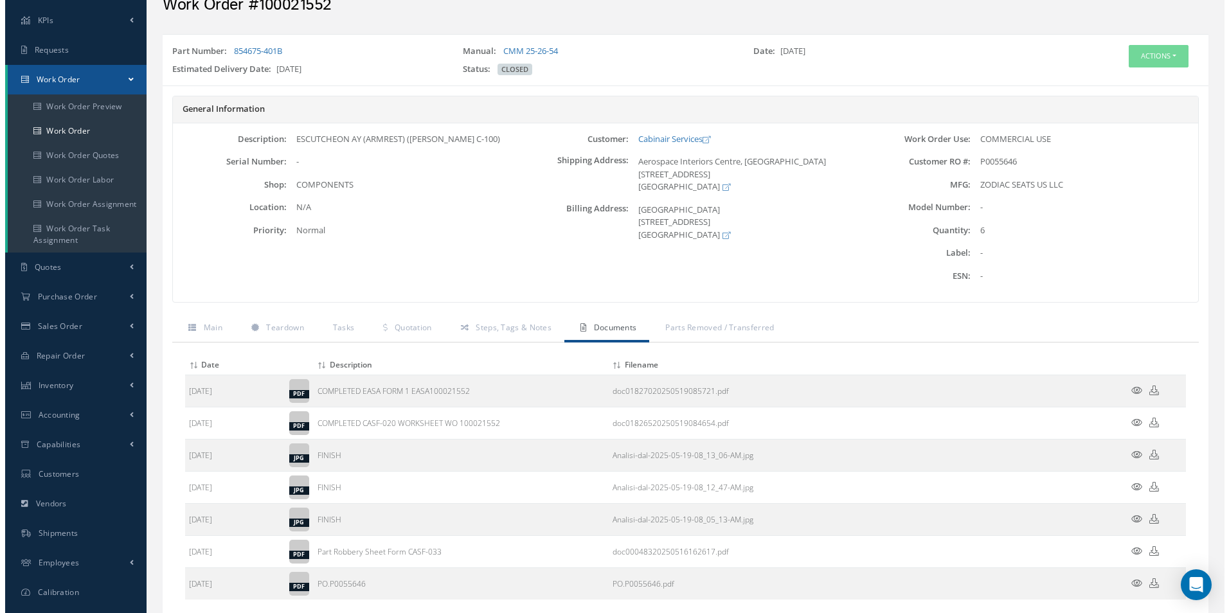
scroll to position [147, 0]
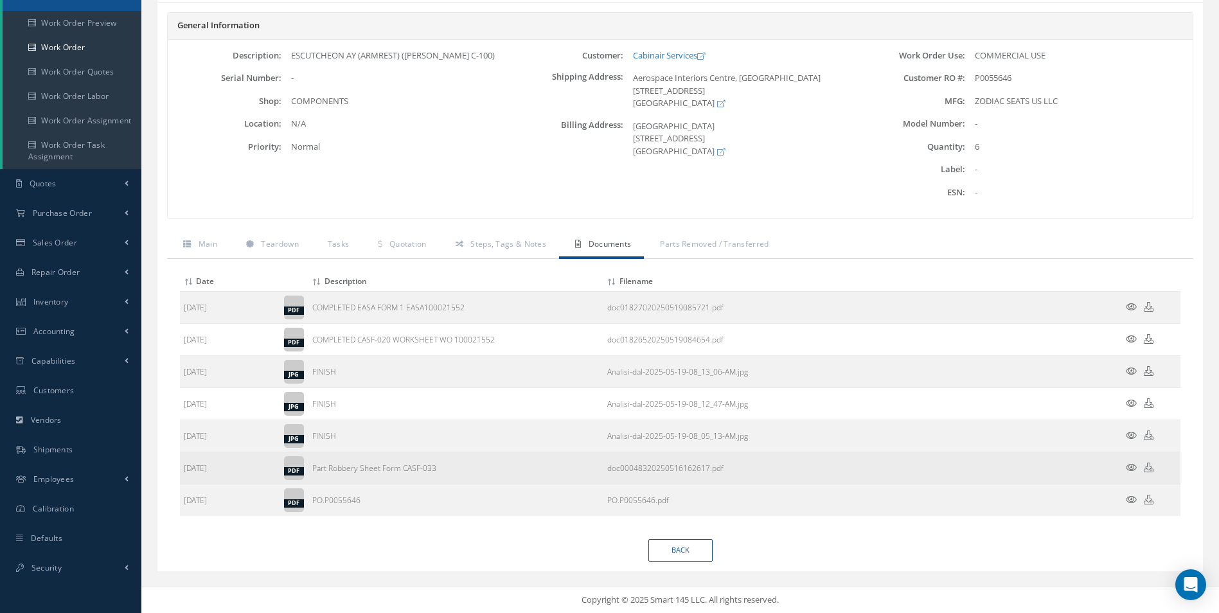
click at [1130, 468] on icon at bounding box center [1131, 468] width 11 height 10
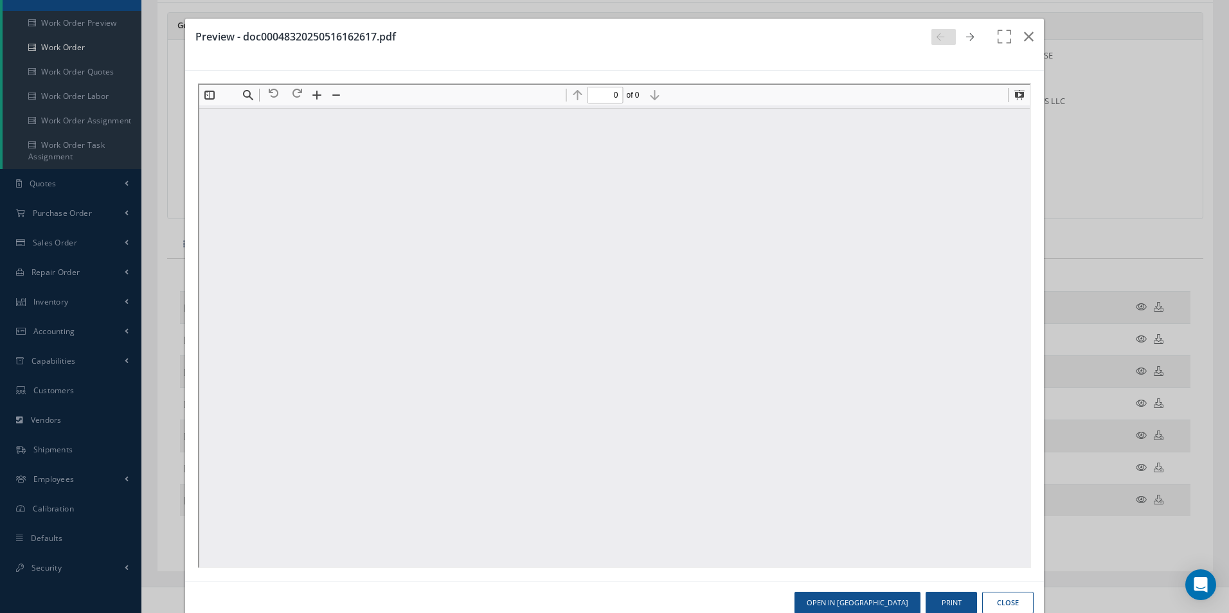
scroll to position [0, 0]
type input "1"
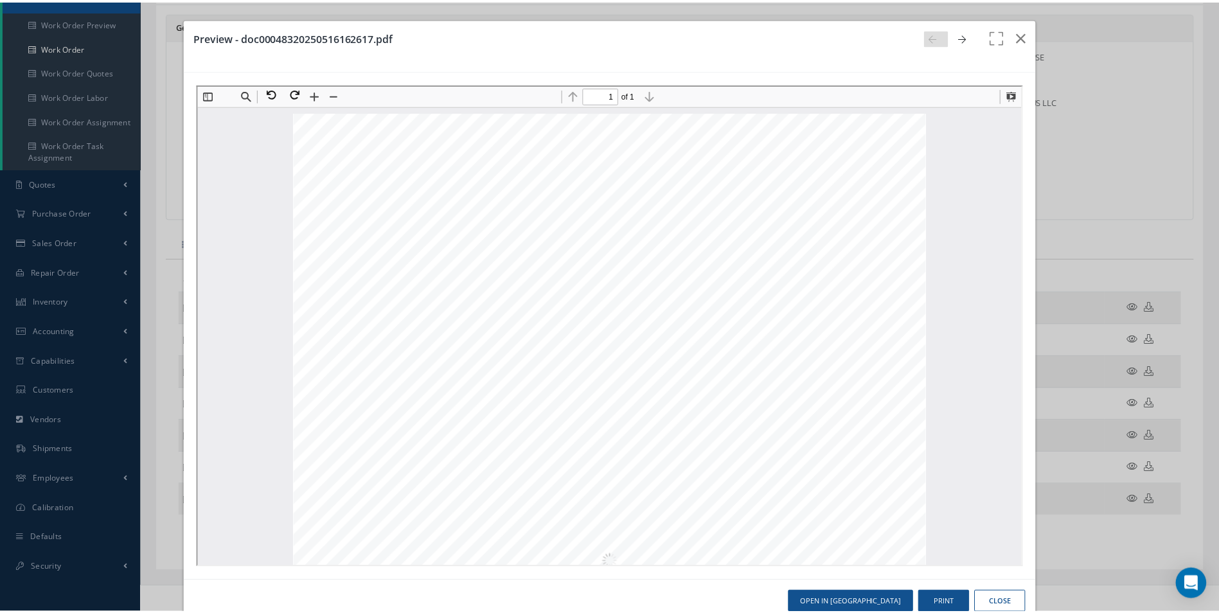
scroll to position [6, 0]
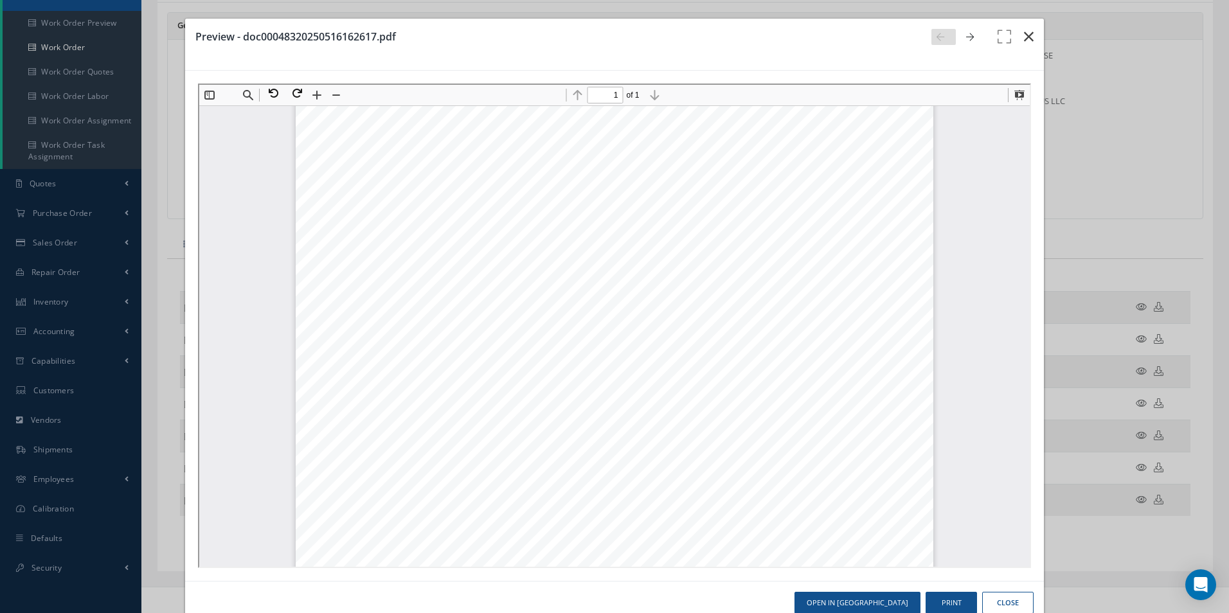
click at [1024, 37] on icon "button" at bounding box center [1029, 36] width 10 height 15
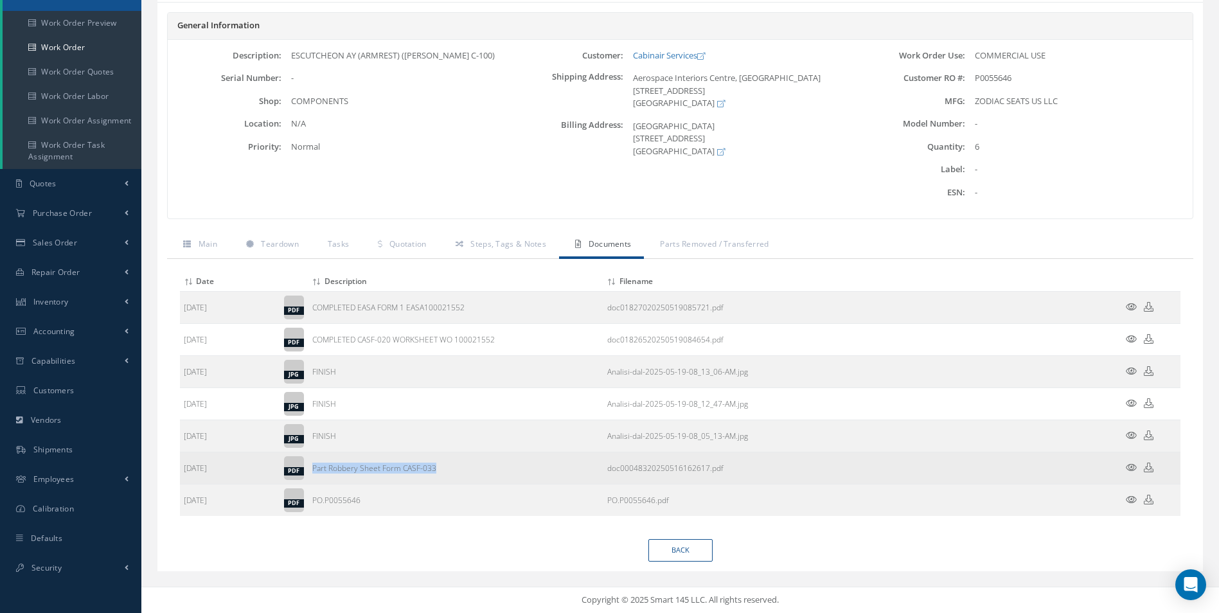
drag, startPoint x: 470, startPoint y: 468, endPoint x: 312, endPoint y: 470, distance: 158.7
click at [312, 470] on td "Part Robbery Sheet Form CASF-033" at bounding box center [455, 468] width 295 height 32
copy td "Part Robbery Sheet Form CASF-033"
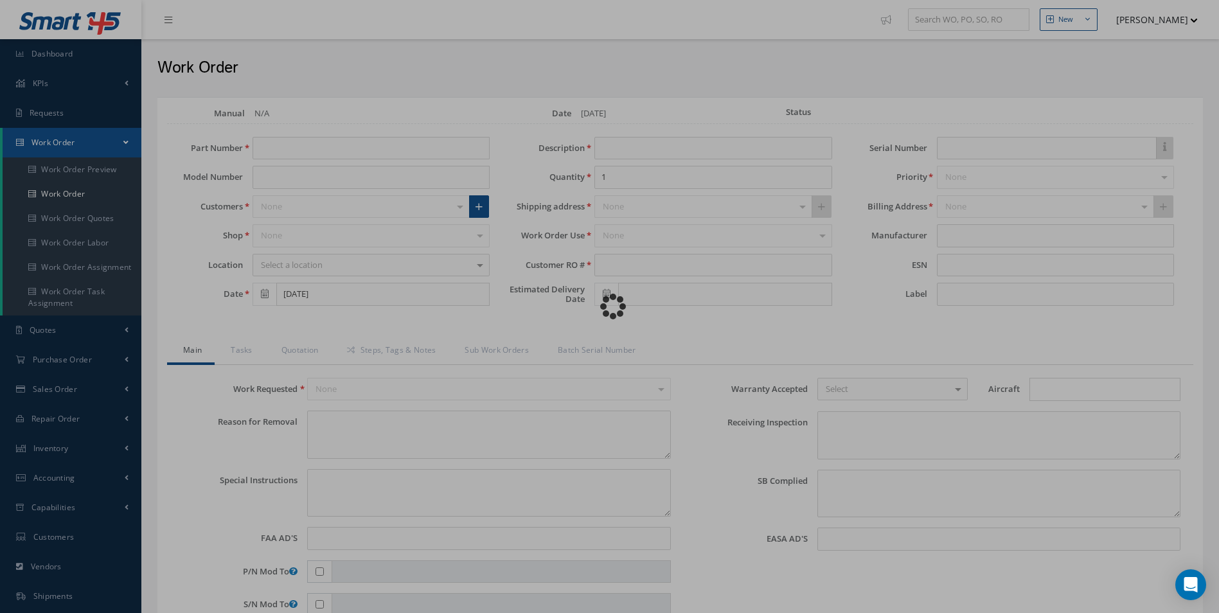
type input "854675-401B"
type input "[DATE]"
type input "ESCUTCHEON AY (ARMREST) ([PERSON_NAME] C-100)"
type input "20"
type input "P0058177"
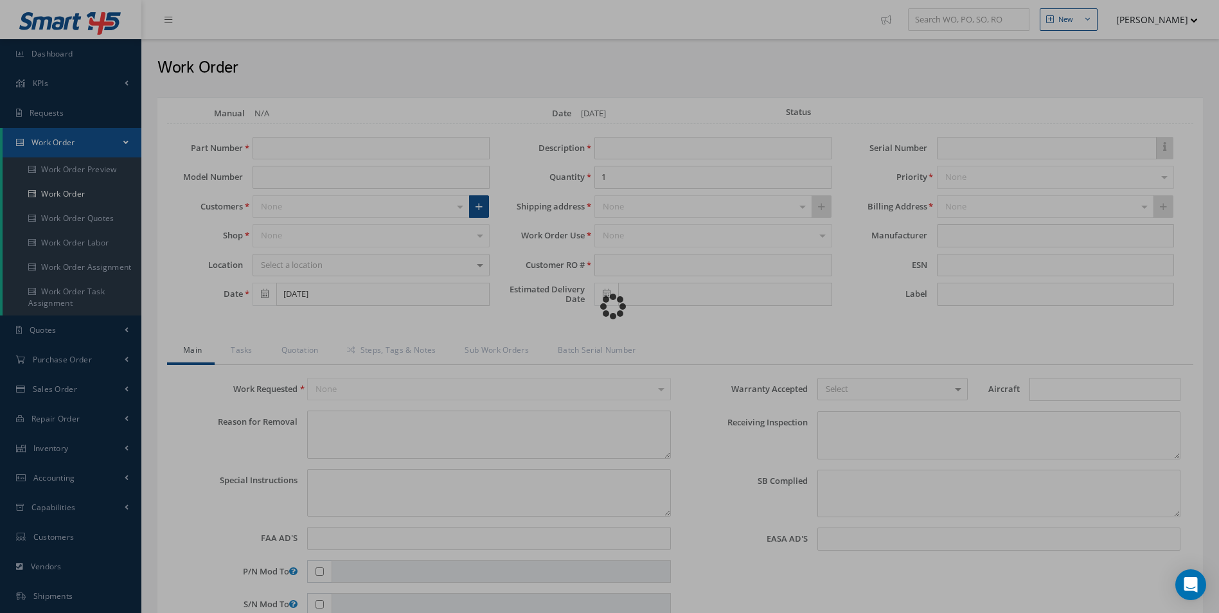
type textarea "NONE"
type textarea "PLEASE SEE R.O. FOR DETAILS"
type input "NONE"
type textarea "NO VISUAL DAMAGE"
type textarea "NONE"
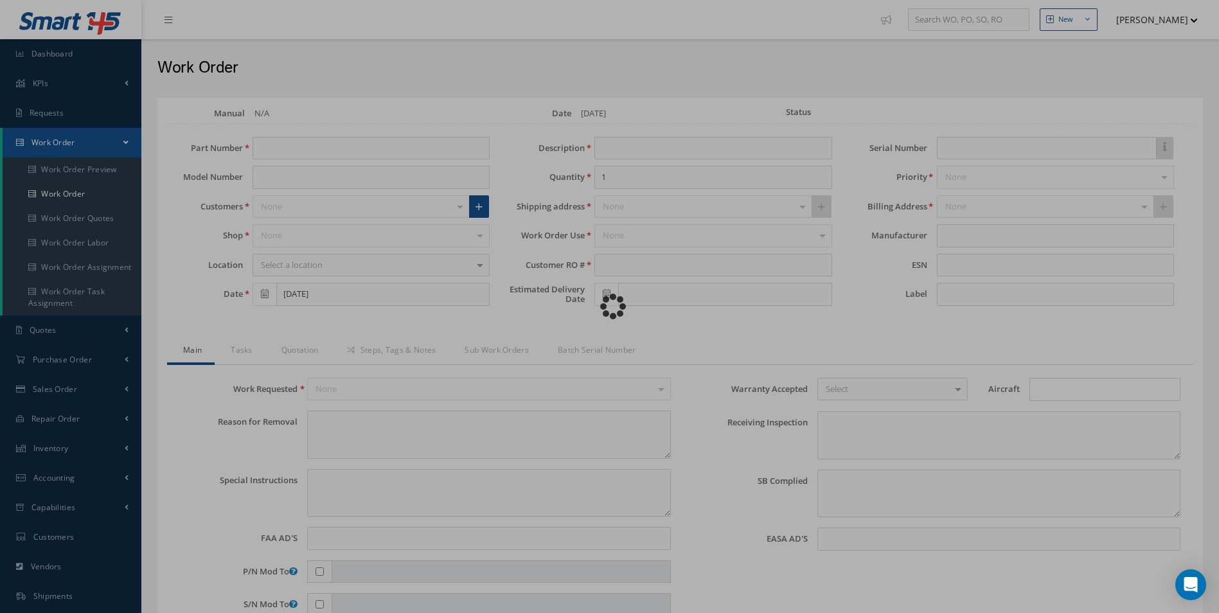
type input "NONE"
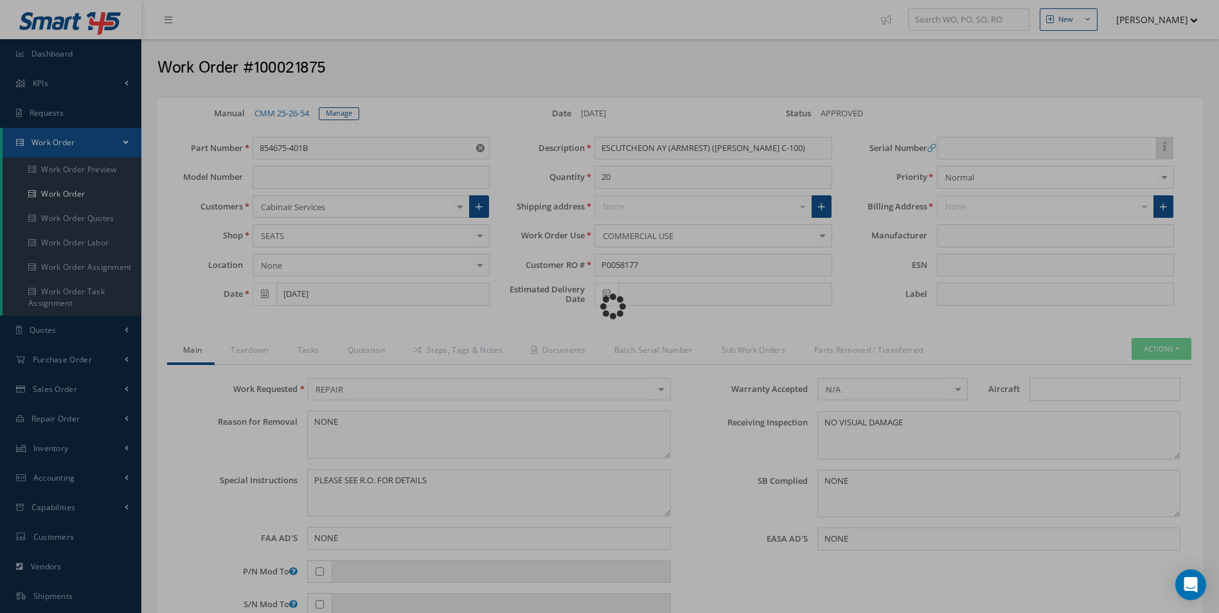
type input "ZODIAC SEATS US LLC"
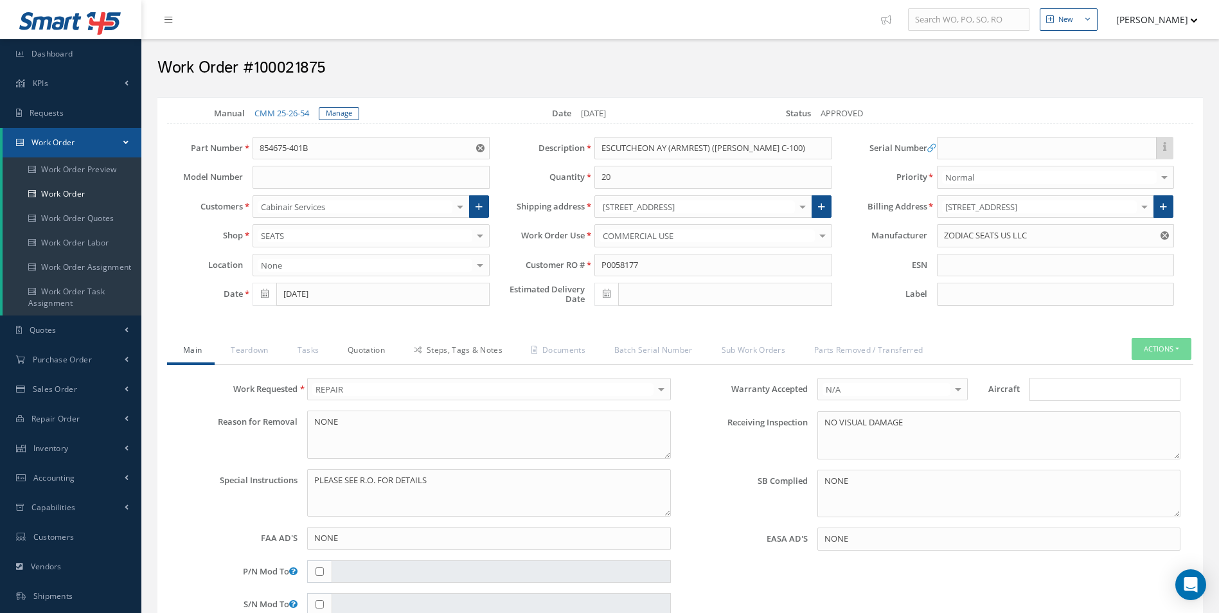
drag, startPoint x: 453, startPoint y: 355, endPoint x: 339, endPoint y: 360, distance: 113.8
click at [453, 355] on link "Steps, Tags & Notes" at bounding box center [457, 351] width 118 height 27
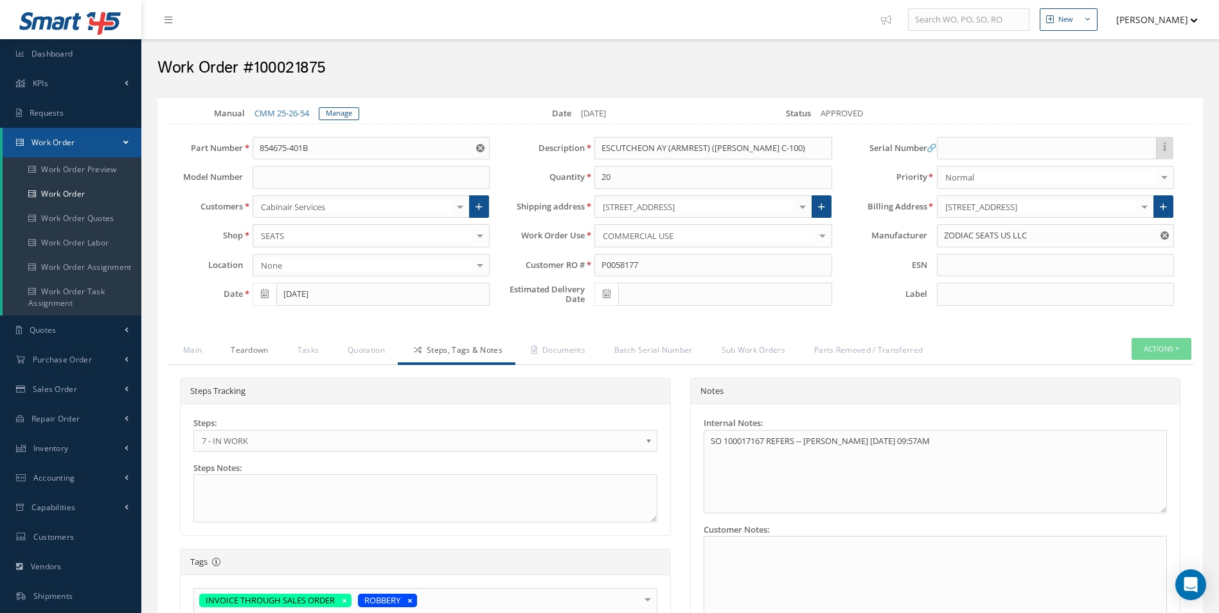
click at [245, 364] on link "Teardown" at bounding box center [248, 351] width 66 height 27
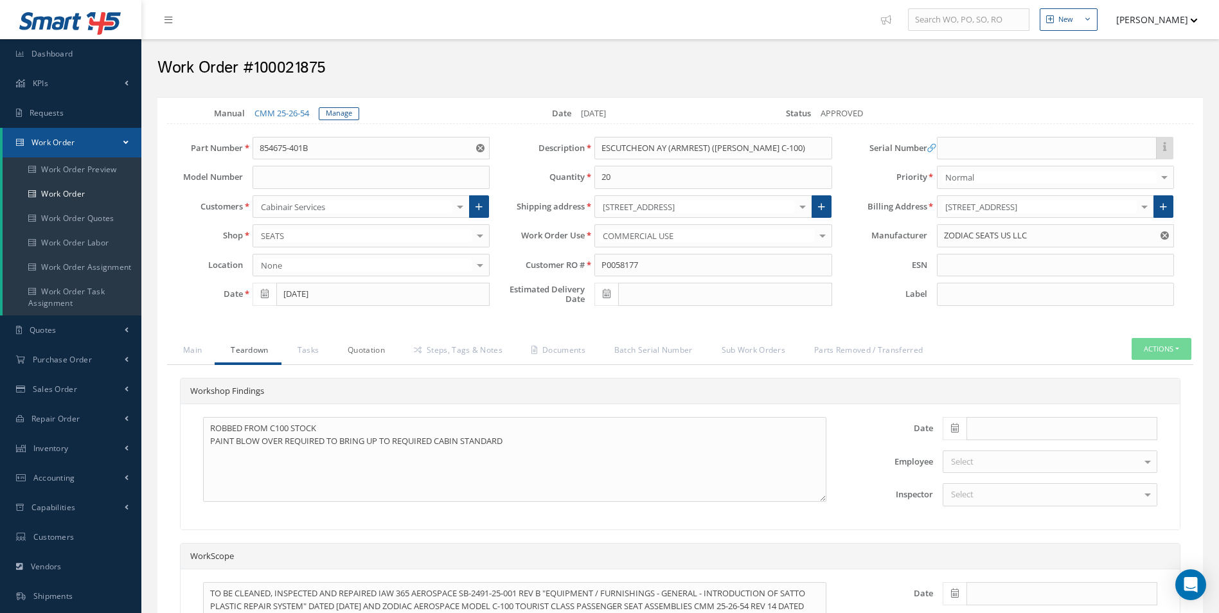
click at [333, 350] on link "Quotation" at bounding box center [365, 351] width 66 height 27
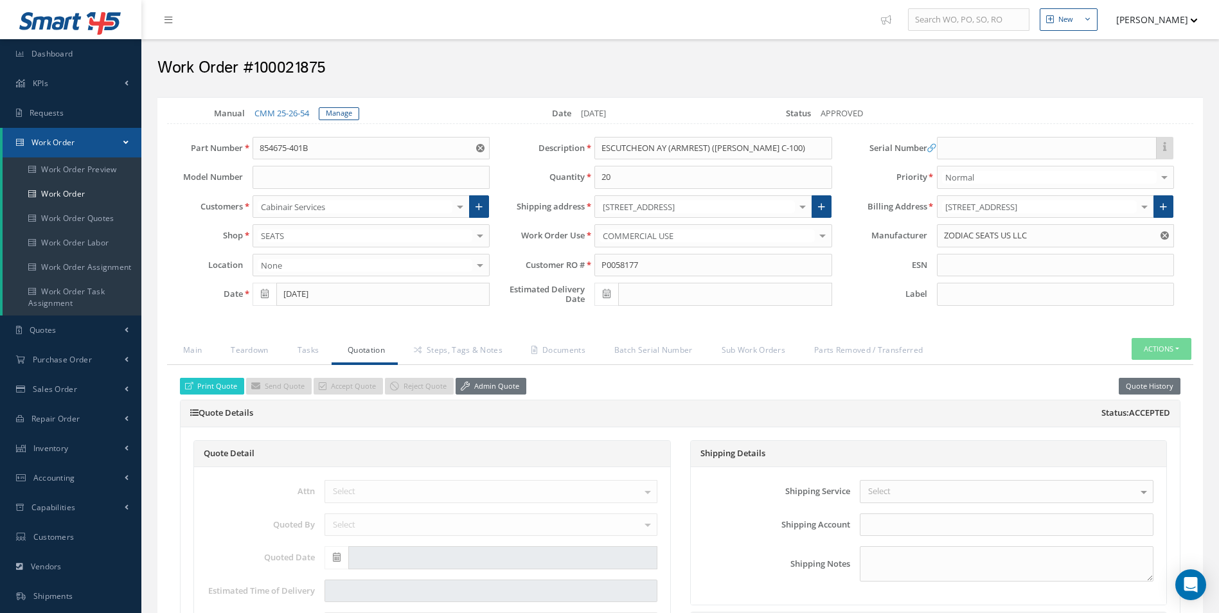
click at [389, 350] on link "Quotation" at bounding box center [365, 351] width 66 height 27
click at [435, 342] on link "Steps, Tags & Notes" at bounding box center [457, 351] width 118 height 27
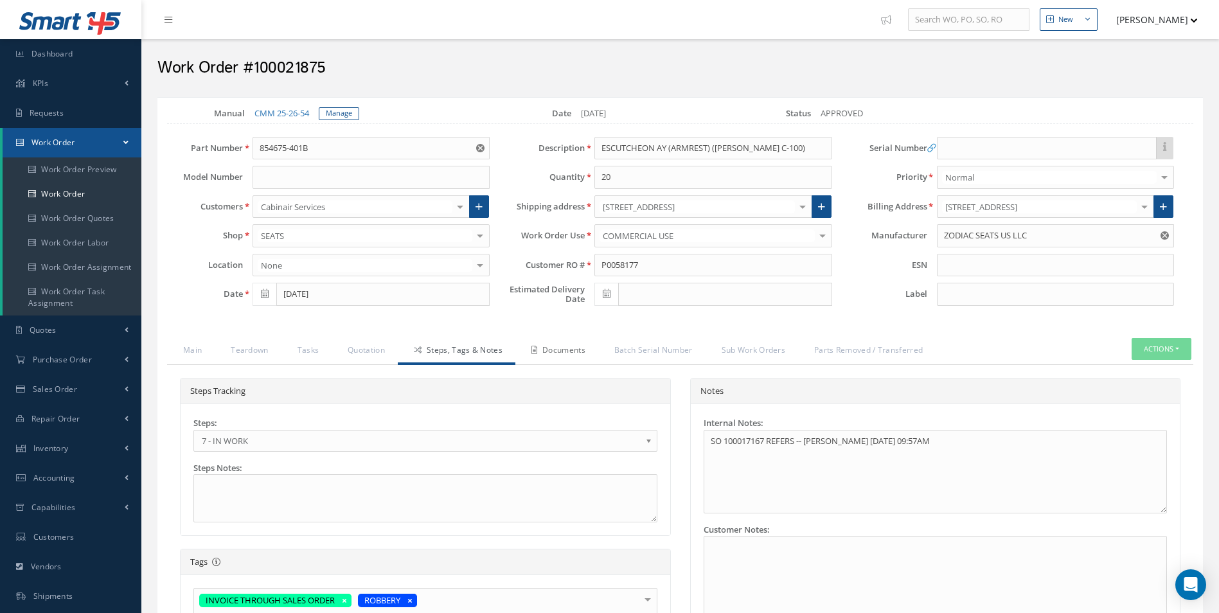
click at [571, 347] on link "Documents" at bounding box center [556, 351] width 83 height 27
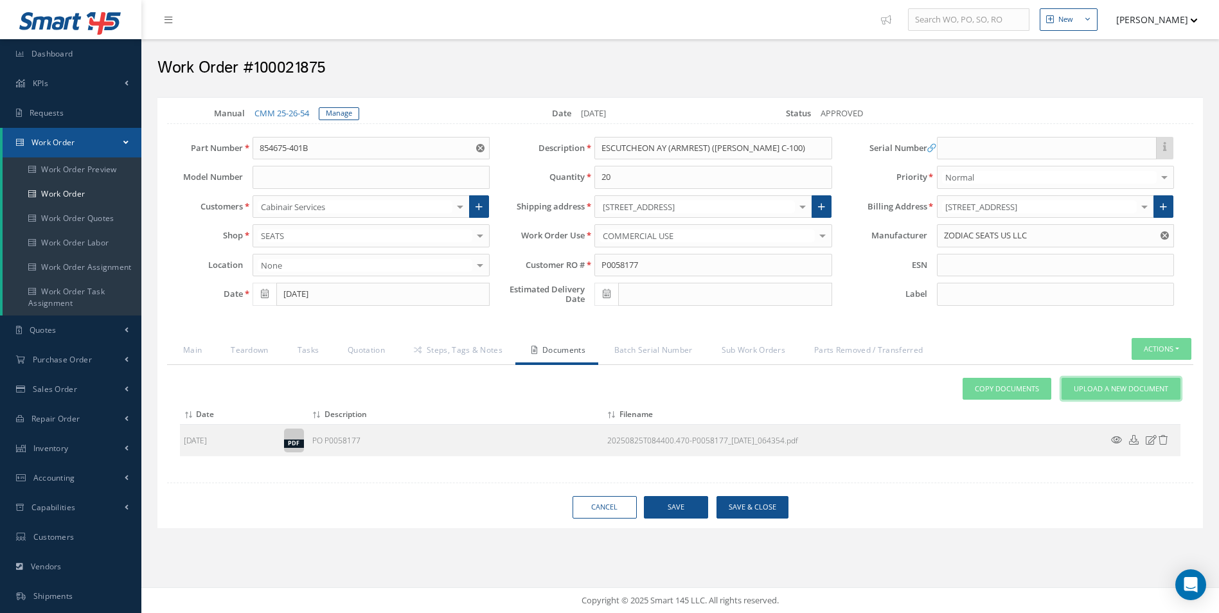
click at [1139, 393] on span "Upload a New Document" at bounding box center [1121, 389] width 94 height 11
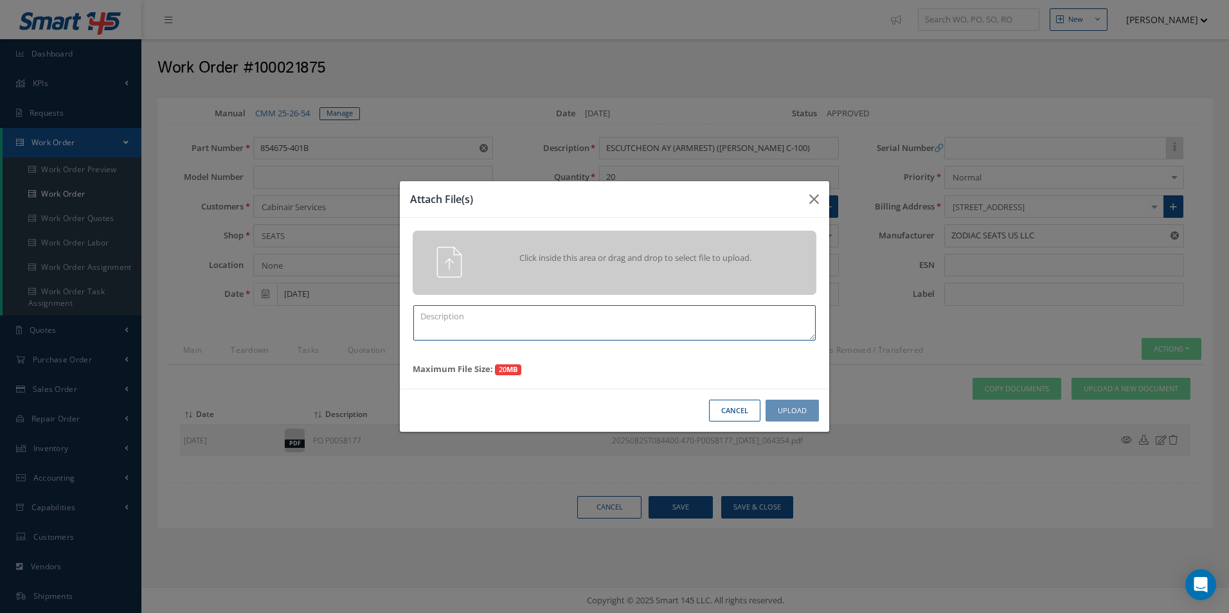
click at [515, 324] on textarea at bounding box center [614, 322] width 402 height 35
paste textarea "Part Robbery Sheet Form CASF-033"
type textarea "Part Robbery Sheet Form CASF-033"
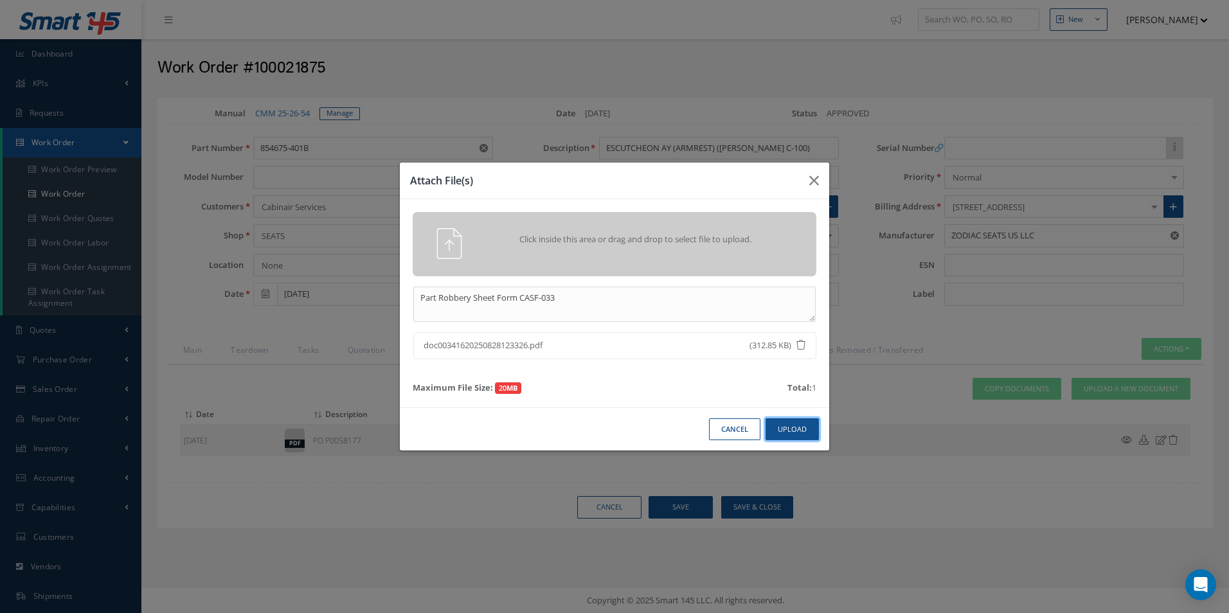
click at [792, 429] on button "Upload" at bounding box center [791, 429] width 53 height 22
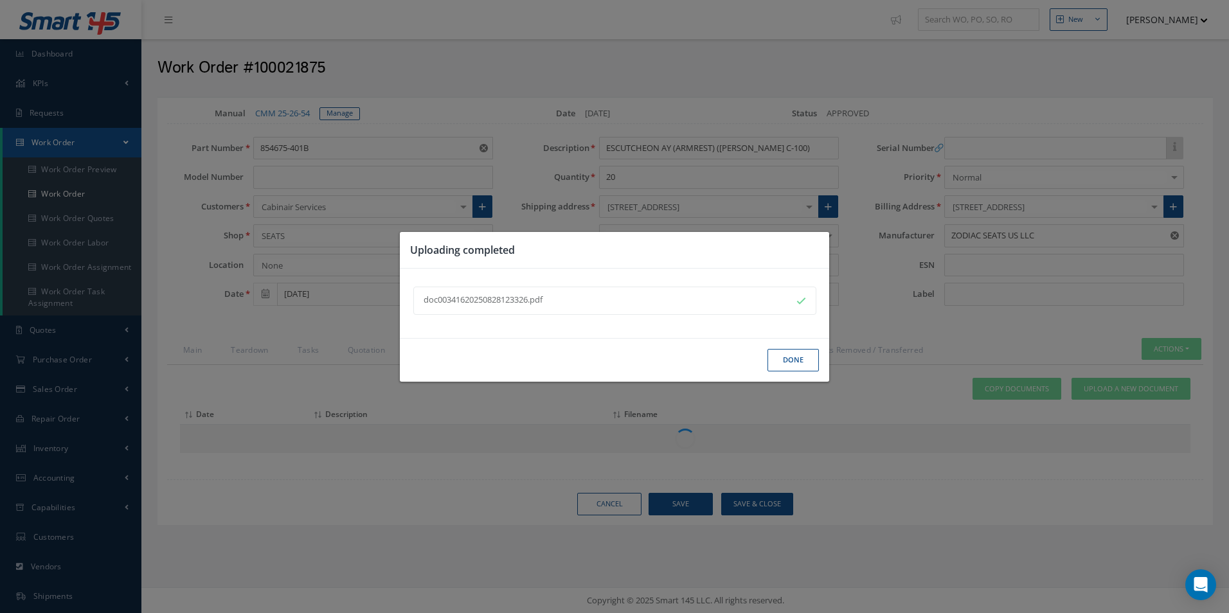
click at [803, 354] on button "Done" at bounding box center [792, 360] width 51 height 22
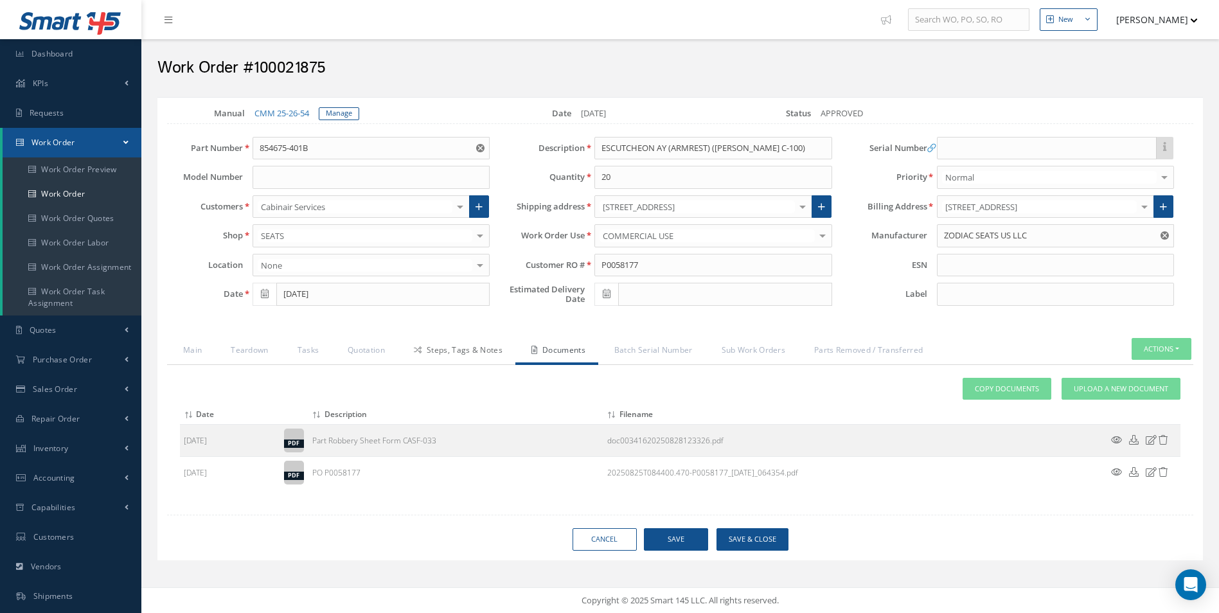
click at [454, 346] on link "Steps, Tags & Notes" at bounding box center [457, 351] width 118 height 27
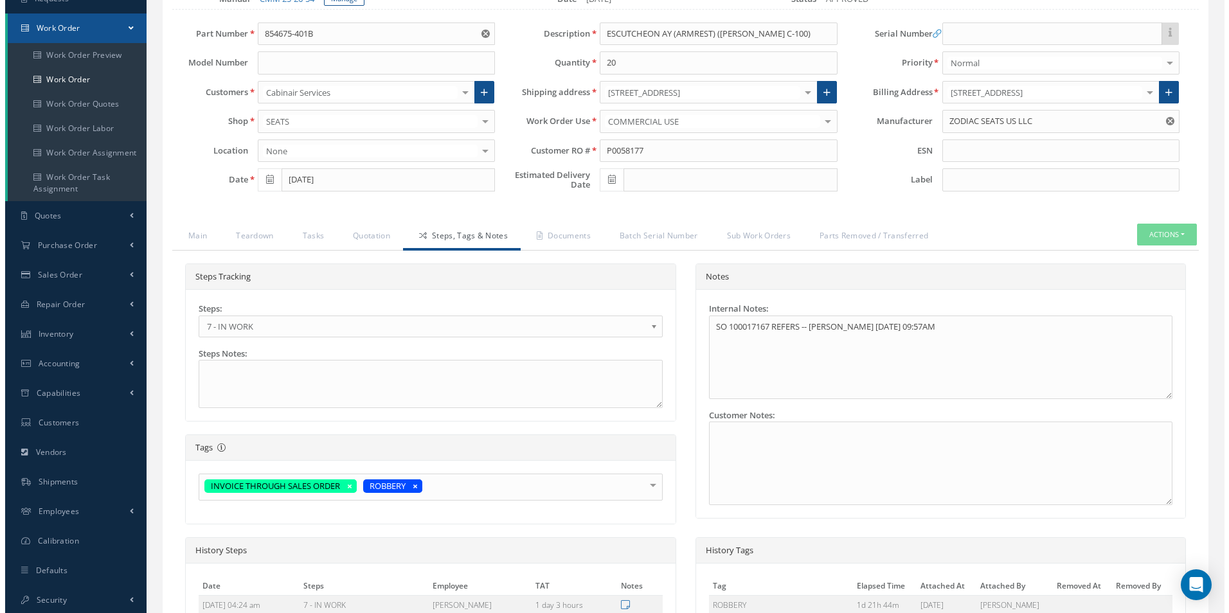
scroll to position [316, 0]
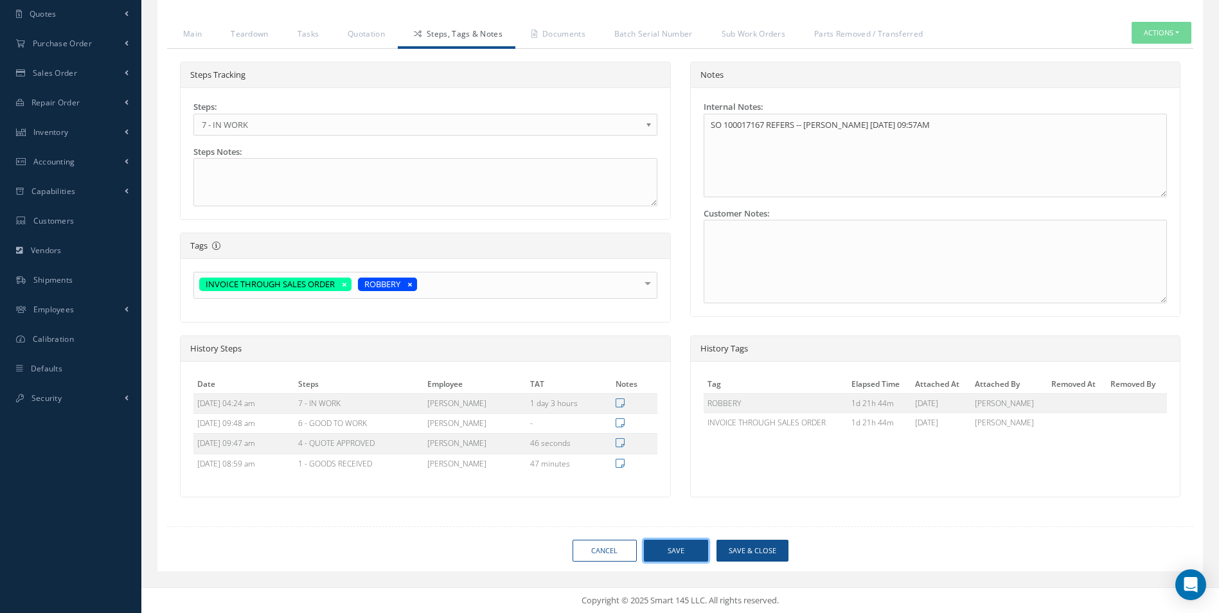
click at [684, 550] on button "Save" at bounding box center [676, 551] width 64 height 22
type input "ZODIAC SEATS US LLC"
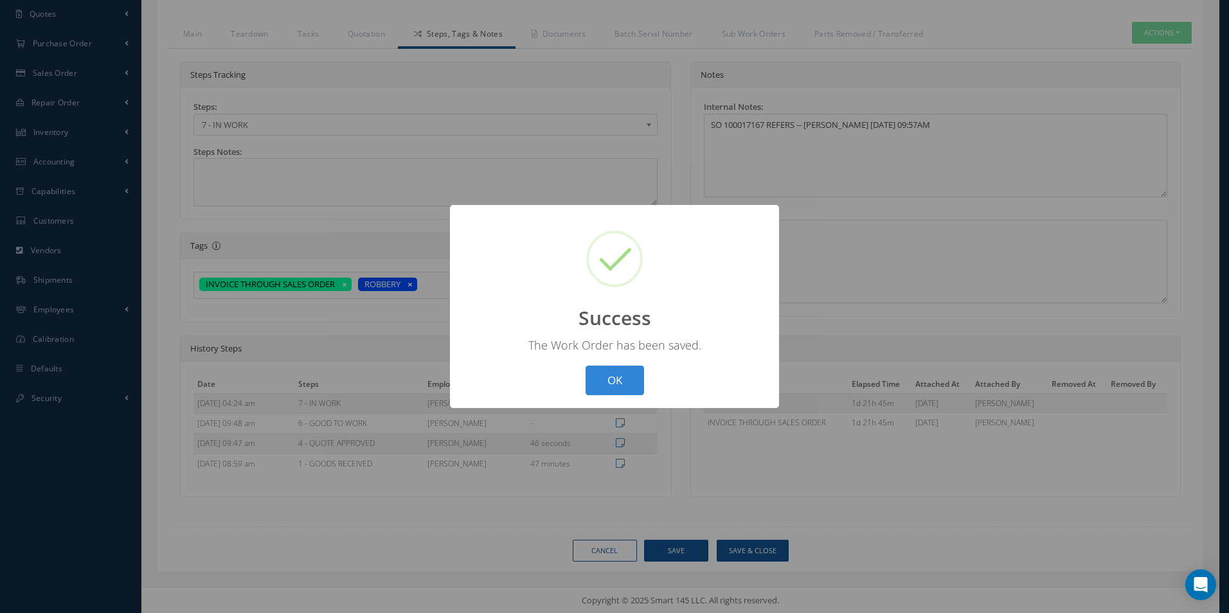
click at [585, 366] on button "OK" at bounding box center [614, 381] width 58 height 30
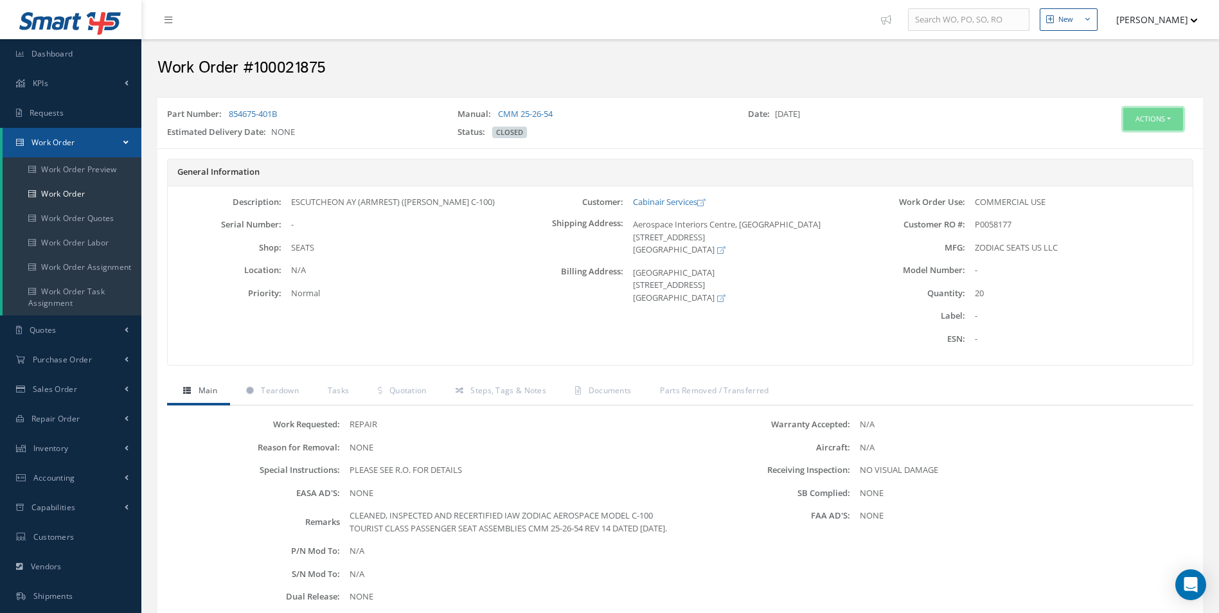
click at [1155, 116] on button "Actions" at bounding box center [1153, 119] width 60 height 22
click at [1114, 140] on link "Edit" at bounding box center [1133, 143] width 103 height 17
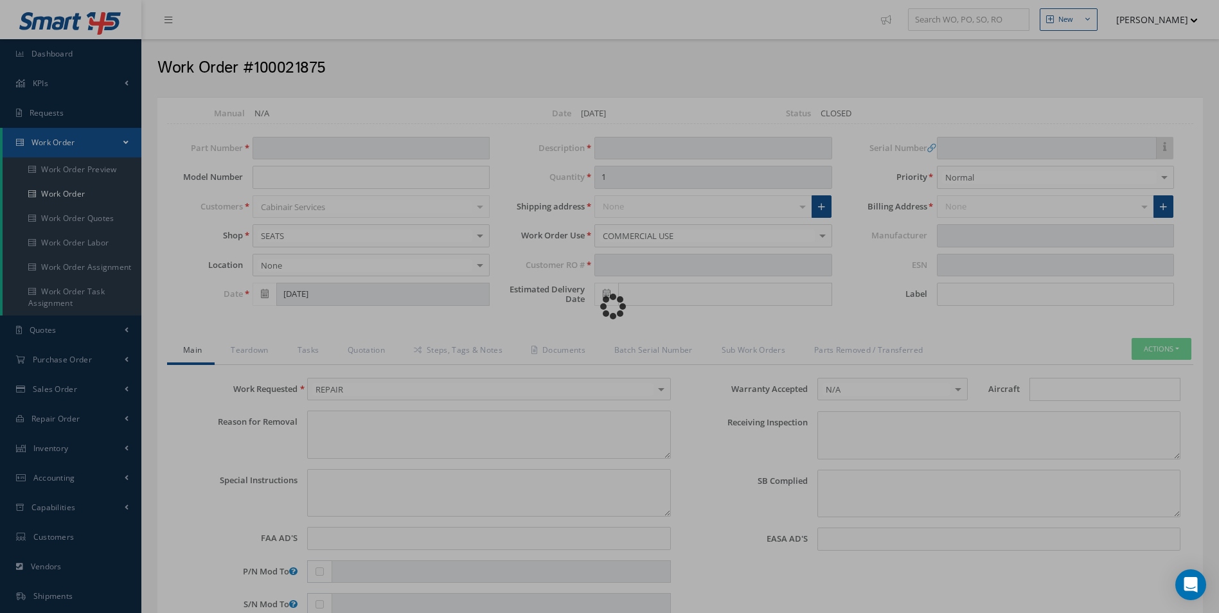
type input "854675-401B"
type input "[DATE]"
type input "ESCUTCHEON AY (ARMREST) ([PERSON_NAME] C-100)"
type input "20"
type input "P0058177"
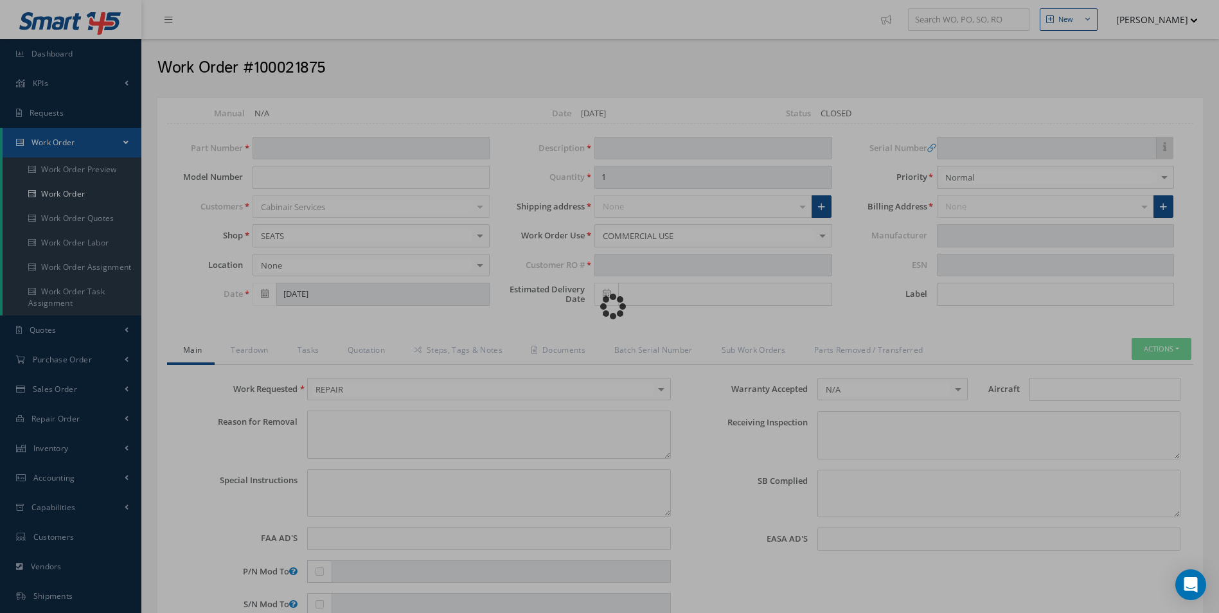
type textarea "NONE"
type textarea "PLEASE SEE R.O. FOR DETAILS"
type input "NONE"
type textarea "NO VISUAL DAMAGE"
type textarea "NONE"
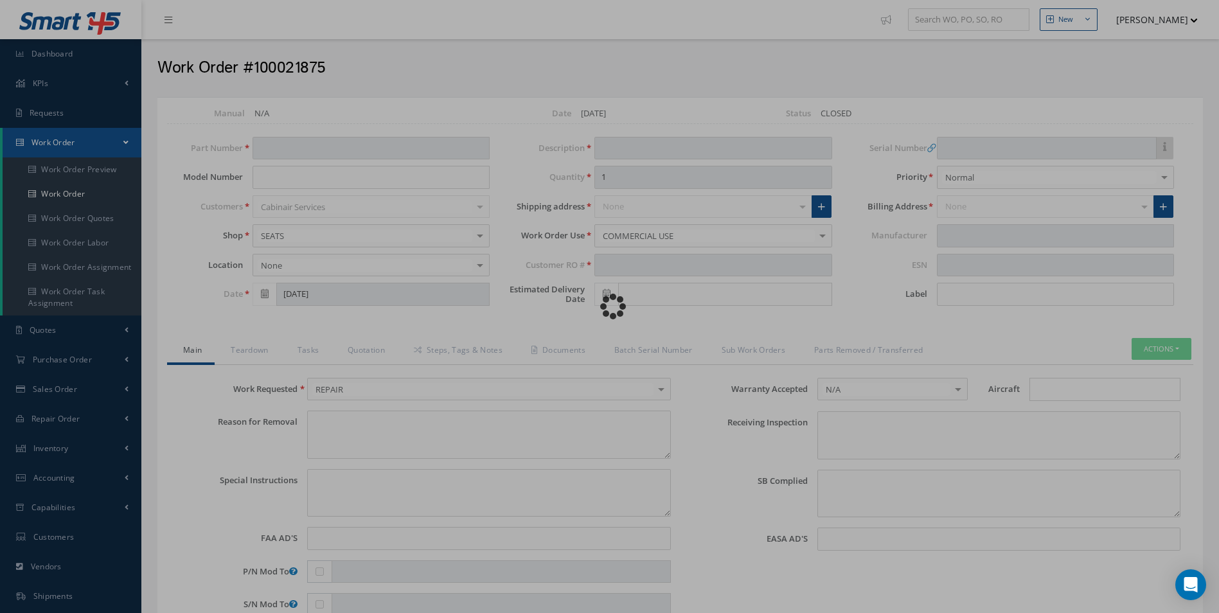
type input "NONE"
type textarea "CLEANED, INSPECTED AND RECERTIFIED IAW ZODIAC AEROSPACE MODEL C-100 TOURIST CLA…"
type input "[DATE]"
type input "ZODIAC SEATS US LLC"
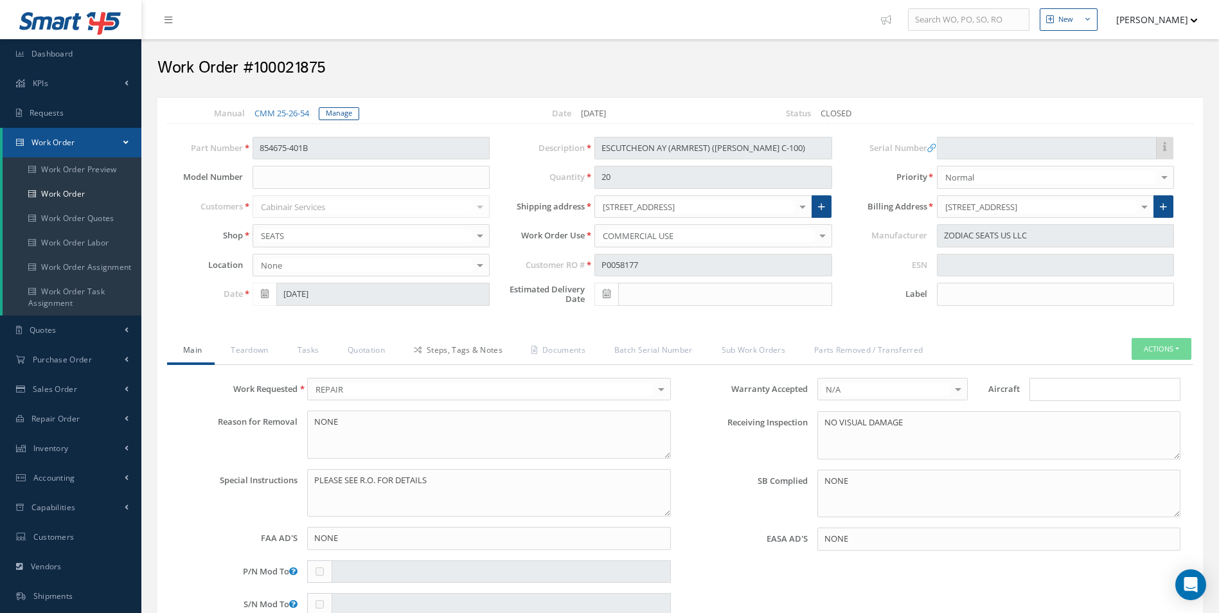
click at [443, 350] on link "Steps, Tags & Notes" at bounding box center [457, 351] width 118 height 27
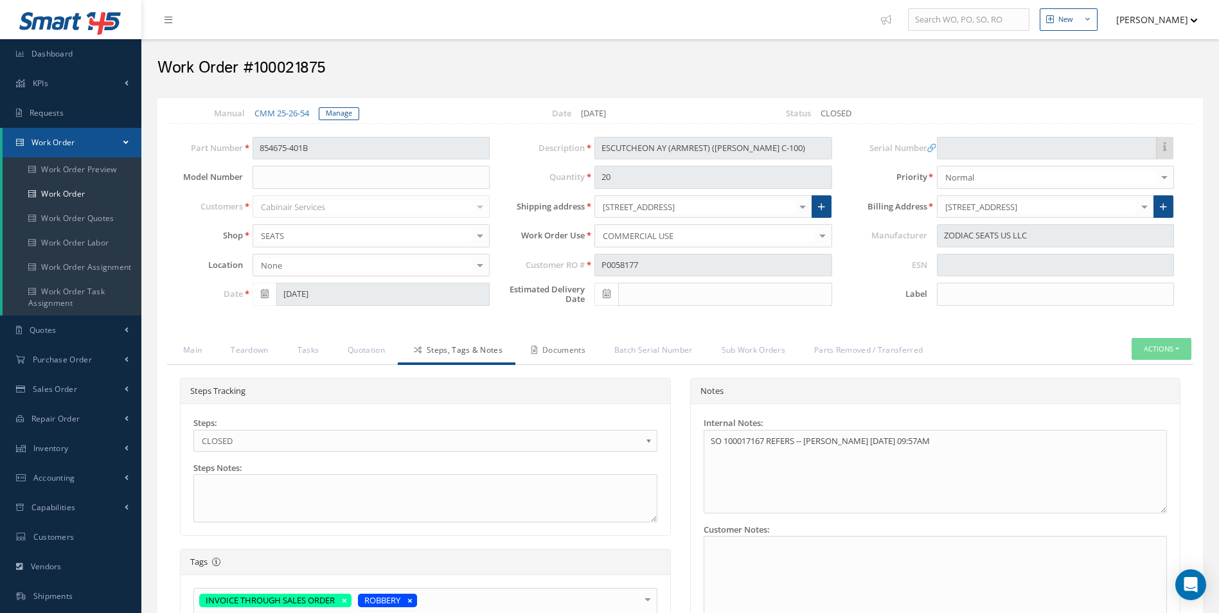
click at [583, 344] on link "Documents" at bounding box center [556, 351] width 83 height 27
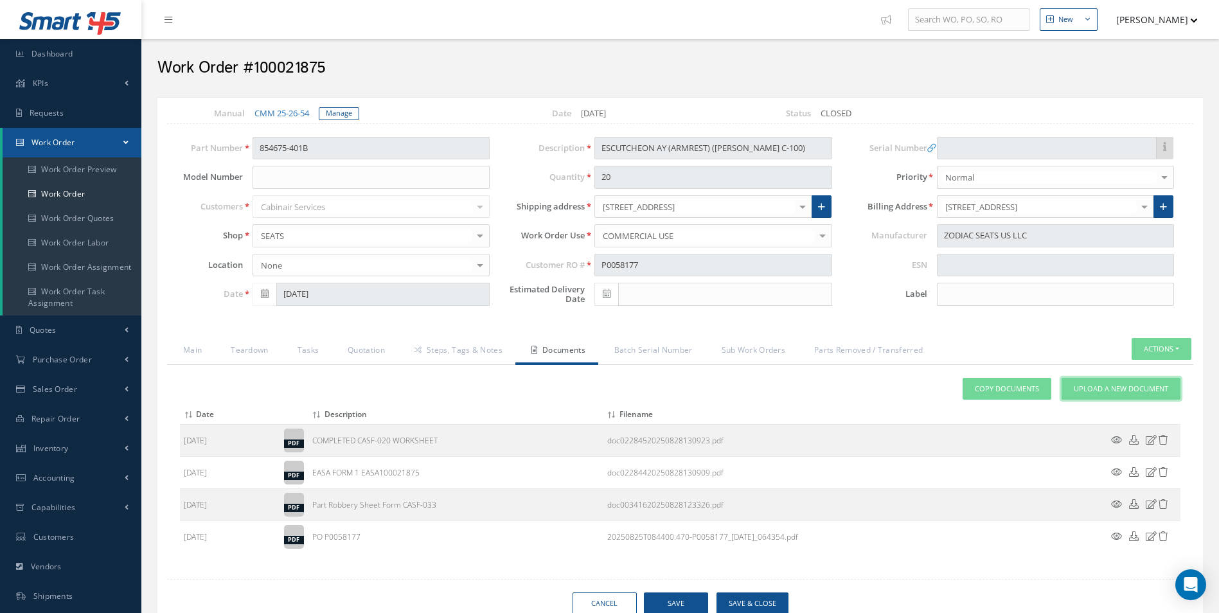
click at [1094, 382] on link "Upload a New Document" at bounding box center [1120, 389] width 119 height 22
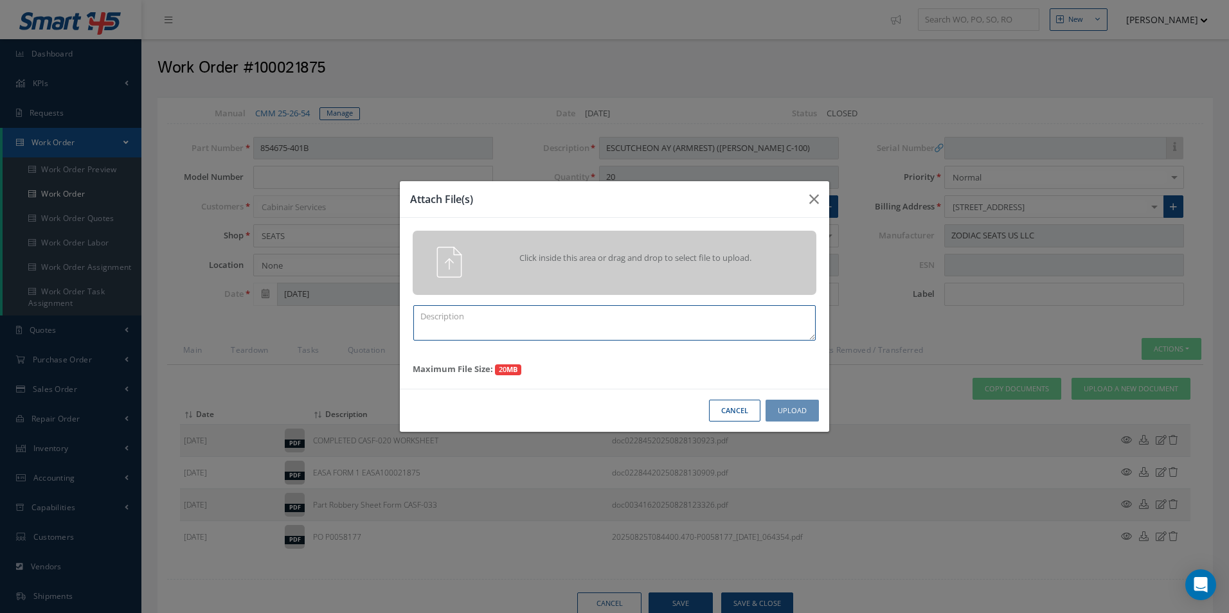
click at [431, 327] on textarea at bounding box center [614, 322] width 402 height 35
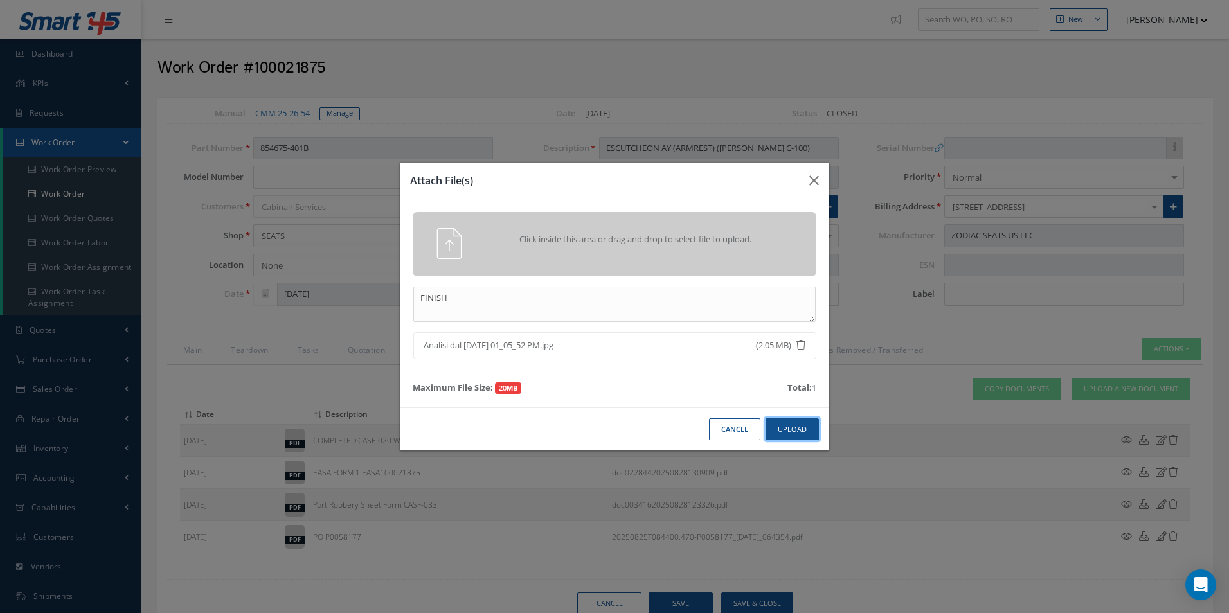
click at [785, 436] on button "Upload" at bounding box center [791, 429] width 53 height 22
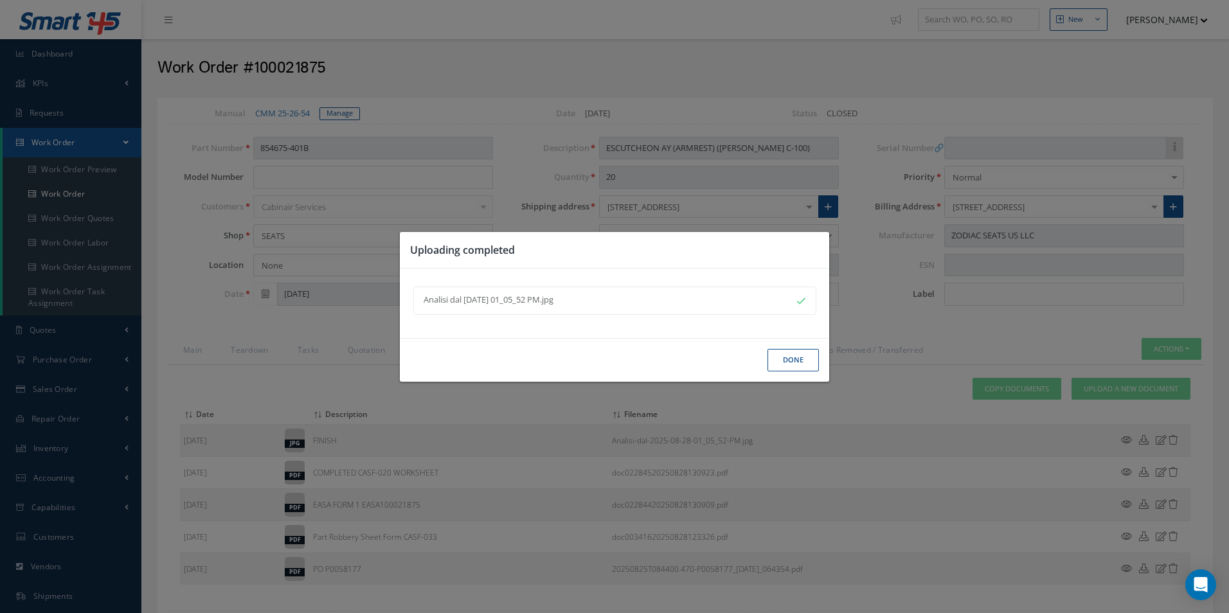
click at [803, 355] on button "Done" at bounding box center [792, 360] width 51 height 22
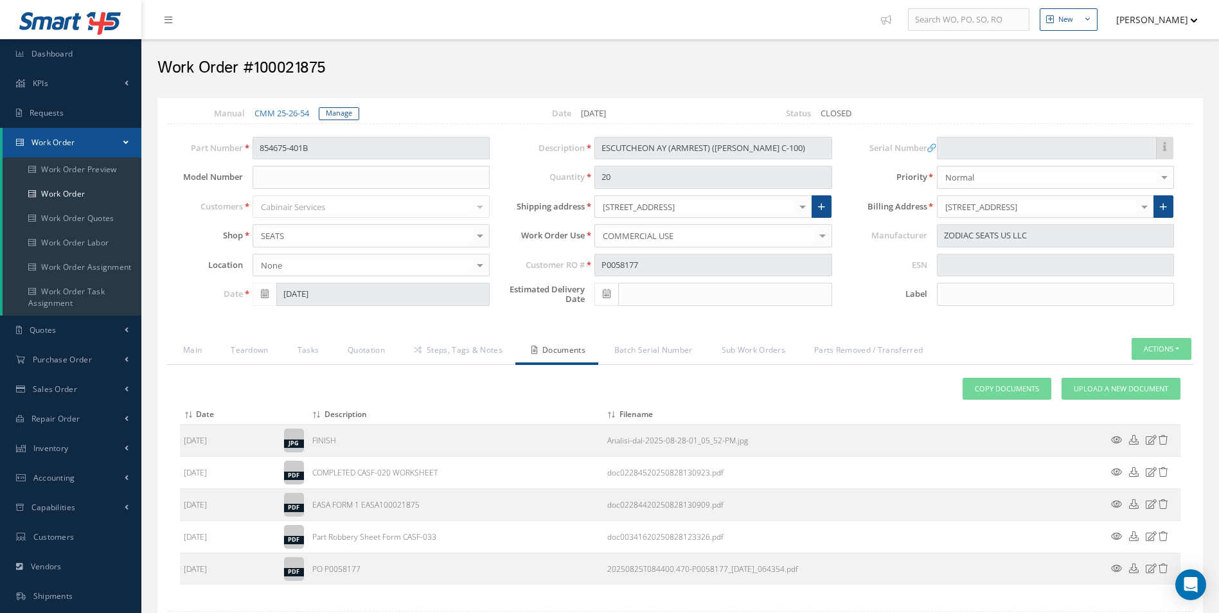
click at [1116, 377] on div "Attach File(s) Click inside this area or drag and drop to select file to upload…" at bounding box center [680, 487] width 1026 height 244
click at [1078, 398] on link "Upload a New Document" at bounding box center [1120, 389] width 119 height 22
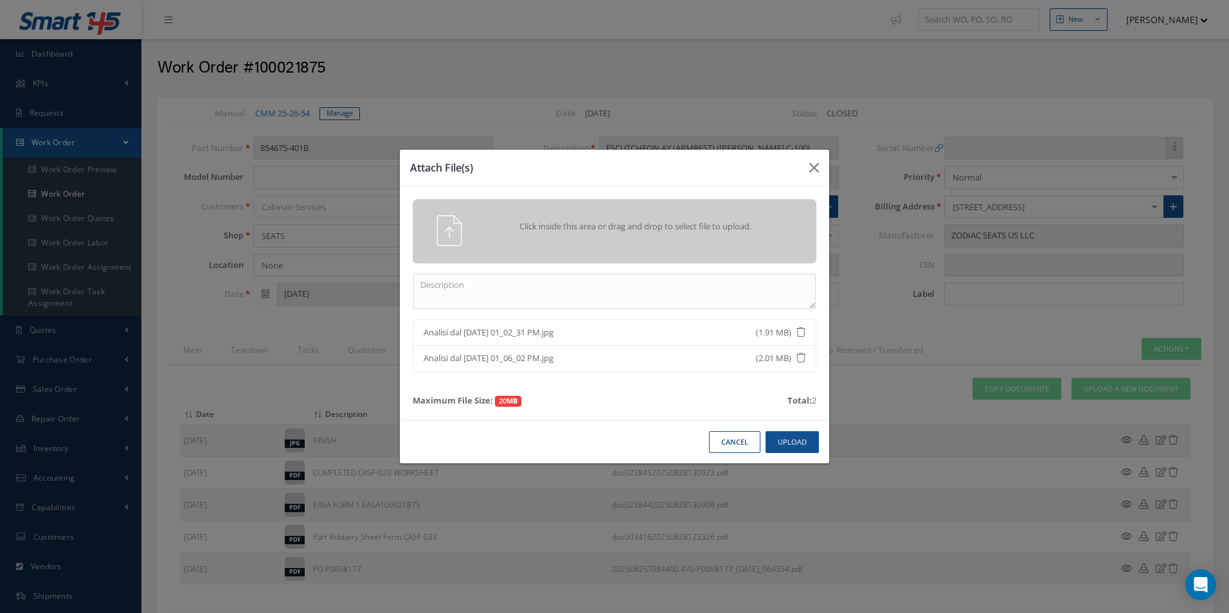
click at [803, 325] on li "Analisi dal 2025-08-28 01_02_31 PM.jpg (1.91 MB)" at bounding box center [614, 332] width 403 height 27
click at [799, 332] on icon at bounding box center [801, 332] width 10 height 10
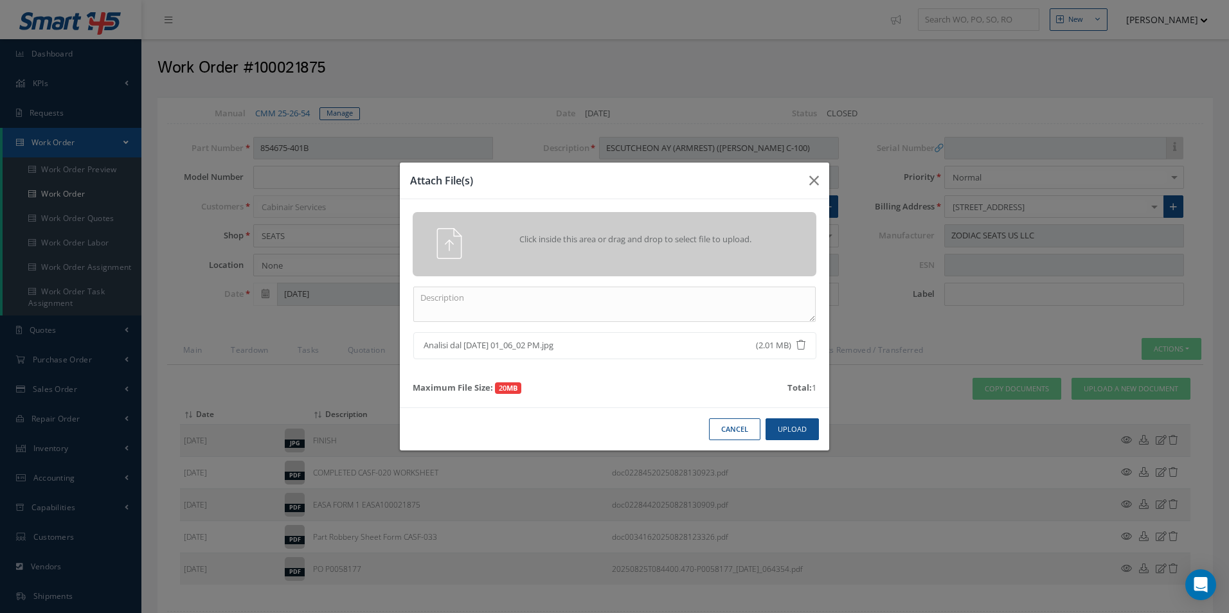
click at [800, 339] on link at bounding box center [801, 345] width 10 height 13
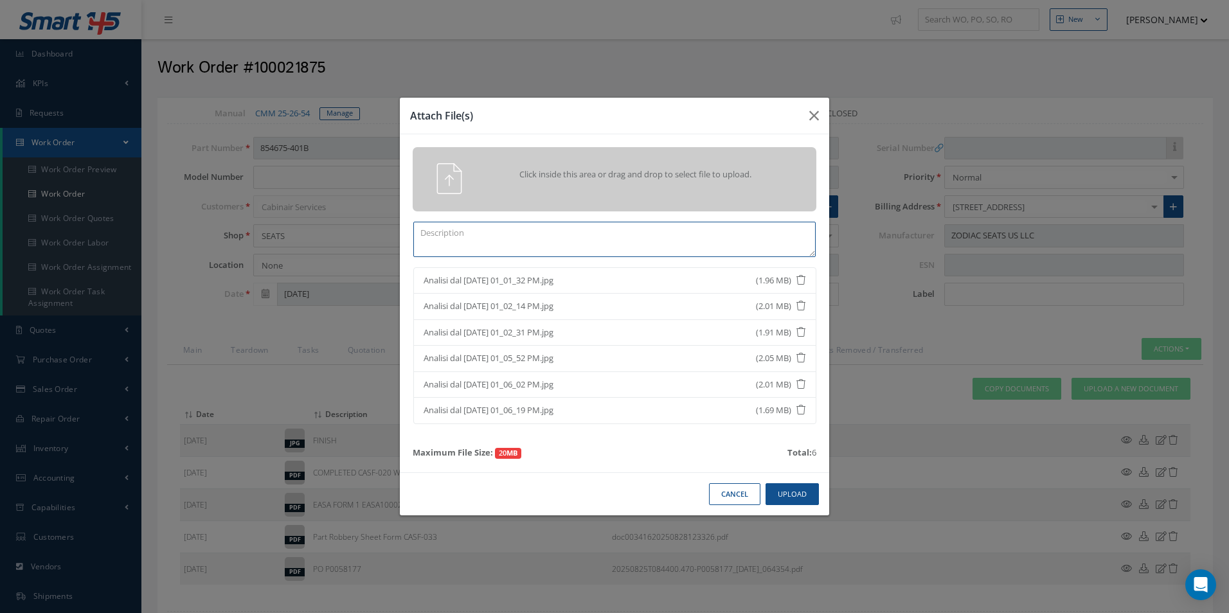
click at [453, 244] on textarea at bounding box center [614, 239] width 402 height 35
drag, startPoint x: 479, startPoint y: 229, endPoint x: 406, endPoint y: 233, distance: 72.7
click at [406, 233] on div "FINIOISH" at bounding box center [614, 239] width 423 height 35
type textarea "FINISH"
click at [809, 490] on button "Upload" at bounding box center [791, 494] width 53 height 22
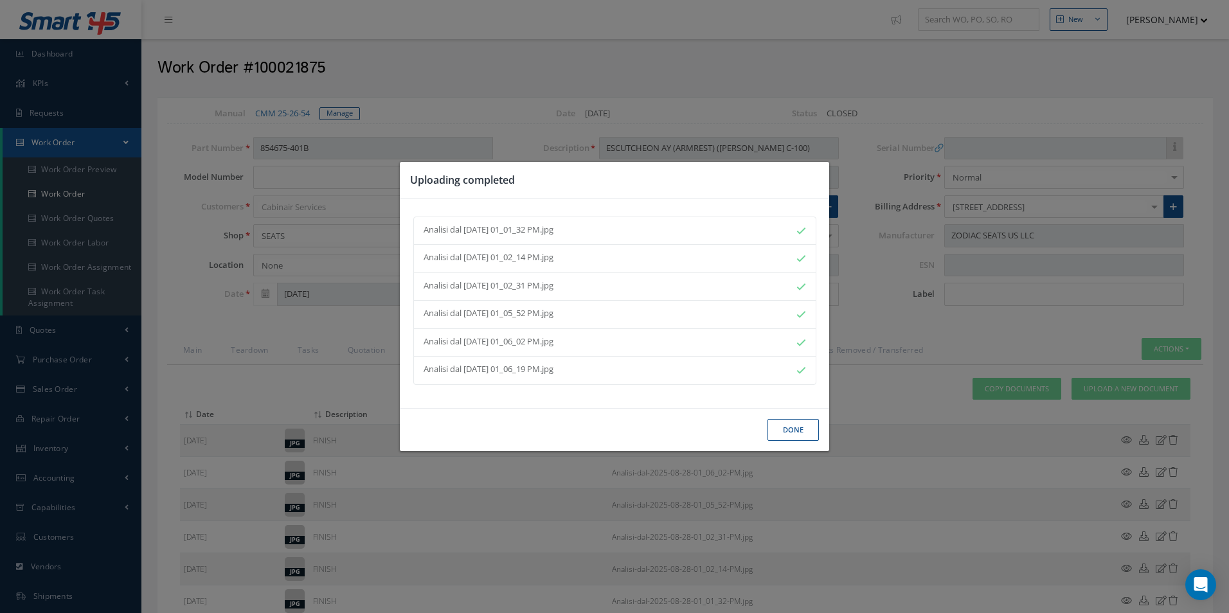
click at [803, 433] on button "Done" at bounding box center [792, 430] width 51 height 22
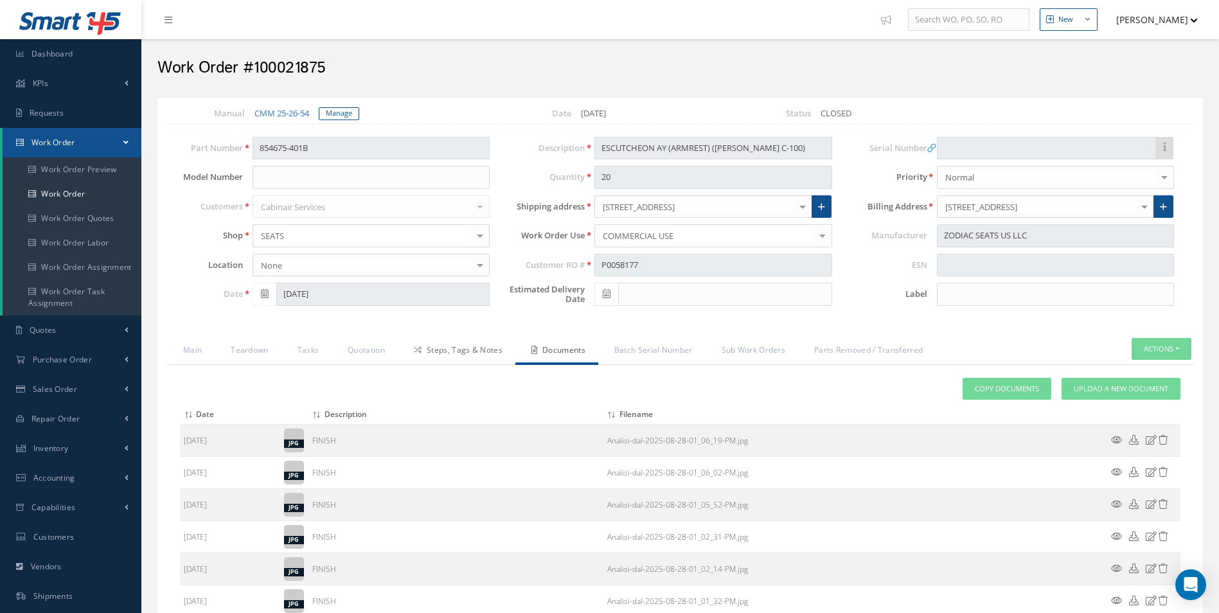
click at [441, 344] on link "Steps, Tags & Notes" at bounding box center [457, 351] width 118 height 27
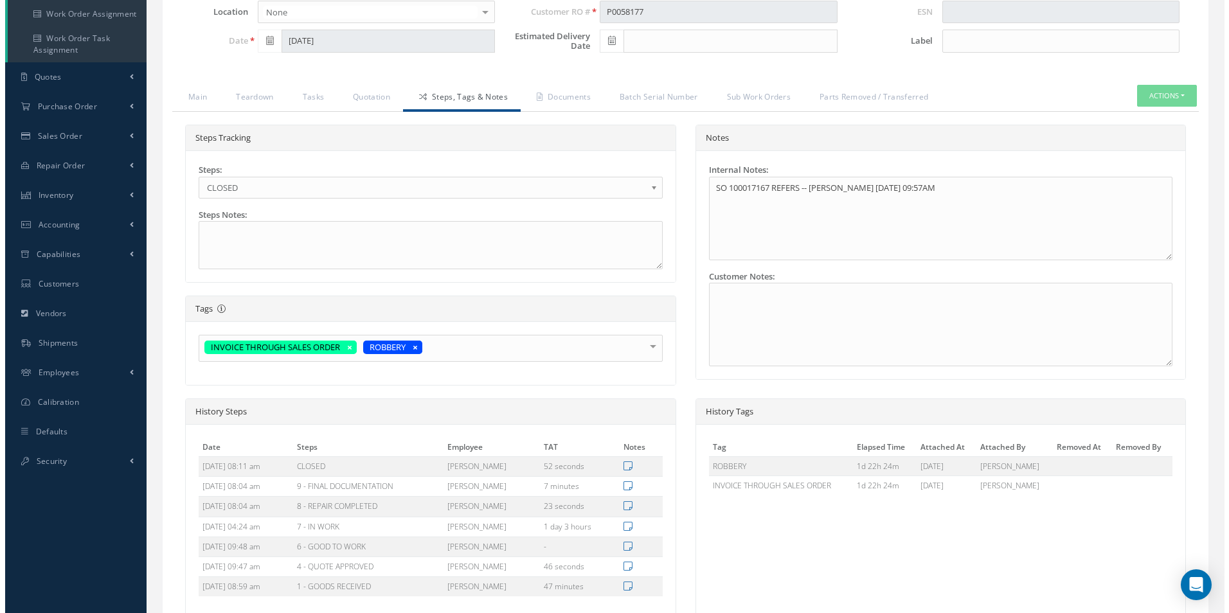
scroll to position [377, 0]
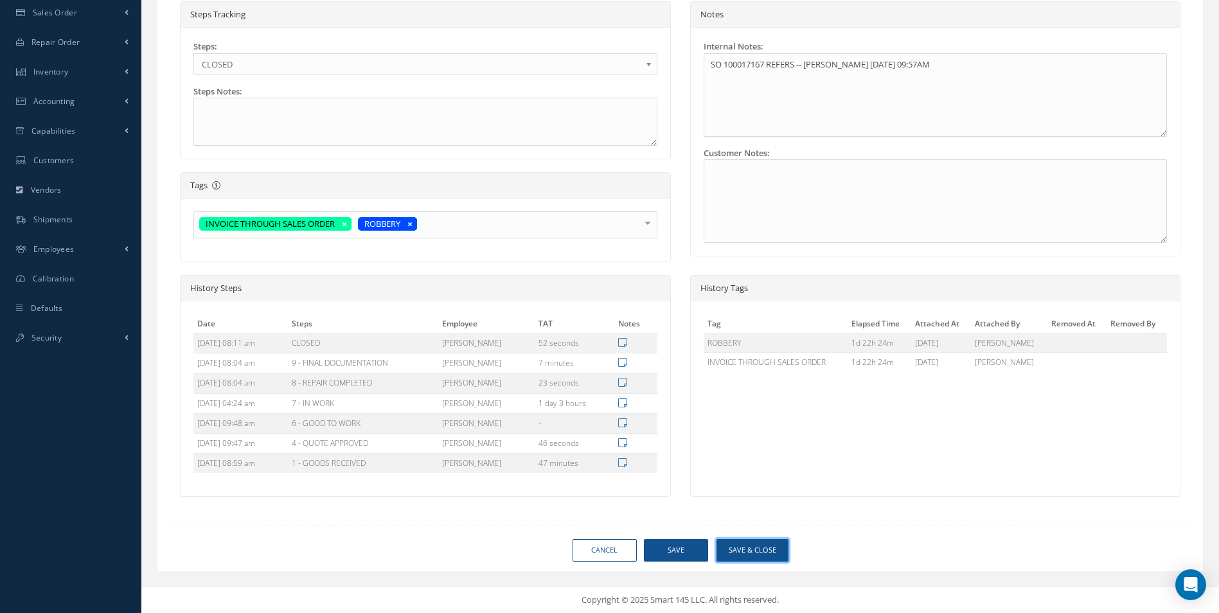
click at [743, 556] on button "Save & Close" at bounding box center [752, 550] width 72 height 22
type input "ZODIAC SEATS US LLC"
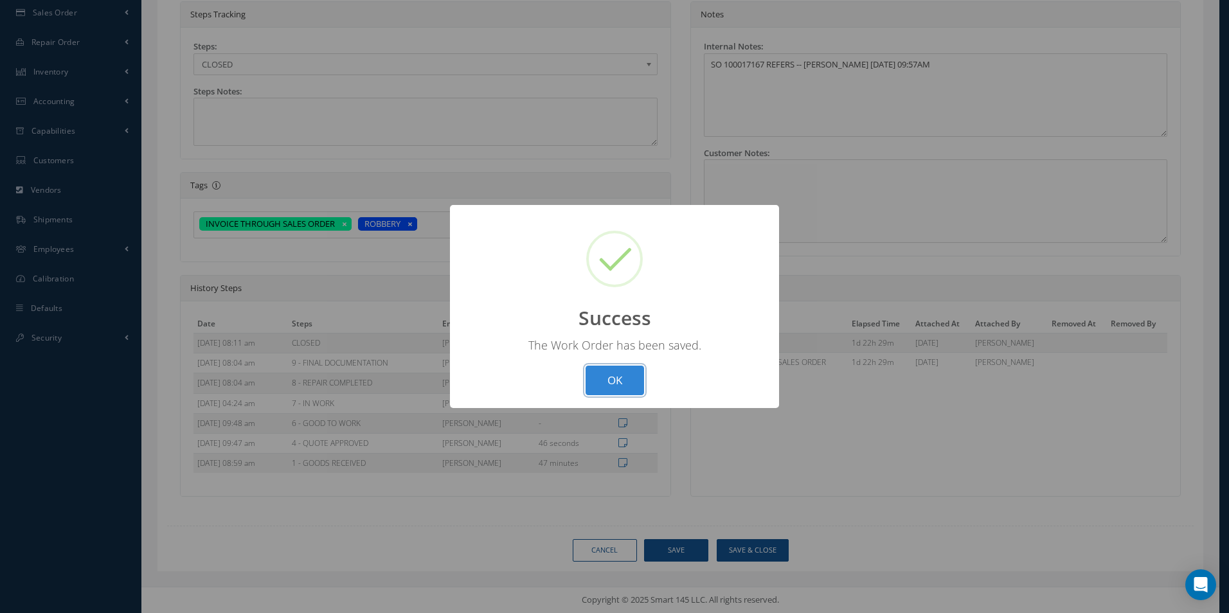
click at [607, 371] on button "OK" at bounding box center [614, 381] width 58 height 30
select select "25"
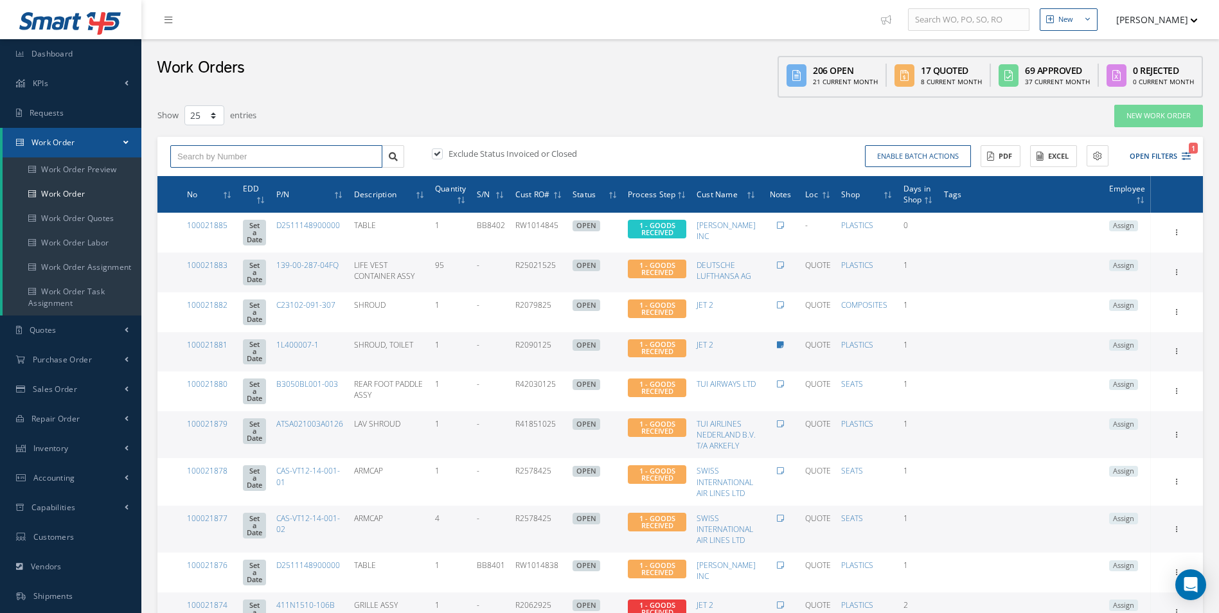
click at [202, 157] on input "text" at bounding box center [276, 156] width 212 height 23
type input "100021853"
click at [223, 180] on div "100021853" at bounding box center [276, 179] width 198 height 13
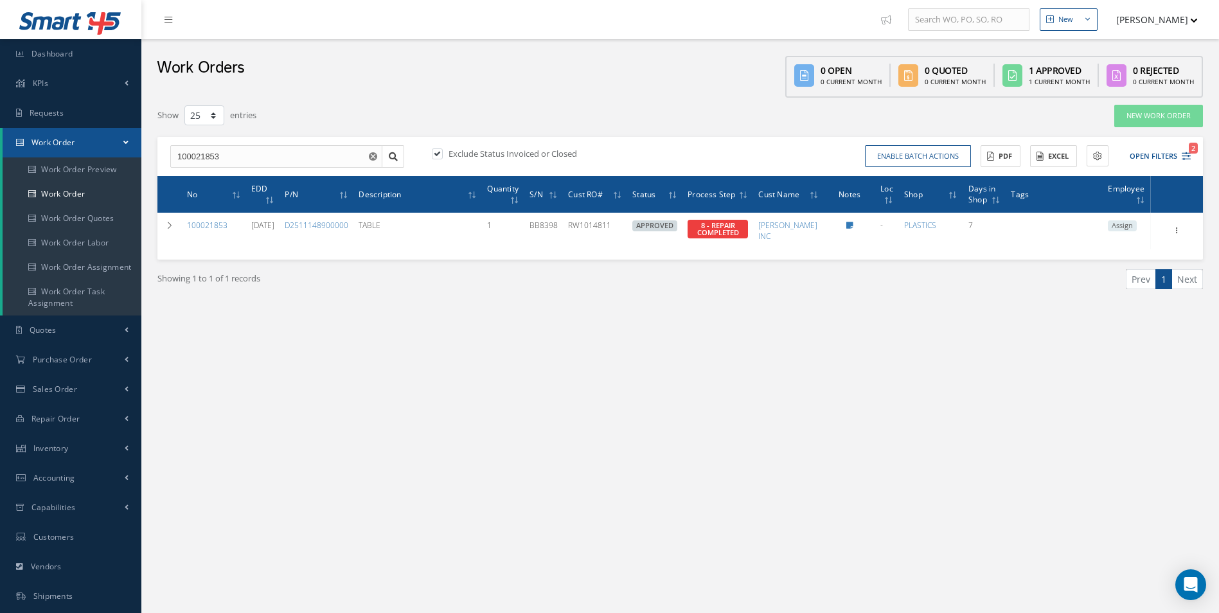
click at [657, 339] on div "Filters WO Number 100021853 Part Number Description Serial Number - BER CERTIFI…" at bounding box center [680, 223] width 1058 height 250
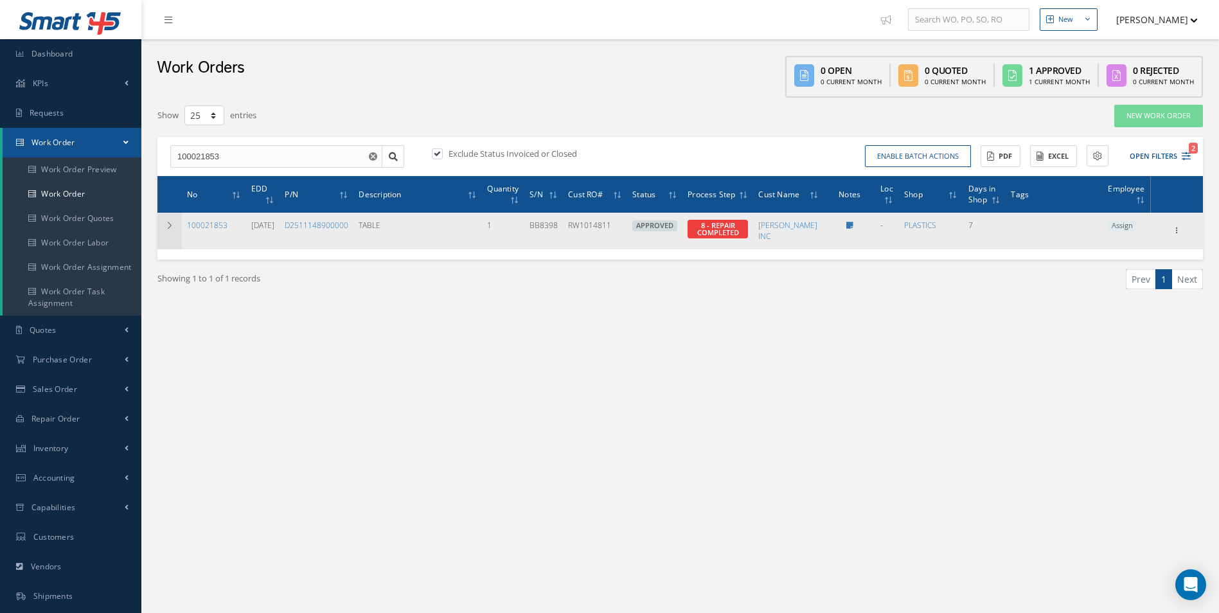
click at [168, 226] on icon at bounding box center [169, 226] width 9 height 8
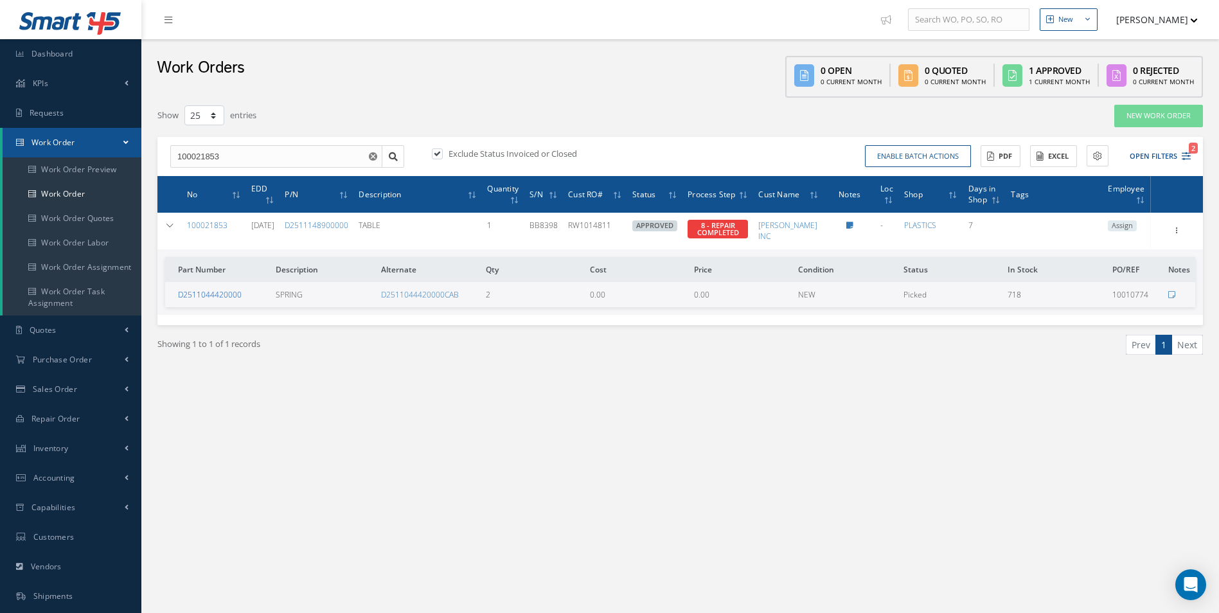
click at [211, 290] on link "D2511044420000" at bounding box center [210, 294] width 64 height 11
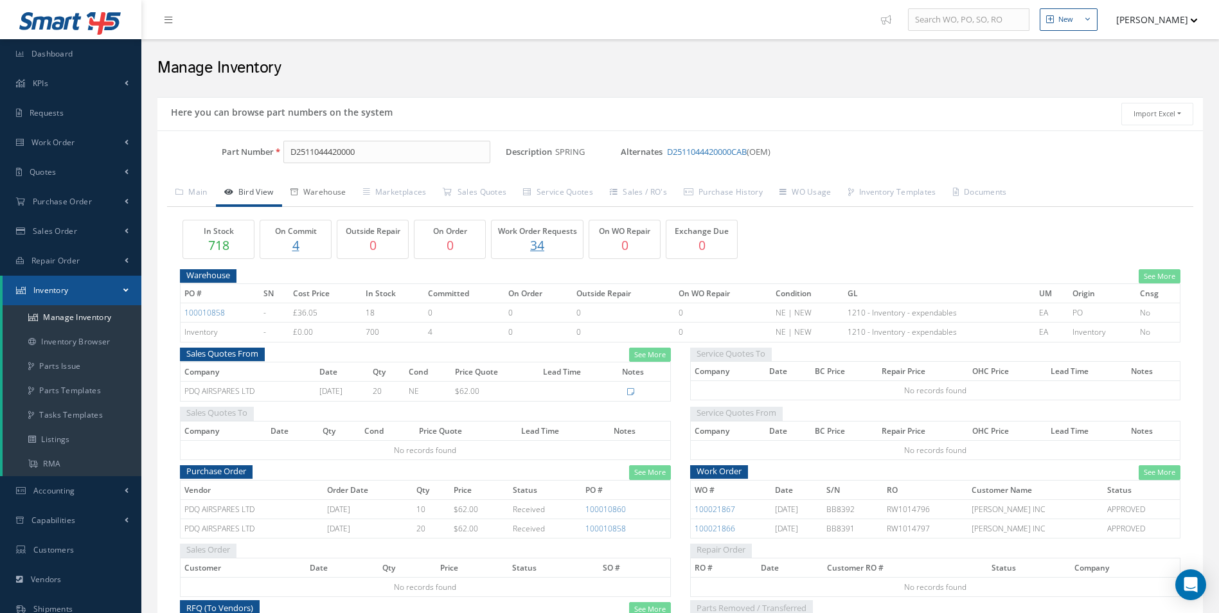
click at [319, 197] on link "Warehouse" at bounding box center [318, 193] width 73 height 27
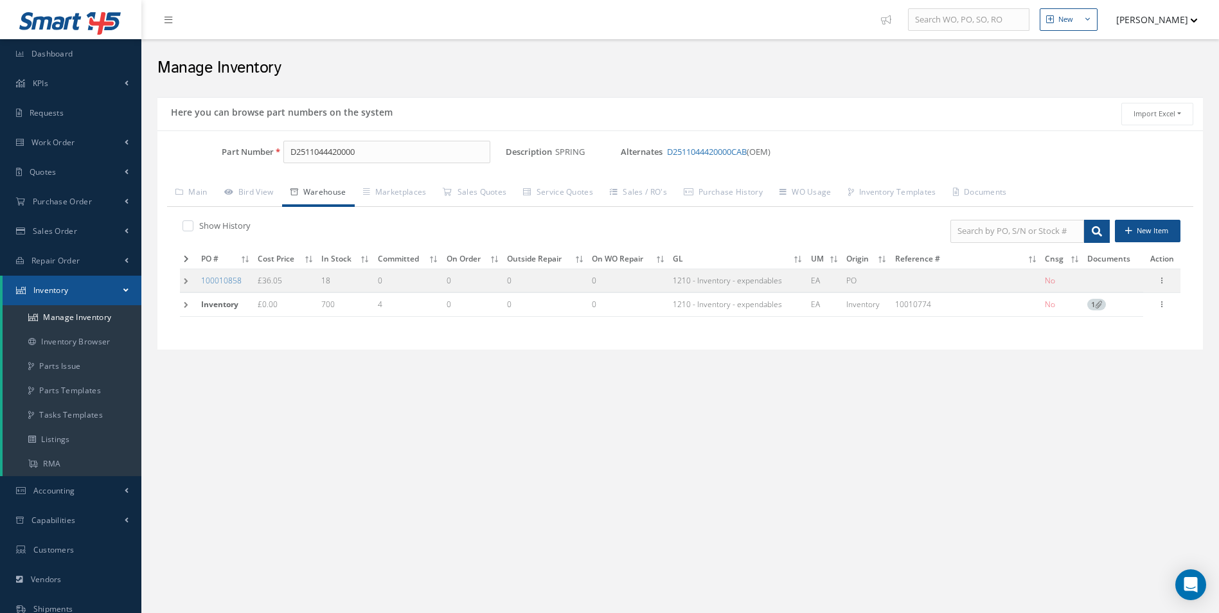
click at [189, 300] on td at bounding box center [188, 305] width 17 height 24
